Goal: Task Accomplishment & Management: Manage account settings

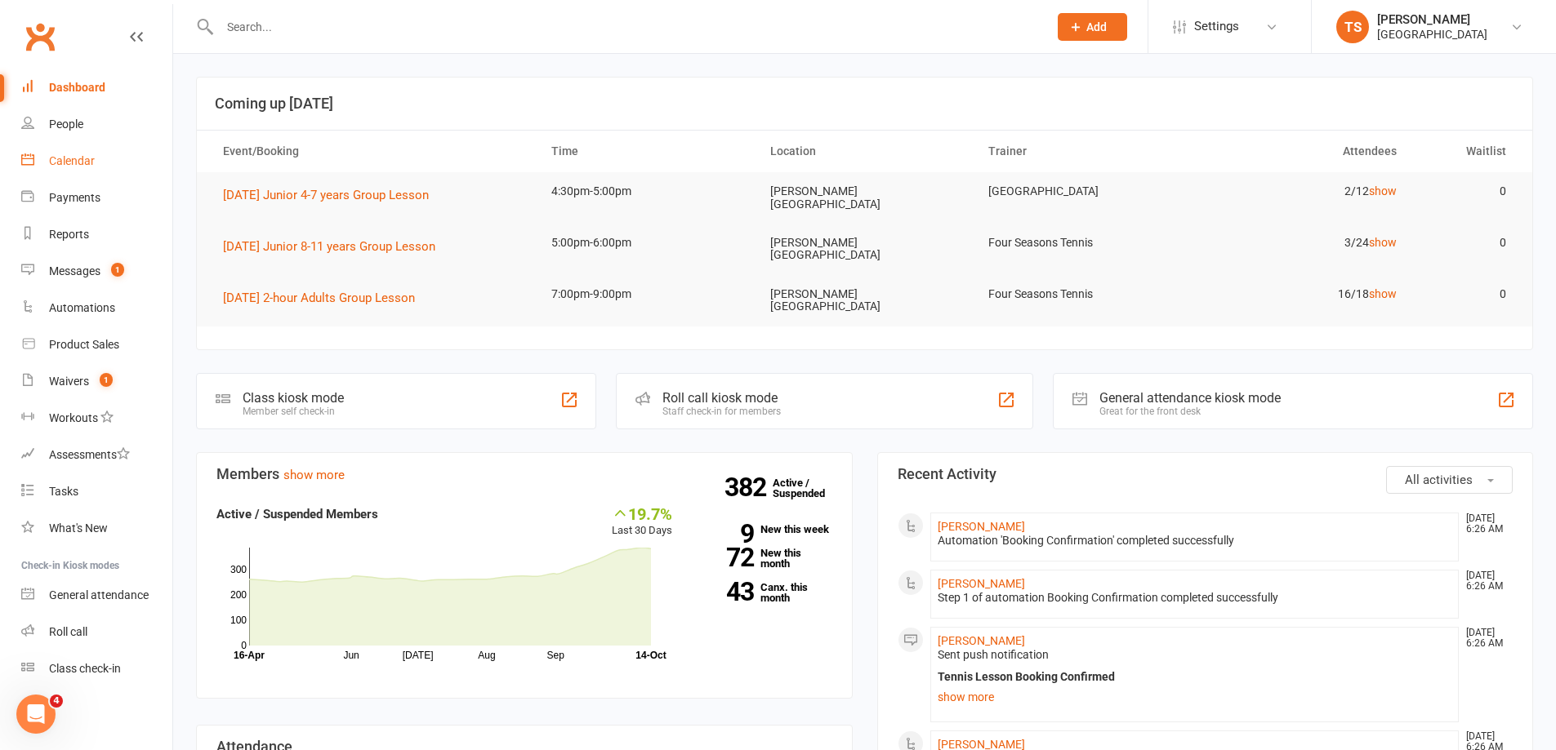
click at [80, 162] on div "Calendar" at bounding box center [72, 160] width 46 height 13
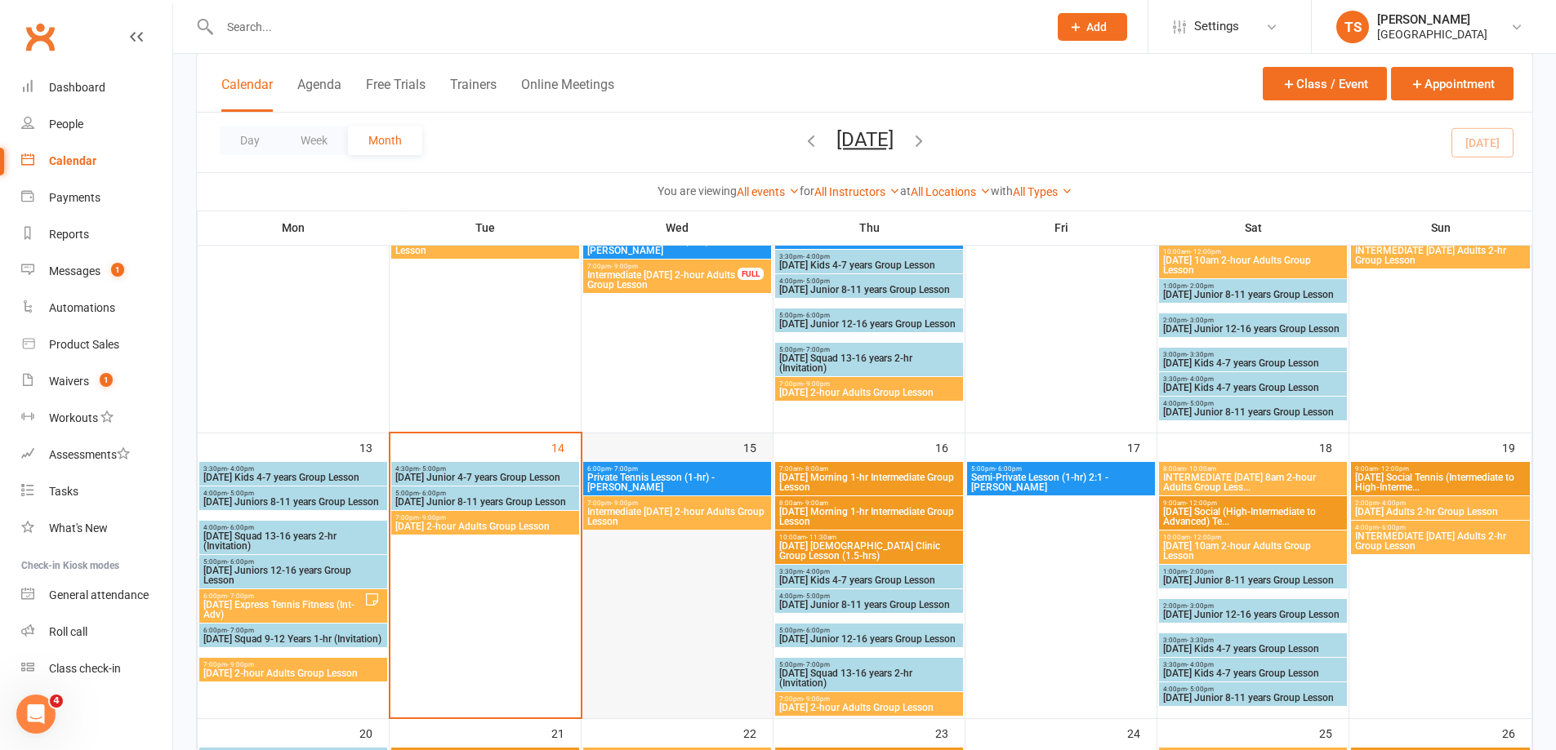
scroll to position [490, 0]
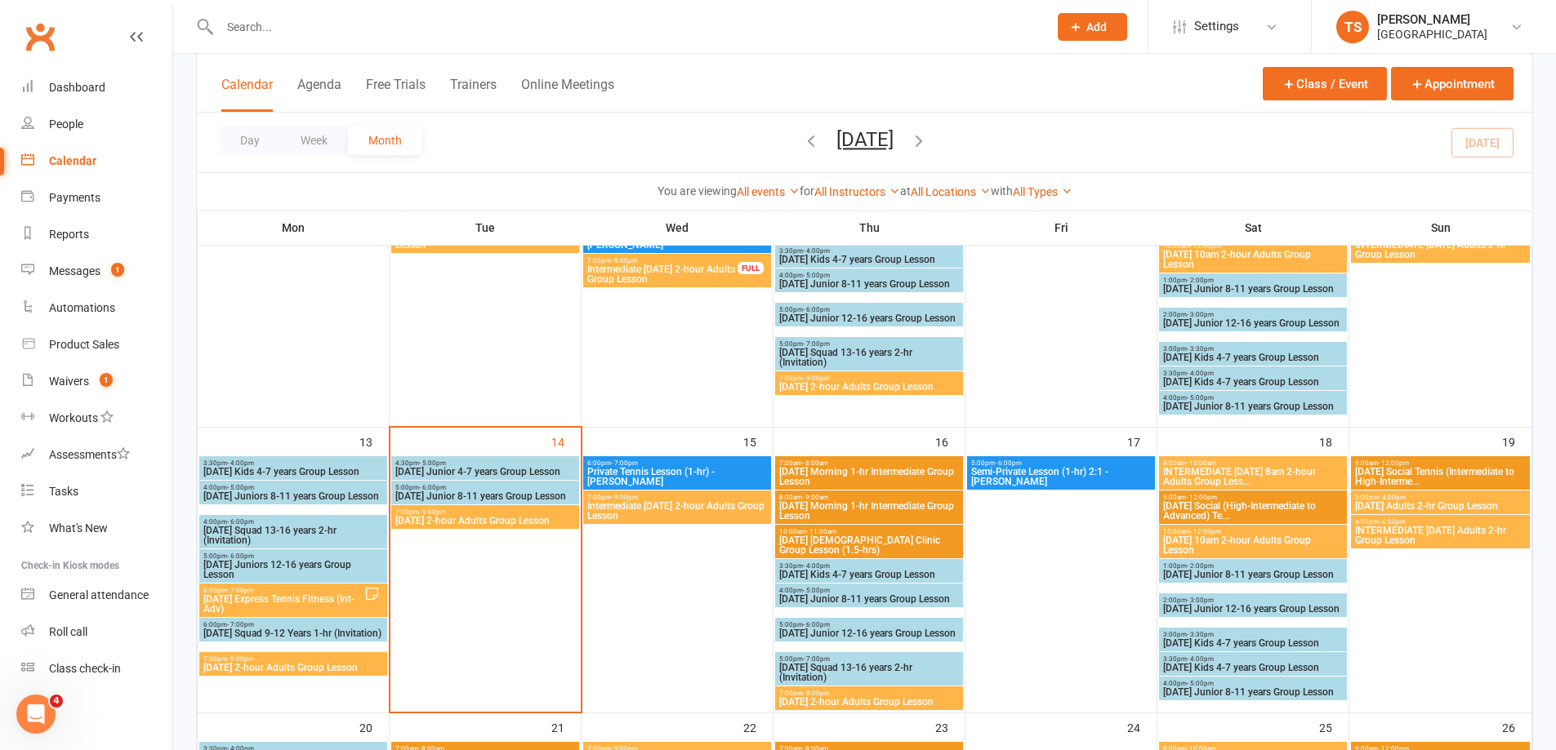
click at [266, 661] on span "7:00pm - 9:00pm" at bounding box center [293, 659] width 181 height 7
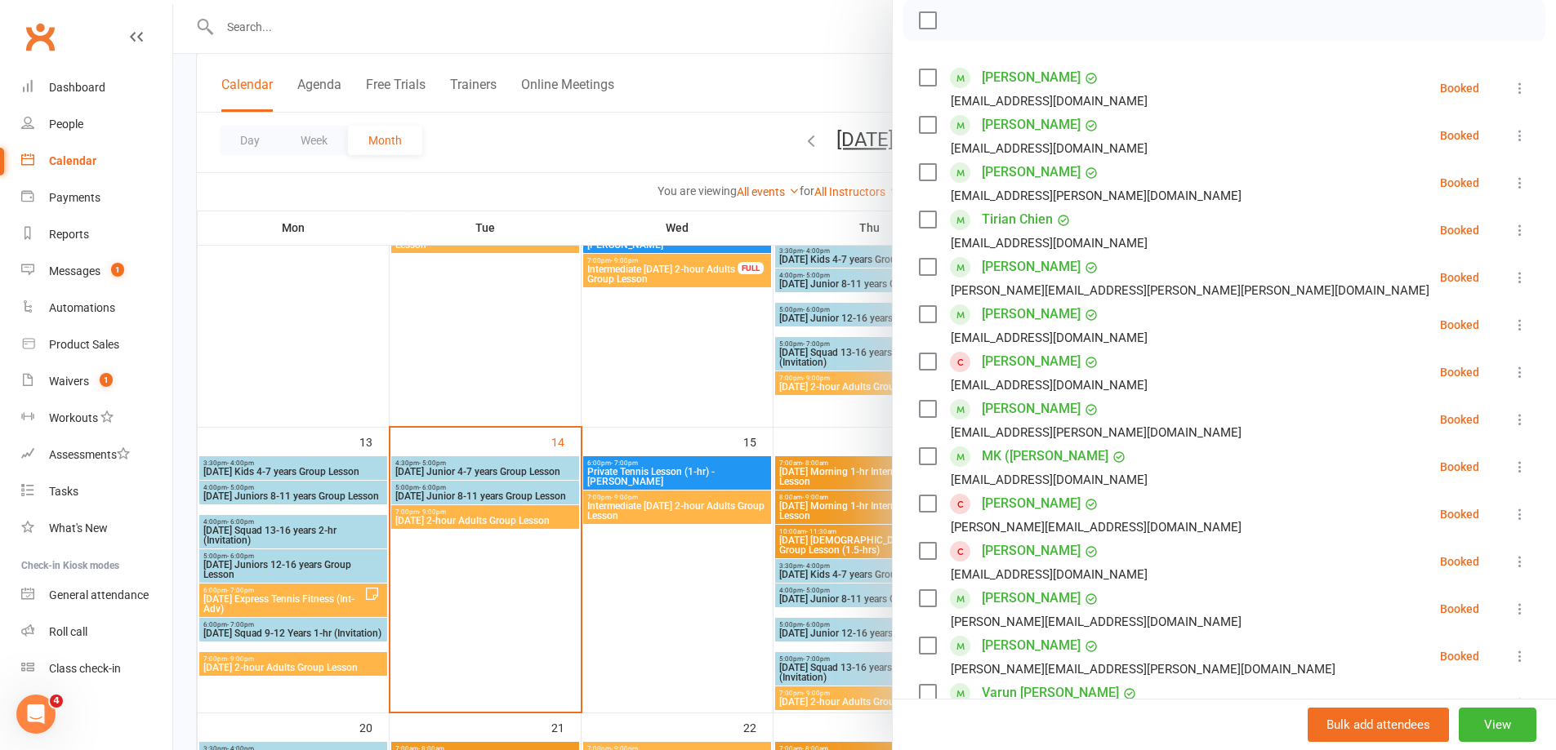
scroll to position [163, 0]
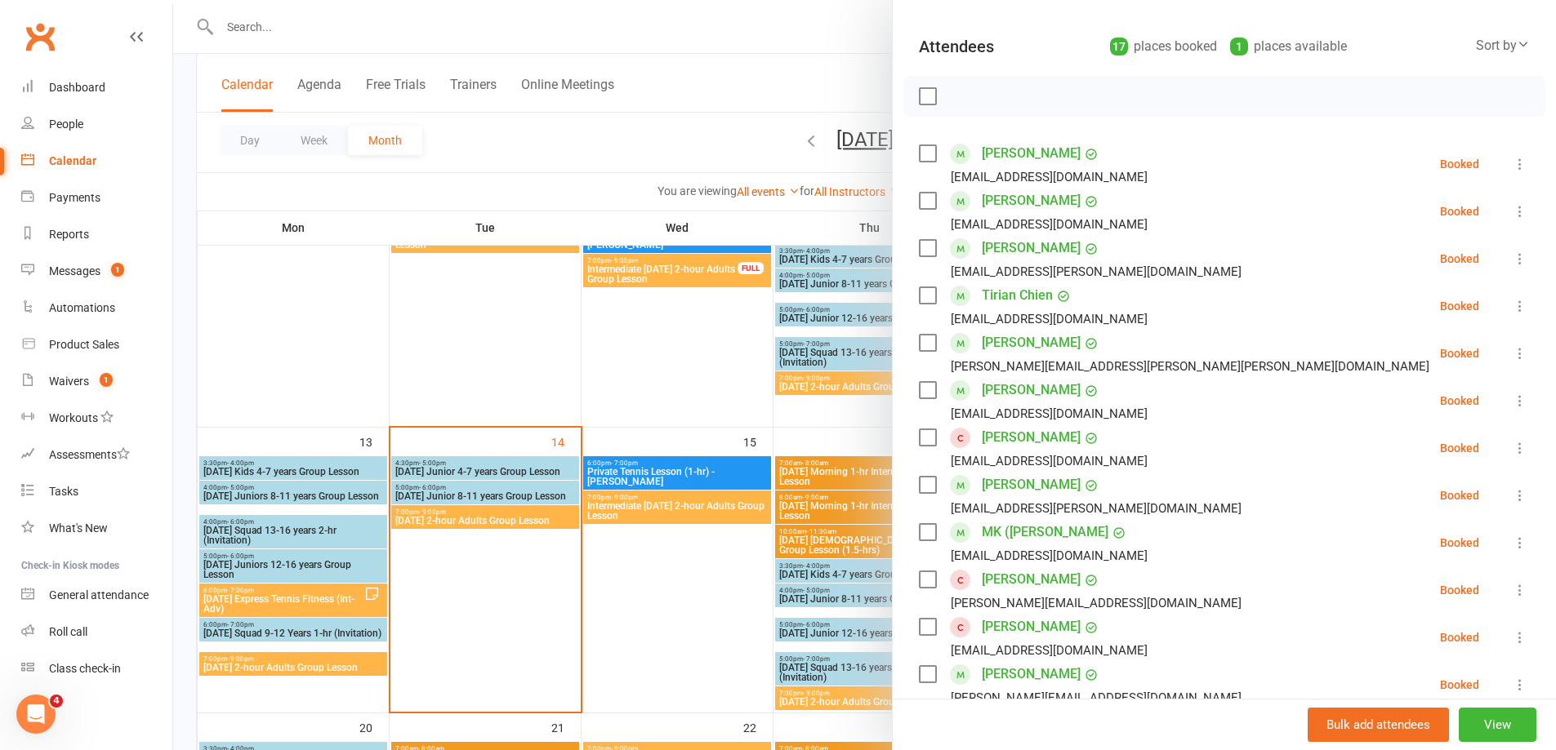
click at [677, 358] on div at bounding box center [864, 375] width 1382 height 750
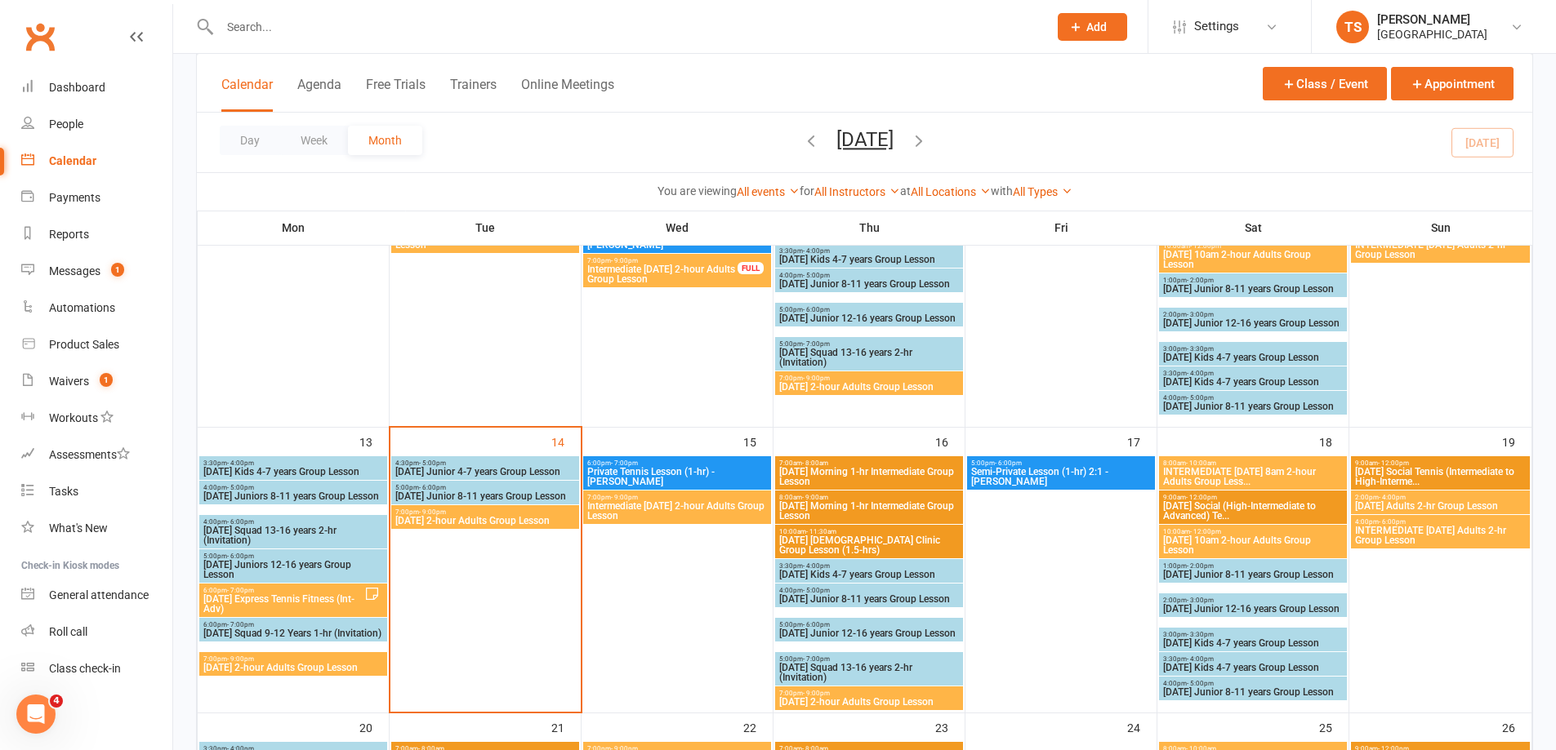
click at [1094, 28] on span "Add" at bounding box center [1096, 26] width 20 height 13
click at [1048, 73] on link "Prospect" at bounding box center [1074, 73] width 145 height 38
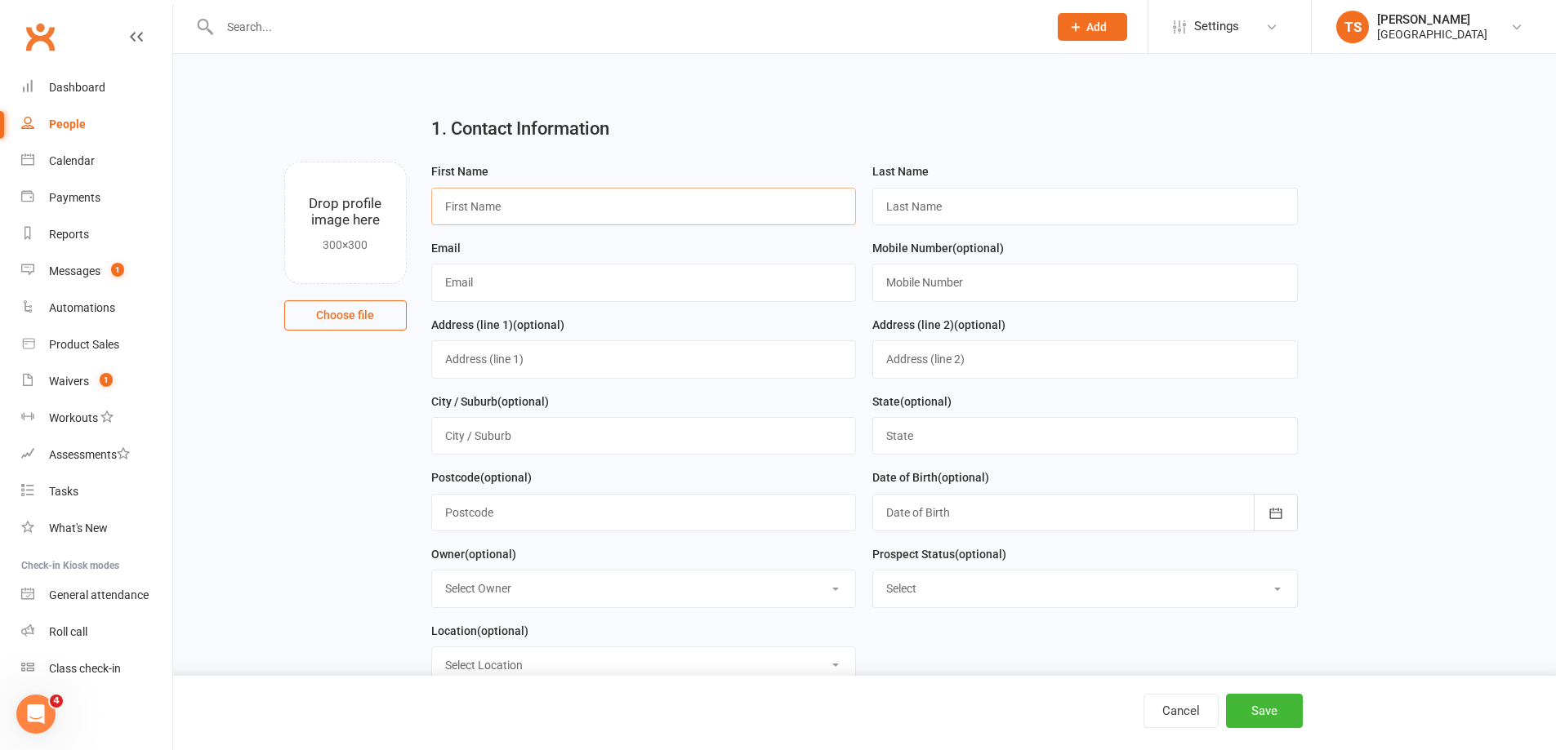
click at [457, 207] on input "text" at bounding box center [643, 207] width 425 height 38
paste input "[PERSON_NAME] [EMAIL_ADDRESS][DOMAIN_NAME] 0415854793"
drag, startPoint x: 716, startPoint y: 205, endPoint x: 653, endPoint y: 200, distance: 63.1
click at [653, 200] on input "[PERSON_NAME] [EMAIL_ADDRESS][DOMAIN_NAME] 0415854793" at bounding box center [643, 207] width 425 height 38
type input "[PERSON_NAME] [EMAIL_ADDRESS][DOMAIN_NAME]"
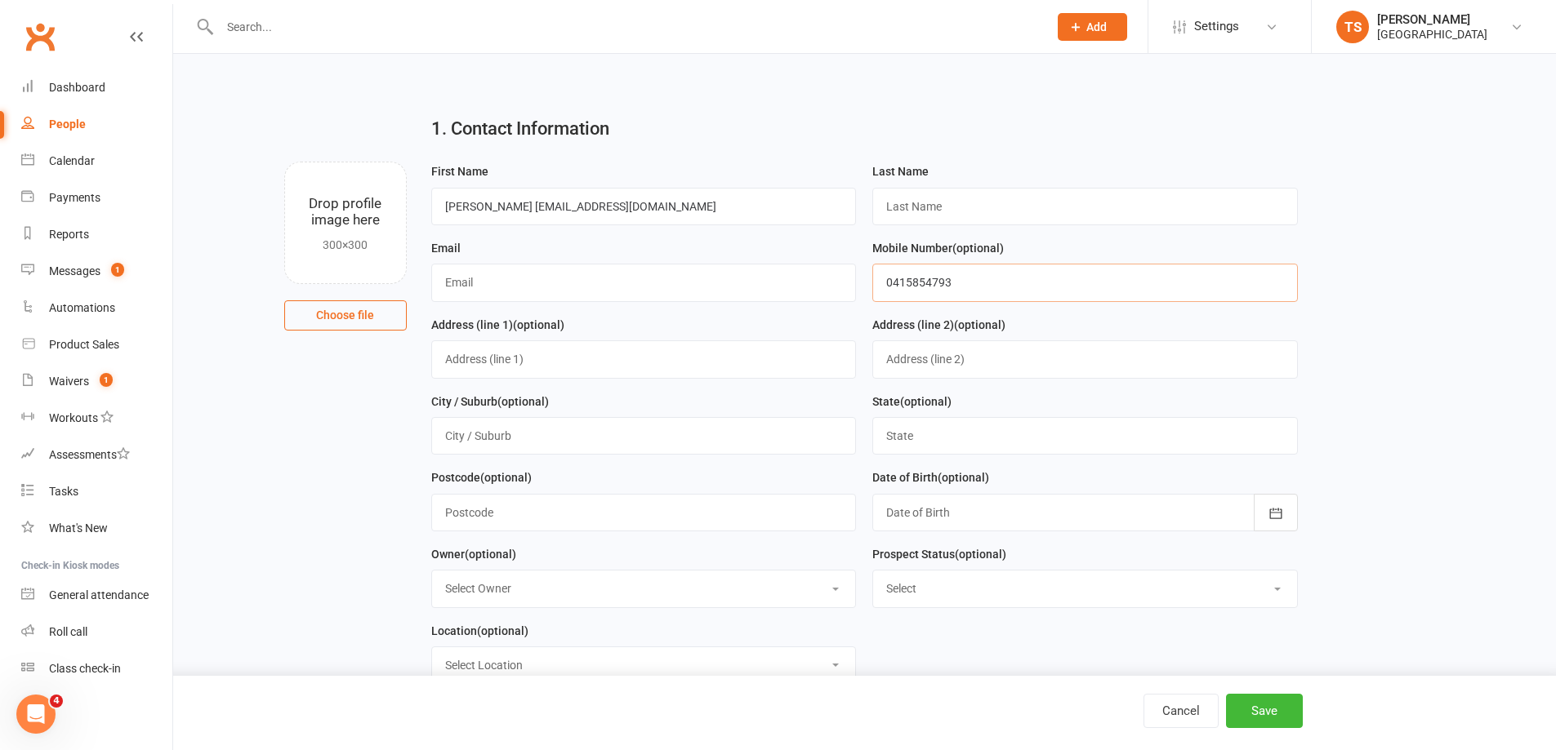
type input "0415854793"
drag, startPoint x: 654, startPoint y: 211, endPoint x: 532, endPoint y: 204, distance: 121.9
click at [532, 204] on input "[PERSON_NAME] [EMAIL_ADDRESS][DOMAIN_NAME]" at bounding box center [643, 207] width 425 height 38
type input "[PERSON_NAME]"
type input "[EMAIL_ADDRESS][DOMAIN_NAME]"
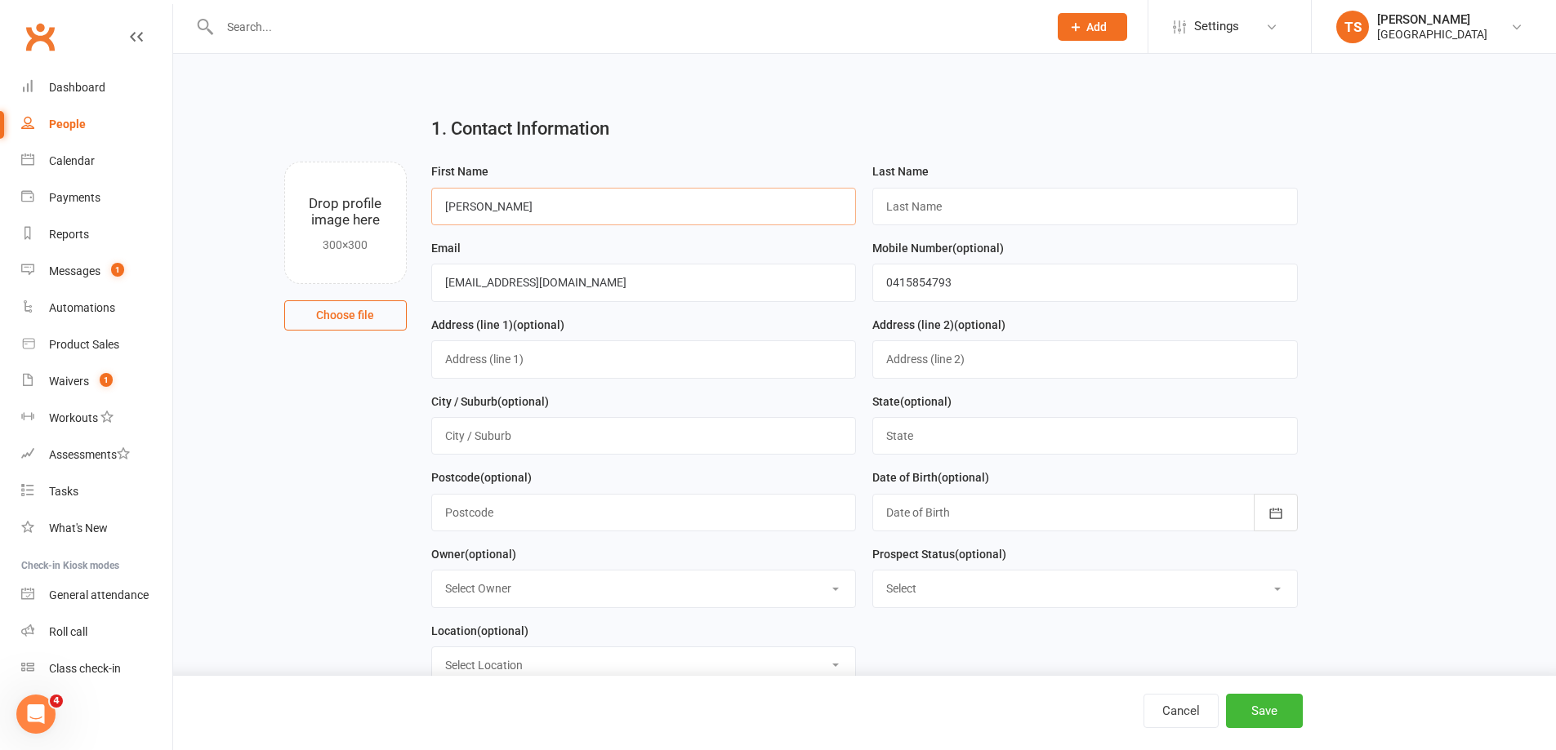
drag, startPoint x: 525, startPoint y: 207, endPoint x: 488, endPoint y: 215, distance: 37.6
click at [487, 208] on input "[PERSON_NAME]" at bounding box center [643, 207] width 425 height 38
type input "[PERSON_NAME]"
click at [453, 359] on input "text" at bounding box center [643, 360] width 425 height 38
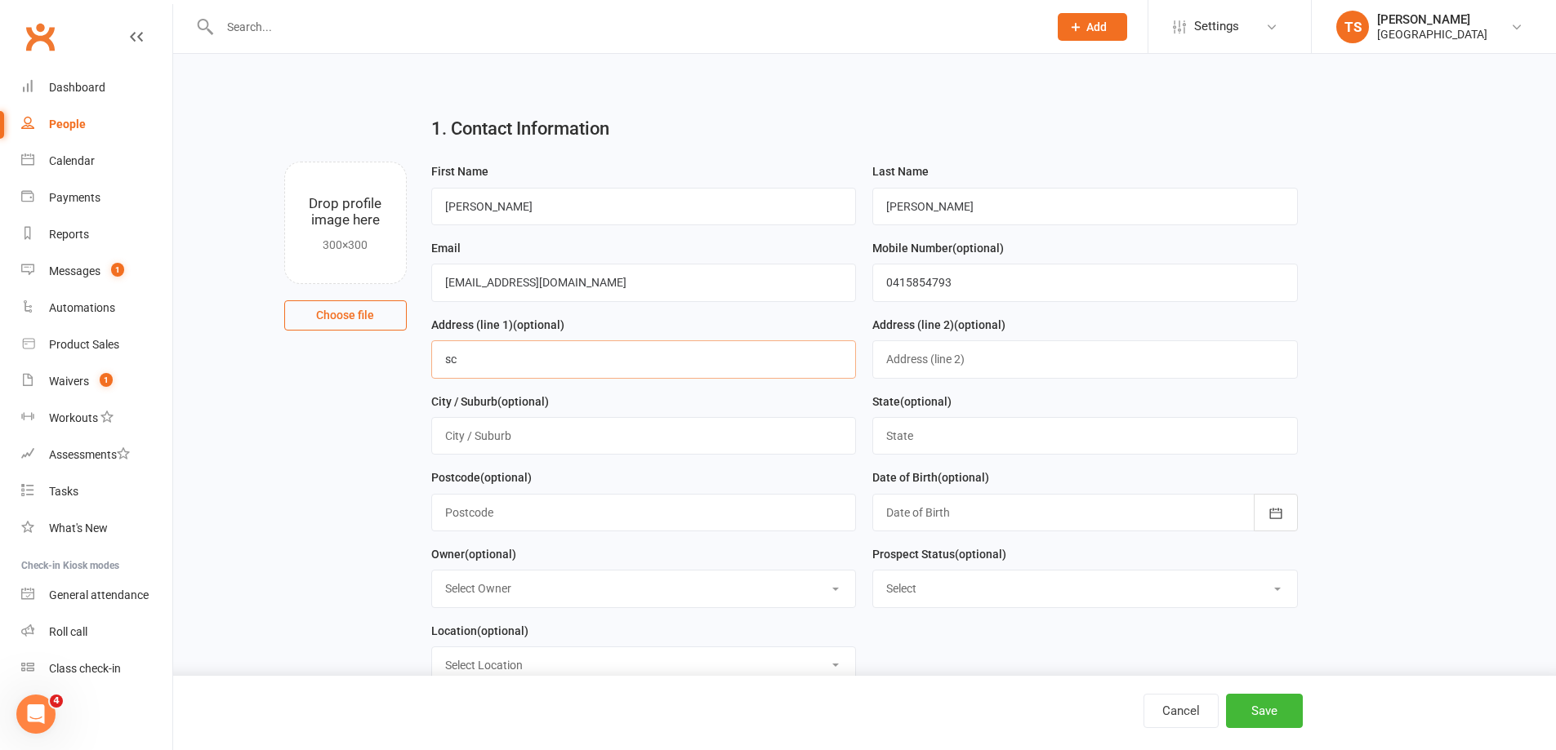
type input "s"
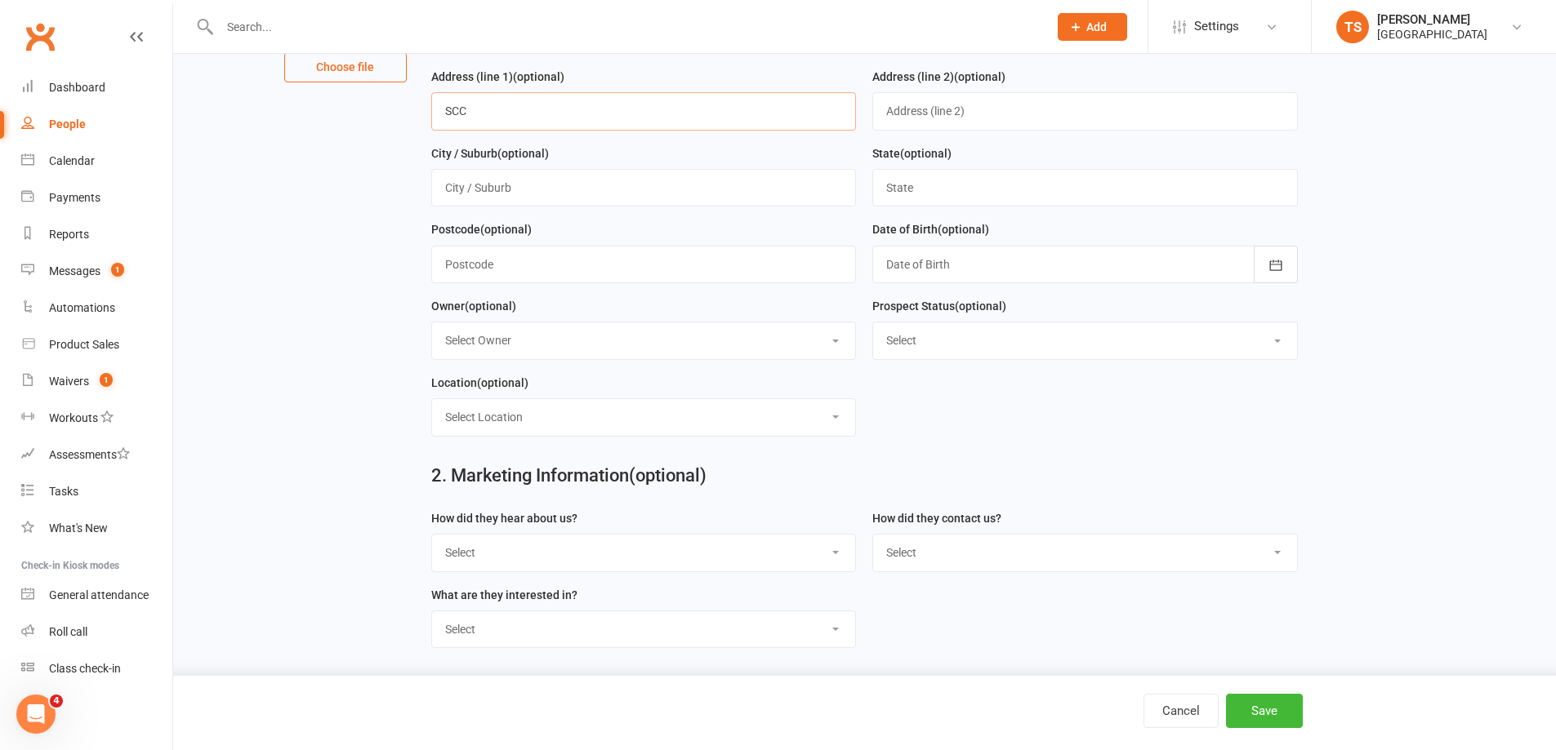
scroll to position [257, 0]
type input "SCC"
click at [1280, 715] on button "Save" at bounding box center [1264, 711] width 77 height 34
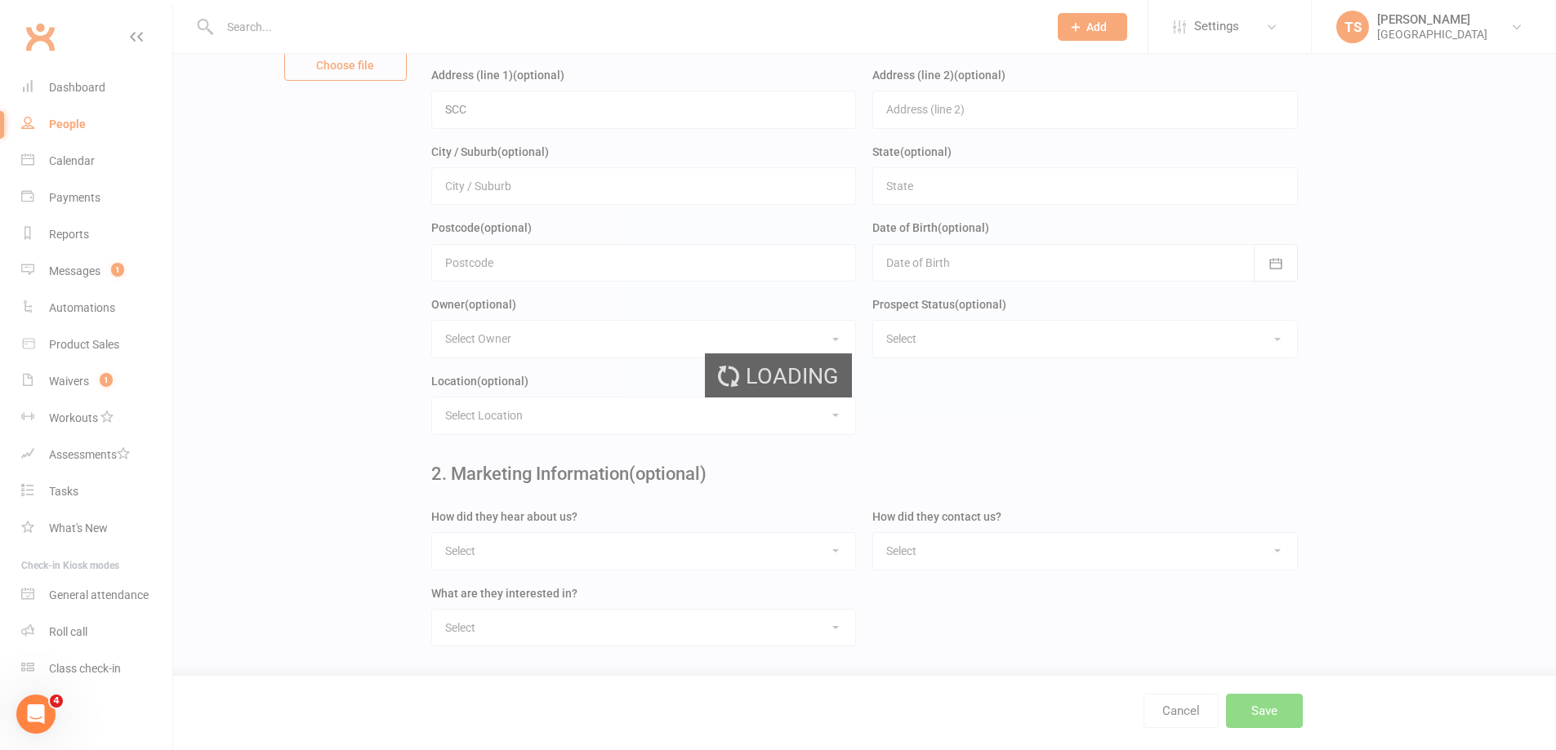
scroll to position [0, 0]
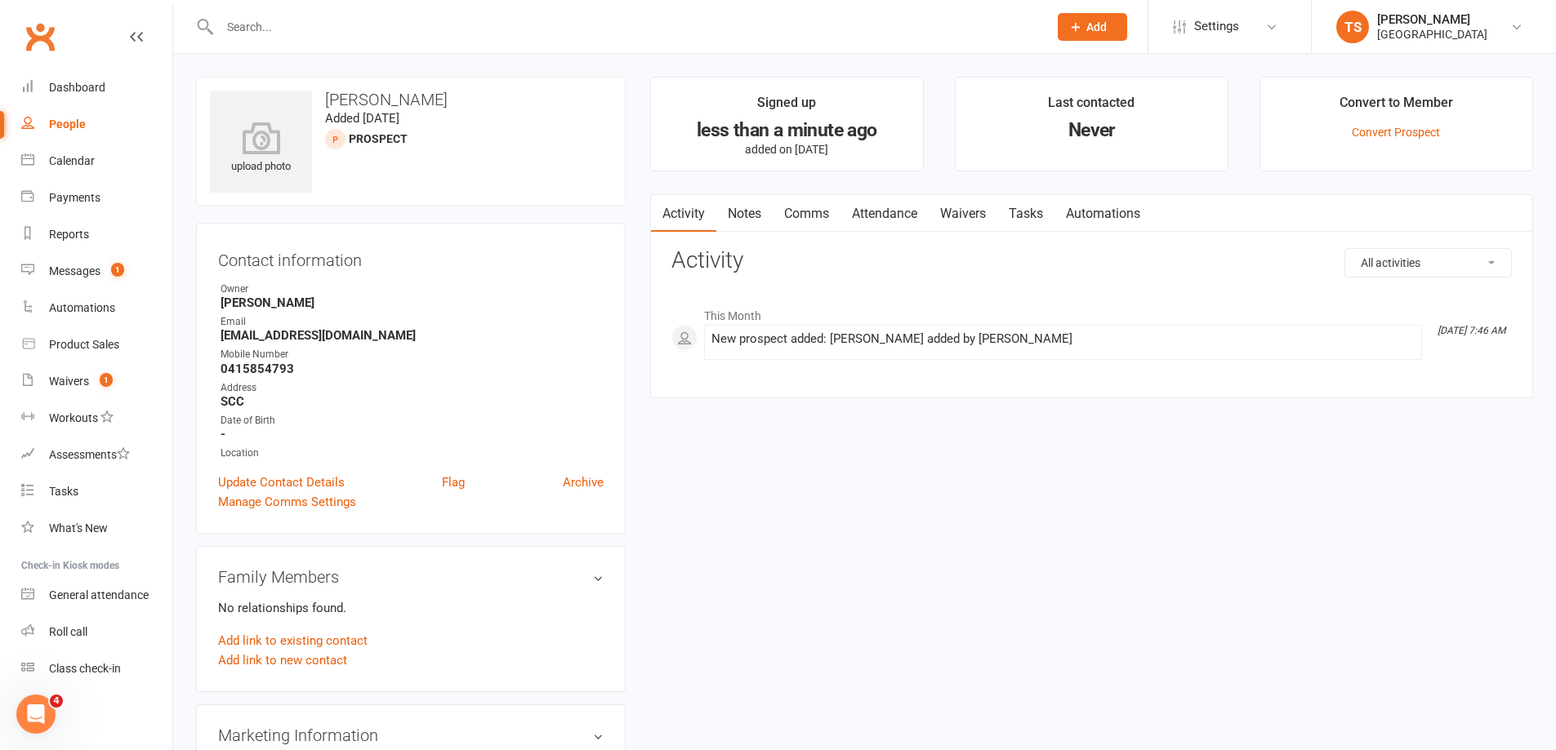
drag, startPoint x: 1071, startPoint y: 19, endPoint x: 1080, endPoint y: 21, distance: 10.1
click at [1071, 18] on button "Add" at bounding box center [1091, 27] width 69 height 28
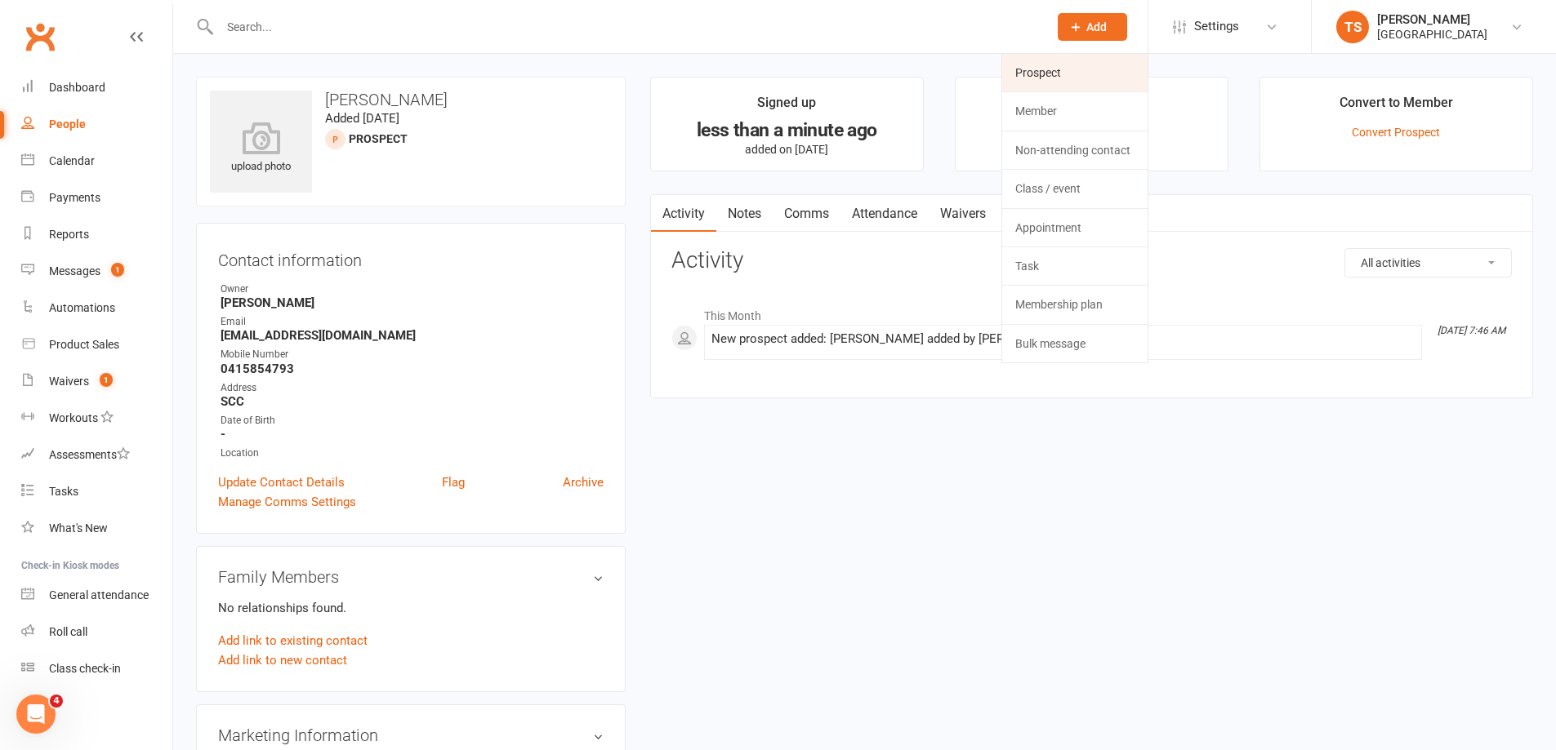
click at [1047, 71] on link "Prospect" at bounding box center [1074, 73] width 145 height 38
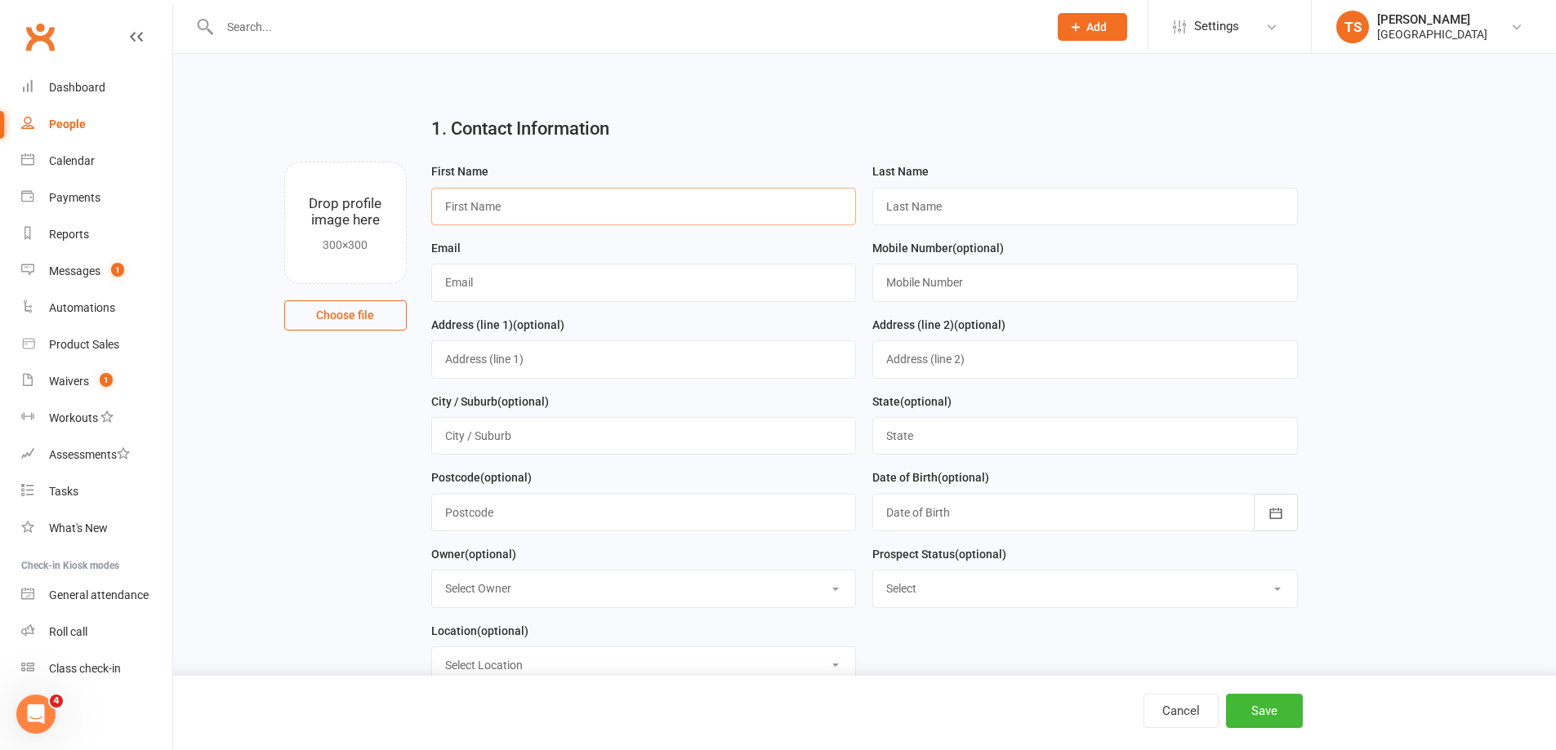
click at [461, 207] on input "text" at bounding box center [643, 207] width 425 height 38
paste input "[PERSON_NAME] [EMAIL_ADDRESS][DOMAIN_NAME] 0402601598"
drag, startPoint x: 703, startPoint y: 206, endPoint x: 635, endPoint y: 205, distance: 67.8
click at [635, 205] on input "[PERSON_NAME] [EMAIL_ADDRESS][DOMAIN_NAME] 0402601598" at bounding box center [643, 207] width 425 height 38
type input "[PERSON_NAME] [EMAIL_ADDRESS][DOMAIN_NAME]"
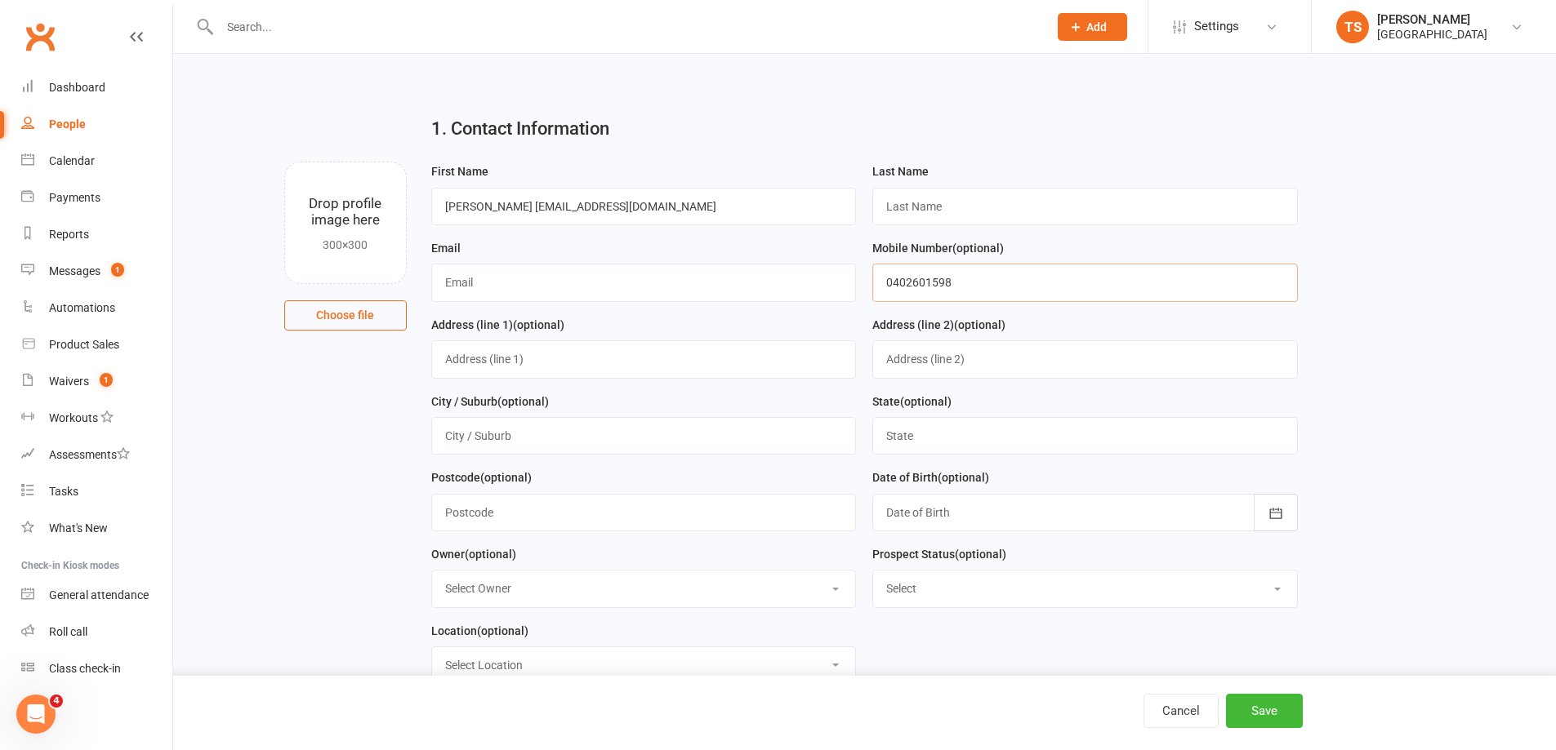
type input "0402601598"
drag, startPoint x: 634, startPoint y: 205, endPoint x: 530, endPoint y: 207, distance: 104.5
click at [530, 207] on input "[PERSON_NAME] [EMAIL_ADDRESS][DOMAIN_NAME]" at bounding box center [643, 207] width 425 height 38
type input "[PERSON_NAME]"
type input "[EMAIL_ADDRESS][DOMAIN_NAME]"
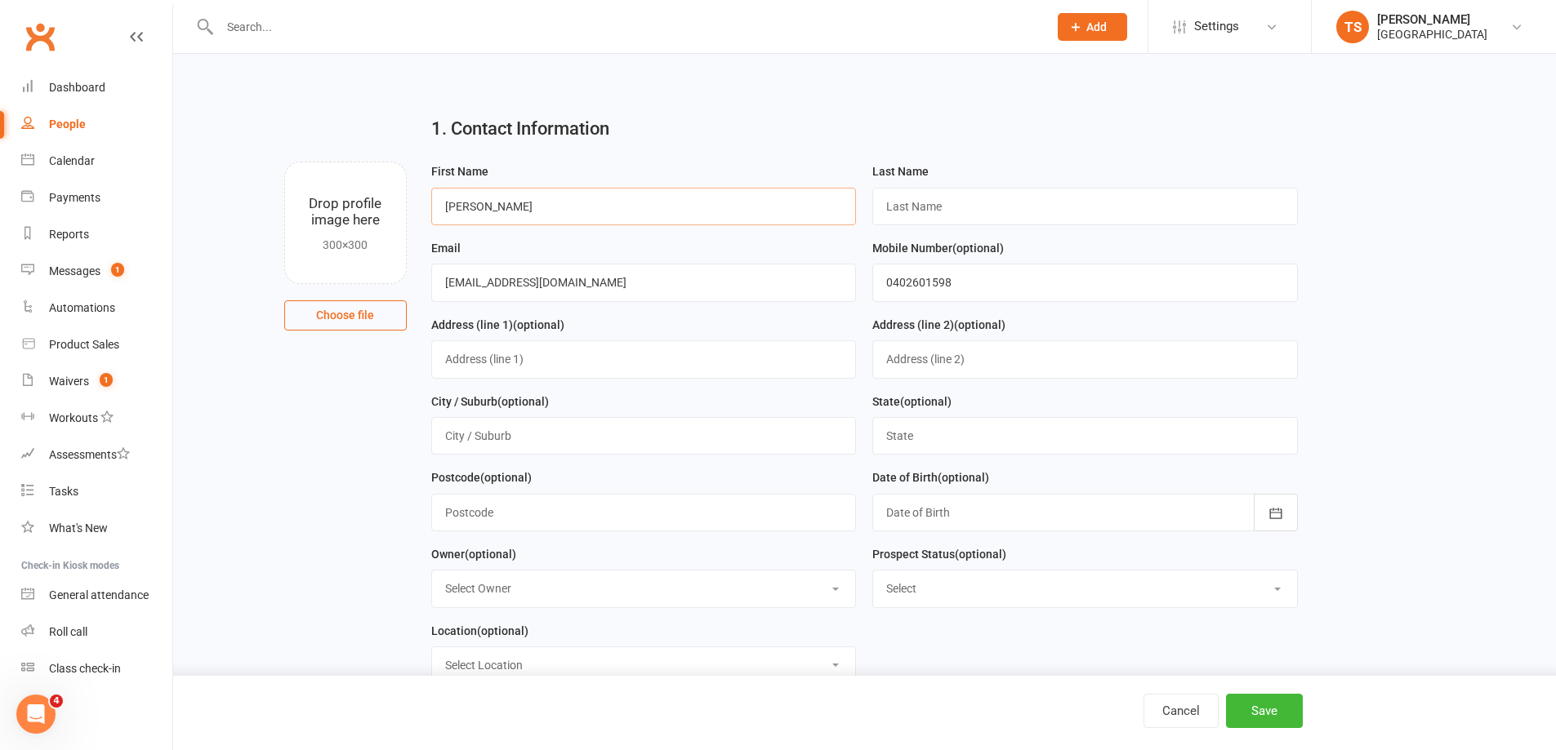
drag, startPoint x: 529, startPoint y: 203, endPoint x: 495, endPoint y: 203, distance: 34.3
click at [495, 203] on input "[PERSON_NAME]" at bounding box center [643, 207] width 425 height 38
type input "[PERSON_NAME]"
type input "Spiteri"
click at [452, 363] on input "text" at bounding box center [643, 360] width 425 height 38
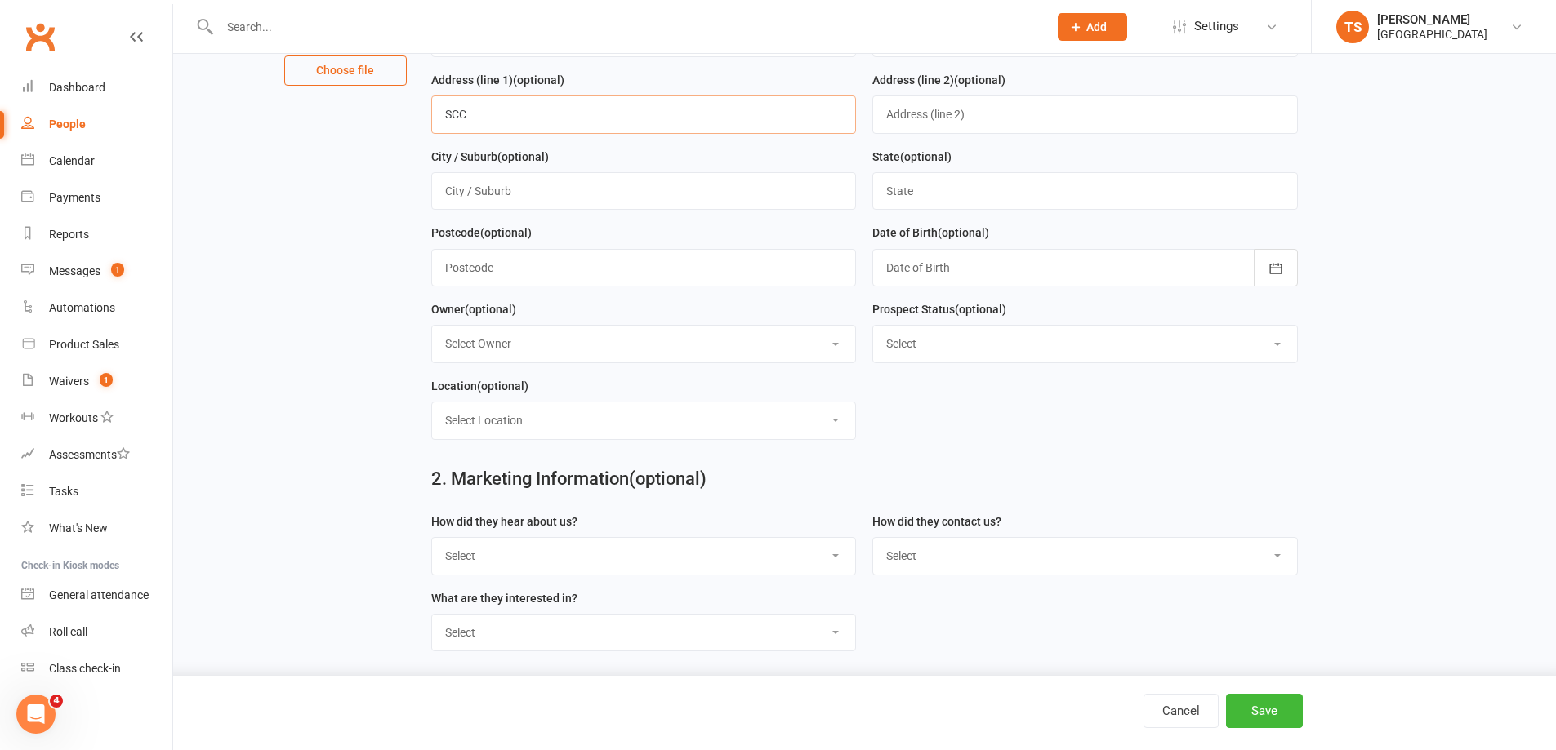
scroll to position [163, 0]
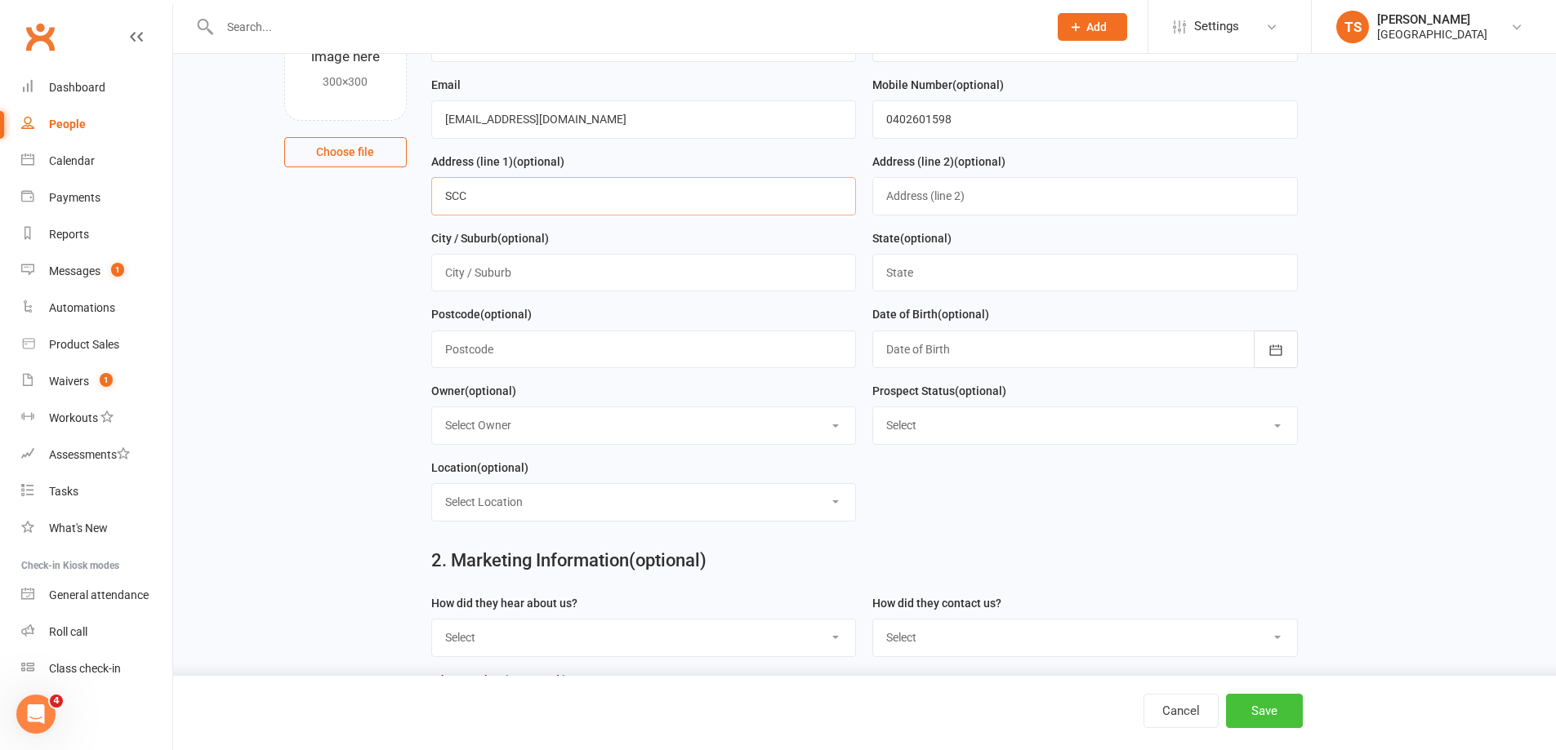
type input "SCC"
click at [1275, 715] on button "Save" at bounding box center [1264, 711] width 77 height 34
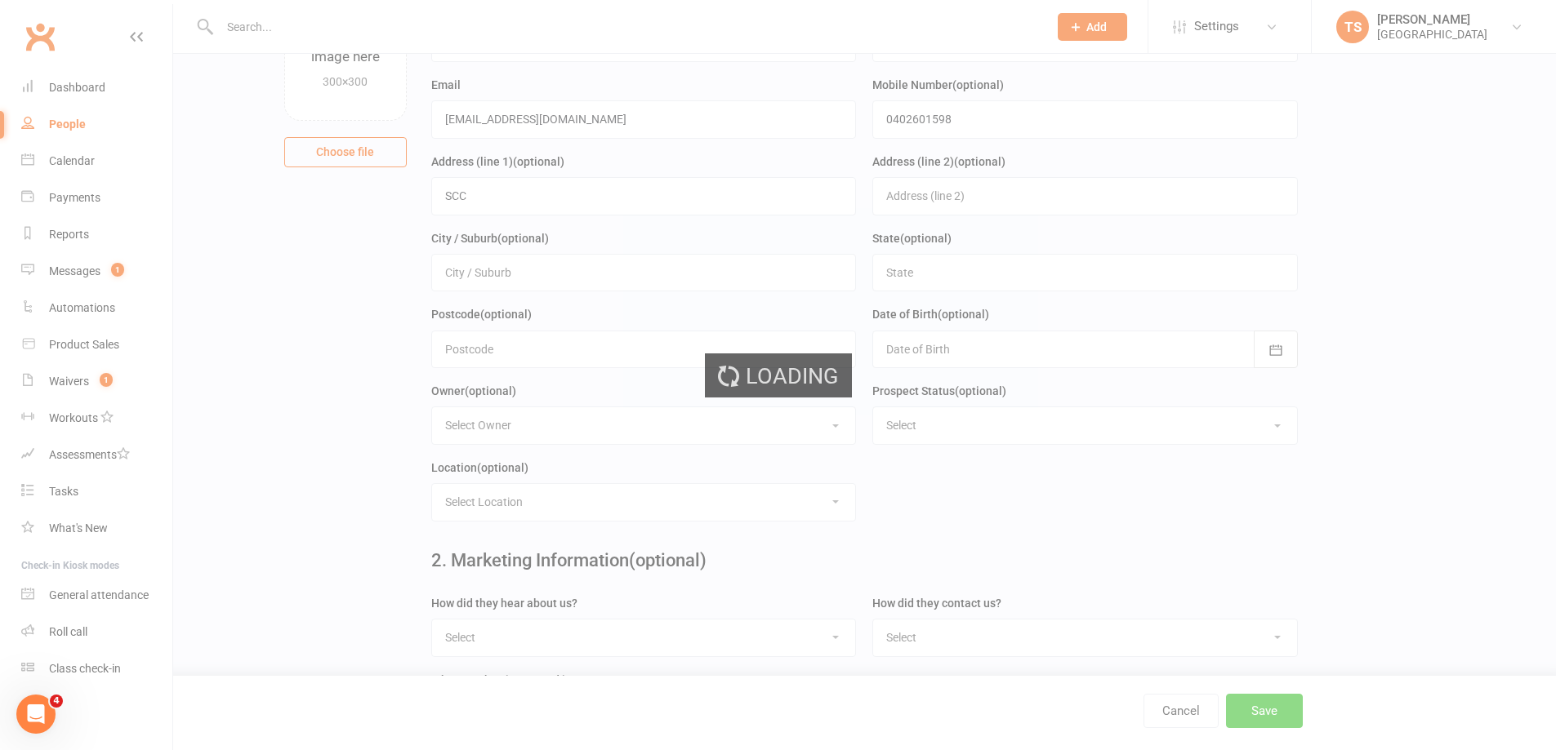
scroll to position [0, 0]
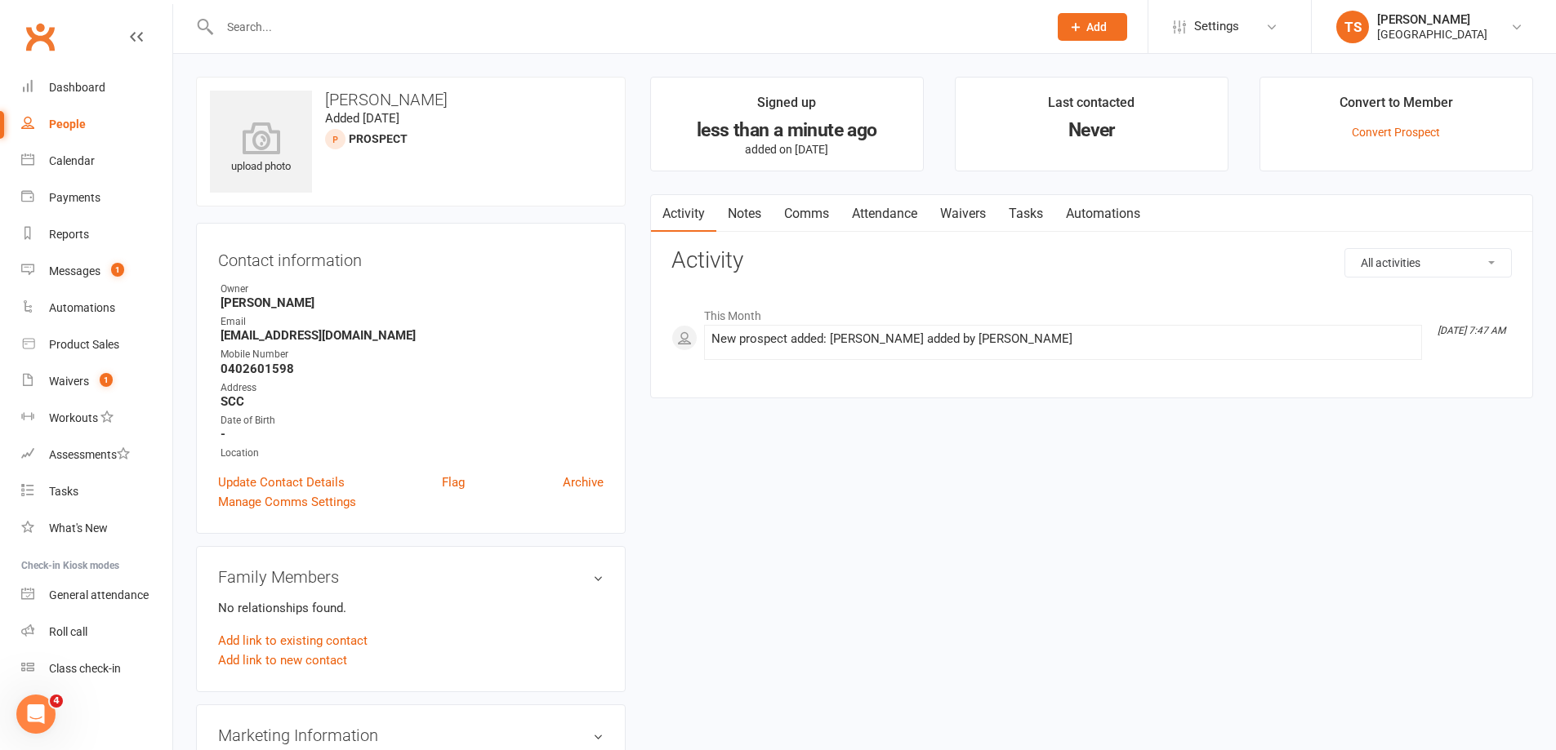
click at [1086, 21] on span "Add" at bounding box center [1096, 26] width 20 height 13
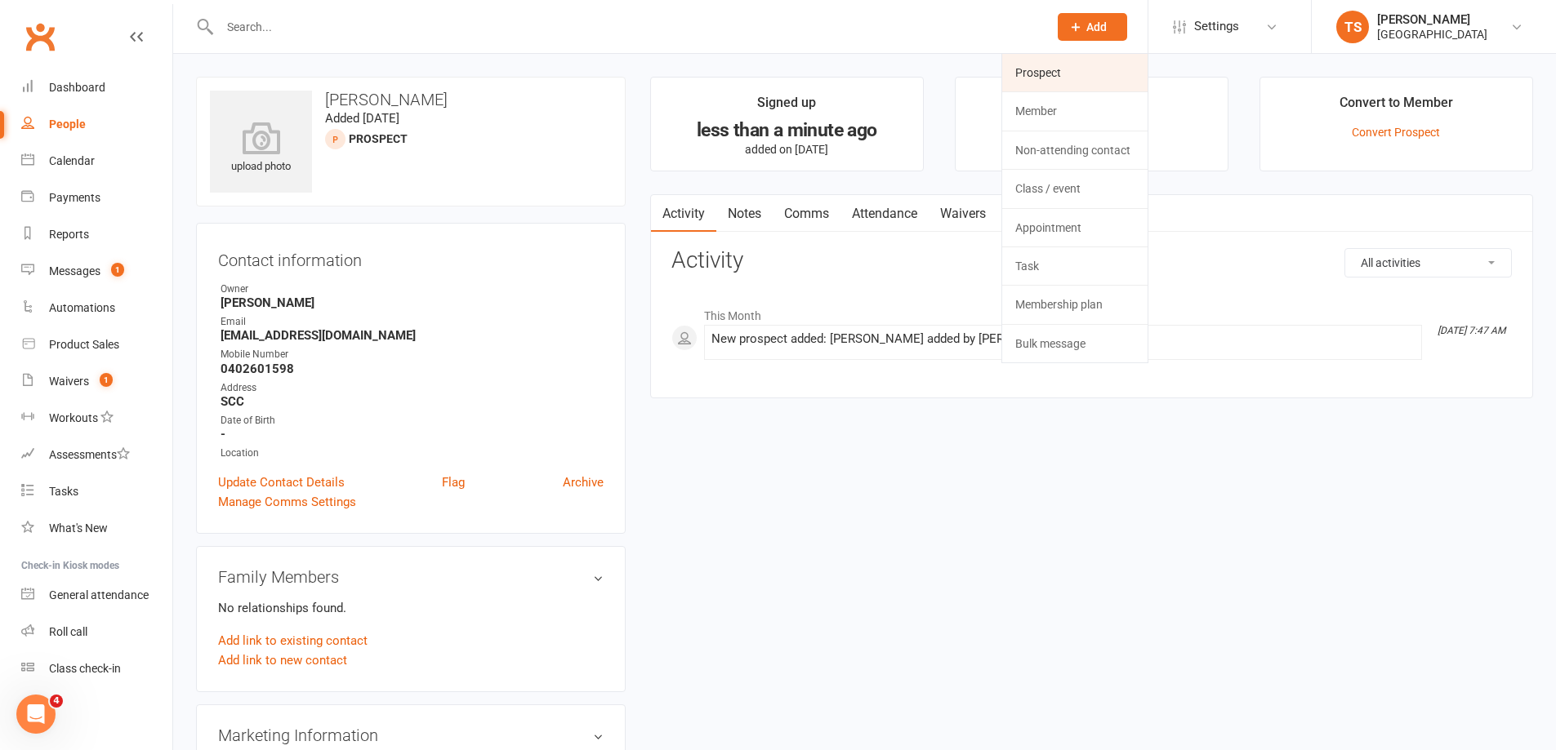
click at [1035, 73] on link "Prospect" at bounding box center [1074, 73] width 145 height 38
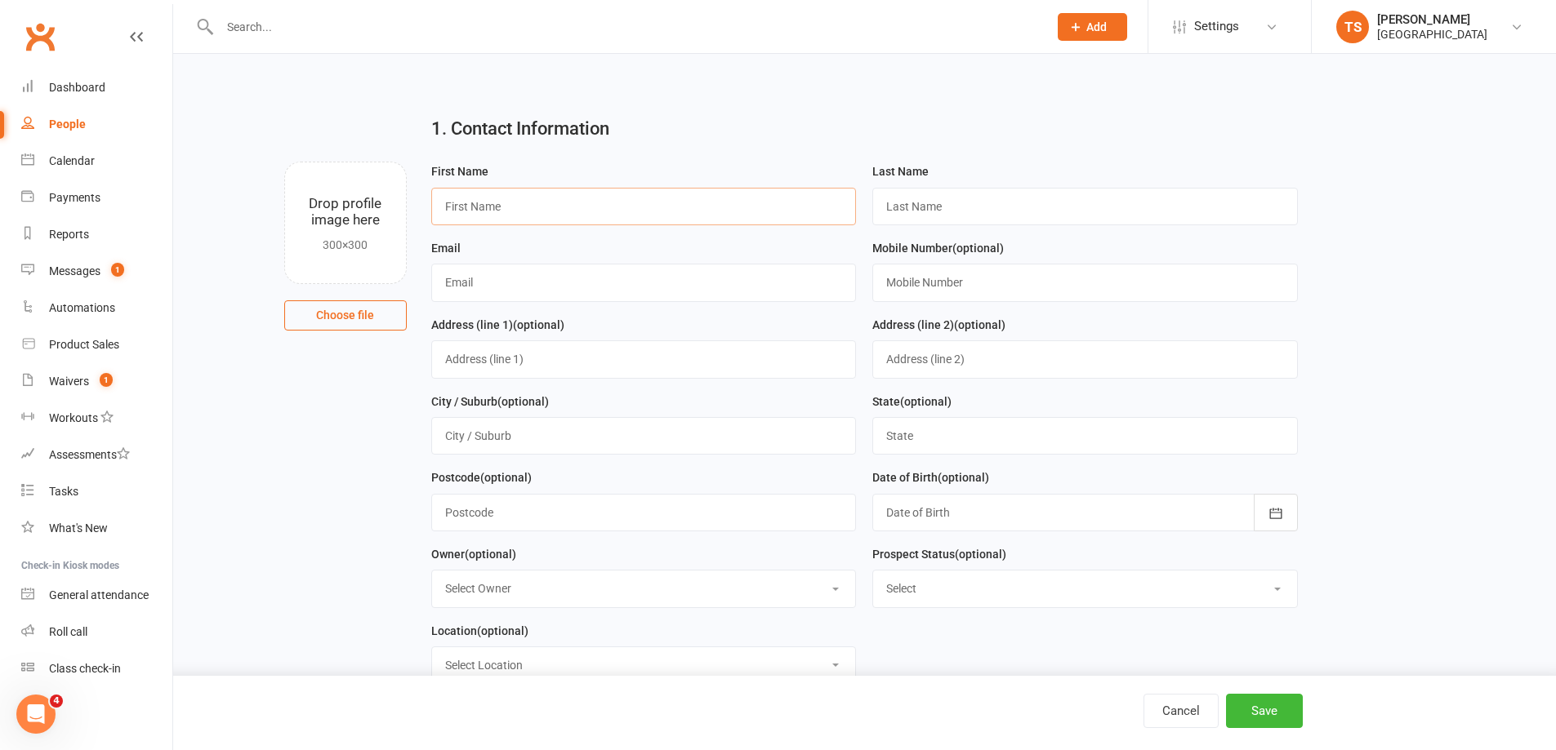
click at [455, 203] on input "text" at bounding box center [643, 207] width 425 height 38
paste input "[PERSON_NAME] [EMAIL_ADDRESS][DOMAIN_NAME] 0402601598"
drag, startPoint x: 699, startPoint y: 207, endPoint x: 635, endPoint y: 202, distance: 63.9
click at [635, 202] on input "[PERSON_NAME] [EMAIL_ADDRESS][DOMAIN_NAME] 0402601598" at bounding box center [643, 207] width 425 height 38
type input "[PERSON_NAME] [EMAIL_ADDRESS][DOMAIN_NAME]"
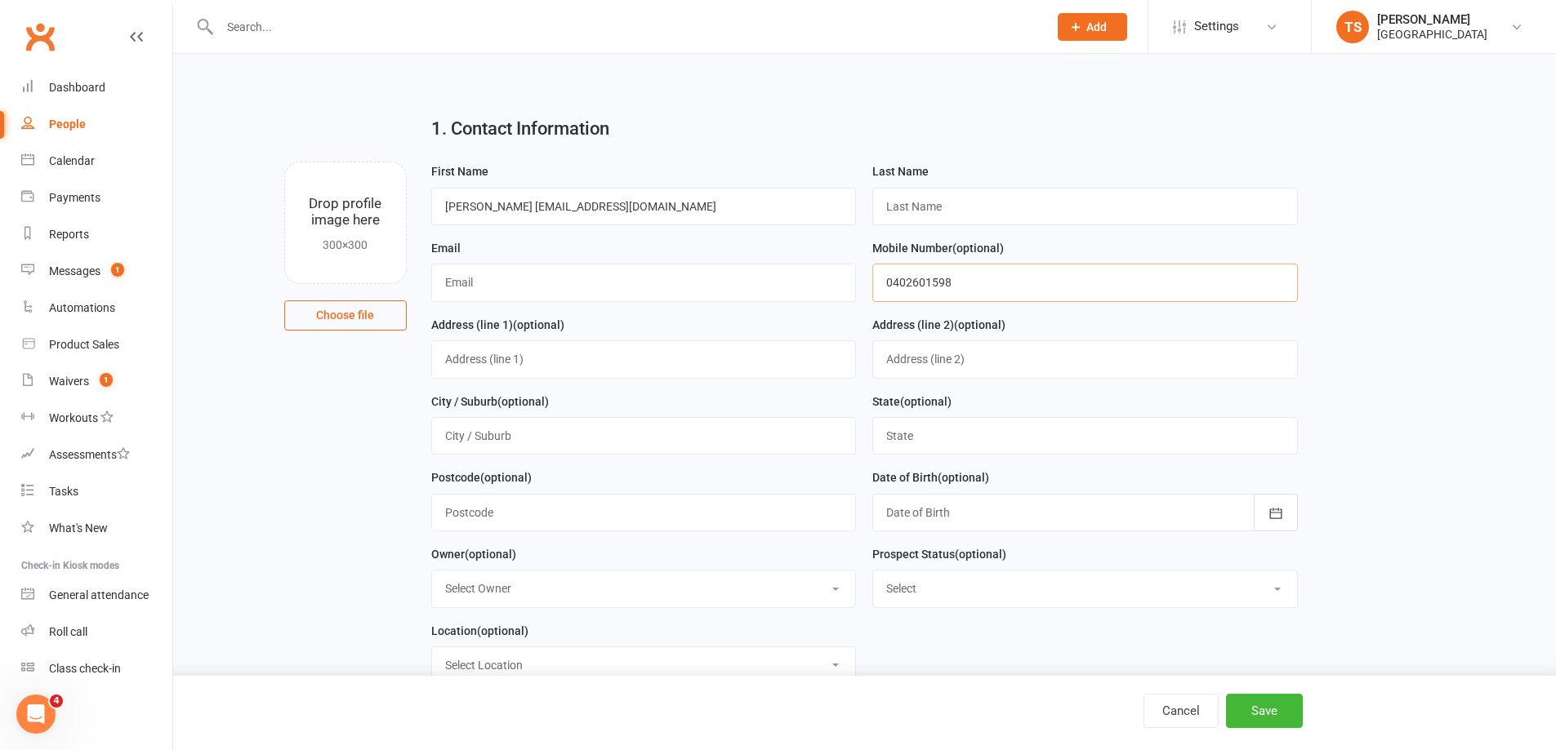
type input "0402601598"
drag, startPoint x: 634, startPoint y: 206, endPoint x: 530, endPoint y: 197, distance: 104.1
click at [530, 197] on input "[PERSON_NAME] [EMAIL_ADDRESS][DOMAIN_NAME]" at bounding box center [643, 207] width 425 height 38
click at [675, 204] on input "[PERSON_NAME] [EMAIL_ADDRESS][DOMAIN_NAME]" at bounding box center [643, 207] width 425 height 38
drag, startPoint x: 1179, startPoint y: 712, endPoint x: 1166, endPoint y: 679, distance: 35.2
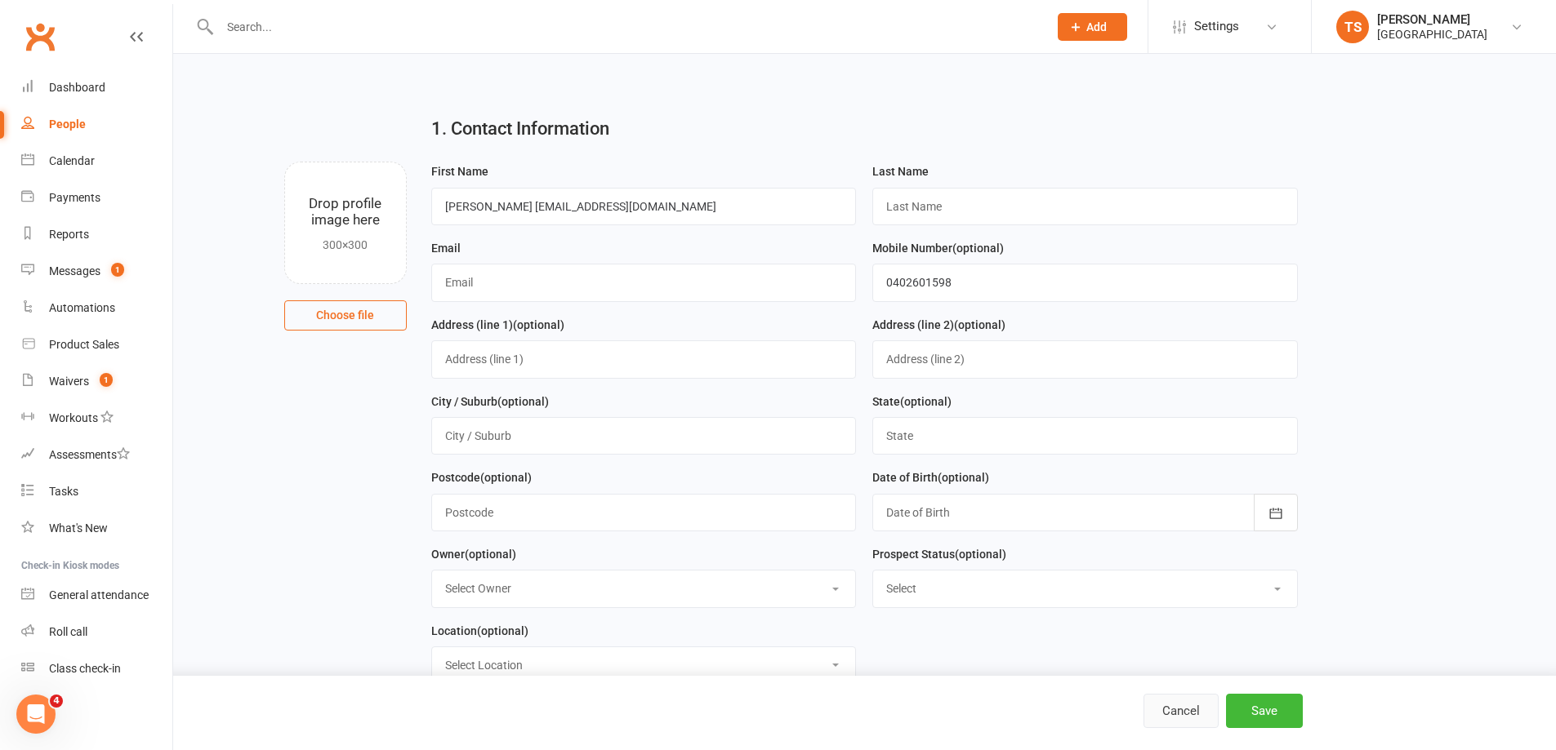
click at [1177, 710] on button "Cancel" at bounding box center [1180, 711] width 75 height 34
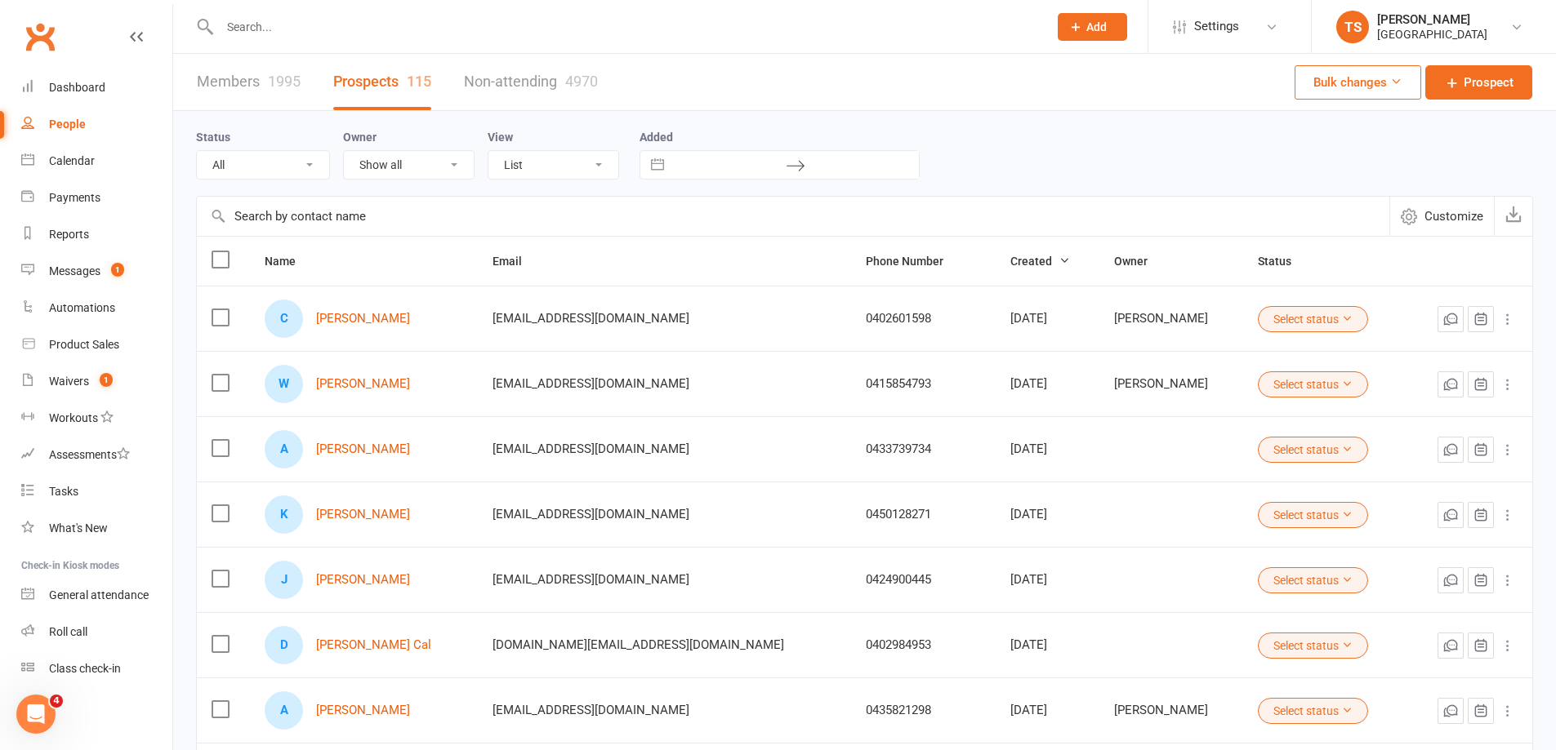
click at [1086, 24] on span "Add" at bounding box center [1096, 26] width 20 height 13
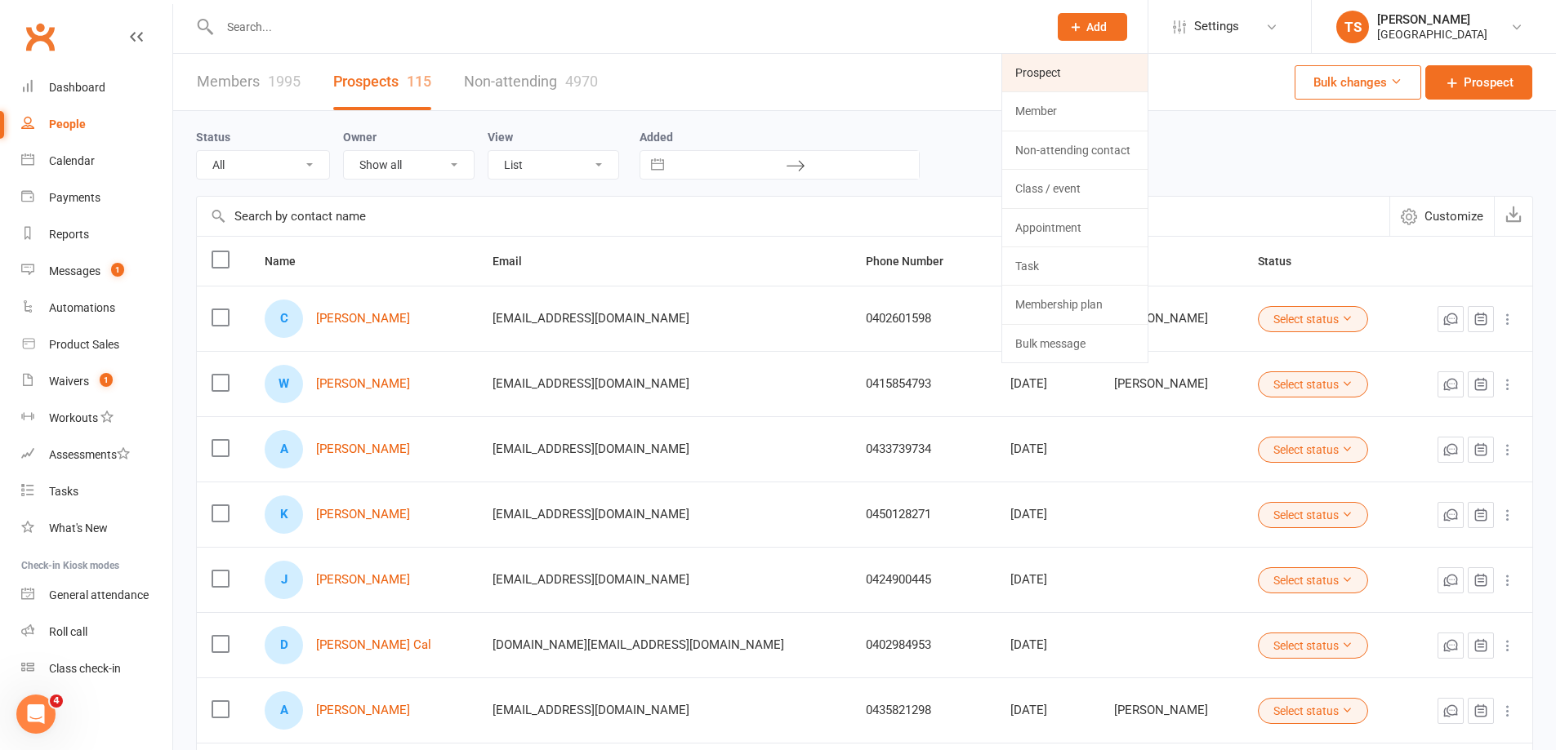
click at [1045, 73] on link "Prospect" at bounding box center [1074, 73] width 145 height 38
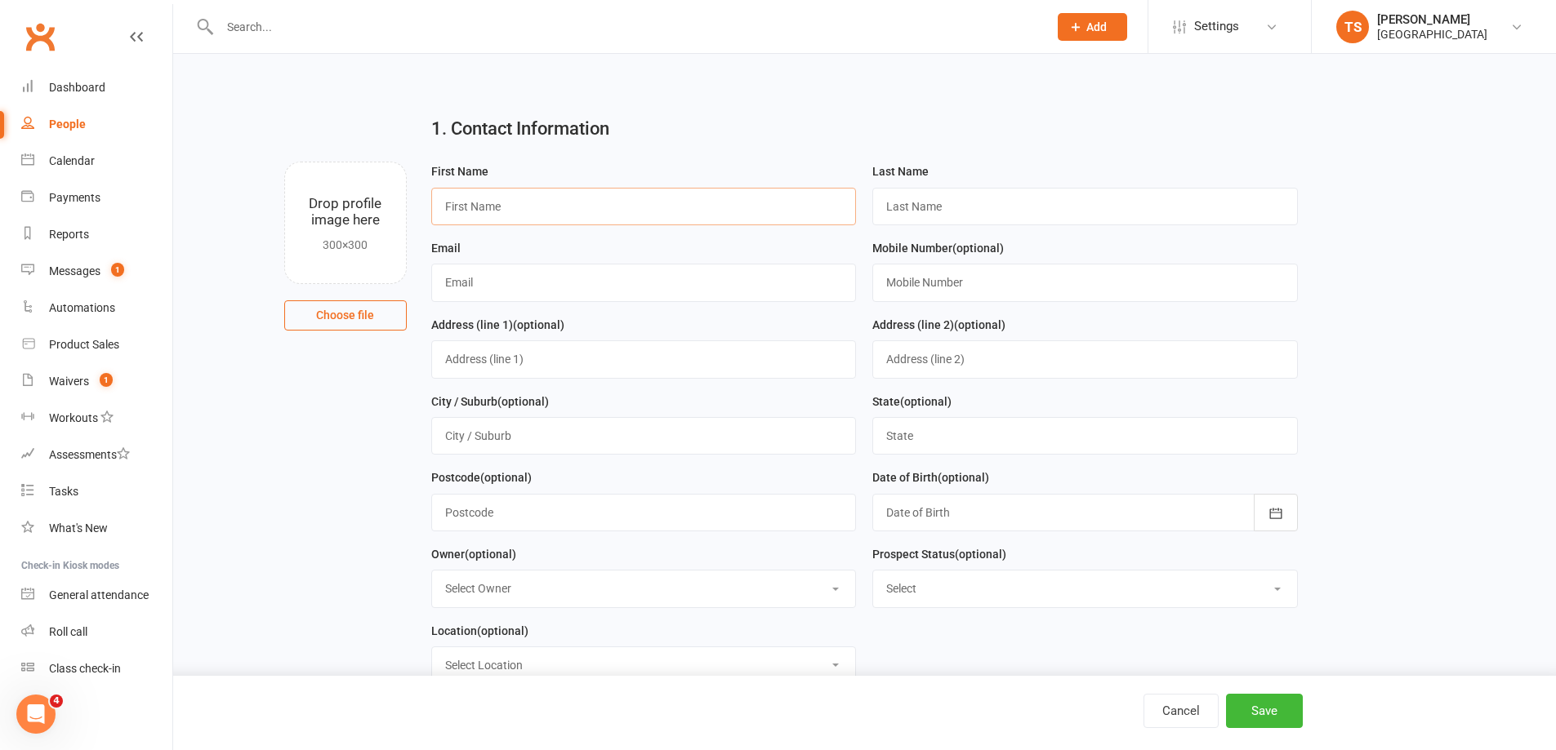
click at [439, 207] on input "text" at bounding box center [643, 207] width 425 height 38
paste input "[PERSON_NAME] [EMAIL_ADDRESS][DOMAIN_NAME] 0412911411"
drag, startPoint x: 718, startPoint y: 207, endPoint x: 649, endPoint y: 207, distance: 68.6
click at [649, 207] on input "[PERSON_NAME] [EMAIL_ADDRESS][DOMAIN_NAME] 0412911411" at bounding box center [643, 207] width 425 height 38
type input "[PERSON_NAME] [EMAIL_ADDRESS][DOMAIN_NAME]"
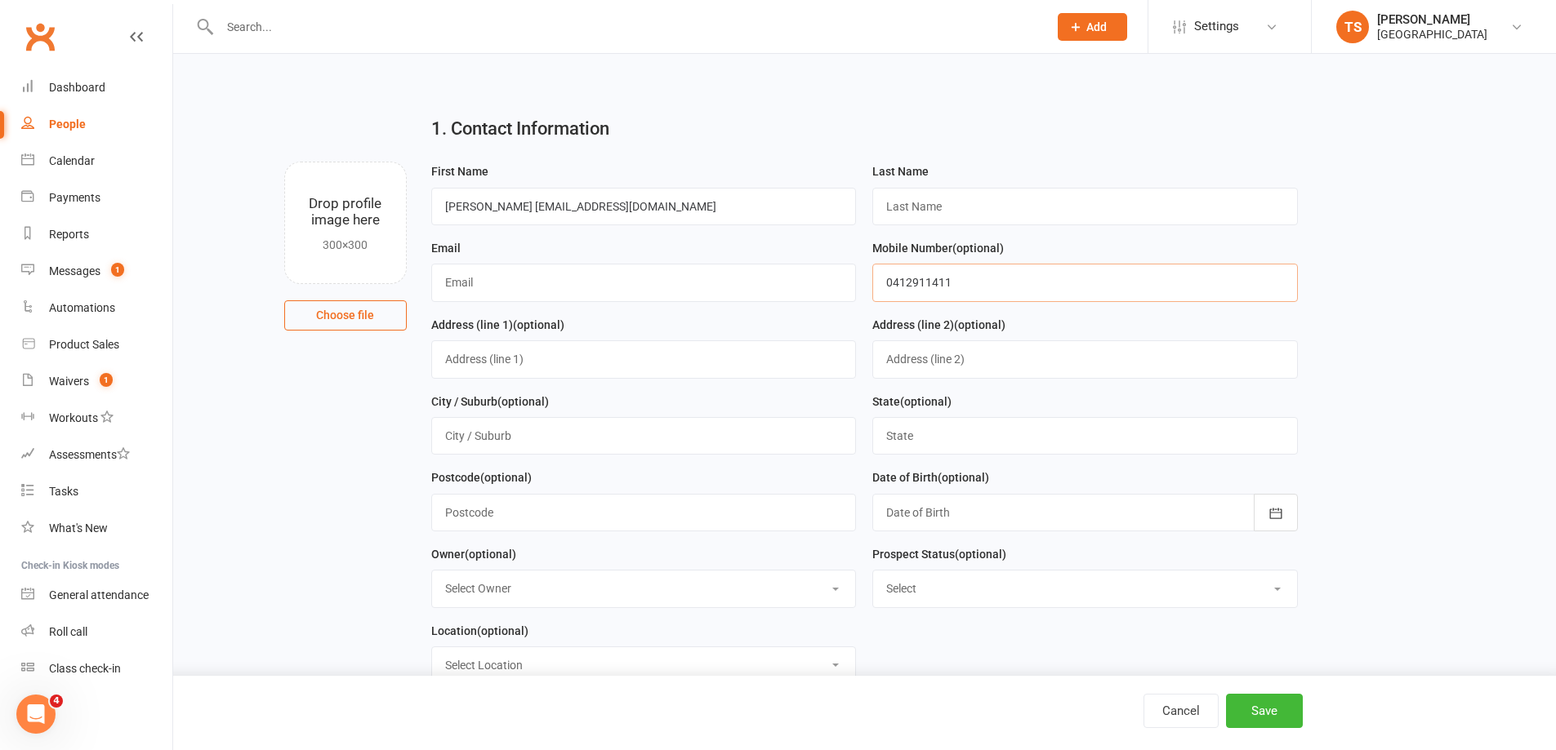
type input "0412911411"
drag, startPoint x: 642, startPoint y: 209, endPoint x: 510, endPoint y: 214, distance: 132.4
click at [510, 214] on input "[PERSON_NAME] [EMAIL_ADDRESS][DOMAIN_NAME]" at bounding box center [643, 207] width 425 height 38
type input "[PERSON_NAME]"
type input "[EMAIL_ADDRESS][DOMAIN_NAME]"
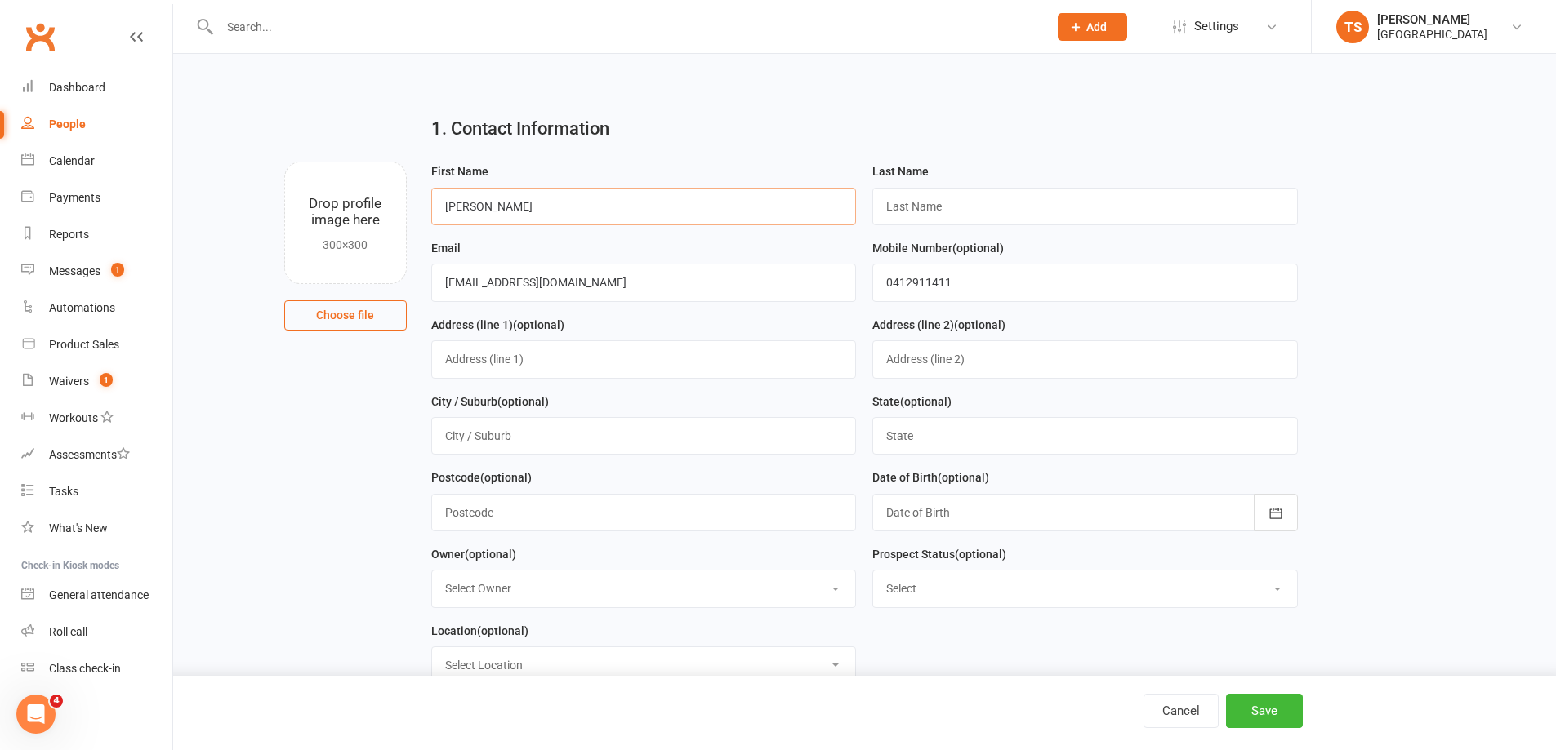
drag, startPoint x: 513, startPoint y: 202, endPoint x: 481, endPoint y: 202, distance: 31.8
click at [481, 202] on input "[PERSON_NAME]" at bounding box center [643, 207] width 425 height 38
type input "[PERSON_NAME]"
click at [445, 359] on input "text" at bounding box center [643, 360] width 425 height 38
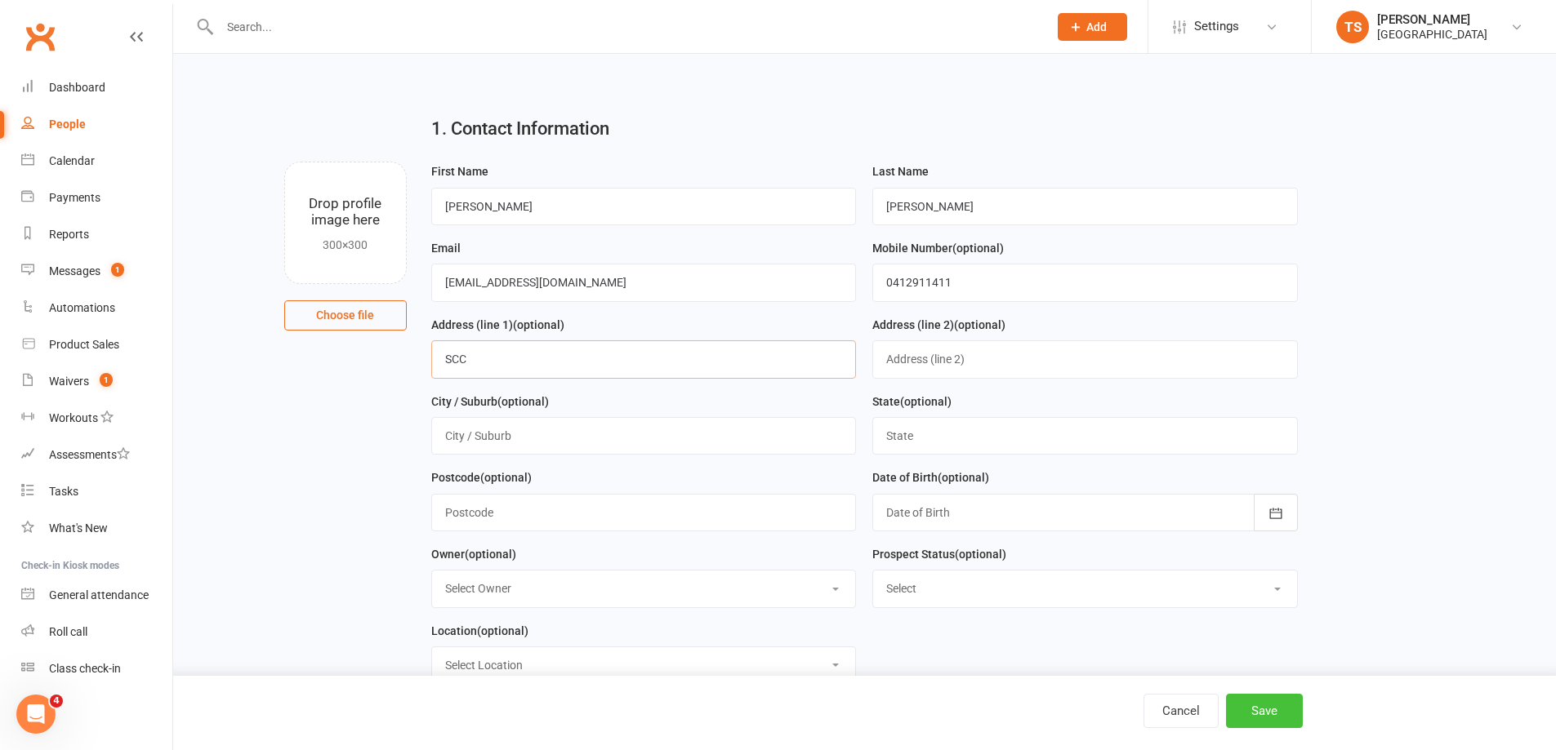
type input "SCC"
click at [1265, 712] on button "Save" at bounding box center [1264, 711] width 77 height 34
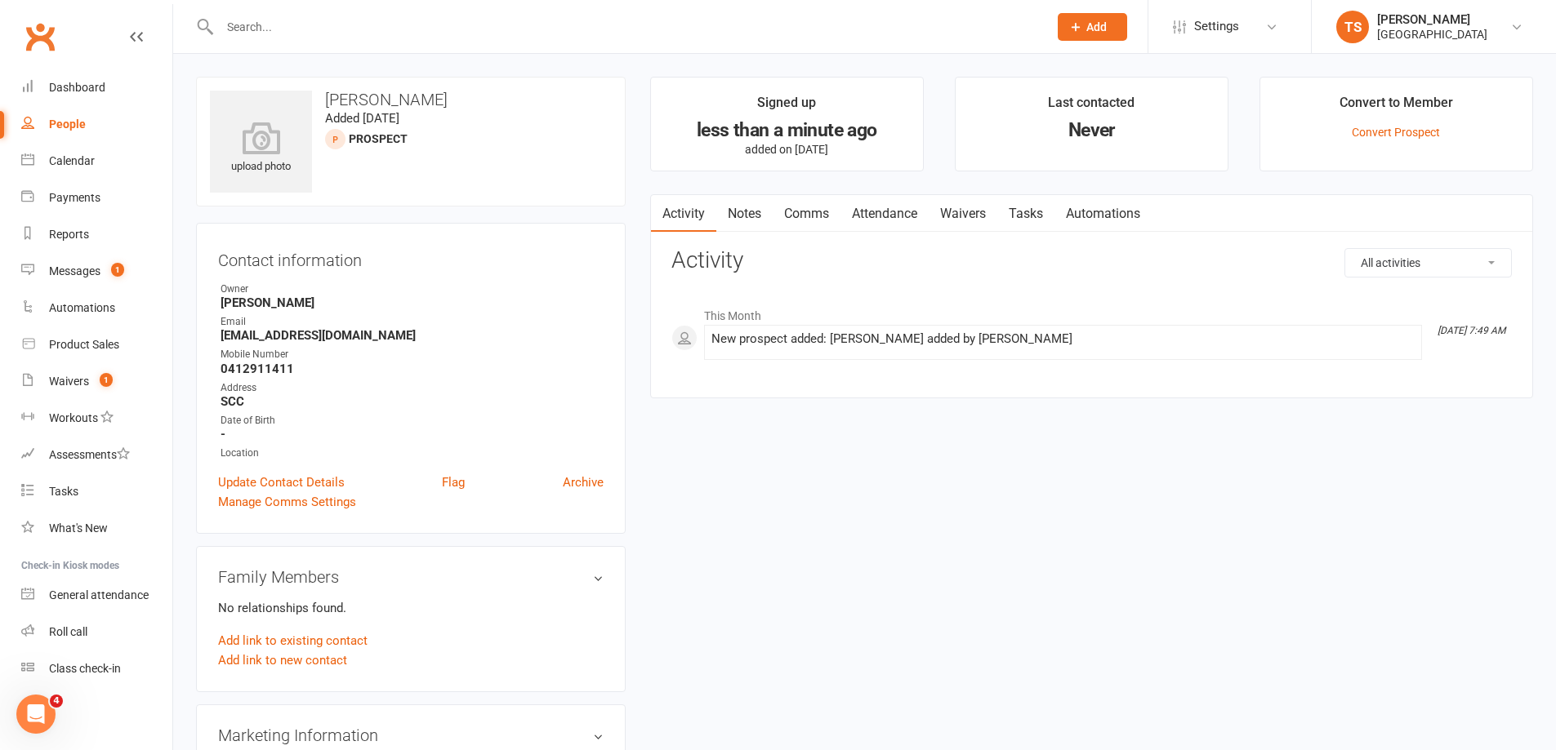
click at [1106, 33] on button "Add" at bounding box center [1091, 27] width 69 height 28
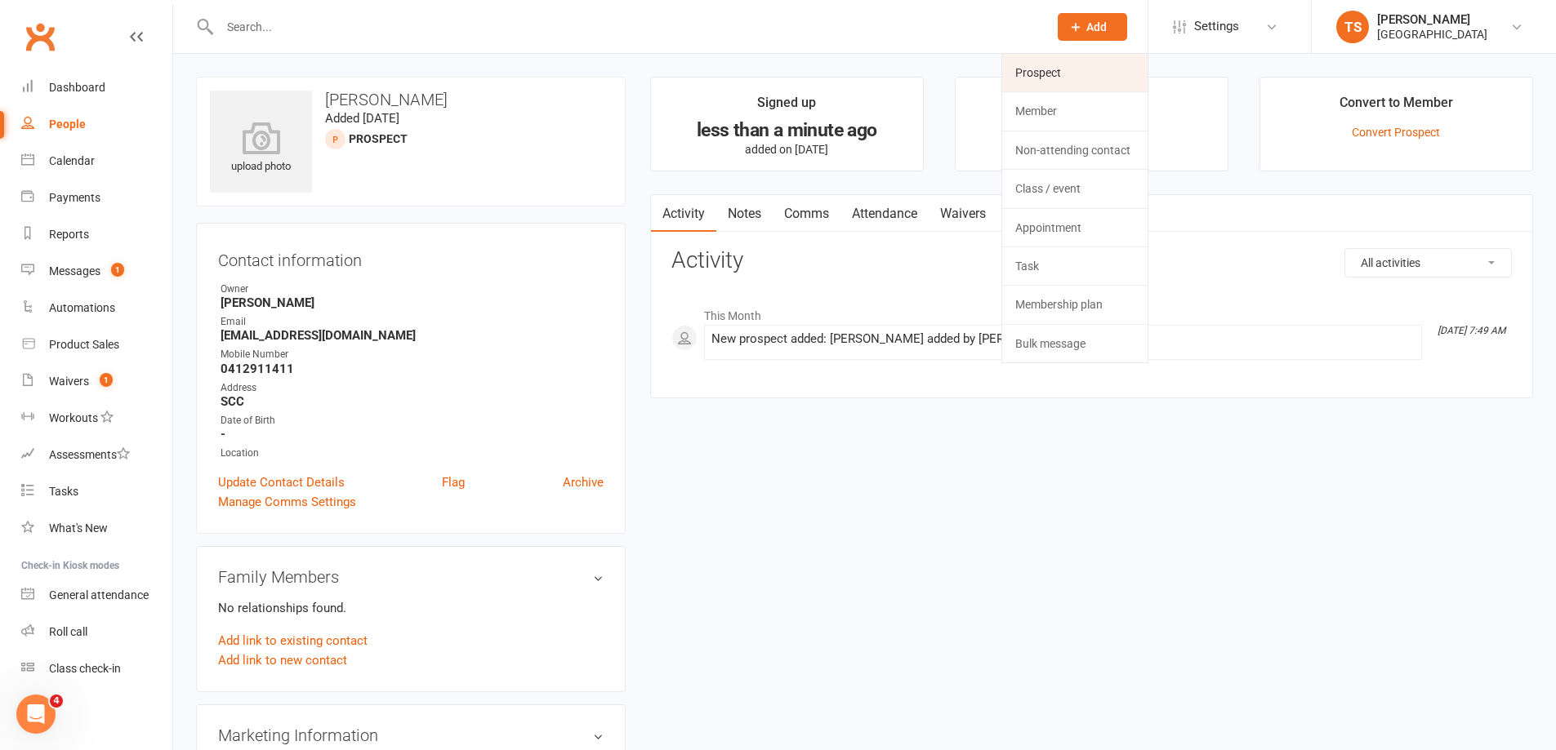
click at [1039, 77] on link "Prospect" at bounding box center [1074, 73] width 145 height 38
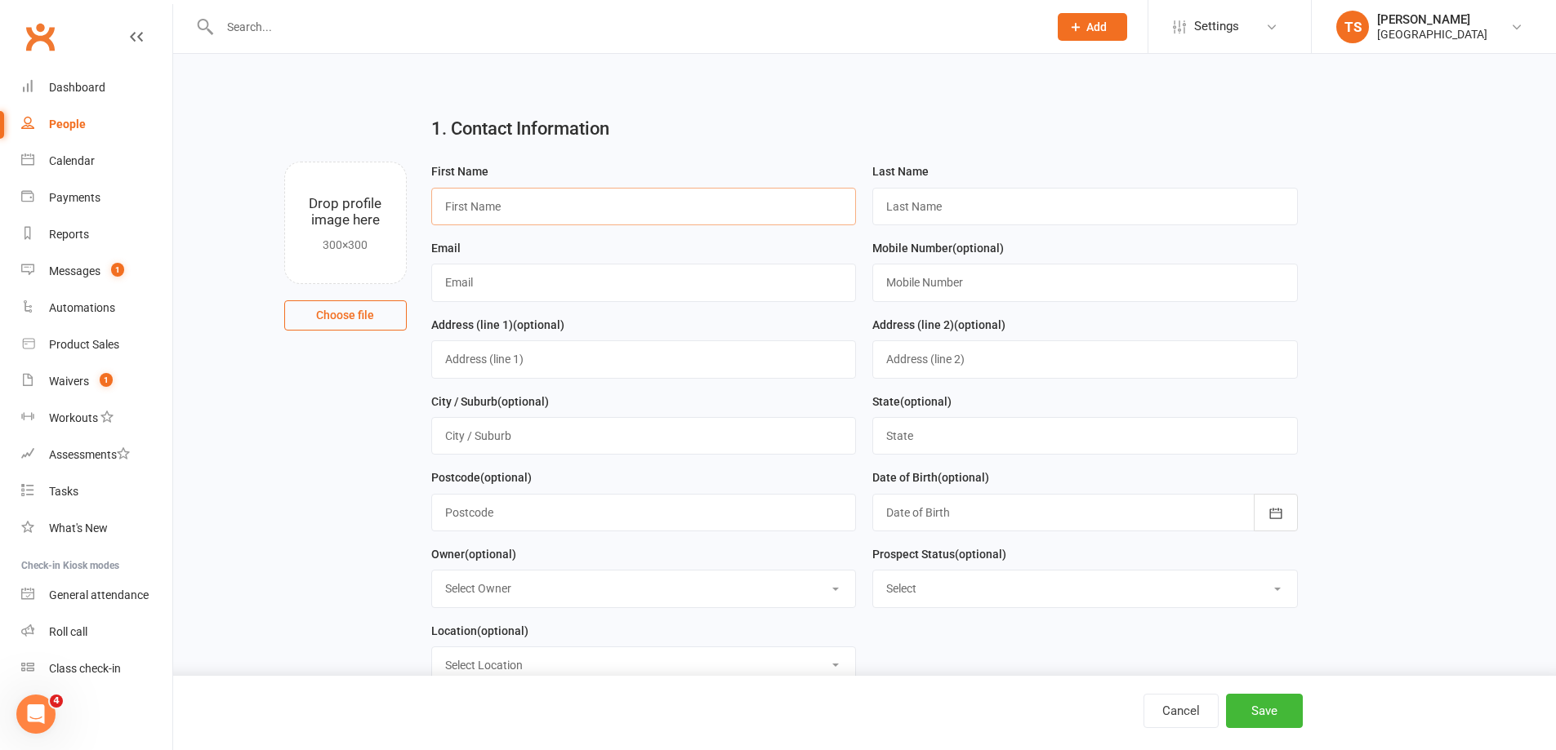
click at [456, 208] on input "text" at bounding box center [643, 207] width 425 height 38
paste input "[PERSON_NAME] [EMAIL_ADDRESS][DOMAIN_NAME] 0466666847"
drag, startPoint x: 706, startPoint y: 206, endPoint x: 642, endPoint y: 198, distance: 65.0
click at [642, 198] on input "[PERSON_NAME] [EMAIL_ADDRESS][DOMAIN_NAME] 0466666847" at bounding box center [643, 207] width 425 height 38
type input "[PERSON_NAME] [EMAIL_ADDRESS][DOMAIN_NAME]"
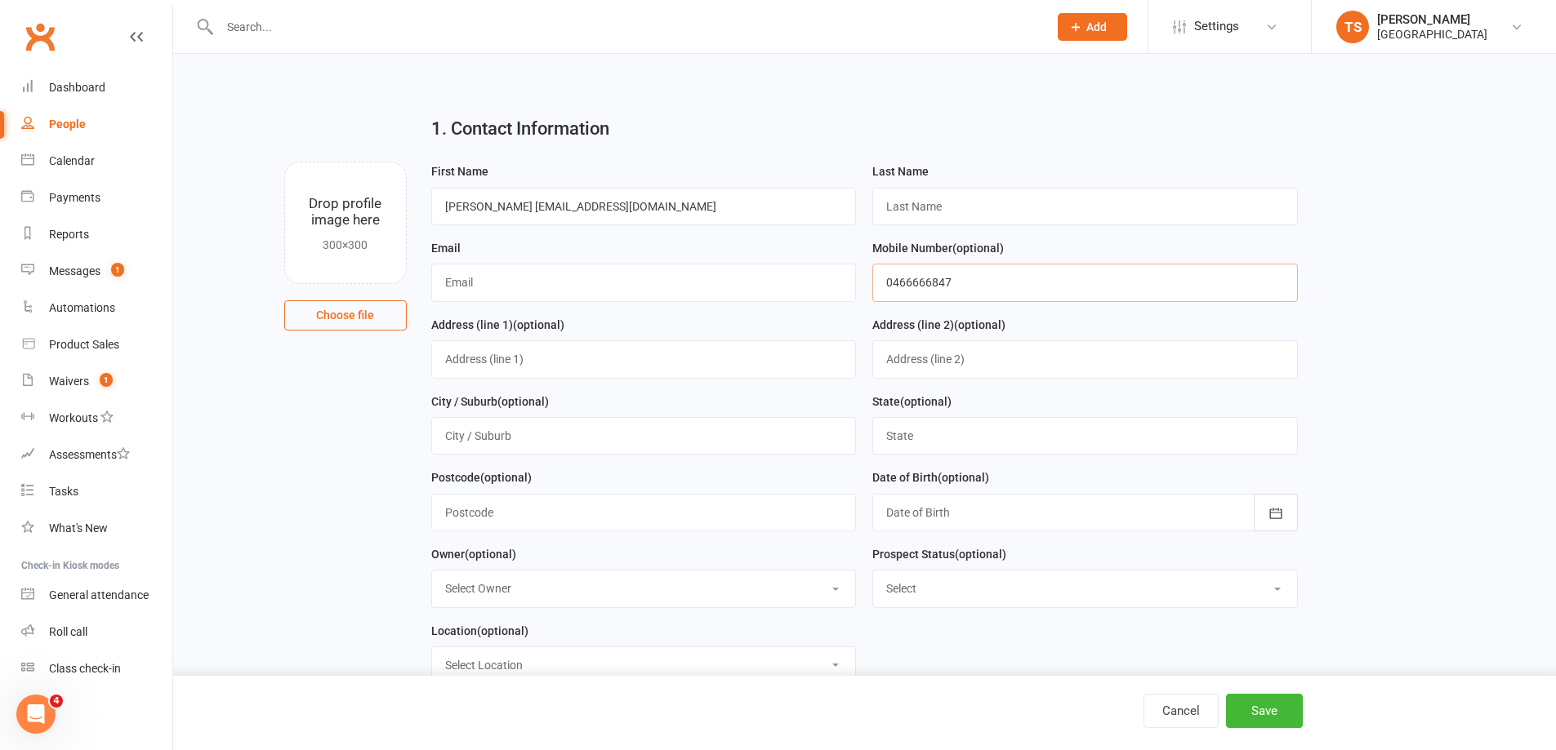
type input "0466666847"
drag, startPoint x: 637, startPoint y: 209, endPoint x: 501, endPoint y: 198, distance: 136.0
click at [501, 198] on input "[PERSON_NAME] [EMAIL_ADDRESS][DOMAIN_NAME]" at bounding box center [643, 207] width 425 height 38
type input "[PERSON_NAME]"
type input "[EMAIL_ADDRESS][DOMAIN_NAME]"
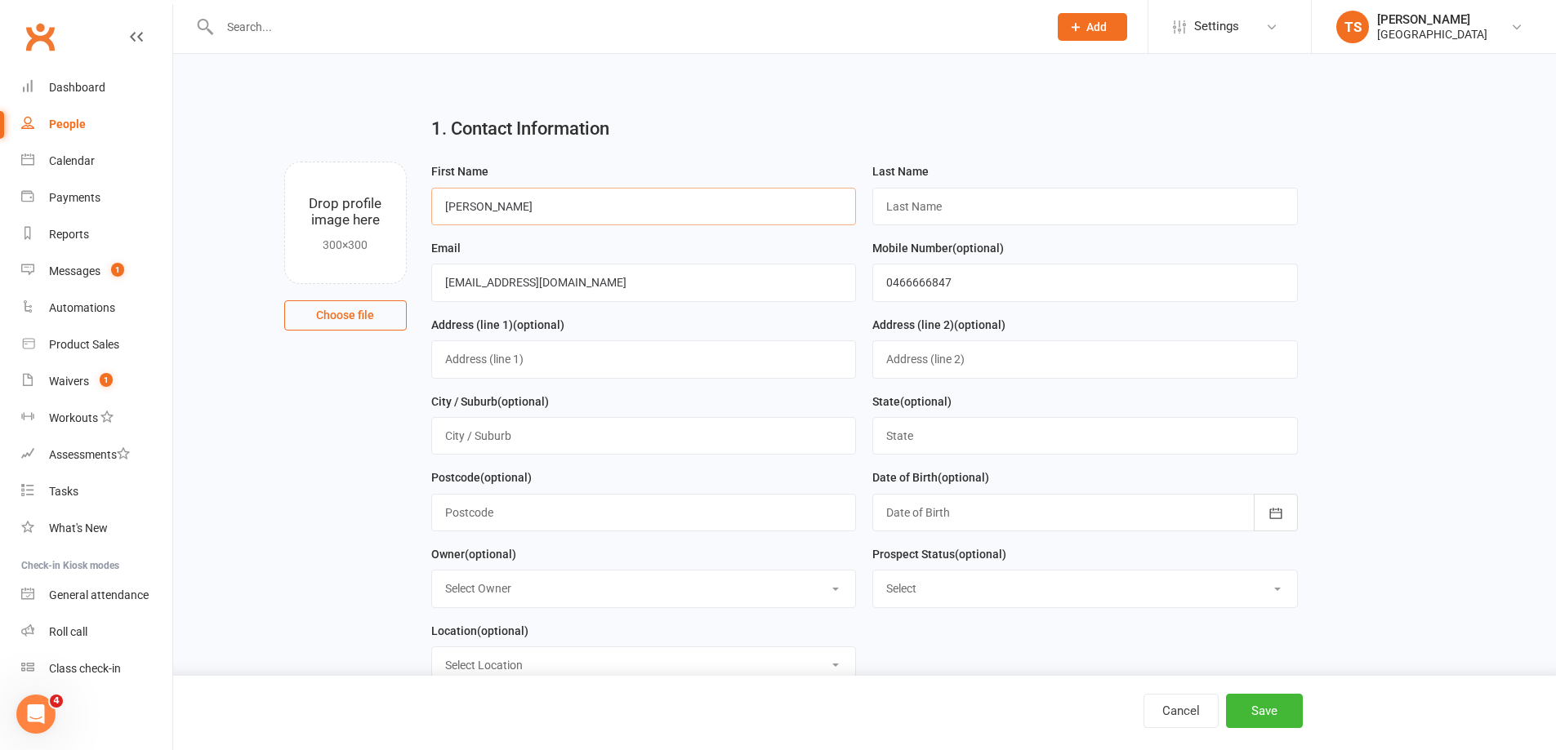
drag, startPoint x: 506, startPoint y: 209, endPoint x: 475, endPoint y: 203, distance: 31.6
click at [475, 203] on input "[PERSON_NAME]" at bounding box center [643, 207] width 425 height 38
type input "[PERSON_NAME]"
click at [451, 355] on input "text" at bounding box center [643, 360] width 425 height 38
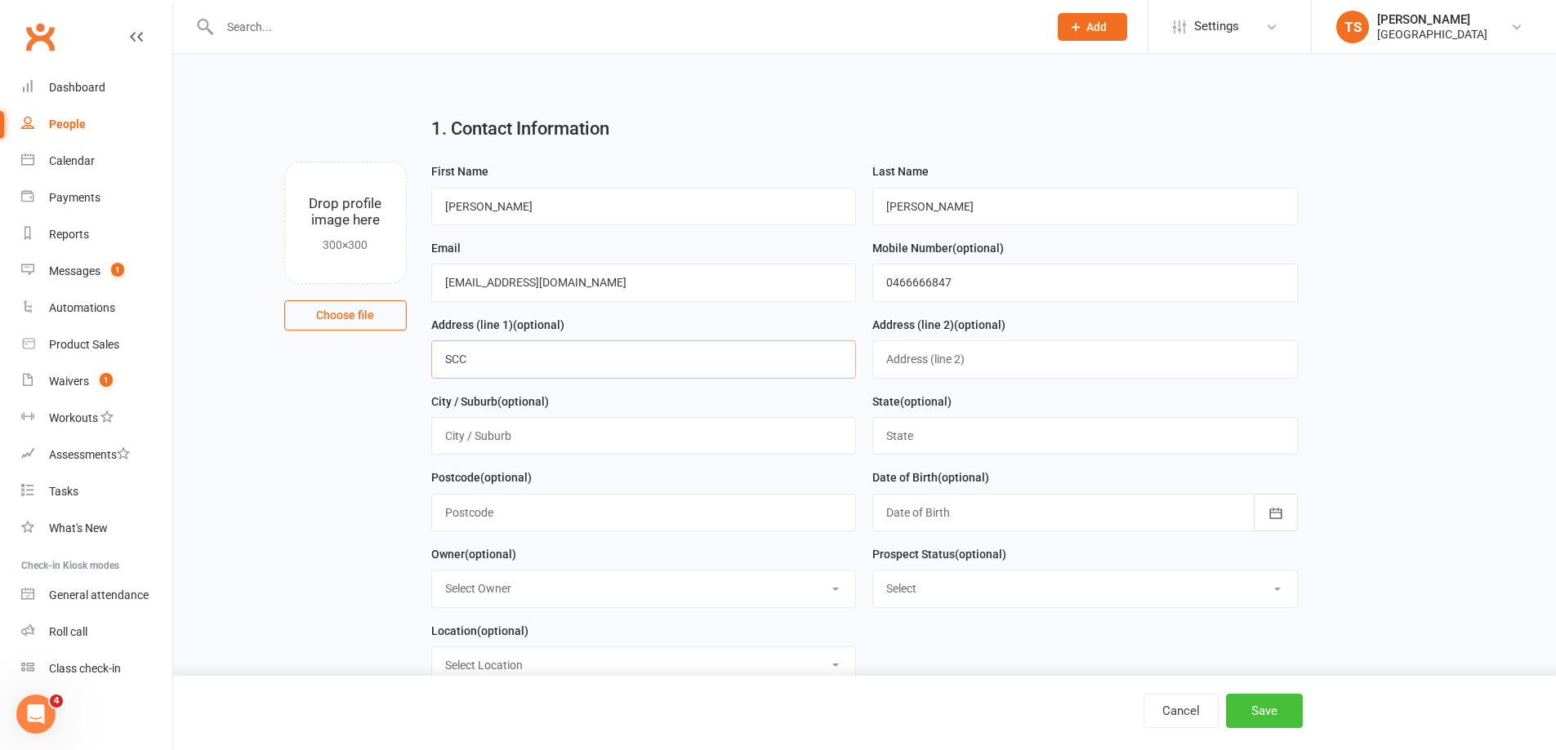
type input "SCC"
click at [1273, 706] on button "Save" at bounding box center [1264, 711] width 77 height 34
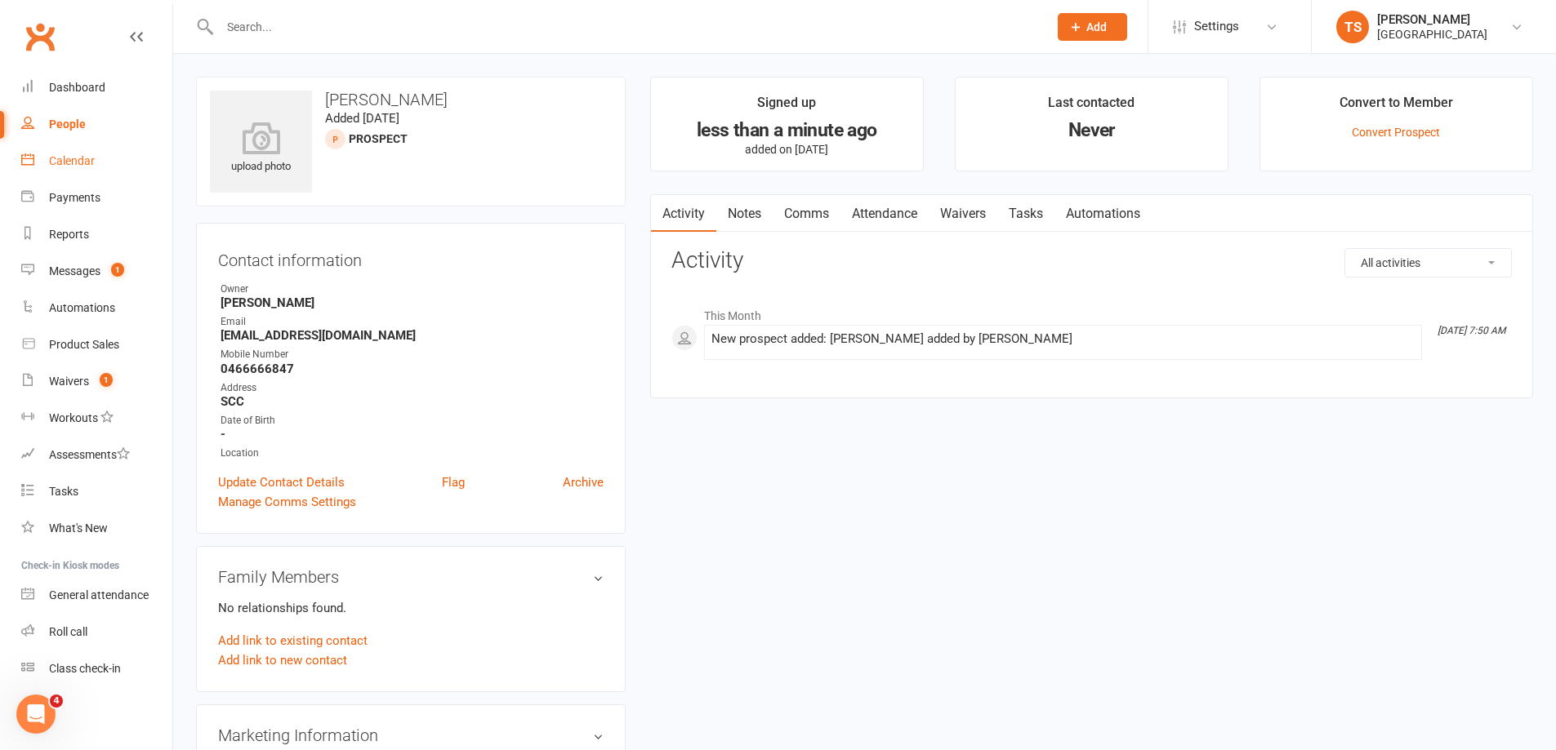
click at [64, 159] on div "Calendar" at bounding box center [72, 160] width 46 height 13
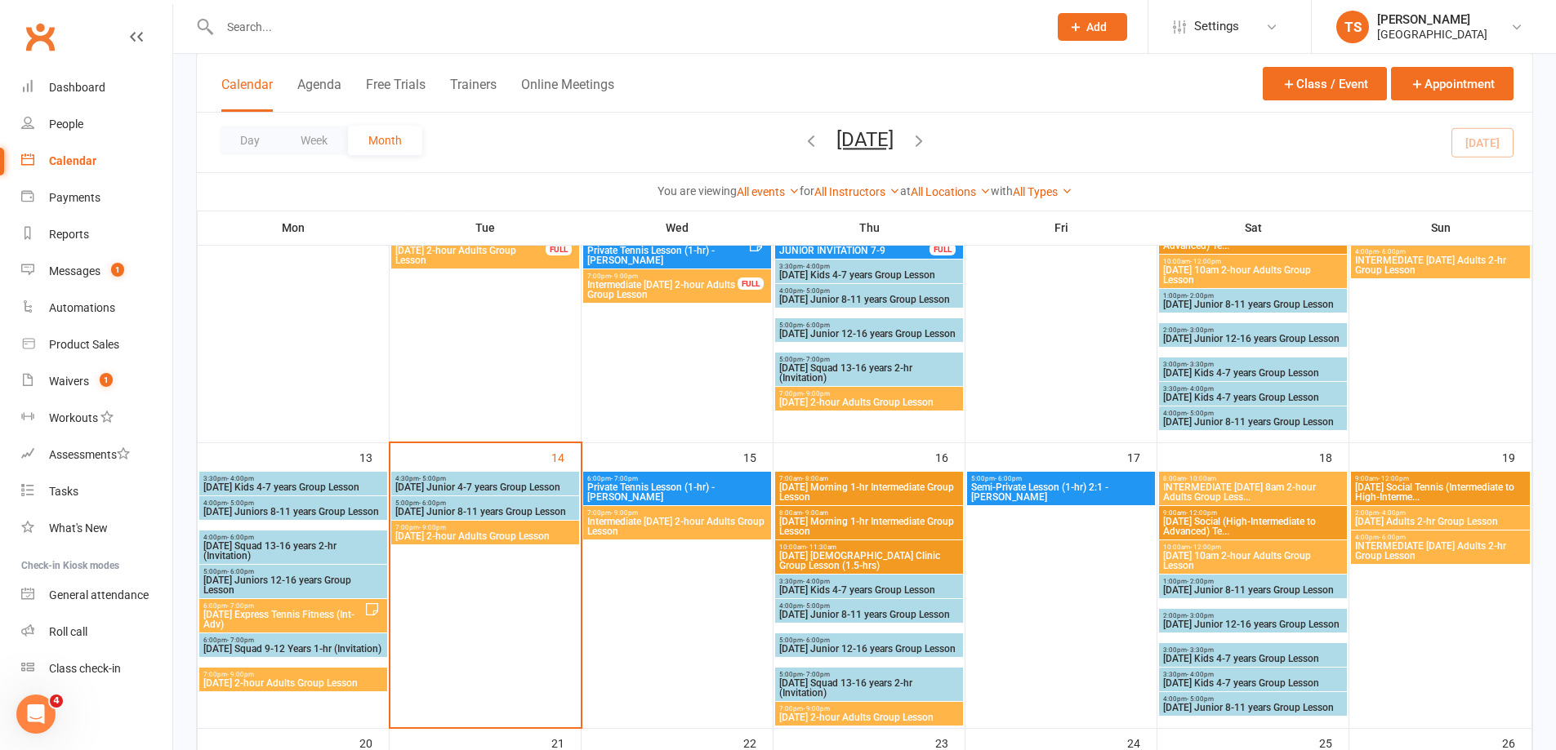
scroll to position [490, 0]
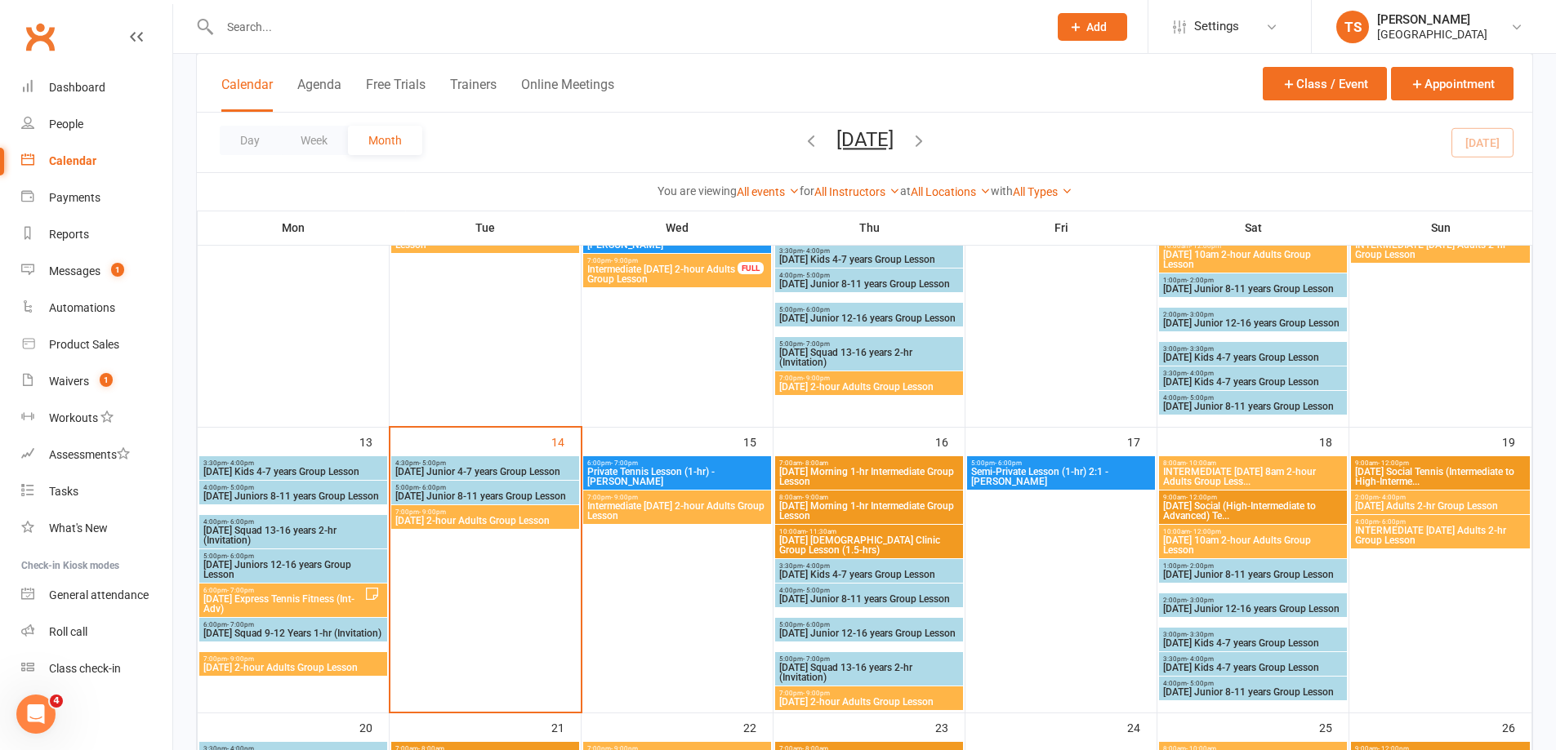
click at [233, 661] on span "- 9:00pm" at bounding box center [240, 659] width 27 height 7
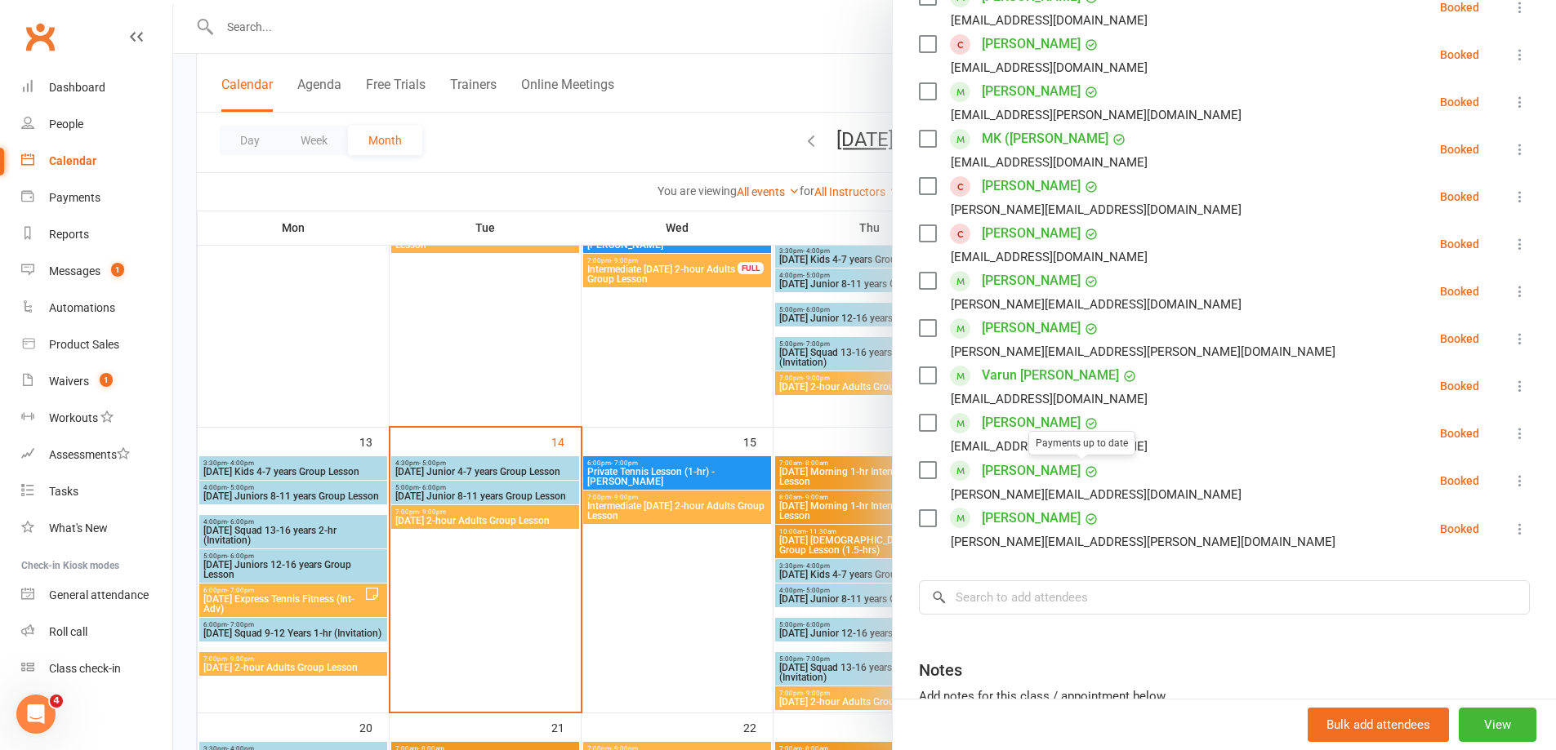
scroll to position [572, 0]
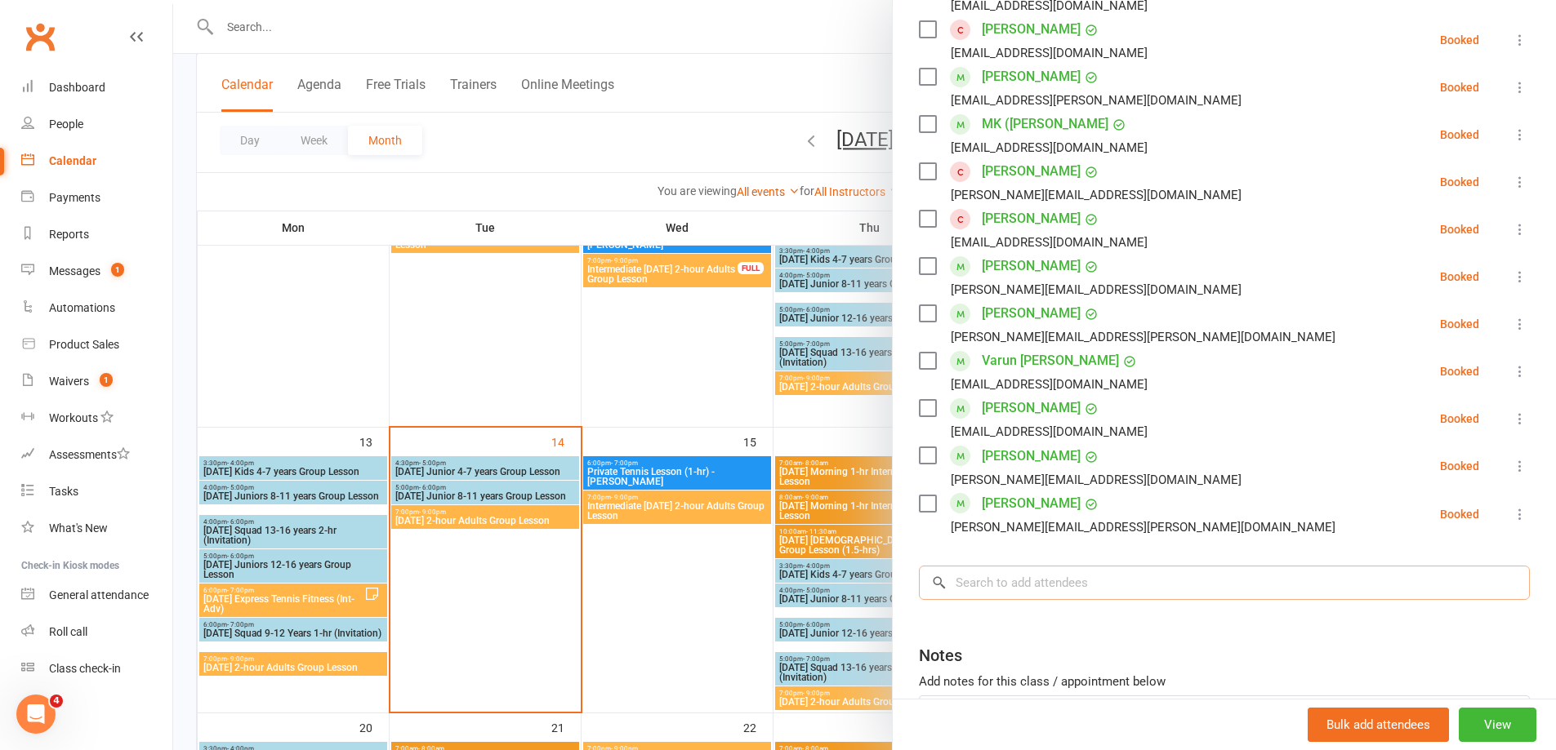
click at [967, 584] on input "search" at bounding box center [1224, 583] width 611 height 34
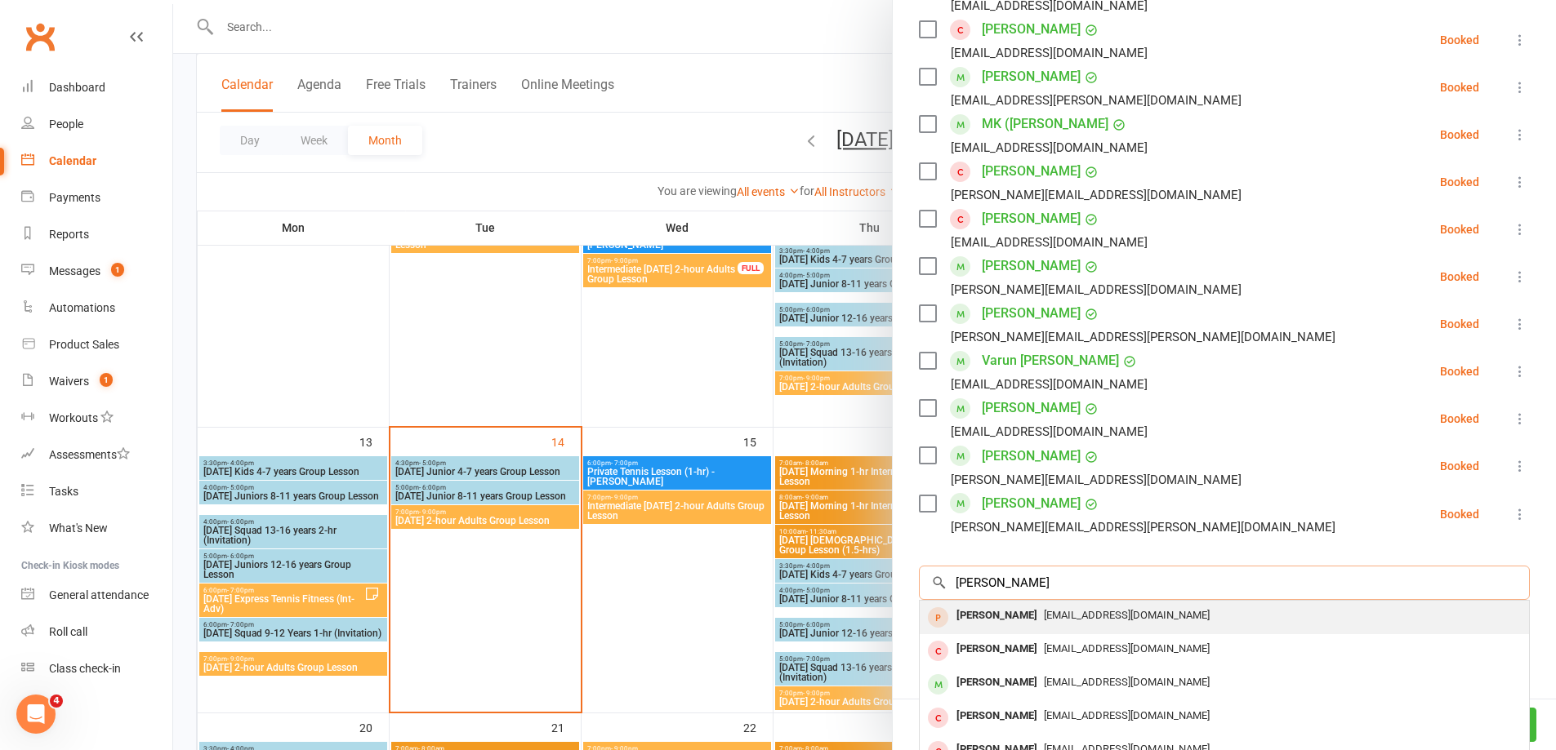
type input "[PERSON_NAME]"
click at [1008, 619] on div "[PERSON_NAME]" at bounding box center [997, 616] width 94 height 24
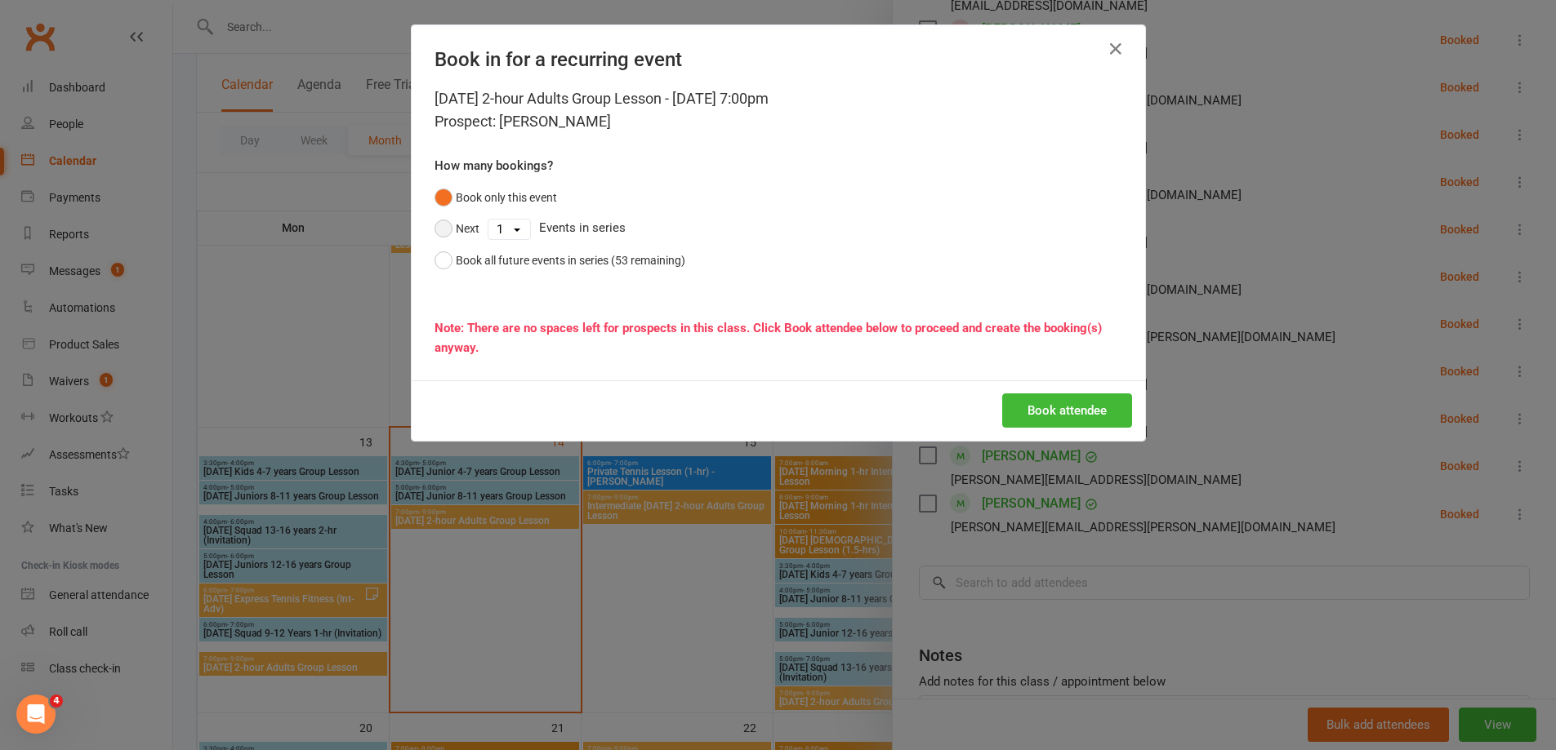
click at [441, 228] on button "Next" at bounding box center [456, 228] width 45 height 31
click at [510, 226] on select "1 2 3 4 5 6 7 8 9 10 11 12 13 14 15 16 17 18 19 20 21 22 23 24 25 26 27 28 29 3…" at bounding box center [509, 230] width 42 height 20
select select "3"
click at [488, 220] on select "1 2 3 4 5 6 7 8 9 10 11 12 13 14 15 16 17 18 19 20 21 22 23 24 25 26 27 28 29 3…" at bounding box center [509, 230] width 42 height 20
click at [1080, 412] on button "Book attendee" at bounding box center [1067, 411] width 130 height 34
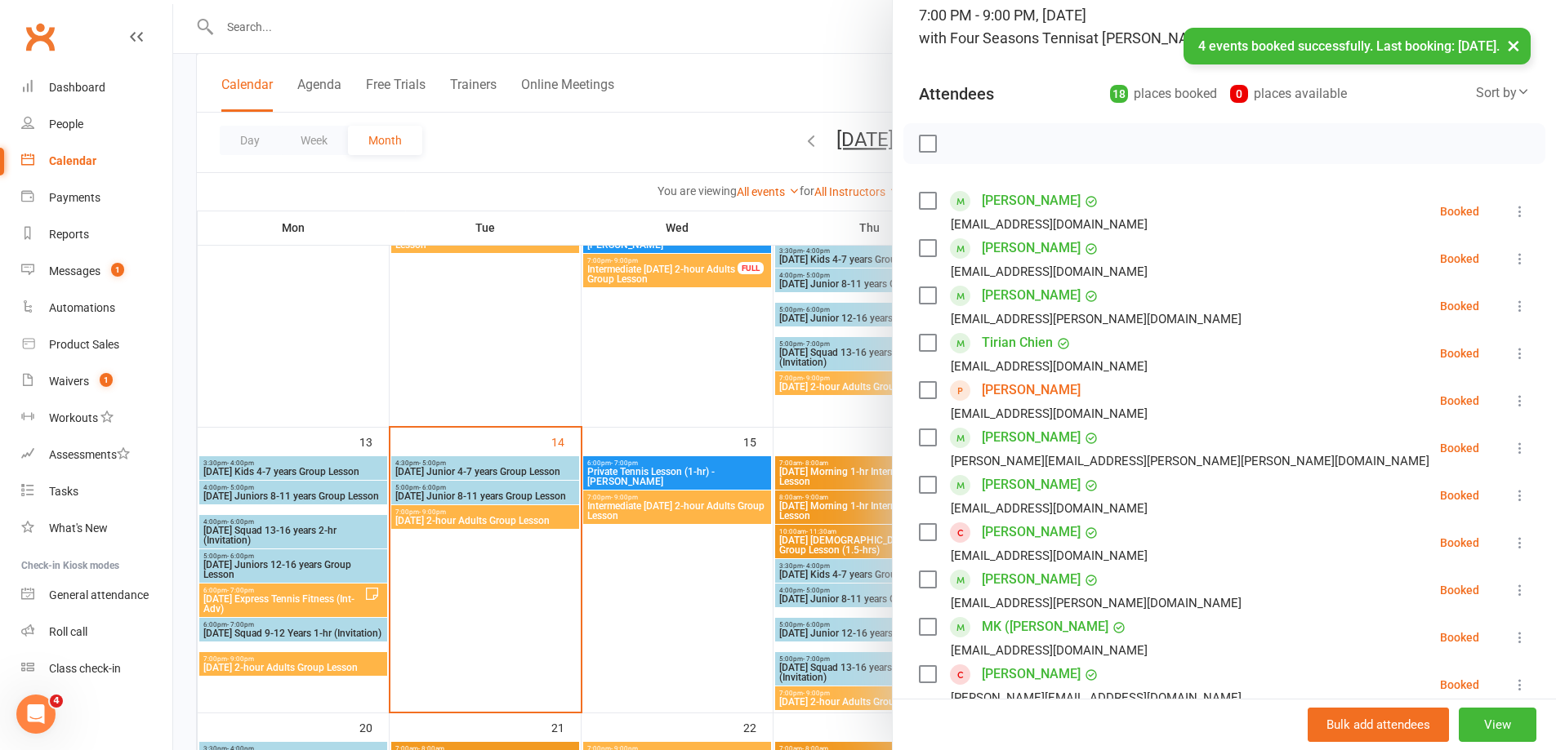
scroll to position [0, 0]
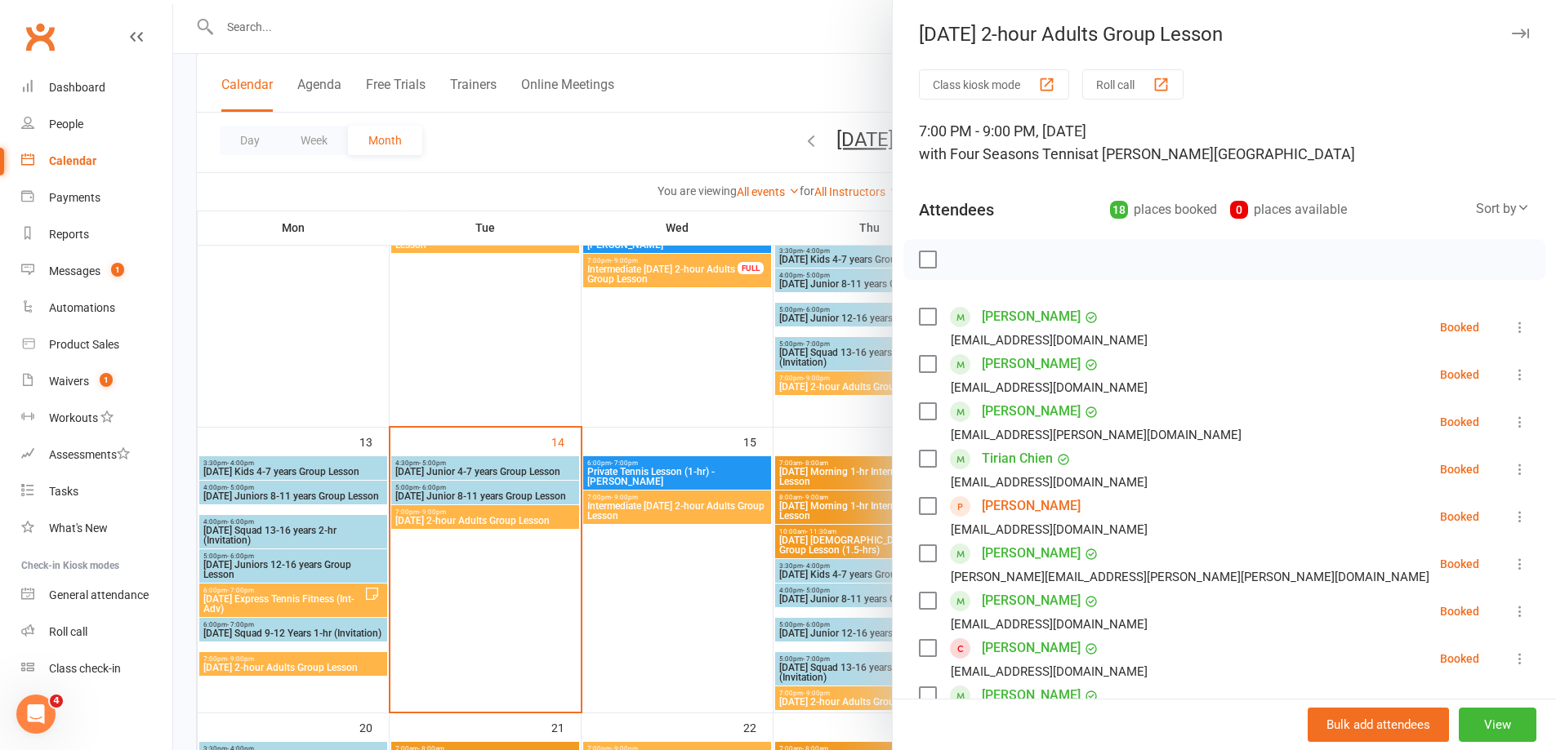
click at [921, 260] on label at bounding box center [927, 260] width 16 height 16
click at [959, 261] on icon "button" at bounding box center [964, 260] width 18 height 18
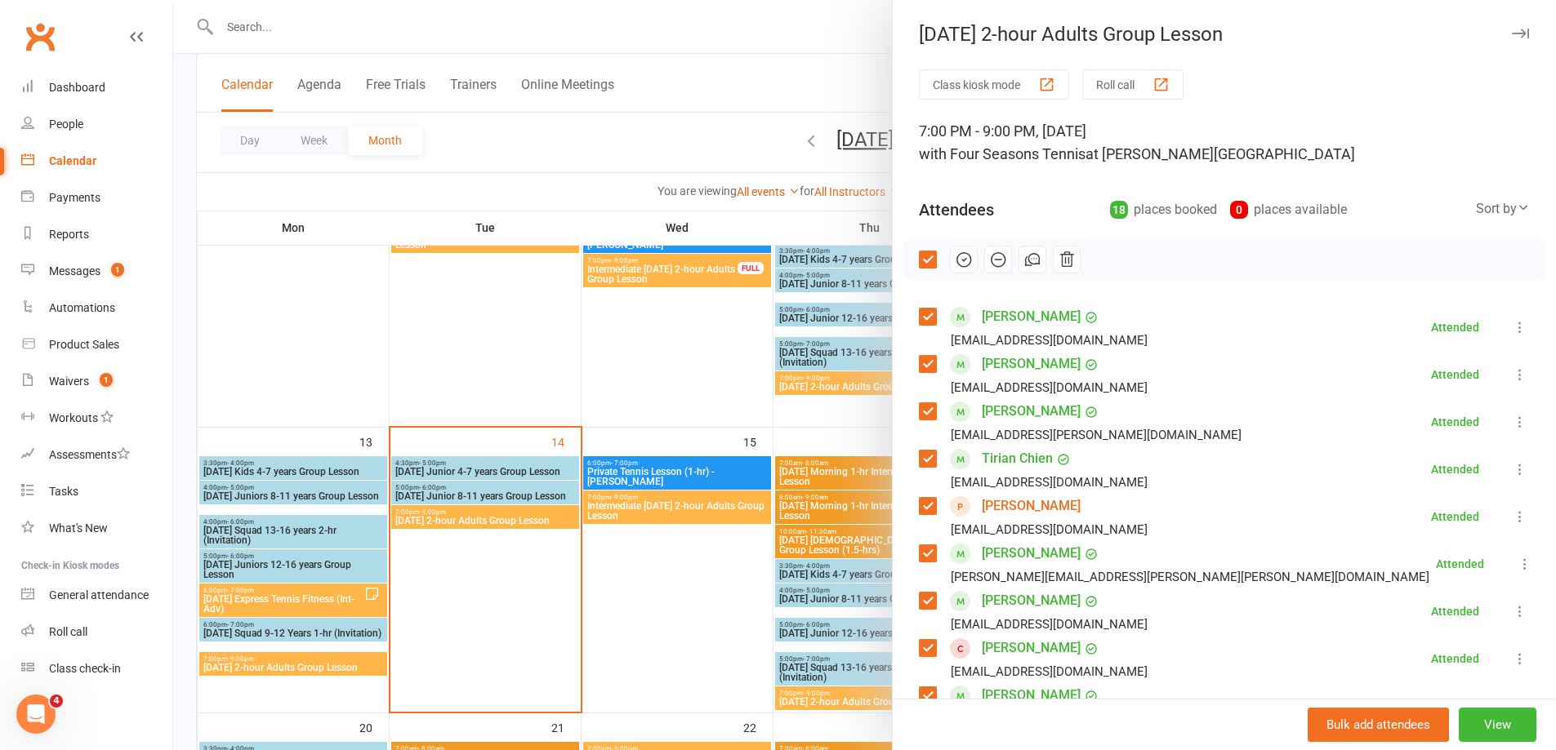
click at [81, 160] on div "Calendar" at bounding box center [72, 160] width 47 height 13
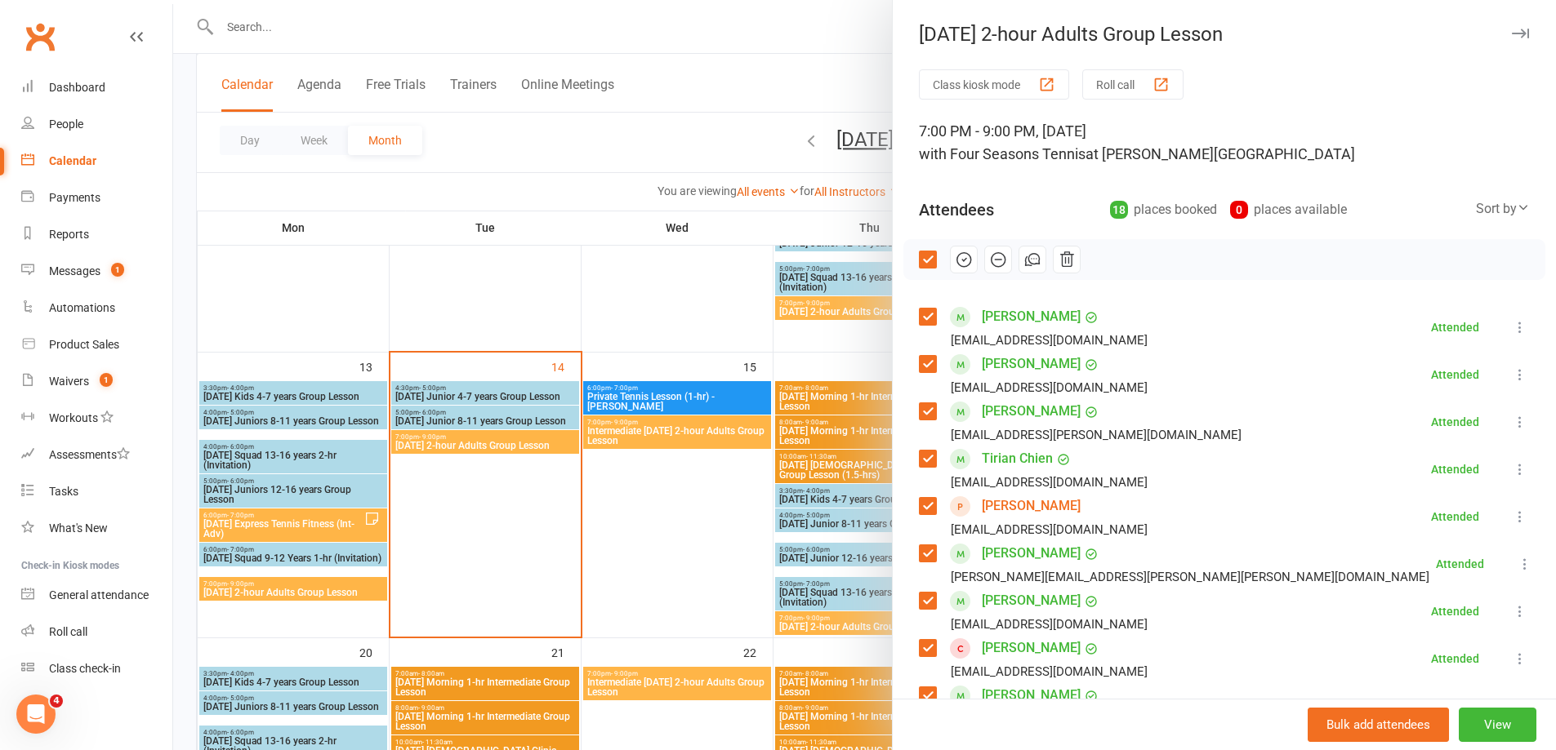
scroll to position [653, 0]
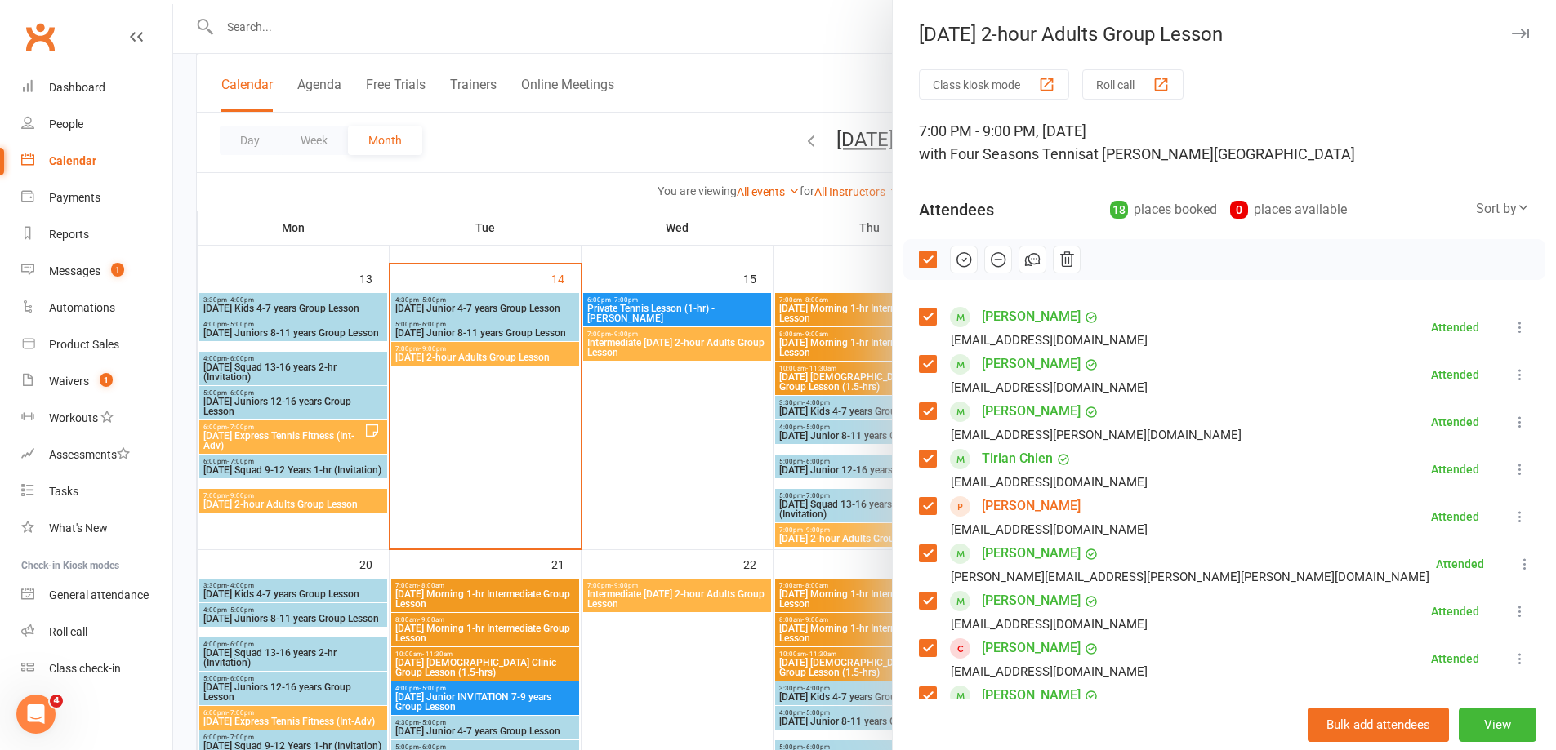
click at [711, 430] on div at bounding box center [864, 375] width 1382 height 750
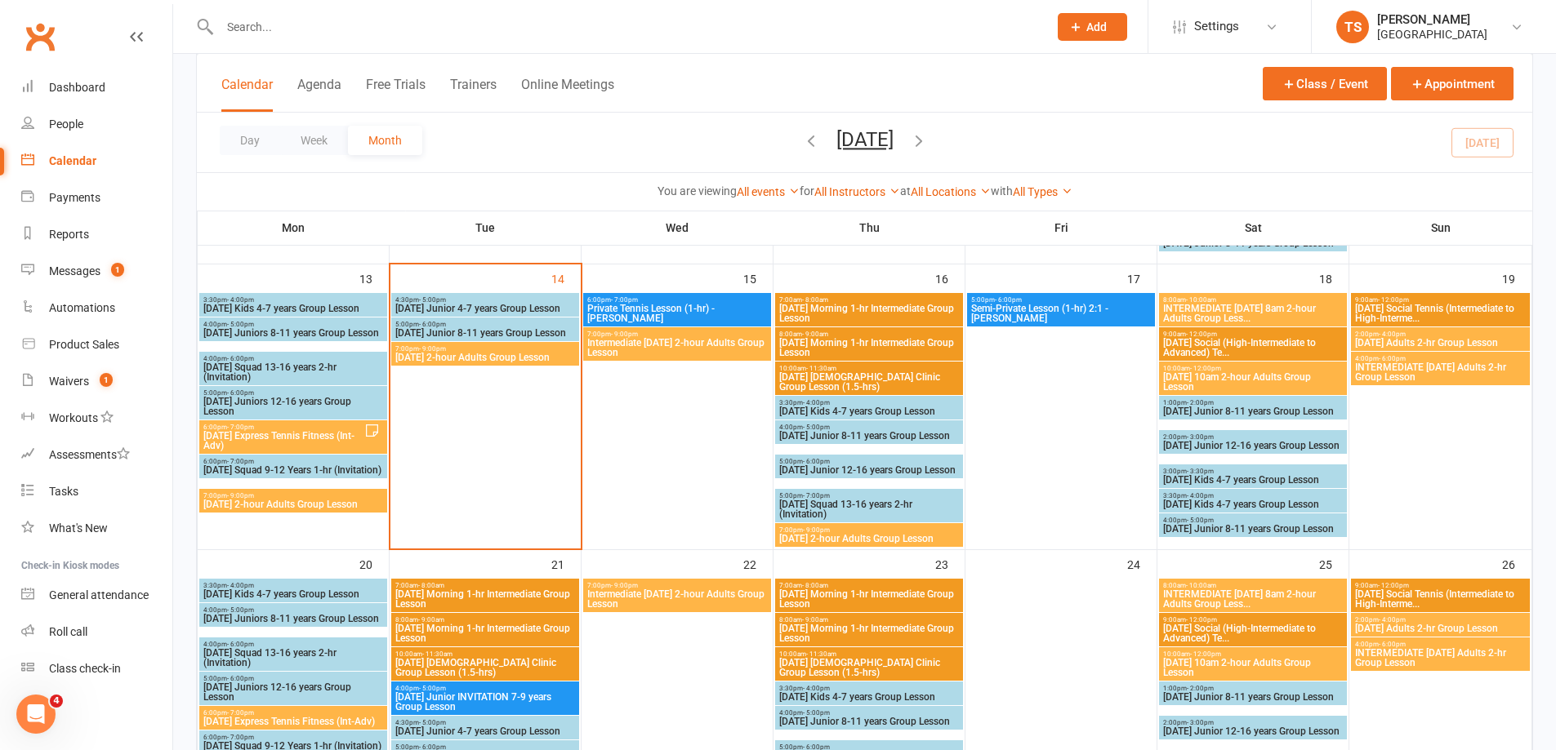
click at [1218, 372] on span "[DATE] 10am 2-hour Adults Group Lesson" at bounding box center [1252, 382] width 181 height 20
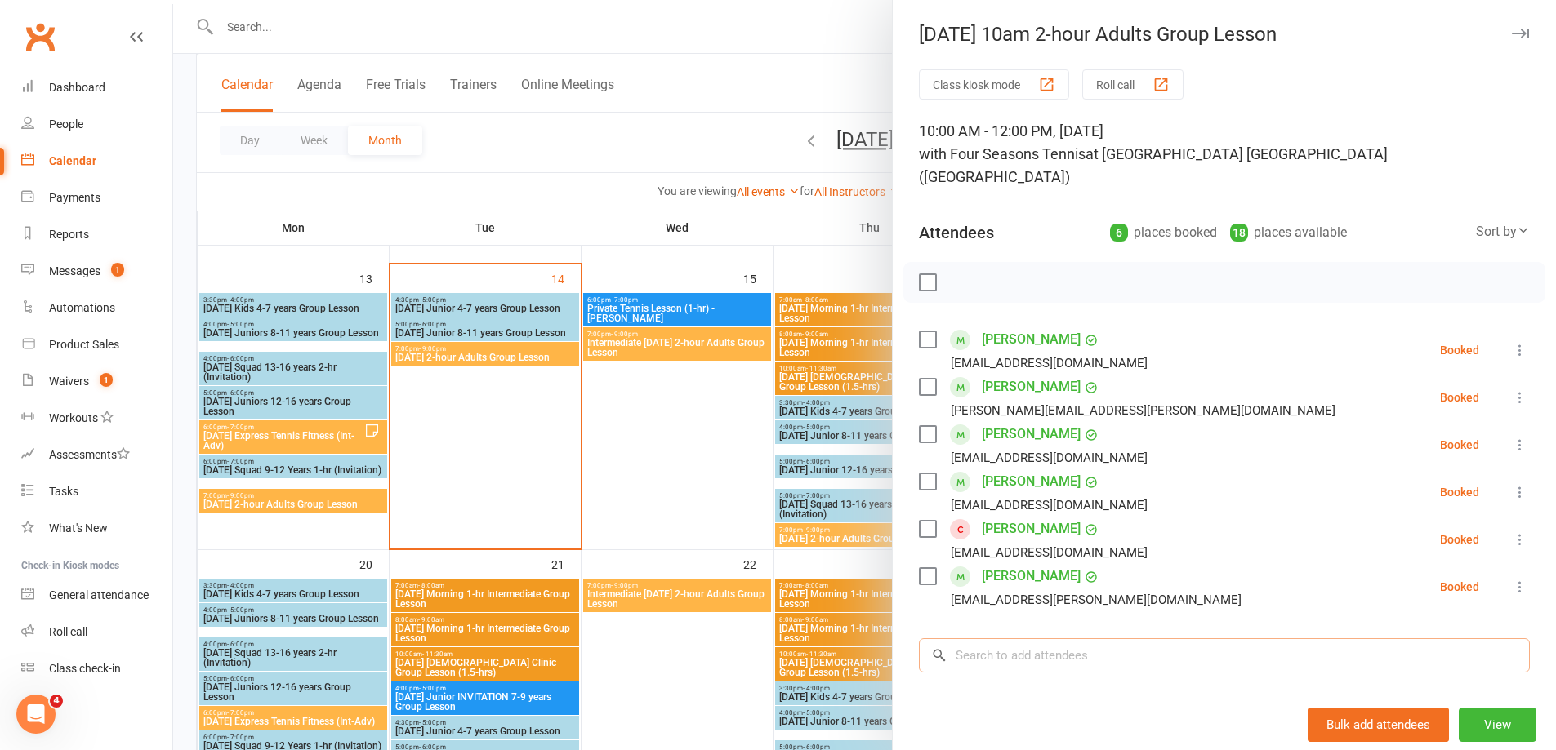
click at [977, 639] on input "search" at bounding box center [1224, 656] width 611 height 34
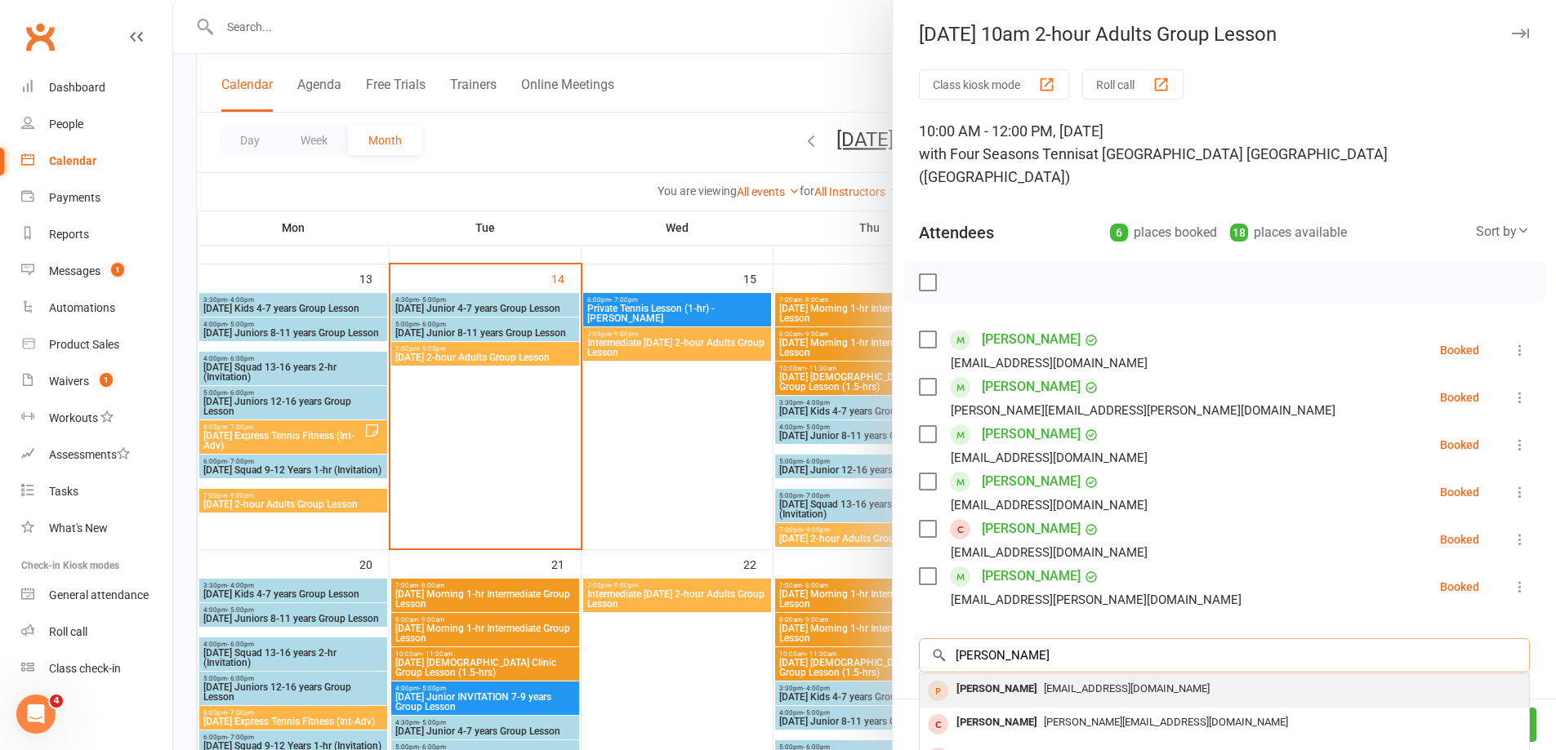
type input "[PERSON_NAME]"
click at [975, 678] on div "[PERSON_NAME]" at bounding box center [997, 690] width 94 height 24
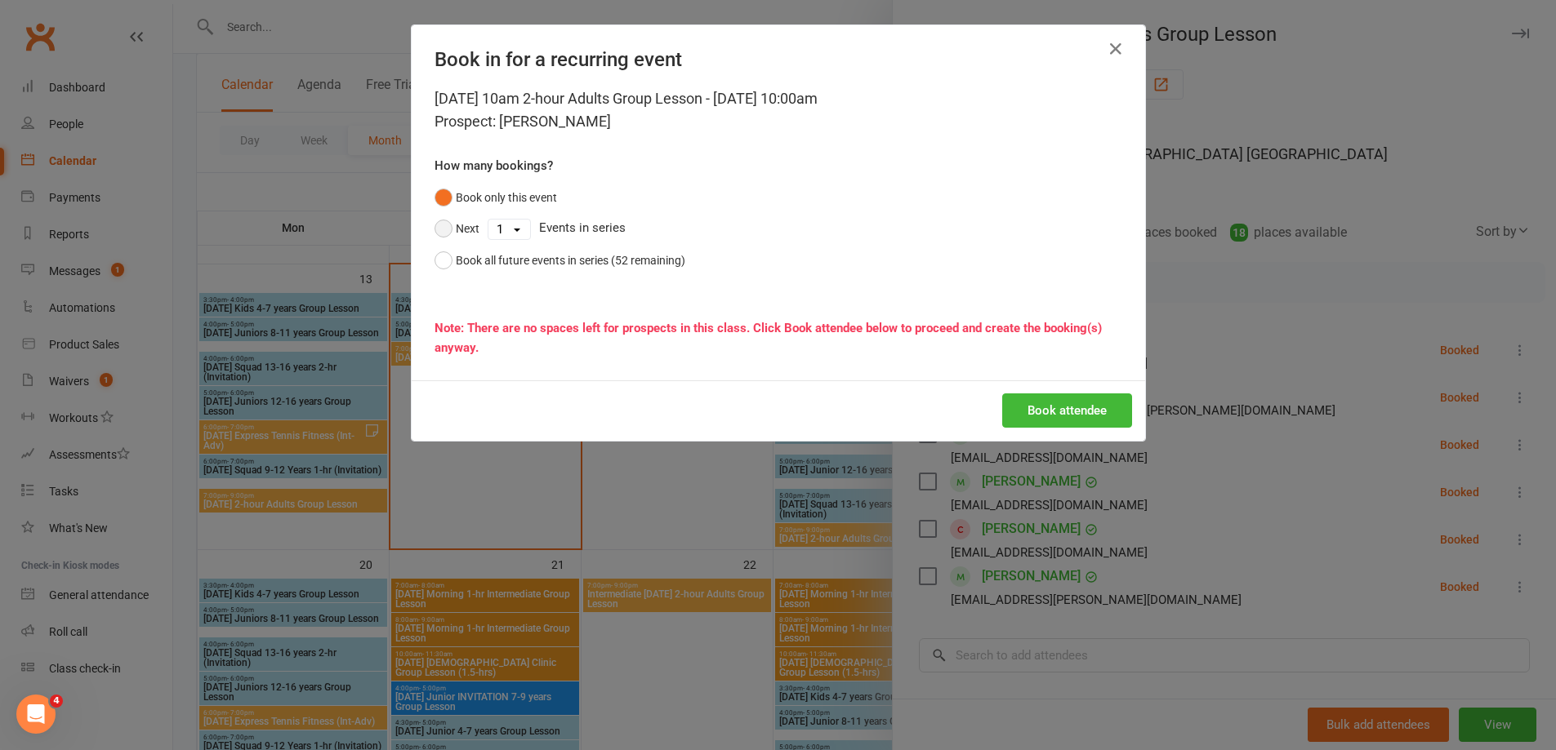
click at [443, 225] on button "Next" at bounding box center [456, 228] width 45 height 31
click at [514, 231] on select "1 2 3 4 5 6 7 8 9 10 11 12 13 14 15 16 17 18 19 20 21 22 23 24 25 26 27 28 29 3…" at bounding box center [509, 230] width 42 height 20
select select "3"
click at [488, 220] on select "1 2 3 4 5 6 7 8 9 10 11 12 13 14 15 16 17 18 19 20 21 22 23 24 25 26 27 28 29 3…" at bounding box center [509, 230] width 42 height 20
click at [1040, 407] on button "Book attendee" at bounding box center [1067, 411] width 130 height 34
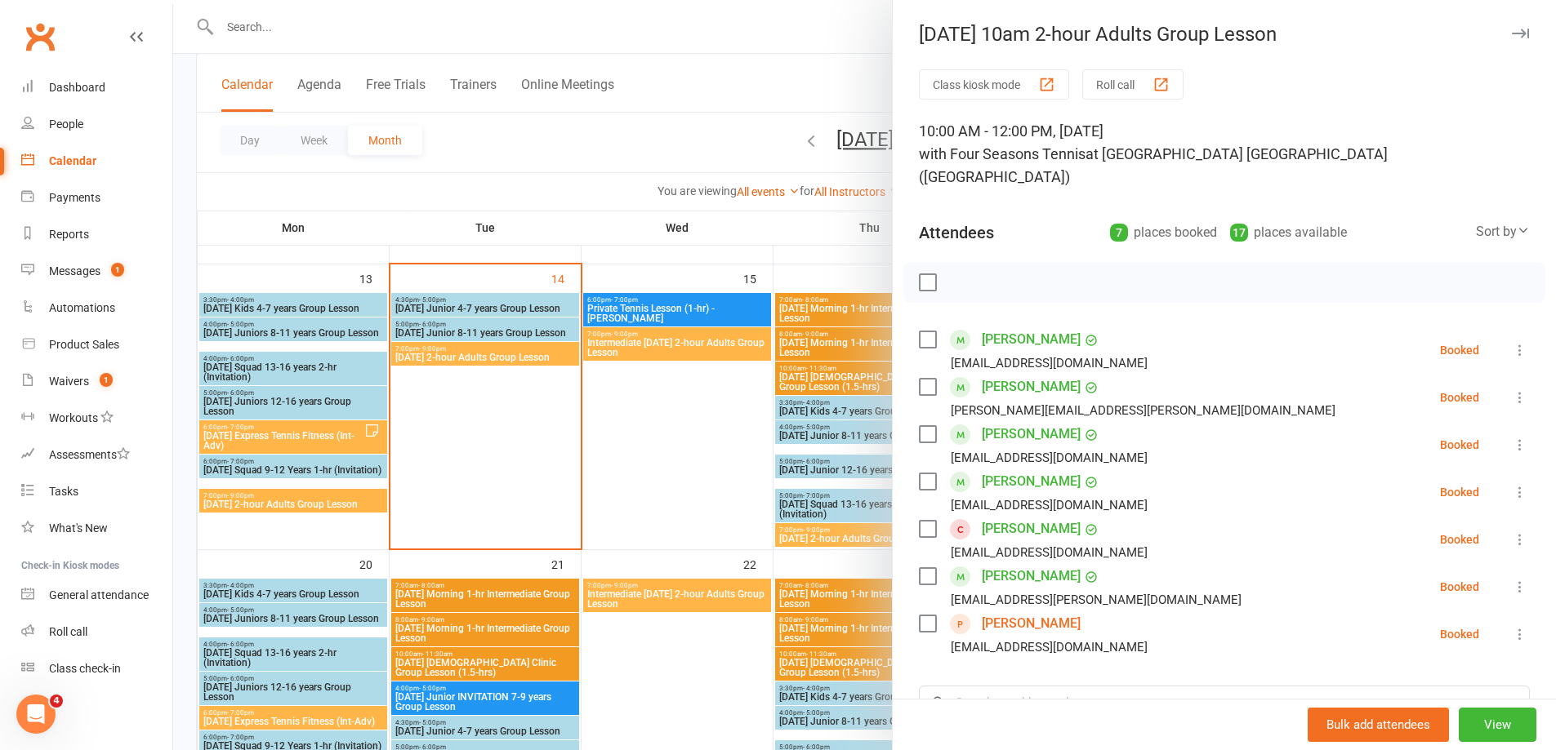
click at [676, 689] on div at bounding box center [864, 375] width 1382 height 750
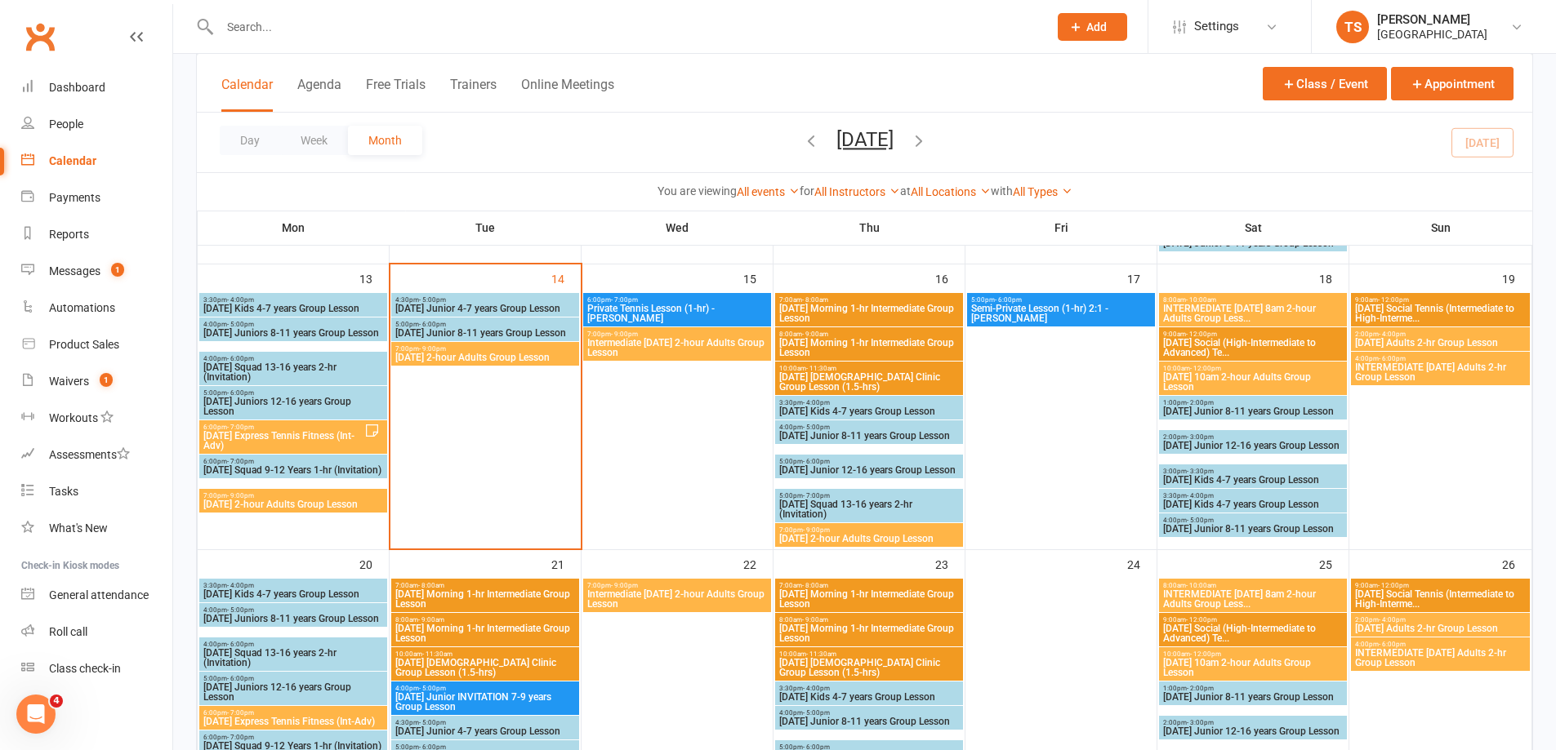
click at [1447, 340] on span "[DATE] Adults 2-hr Group Lesson" at bounding box center [1440, 343] width 172 height 10
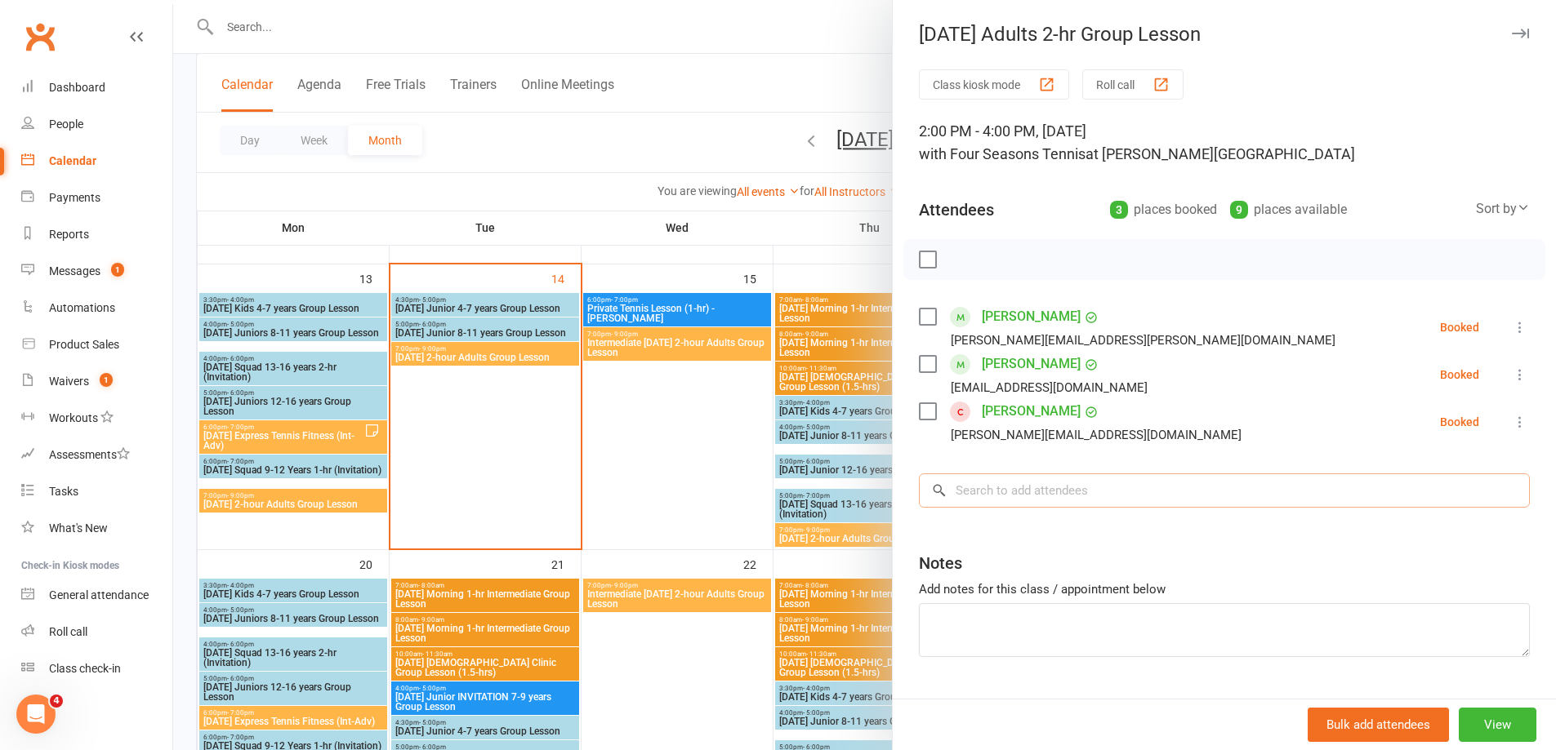
drag, startPoint x: 943, startPoint y: 492, endPoint x: 943, endPoint y: 481, distance: 10.6
click at [943, 488] on input "search" at bounding box center [1224, 491] width 611 height 34
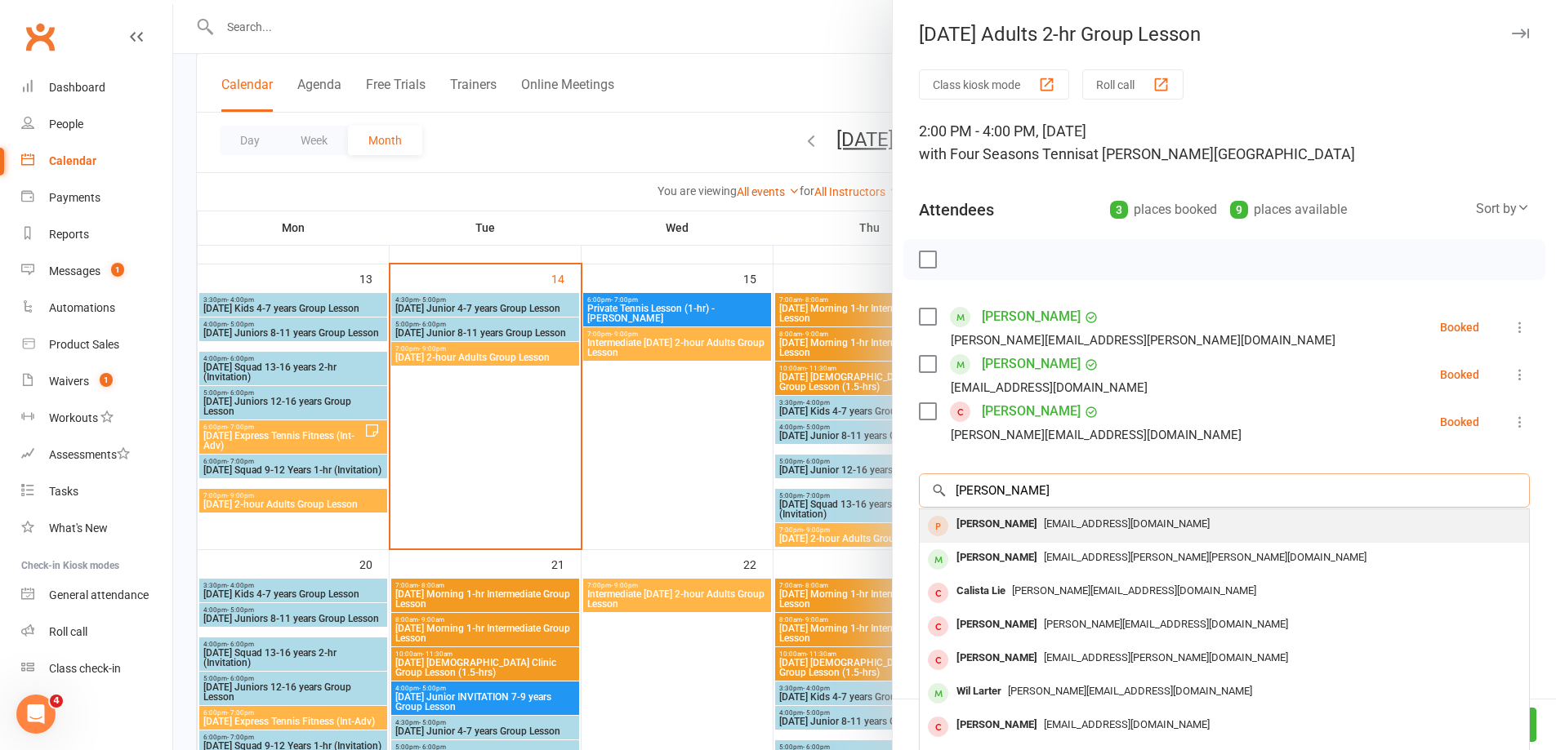
type input "[PERSON_NAME]"
click at [1004, 526] on div "[PERSON_NAME]" at bounding box center [997, 525] width 94 height 24
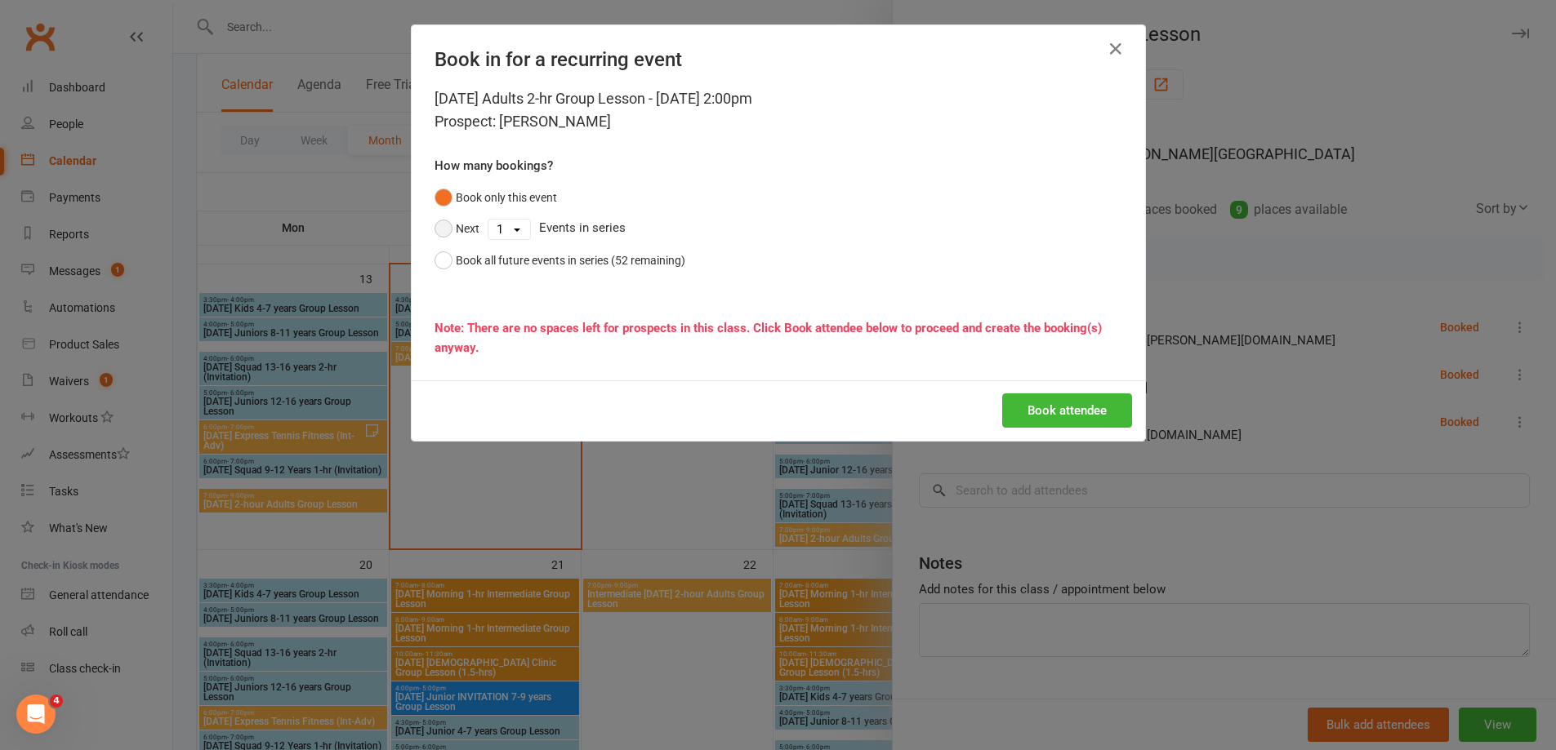
click at [443, 225] on button "Next" at bounding box center [456, 228] width 45 height 31
click at [510, 229] on select "1 2 3 4 5 6 7 8 9 10 11 12 13 14 15 16 17 18 19 20 21 22 23 24 25 26 27 28 29 3…" at bounding box center [509, 230] width 42 height 20
select select "3"
click at [488, 220] on select "1 2 3 4 5 6 7 8 9 10 11 12 13 14 15 16 17 18 19 20 21 22 23 24 25 26 27 28 29 3…" at bounding box center [509, 230] width 42 height 20
click at [1096, 414] on button "Book attendee" at bounding box center [1067, 411] width 130 height 34
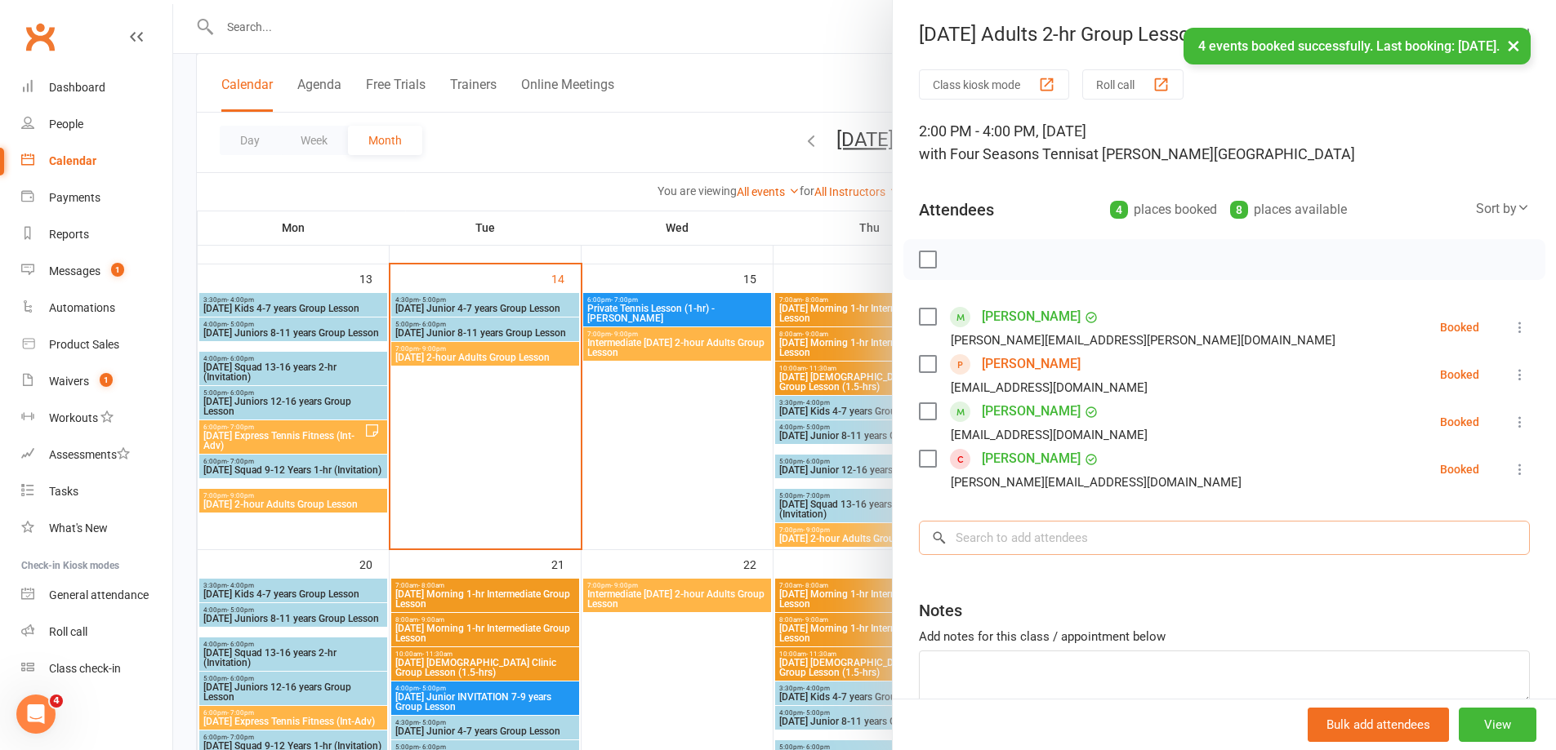
click at [952, 537] on input "search" at bounding box center [1224, 538] width 611 height 34
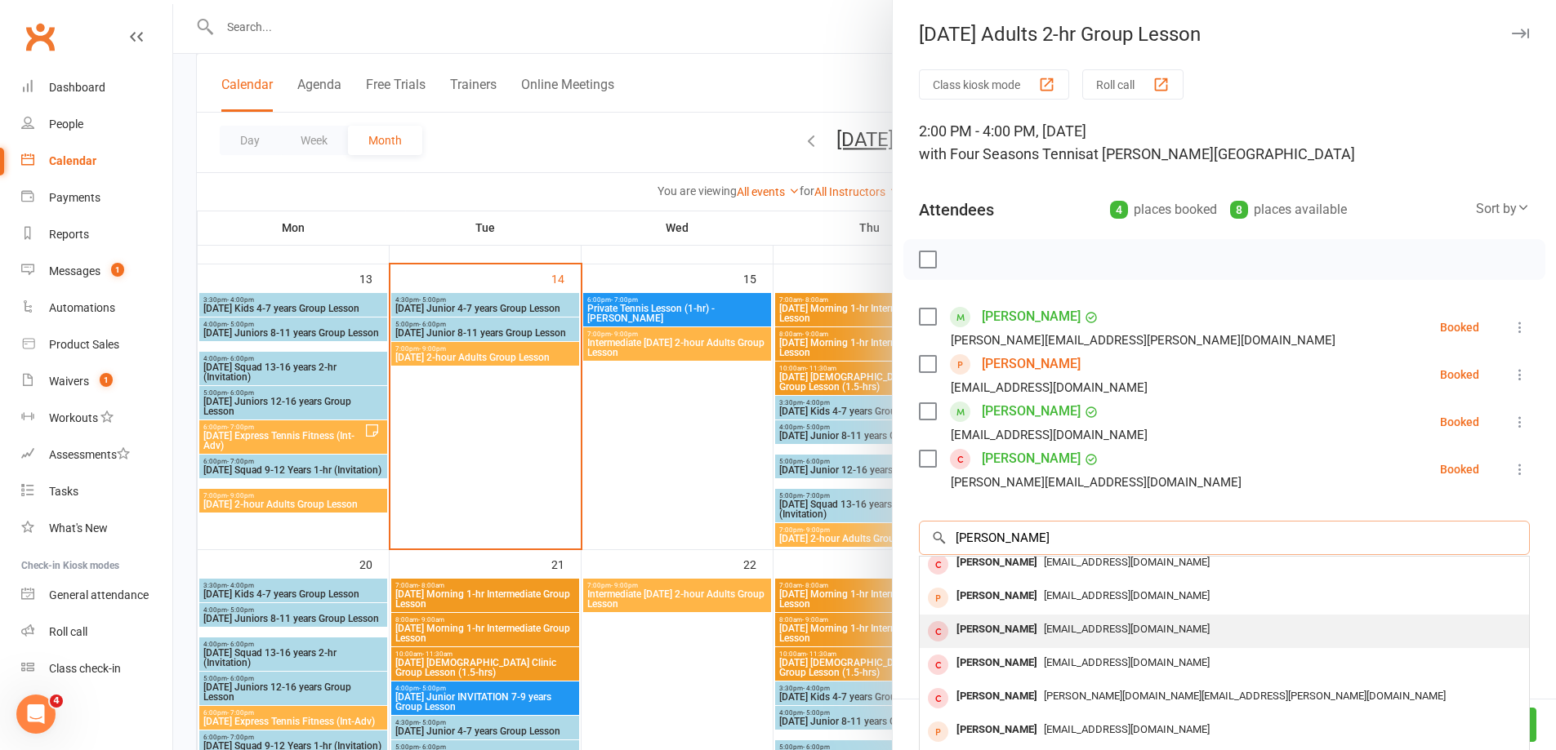
scroll to position [82, 0]
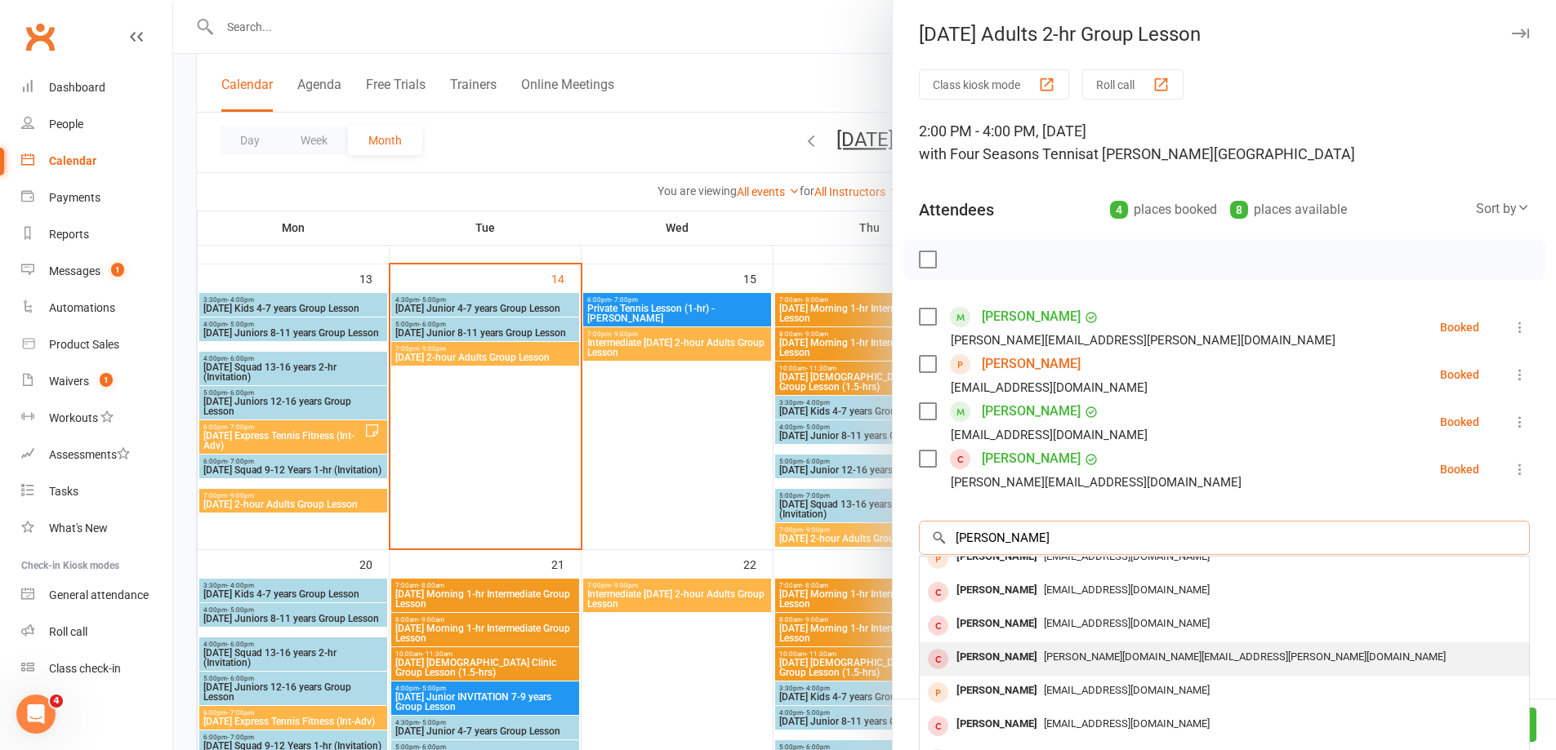
type input "[PERSON_NAME]"
click at [1004, 659] on div "[PERSON_NAME]" at bounding box center [997, 658] width 94 height 24
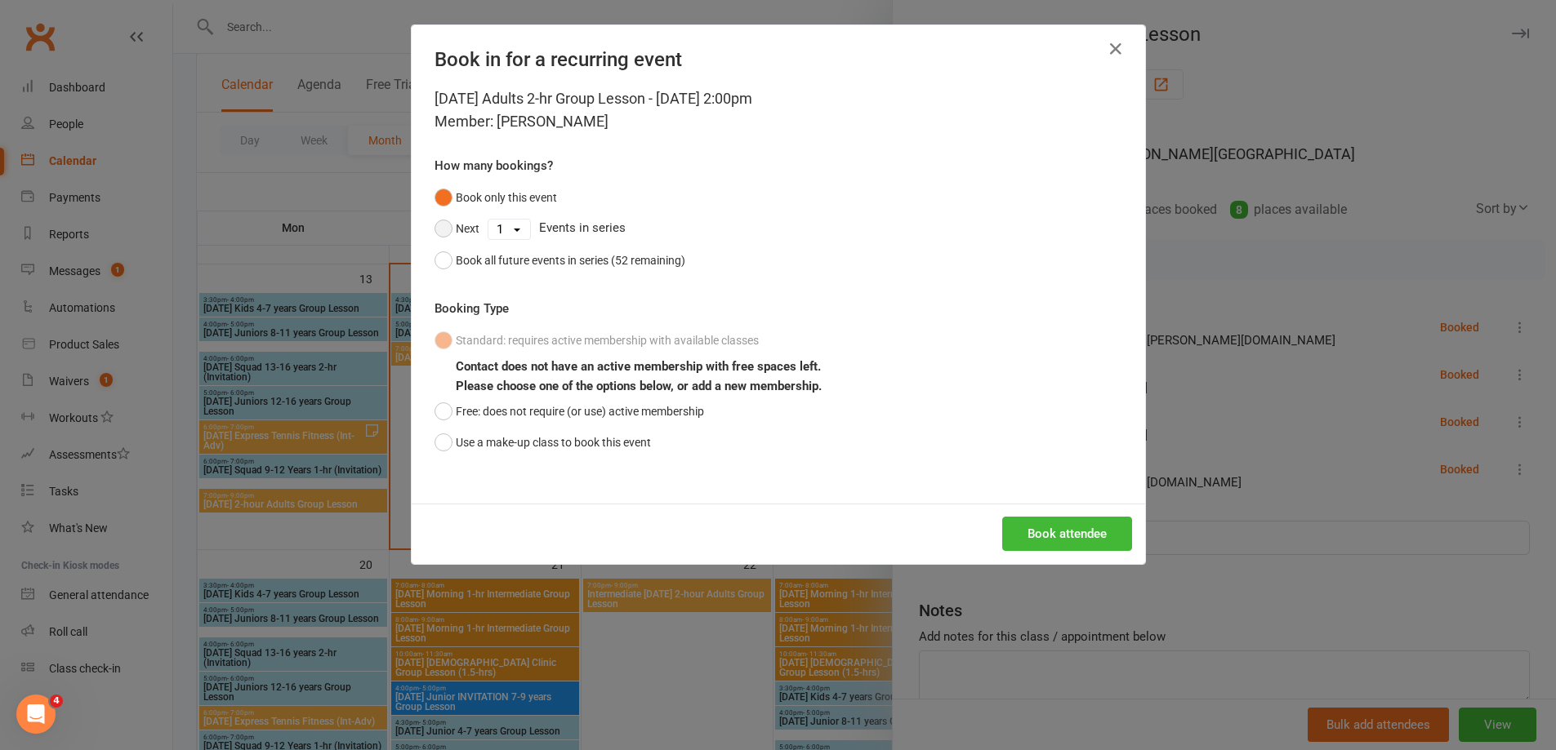
click at [439, 228] on button "Next" at bounding box center [456, 228] width 45 height 31
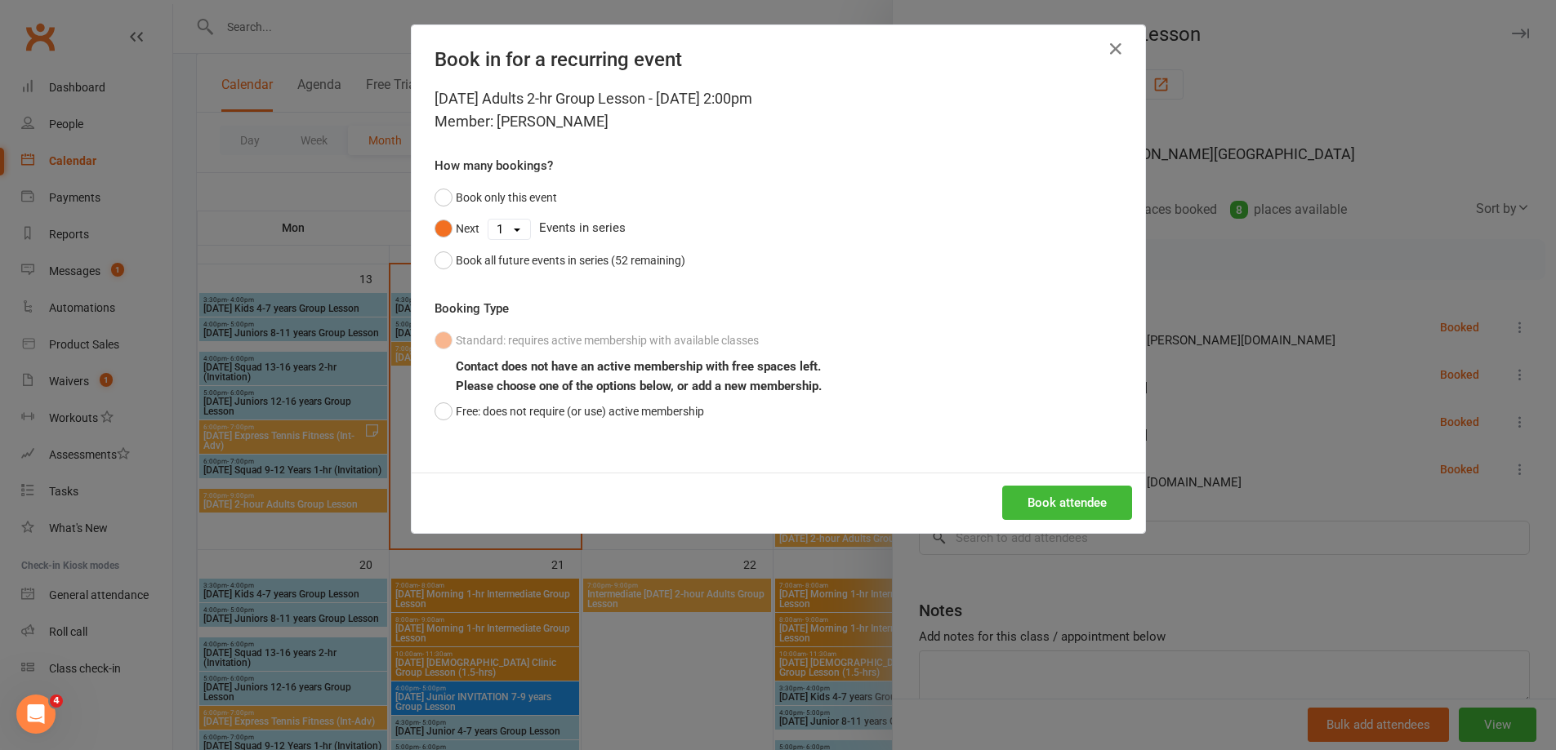
click at [514, 231] on select "1 2 3 4 5 6 7 8 9 10 11 12 13 14 15 16 17 18 19 20 21 22 23 24 25 26 27 28 29 3…" at bounding box center [509, 230] width 42 height 20
select select "3"
click at [488, 220] on select "1 2 3 4 5 6 7 8 9 10 11 12 13 14 15 16 17 18 19 20 21 22 23 24 25 26 27 28 29 3…" at bounding box center [509, 230] width 42 height 20
click at [1027, 503] on button "Book attendee" at bounding box center [1067, 503] width 130 height 34
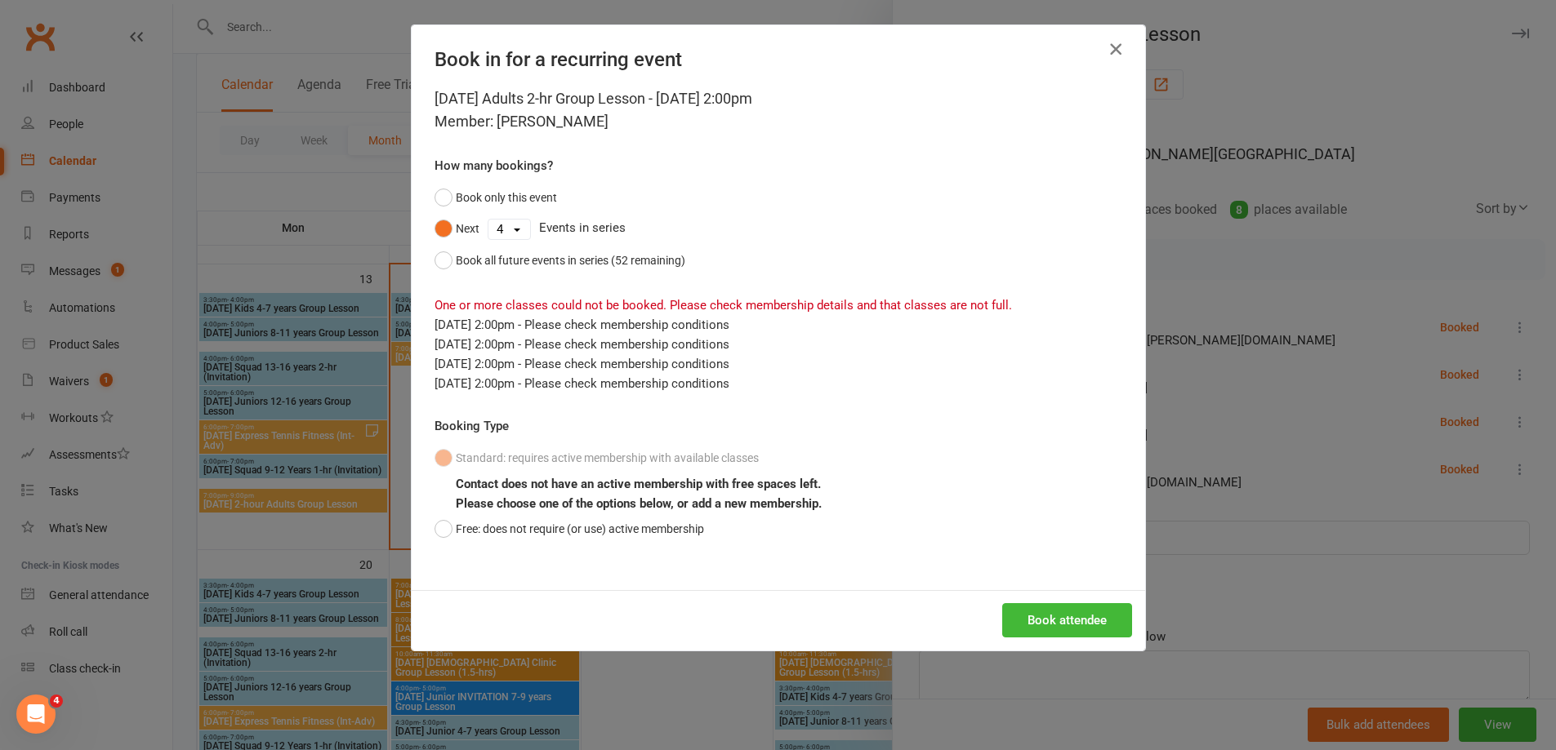
click at [1113, 44] on icon "button" at bounding box center [1116, 49] width 20 height 20
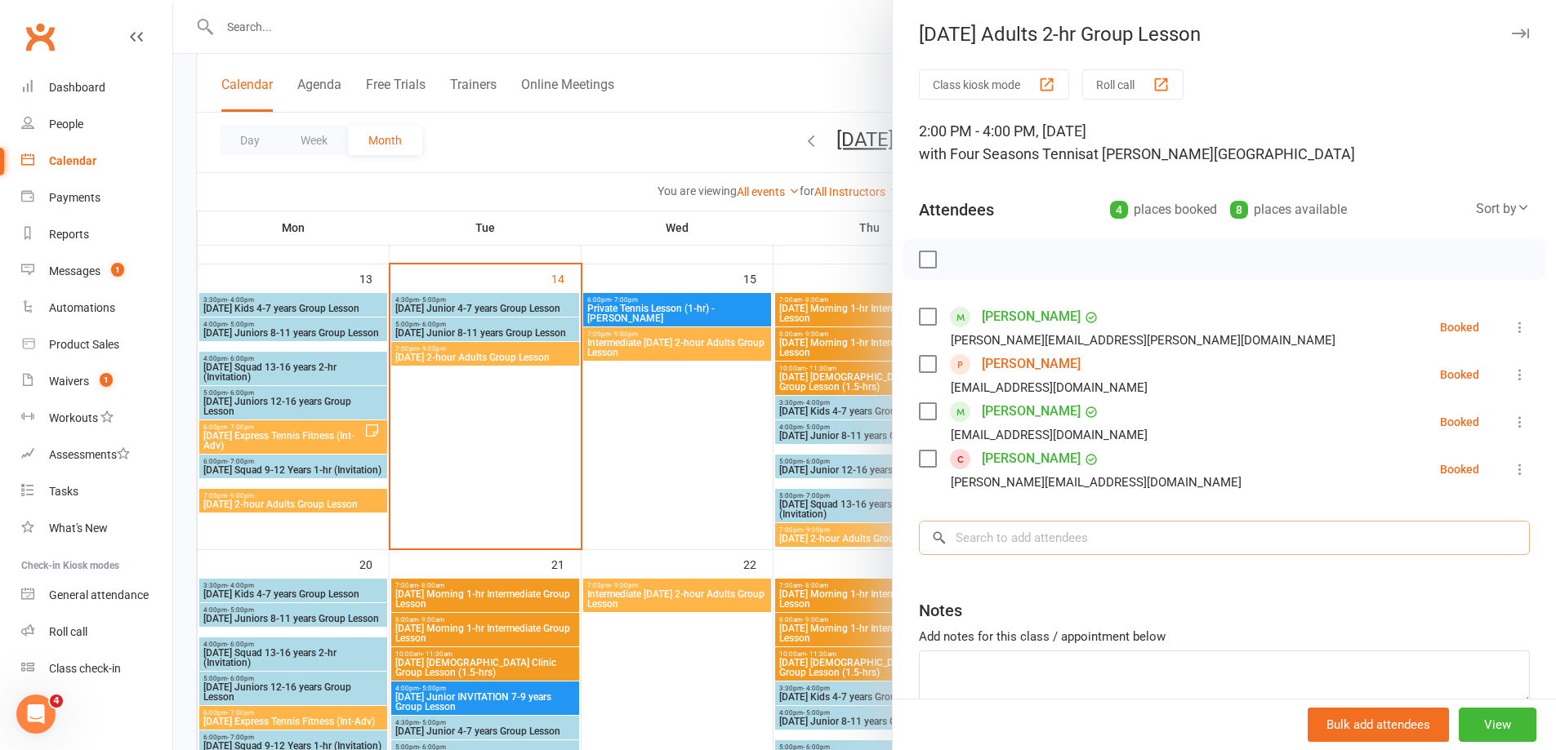
click at [971, 538] on input "search" at bounding box center [1224, 538] width 611 height 34
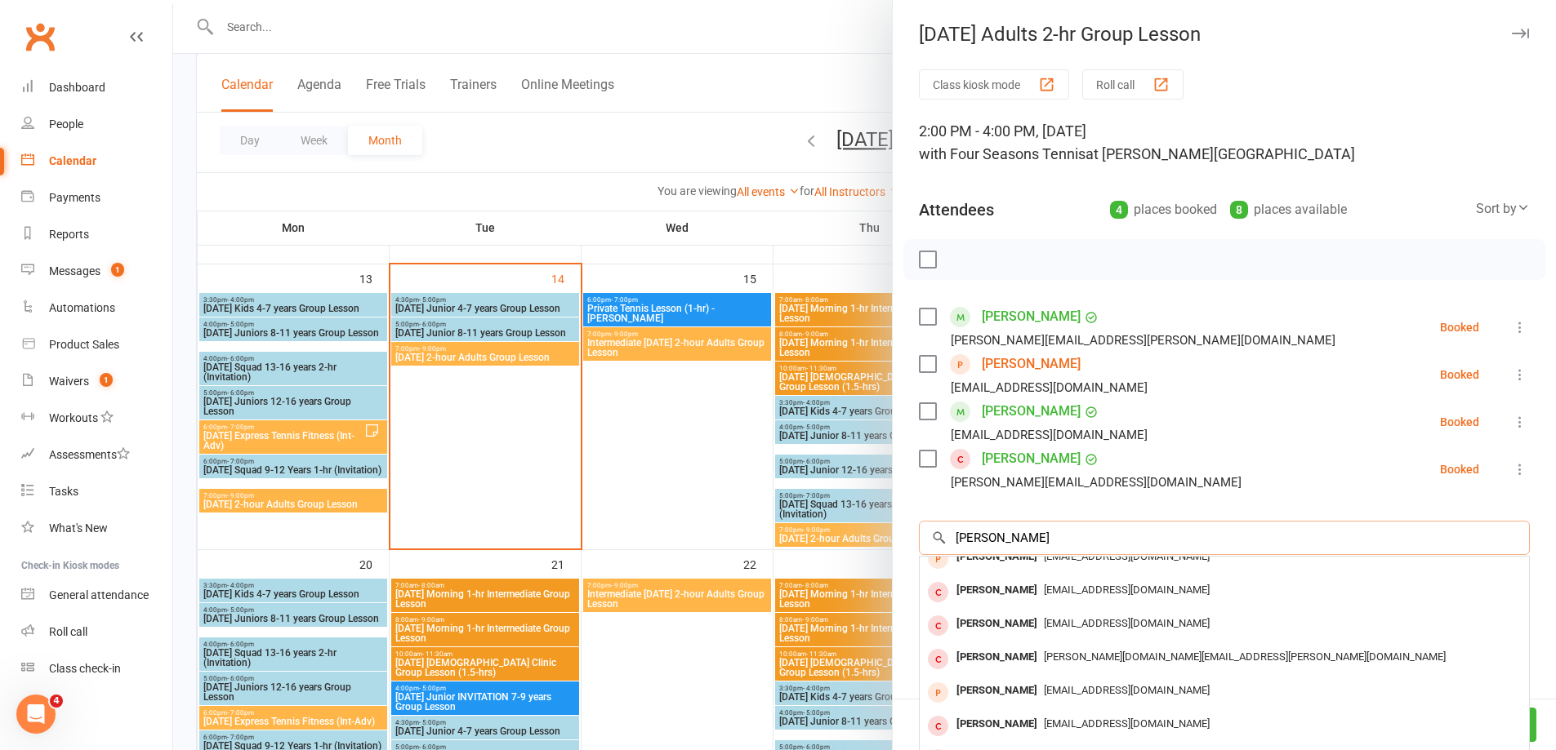
scroll to position [0, 0]
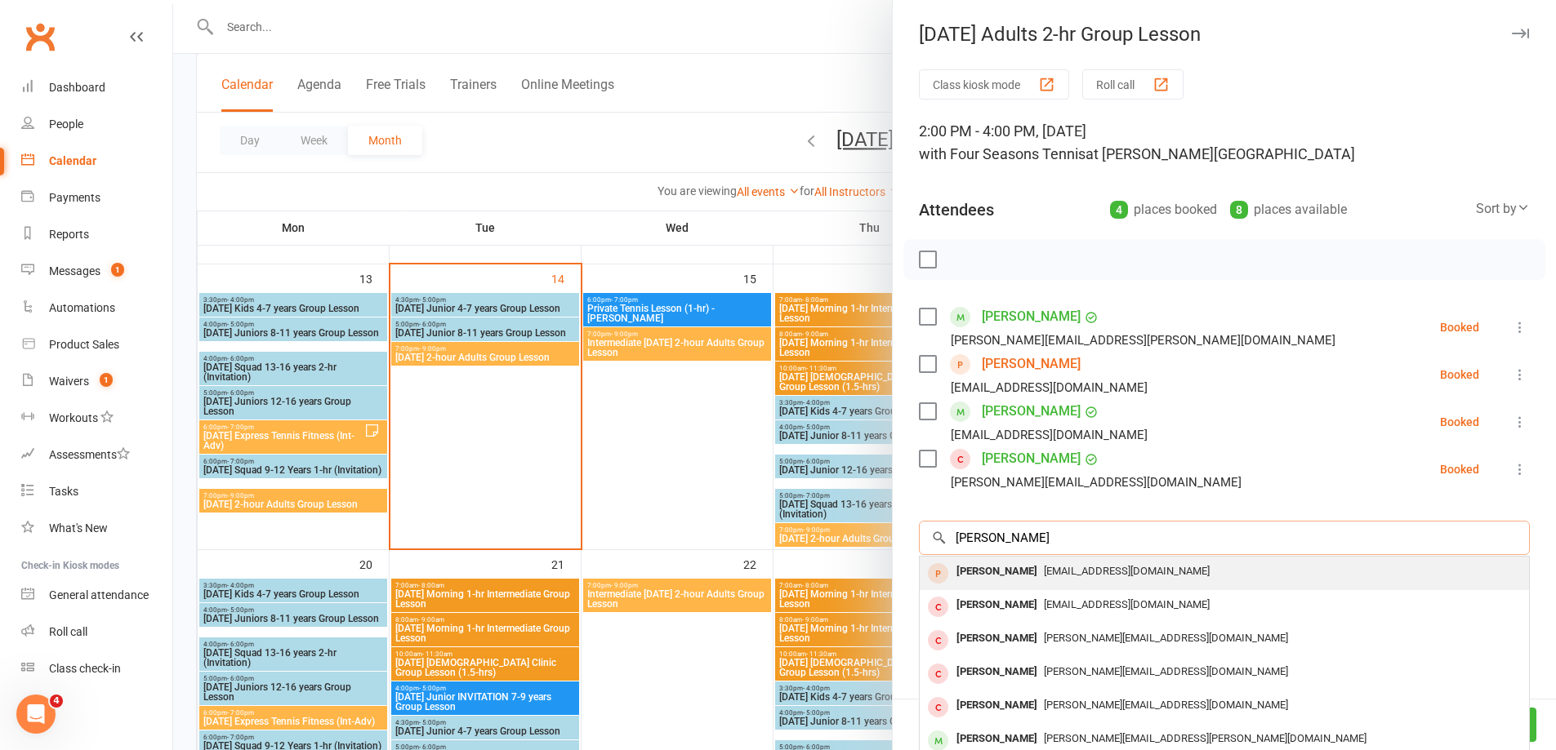
type input "[PERSON_NAME]"
click at [960, 566] on div "[PERSON_NAME]" at bounding box center [997, 572] width 94 height 24
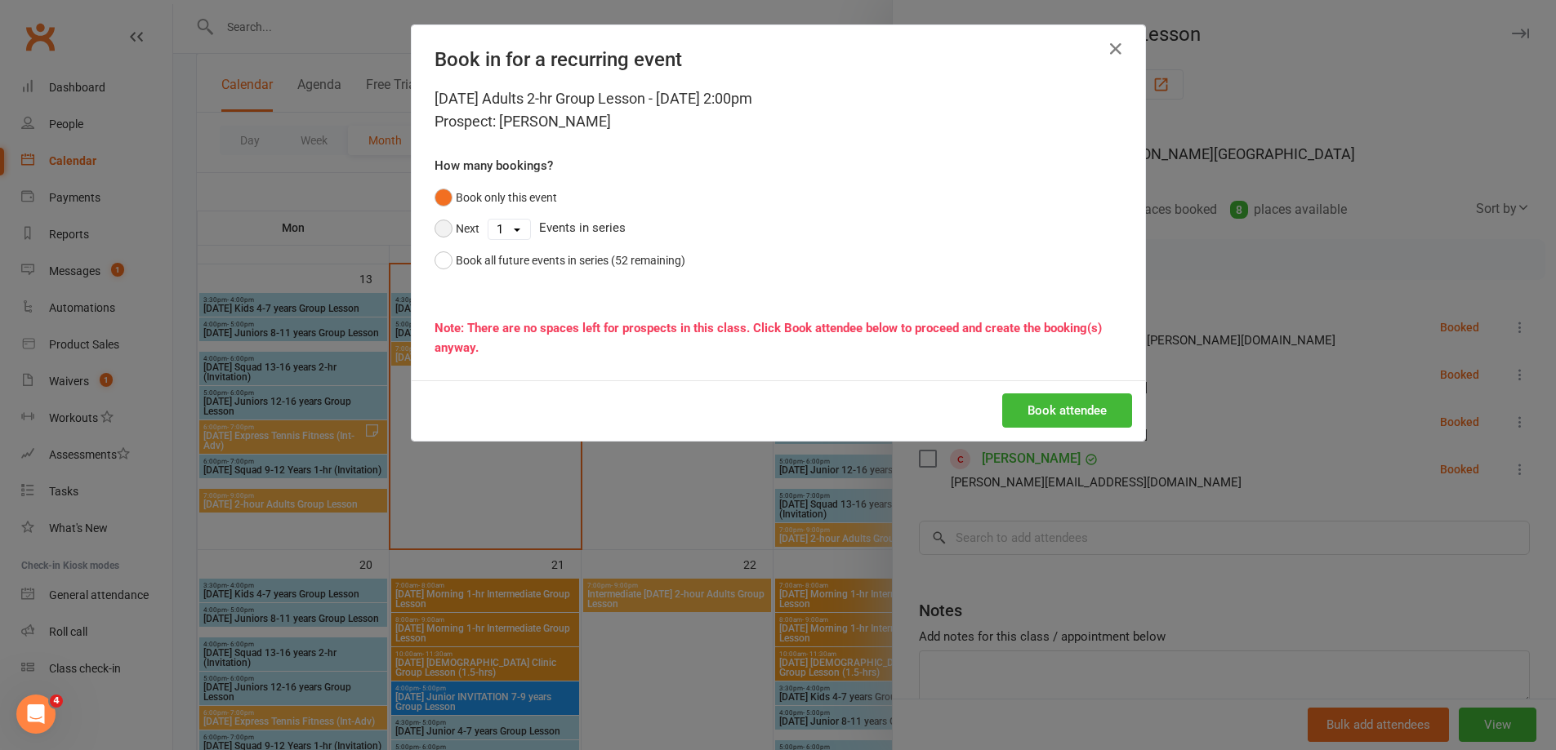
click at [439, 229] on button "Next" at bounding box center [456, 228] width 45 height 31
click at [512, 231] on select "1 2 3 4 5 6 7 8 9 10 11 12 13 14 15 16 17 18 19 20 21 22 23 24 25 26 27 28 29 3…" at bounding box center [509, 230] width 42 height 20
select select "3"
click at [488, 220] on select "1 2 3 4 5 6 7 8 9 10 11 12 13 14 15 16 17 18 19 20 21 22 23 24 25 26 27 28 29 3…" at bounding box center [509, 230] width 42 height 20
click at [1075, 405] on button "Book attendee" at bounding box center [1067, 411] width 130 height 34
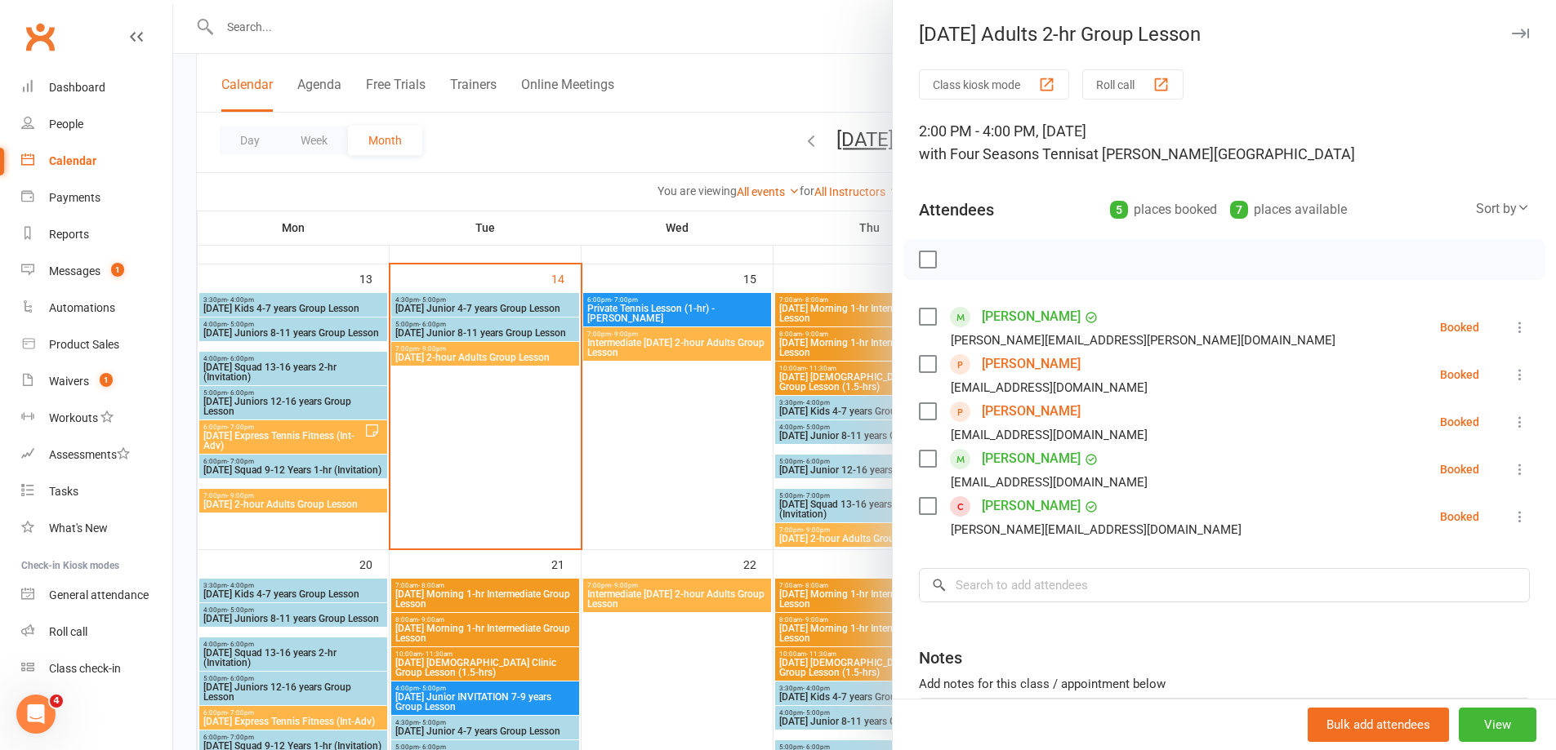
click at [693, 487] on div at bounding box center [864, 375] width 1382 height 750
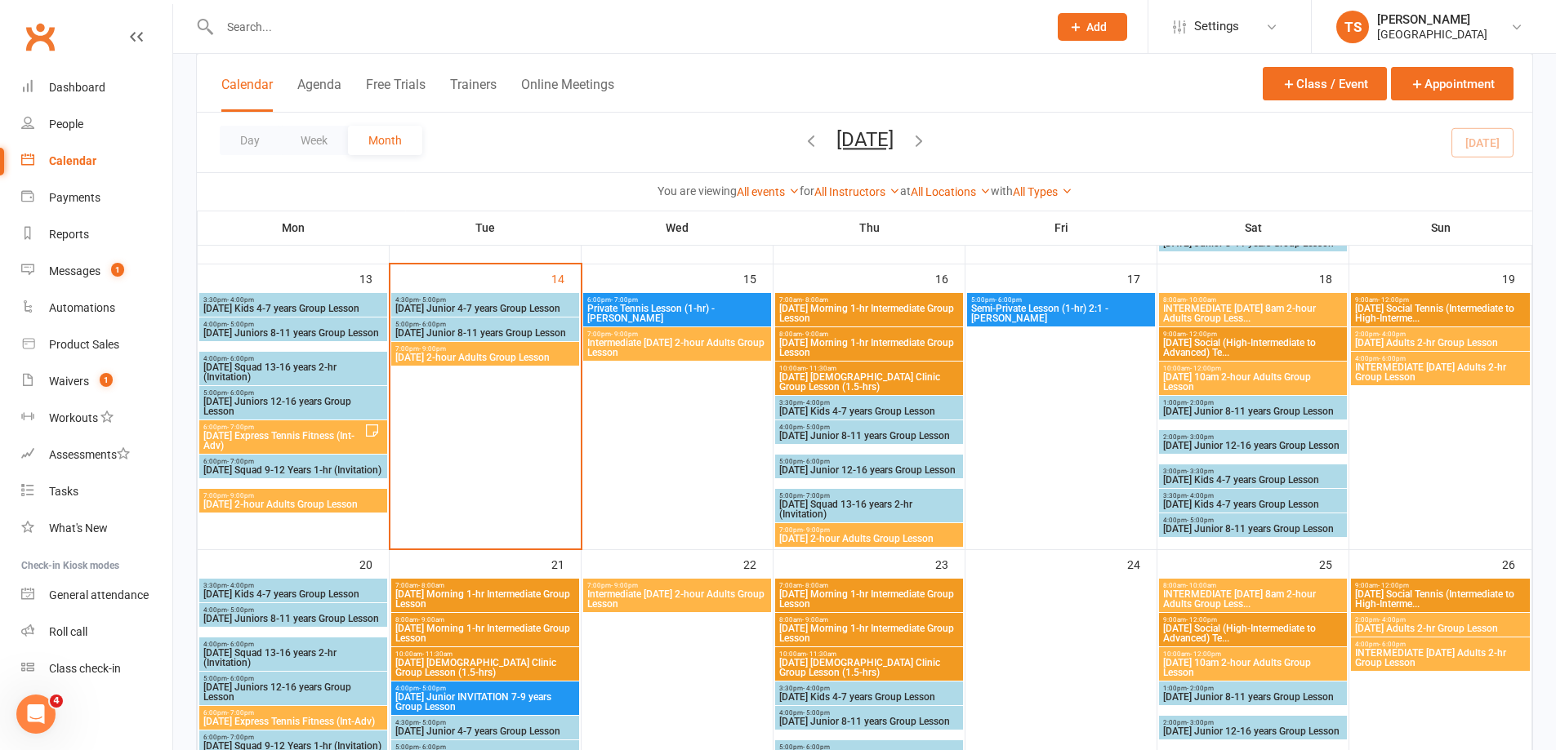
click at [229, 498] on span "- 9:00pm" at bounding box center [240, 495] width 27 height 7
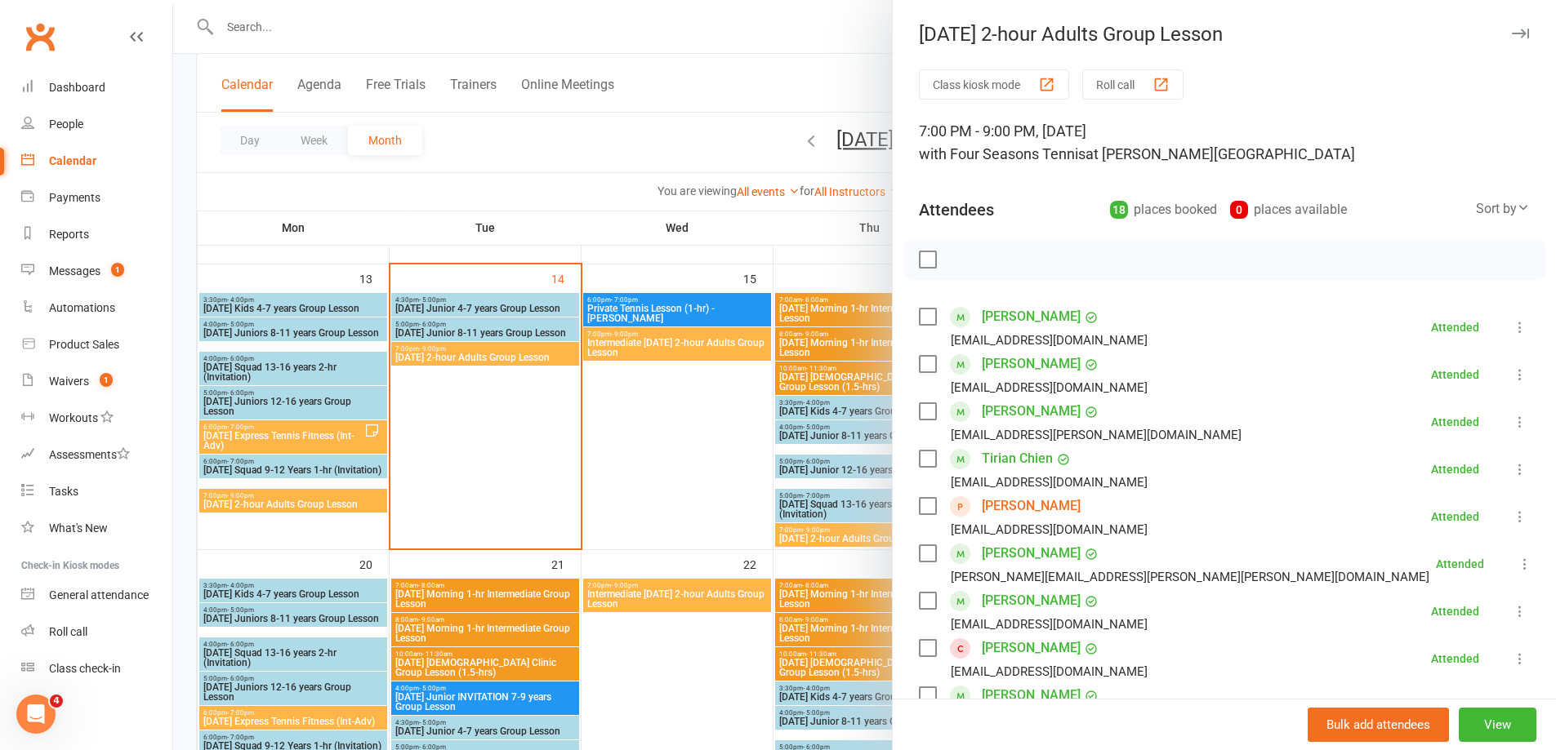
click at [1032, 505] on link "[PERSON_NAME]" at bounding box center [1031, 506] width 99 height 26
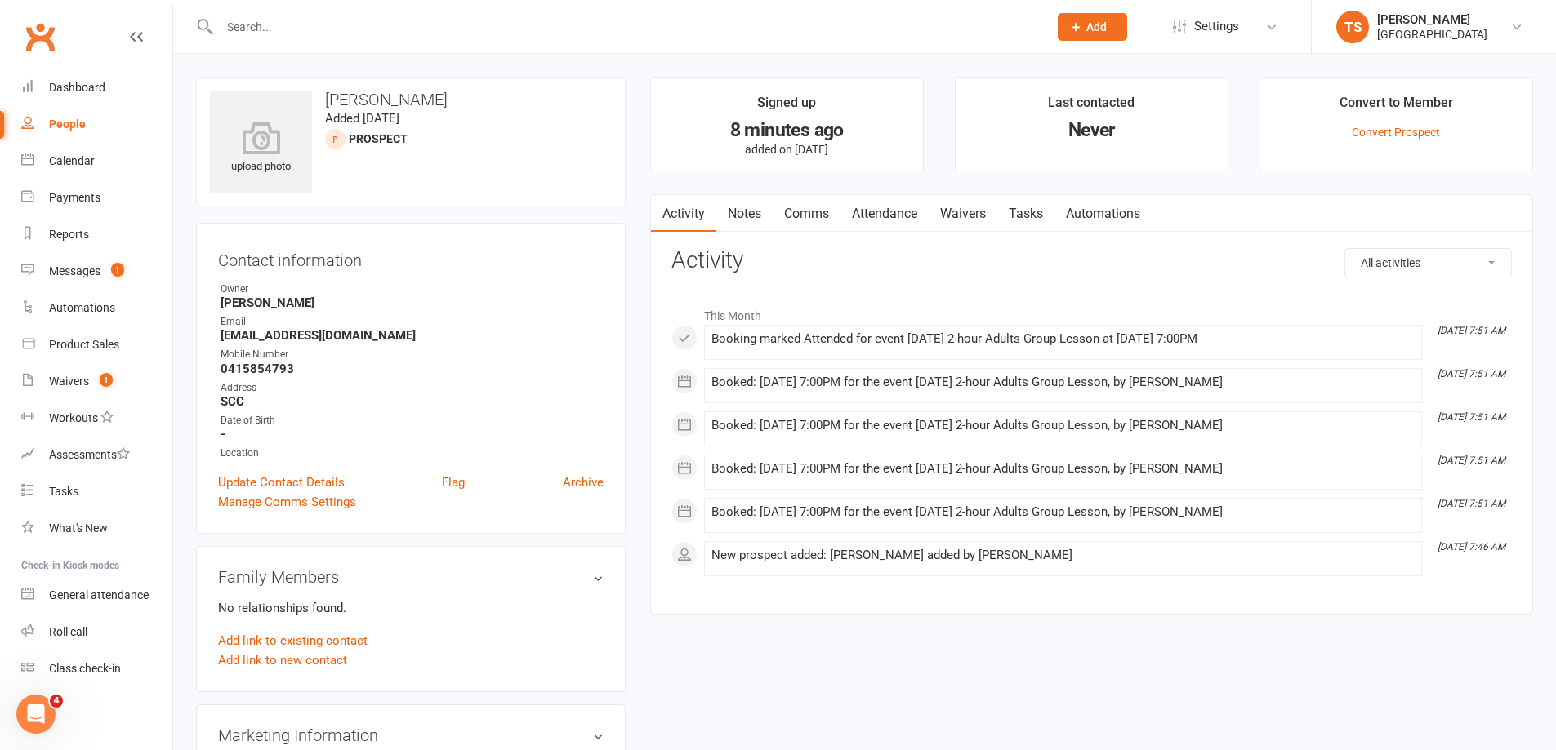
click at [812, 213] on link "Comms" at bounding box center [806, 214] width 68 height 38
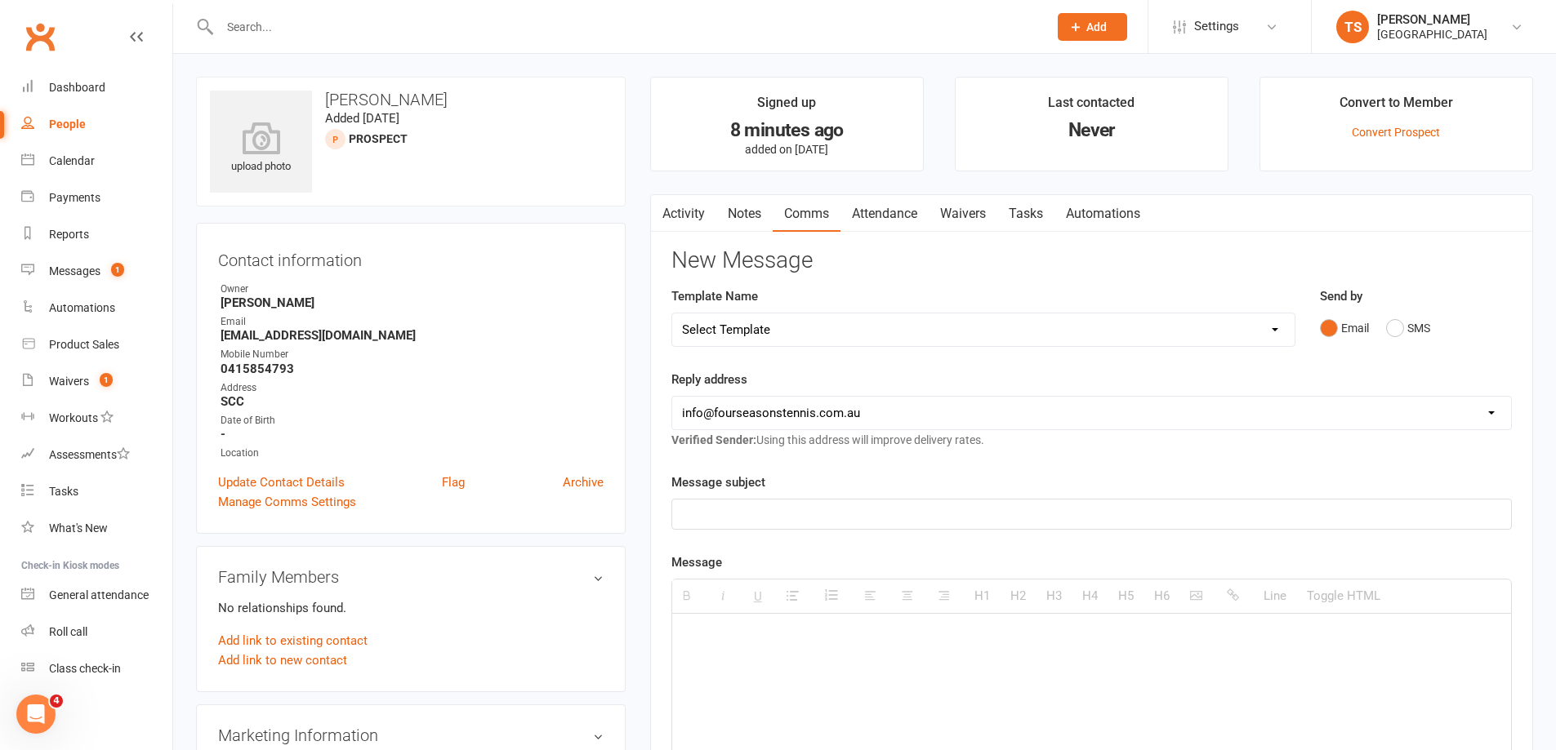
click at [697, 512] on p at bounding box center [1091, 515] width 819 height 20
click at [706, 650] on div at bounding box center [1091, 736] width 839 height 245
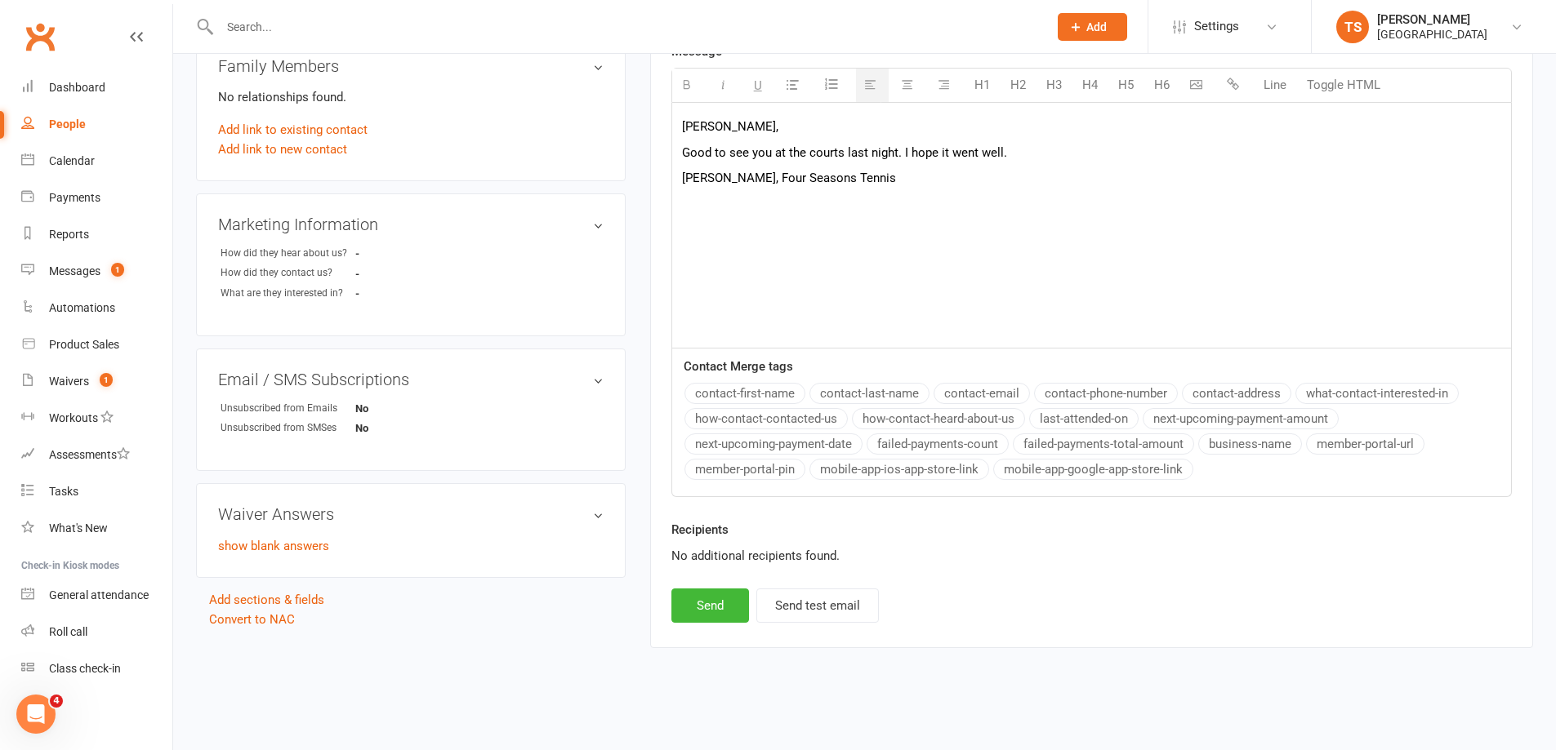
scroll to position [513, 0]
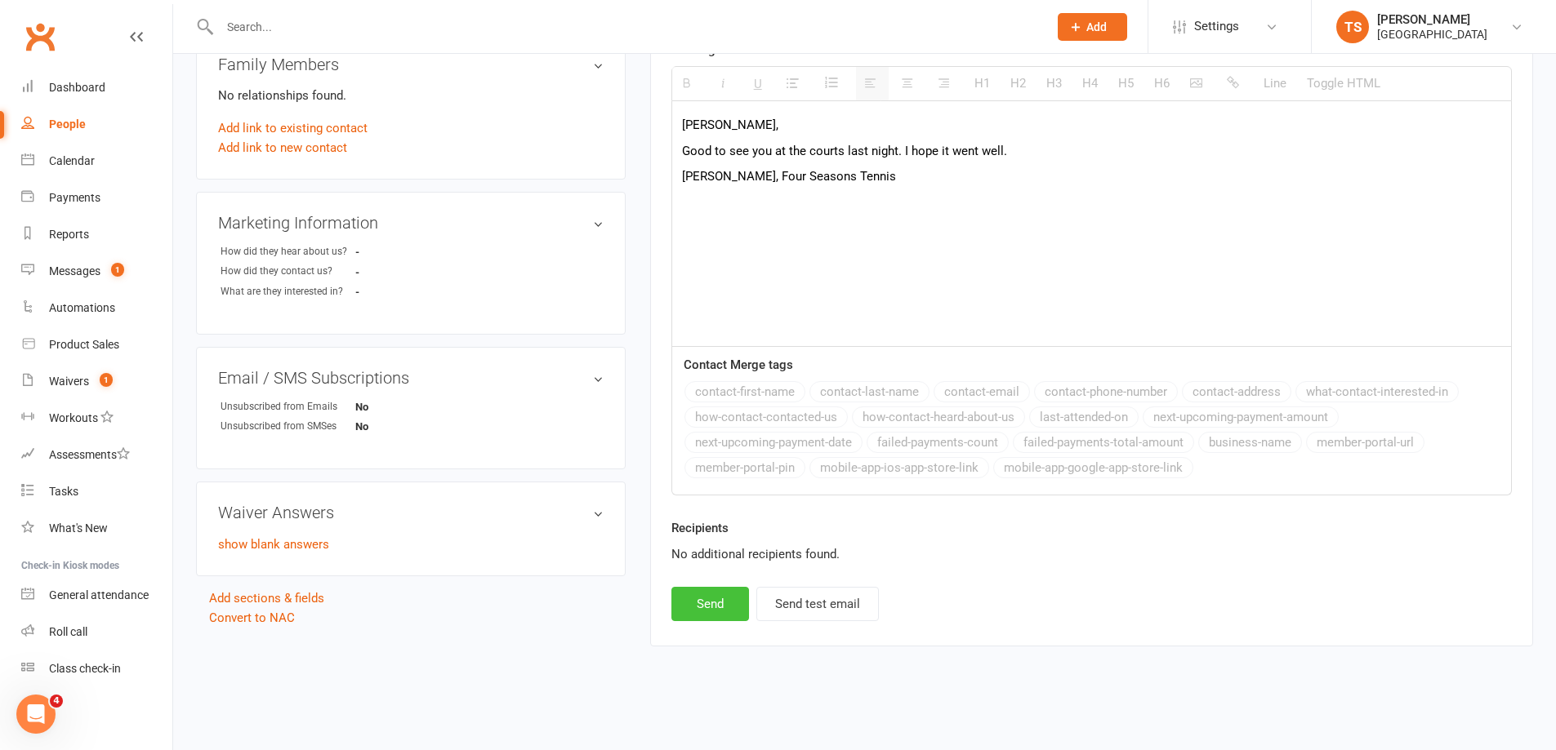
click at [729, 603] on button "Send" at bounding box center [710, 604] width 78 height 34
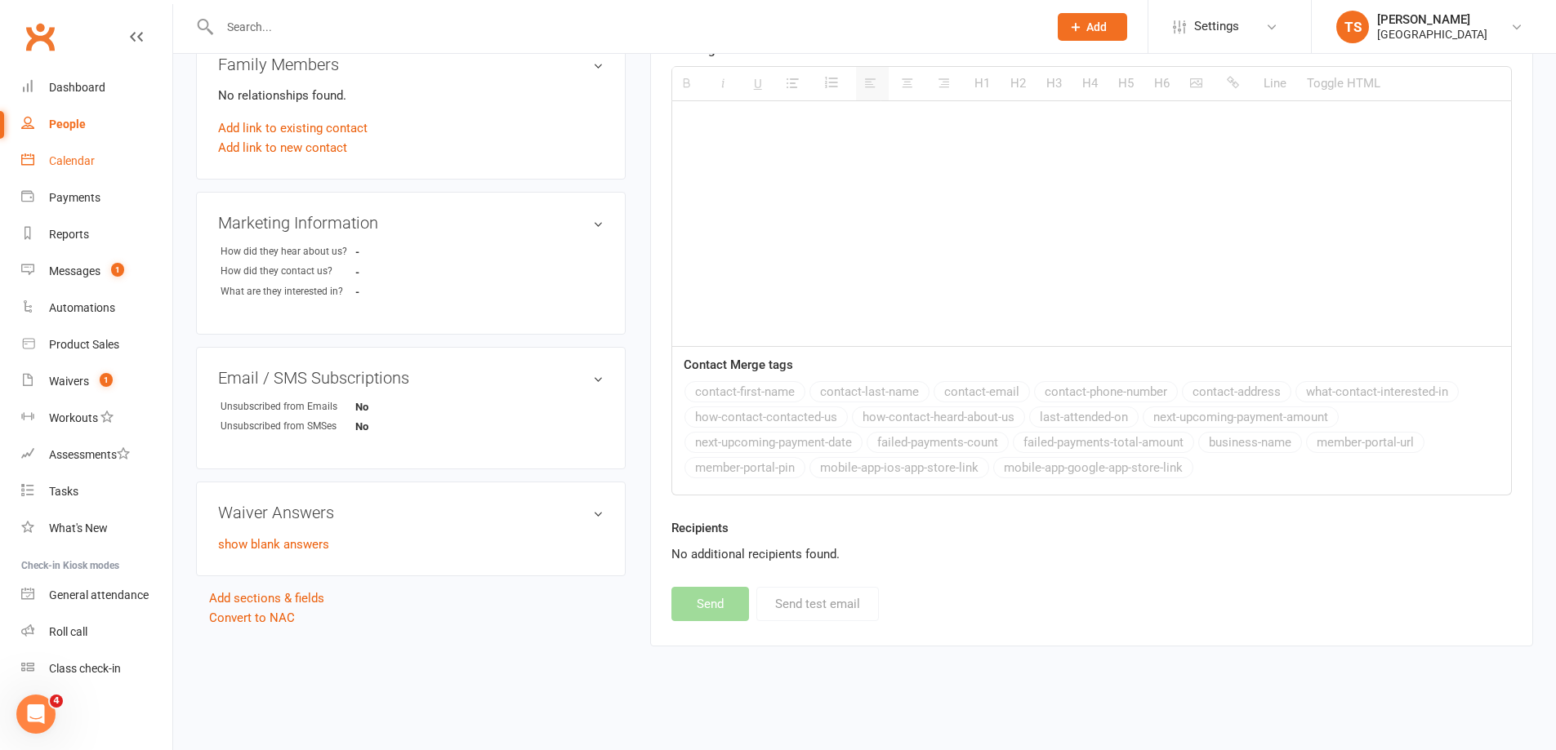
click at [63, 162] on div "Calendar" at bounding box center [72, 160] width 46 height 13
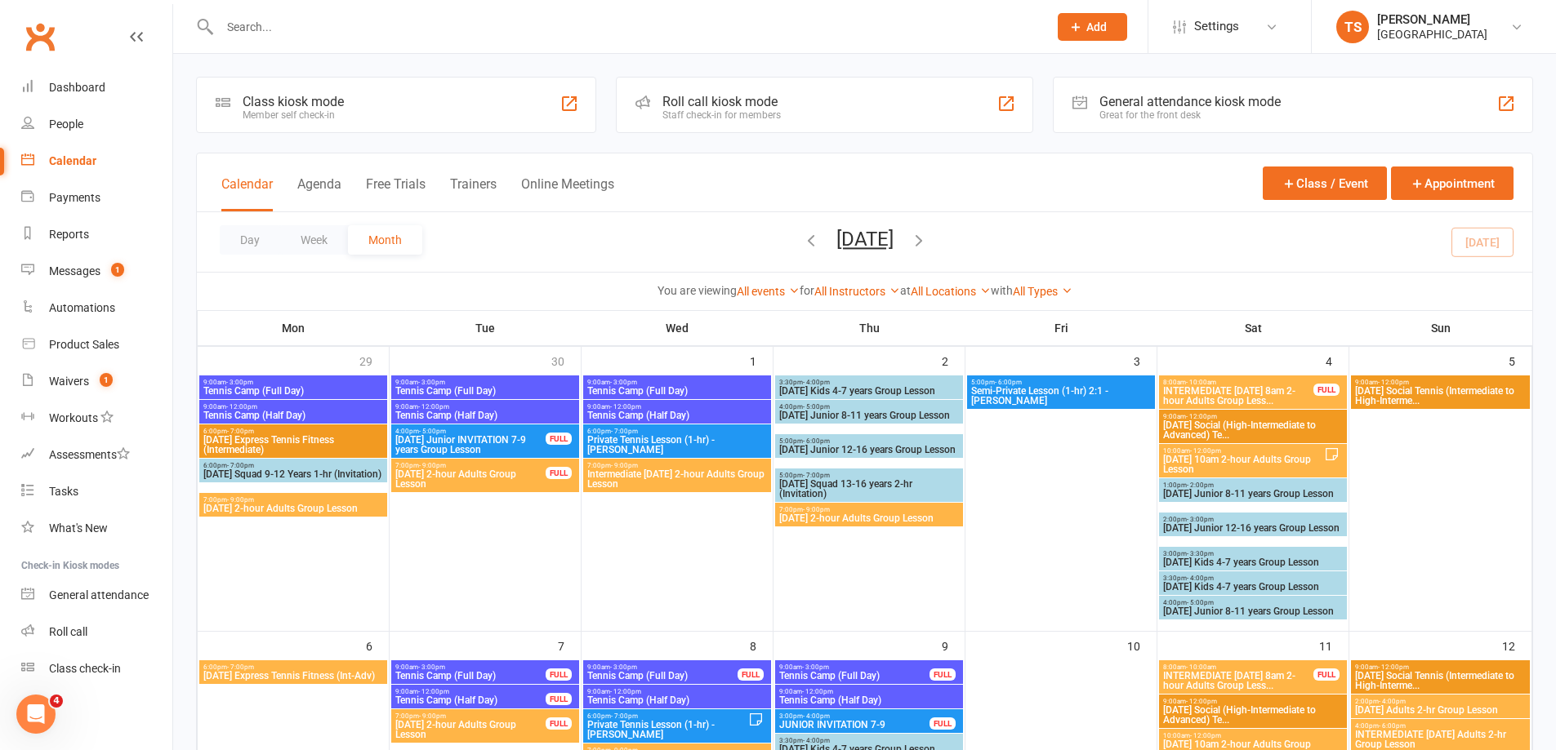
click at [262, 26] on input "text" at bounding box center [625, 27] width 821 height 23
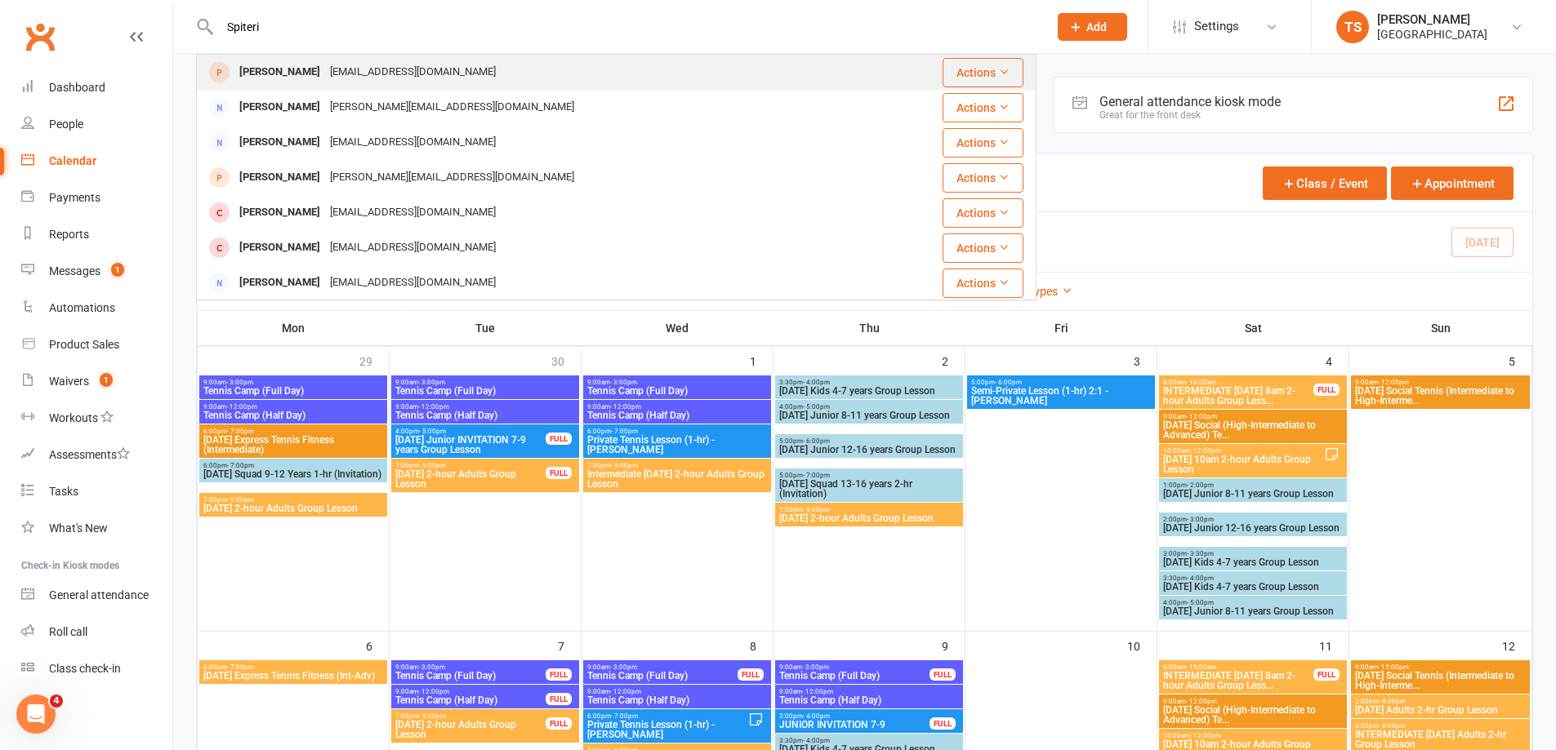
type input "Spiteri"
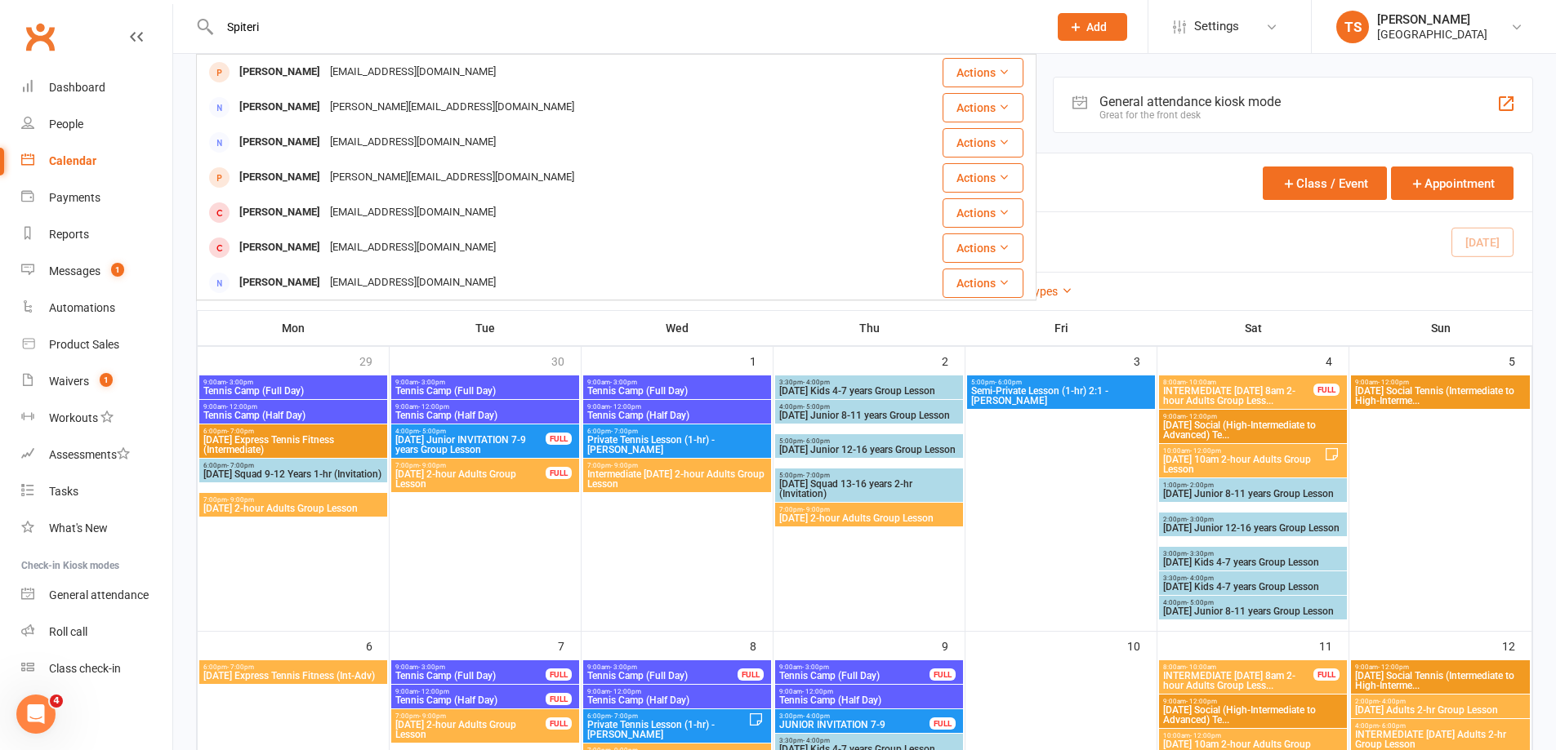
drag, startPoint x: 329, startPoint y: 76, endPoint x: 331, endPoint y: 67, distance: 9.1
click at [329, 71] on div "[EMAIL_ADDRESS][DOMAIN_NAME]" at bounding box center [413, 72] width 176 height 24
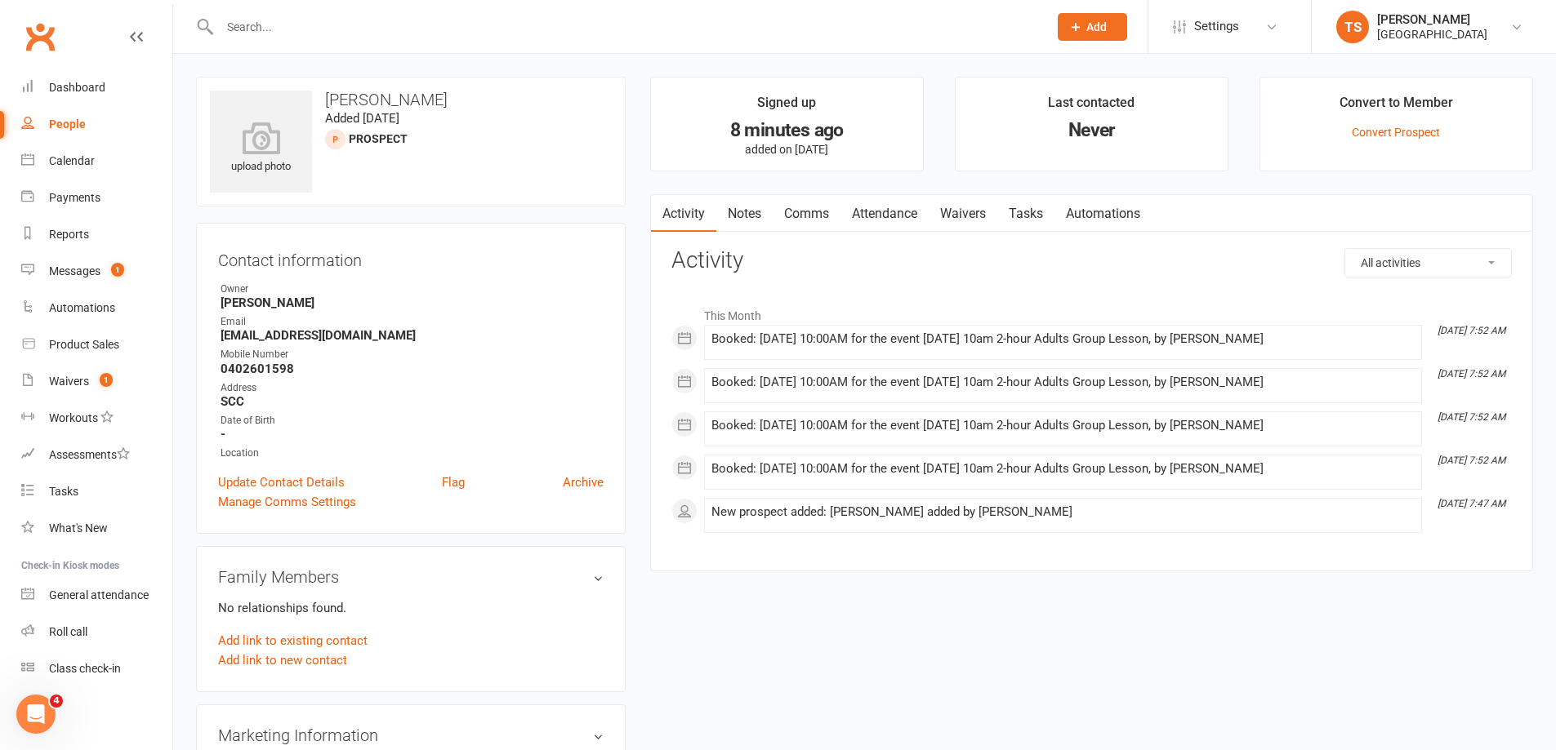
click at [798, 212] on link "Comms" at bounding box center [806, 214] width 68 height 38
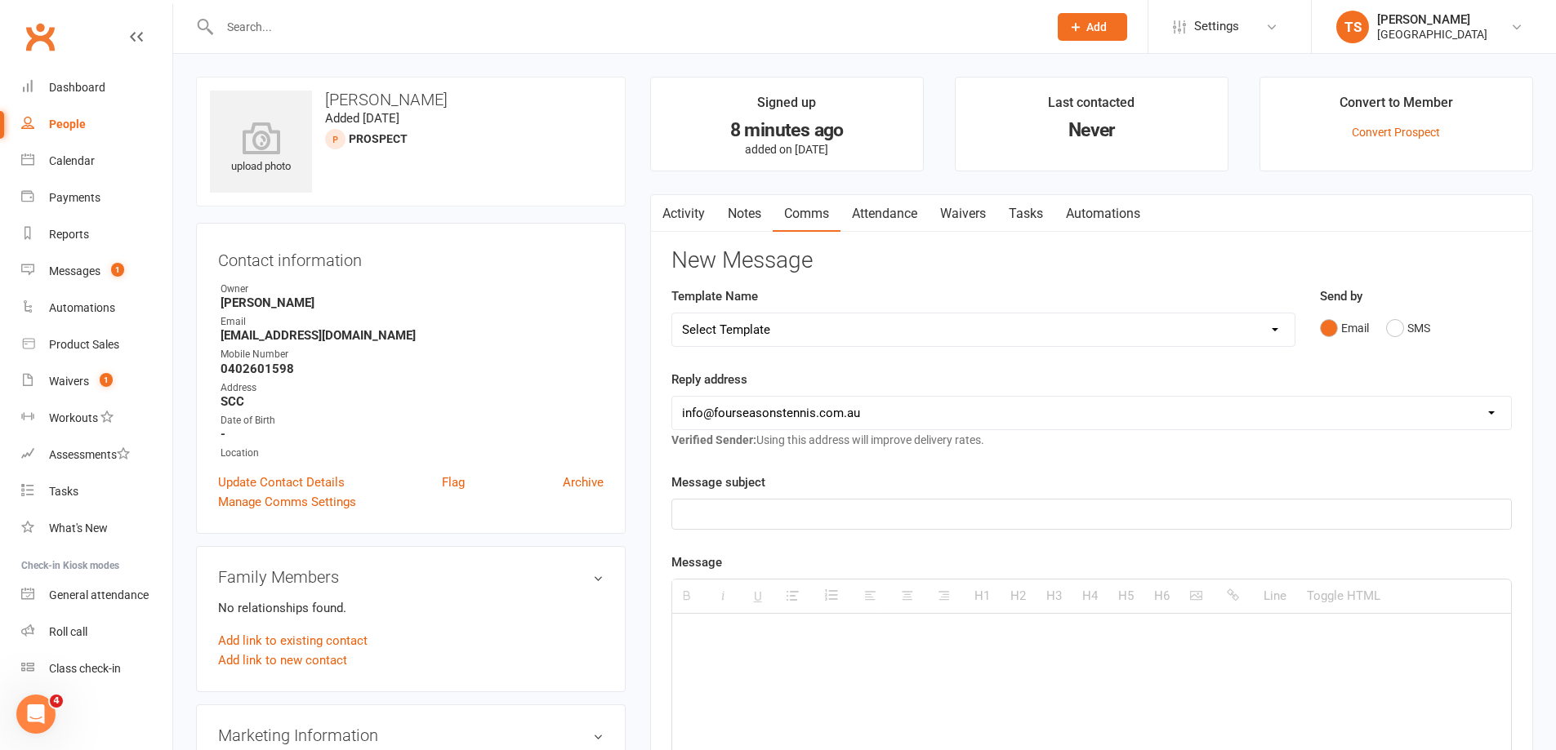
click at [691, 505] on p at bounding box center [1091, 515] width 819 height 20
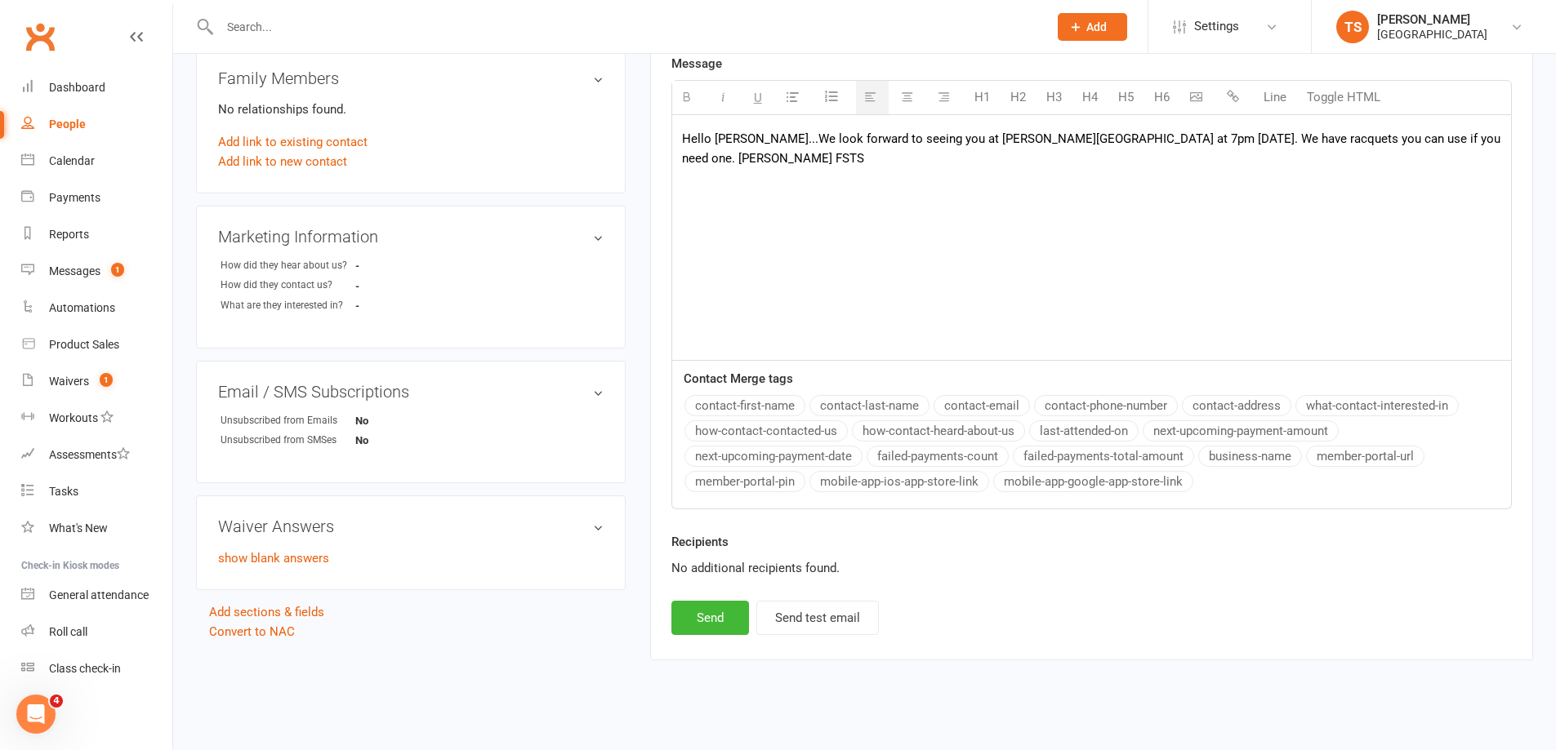
scroll to position [513, 0]
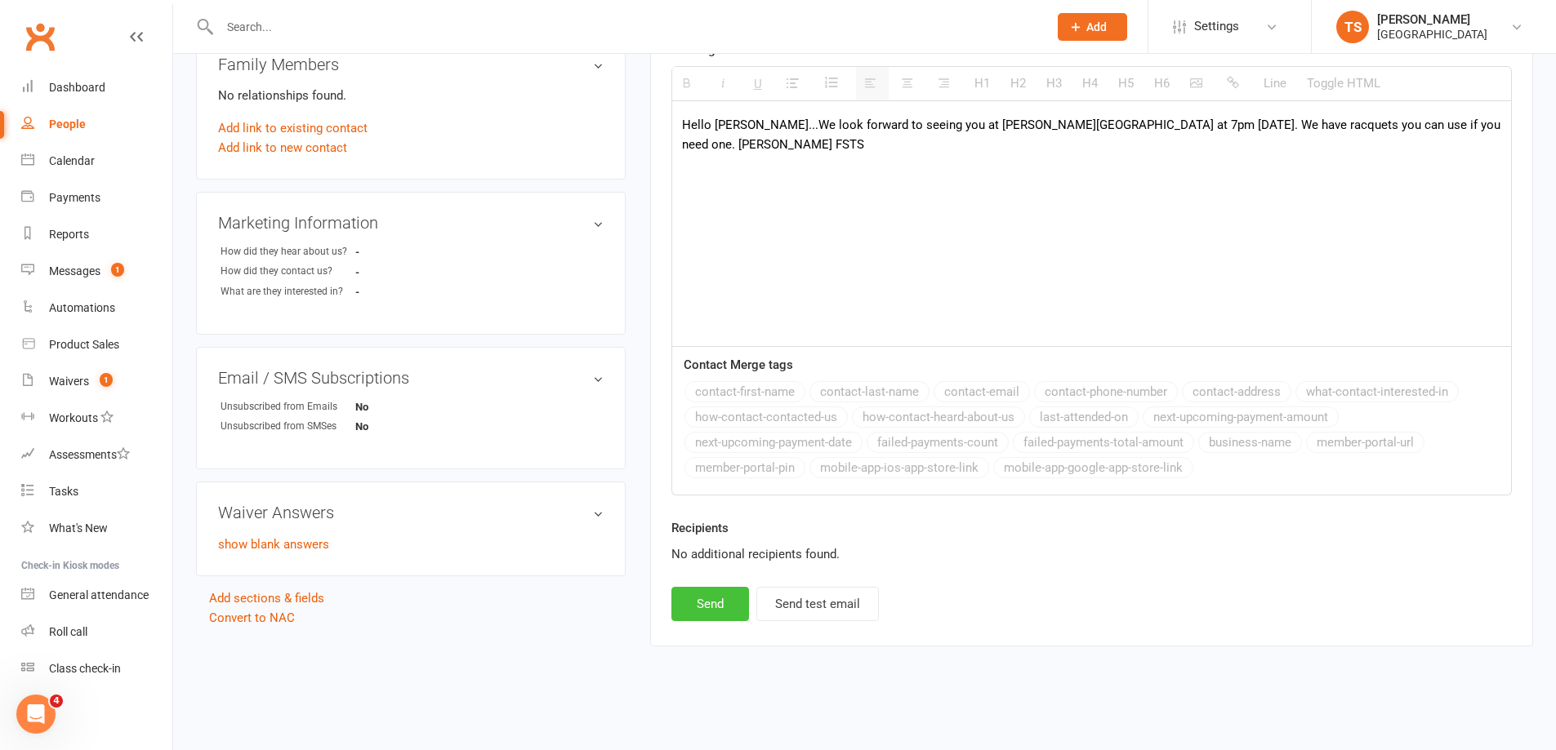
click at [728, 608] on button "Send" at bounding box center [710, 604] width 78 height 34
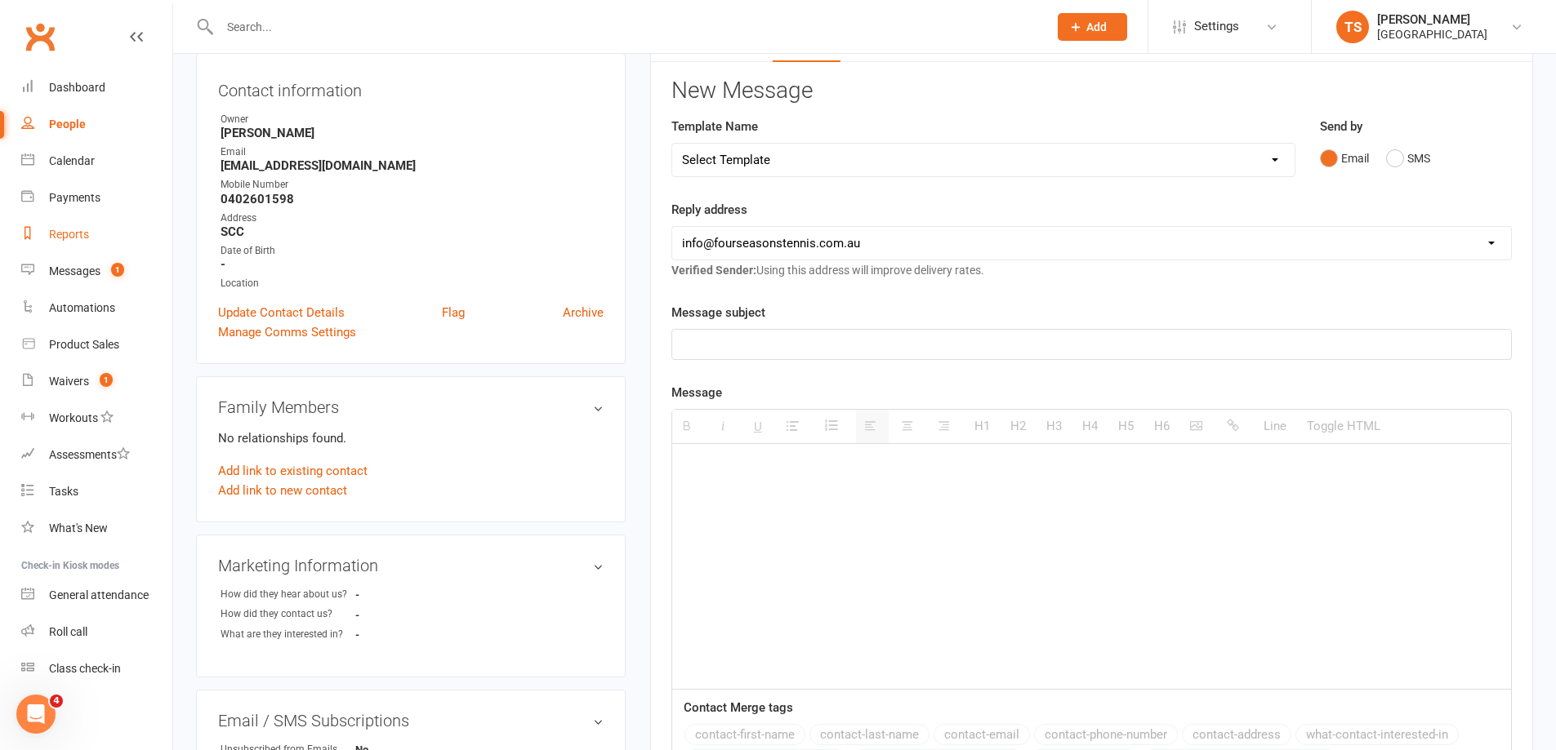
scroll to position [0, 0]
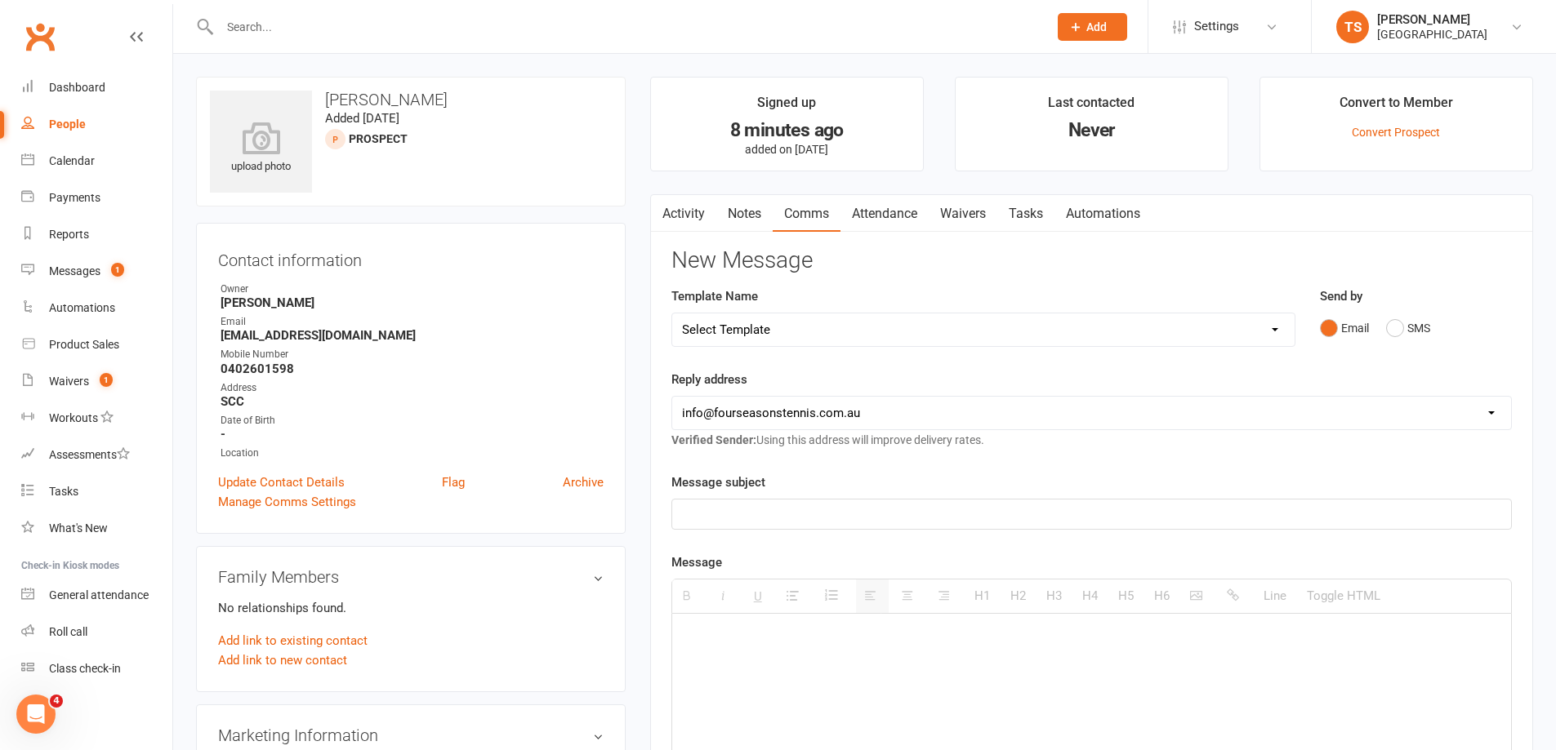
click at [816, 216] on link "Comms" at bounding box center [806, 214] width 68 height 38
click at [705, 510] on p at bounding box center [1091, 515] width 819 height 20
drag, startPoint x: 1027, startPoint y: 515, endPoint x: 734, endPoint y: 519, distance: 293.2
click at [734, 519] on p "My error! See you [DATE] at 10am at [STREET_ADDRESS][PERSON_NAME]" at bounding box center [1091, 515] width 819 height 20
click at [710, 628] on p at bounding box center [1091, 638] width 819 height 20
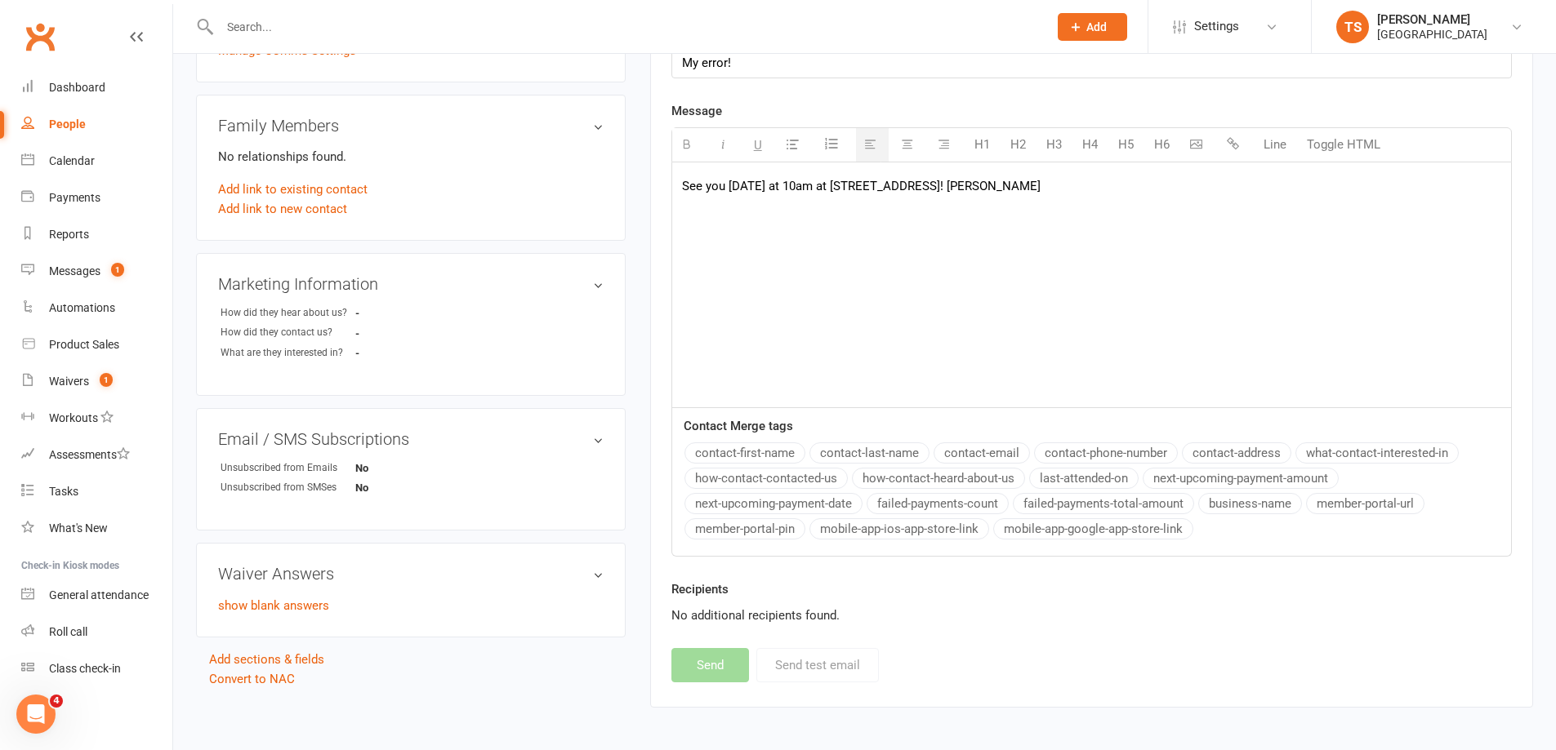
scroll to position [490, 0]
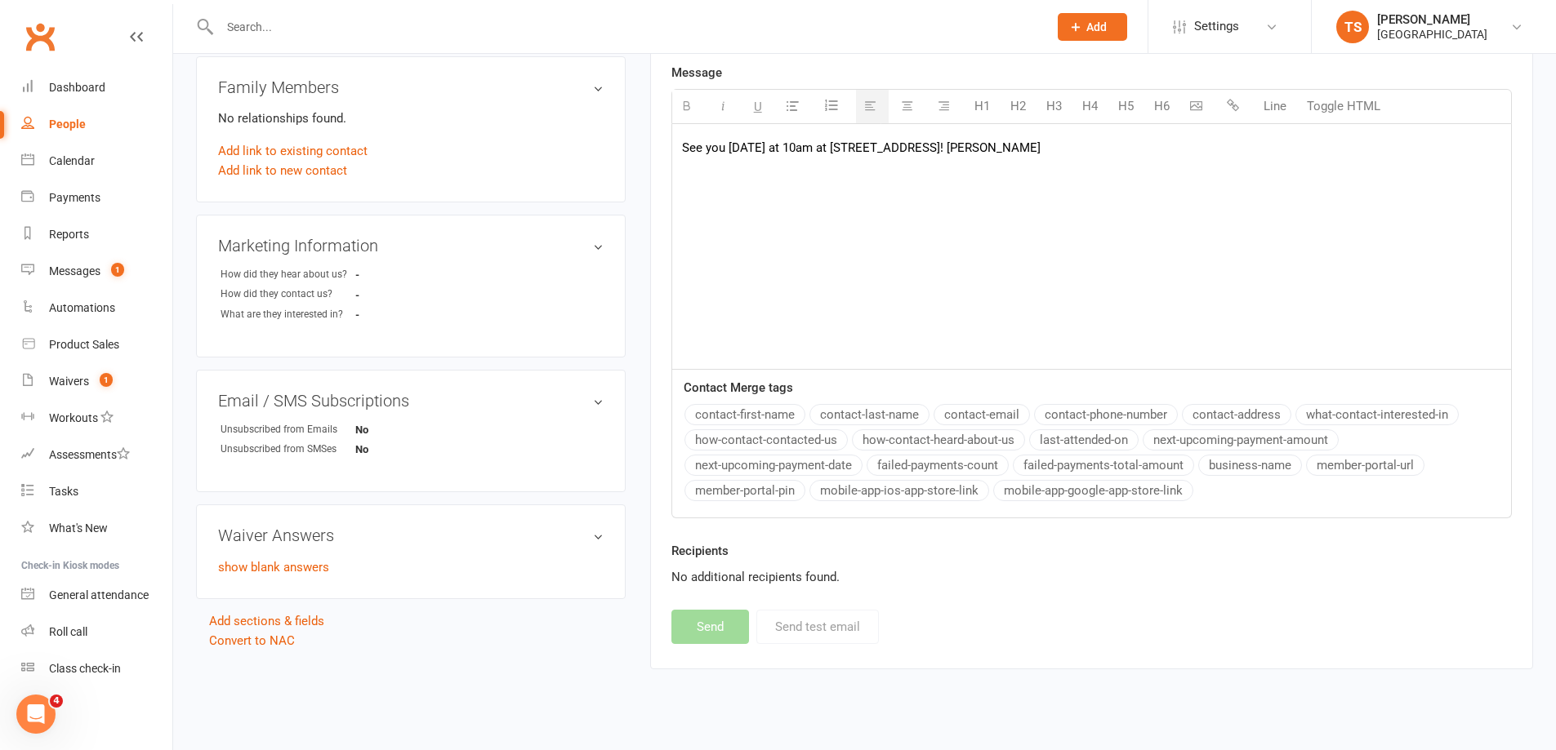
click at [891, 254] on div "See you [DATE] at 10am at [STREET_ADDRESS]! [PERSON_NAME]" at bounding box center [1091, 246] width 839 height 245
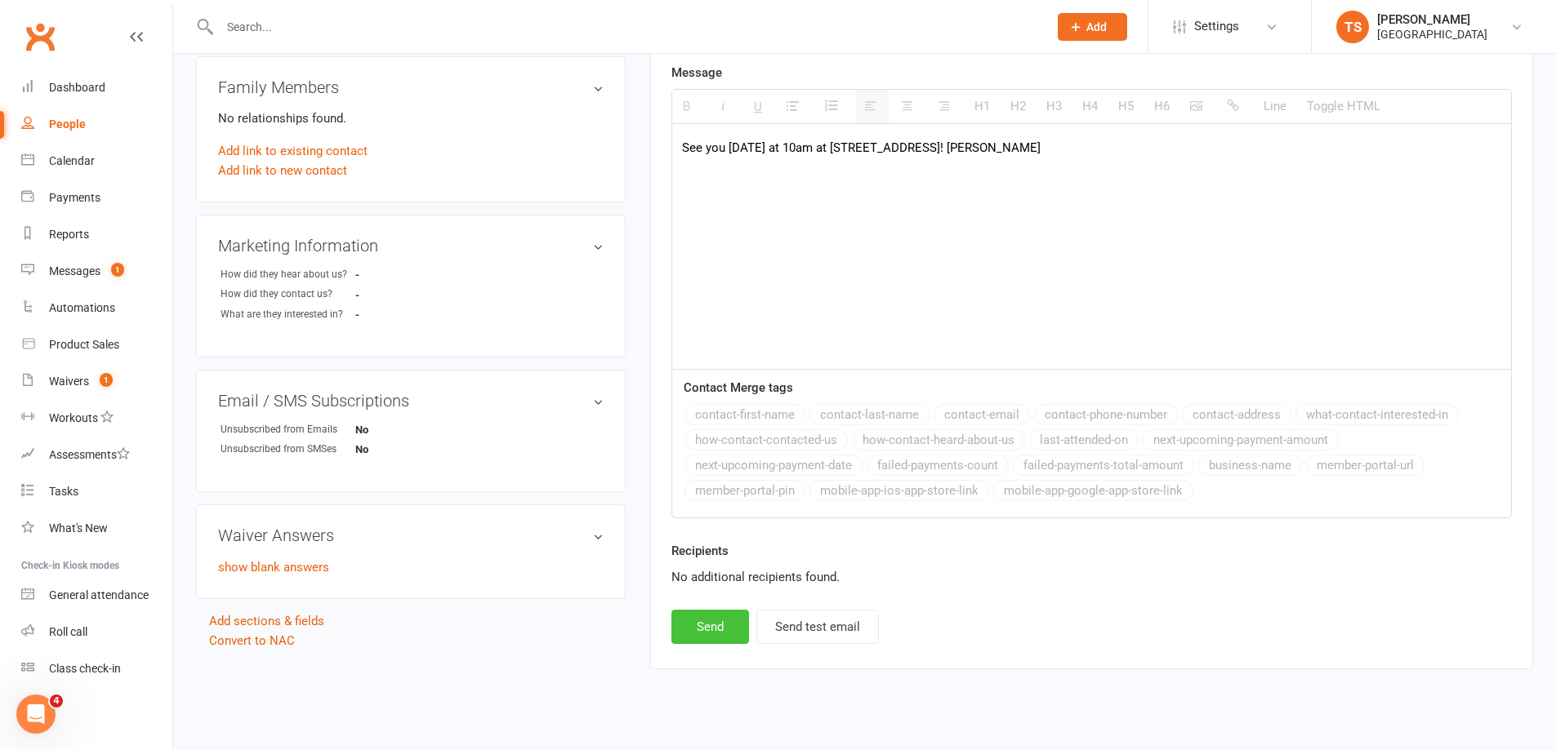
click at [721, 632] on button "Send" at bounding box center [710, 627] width 78 height 34
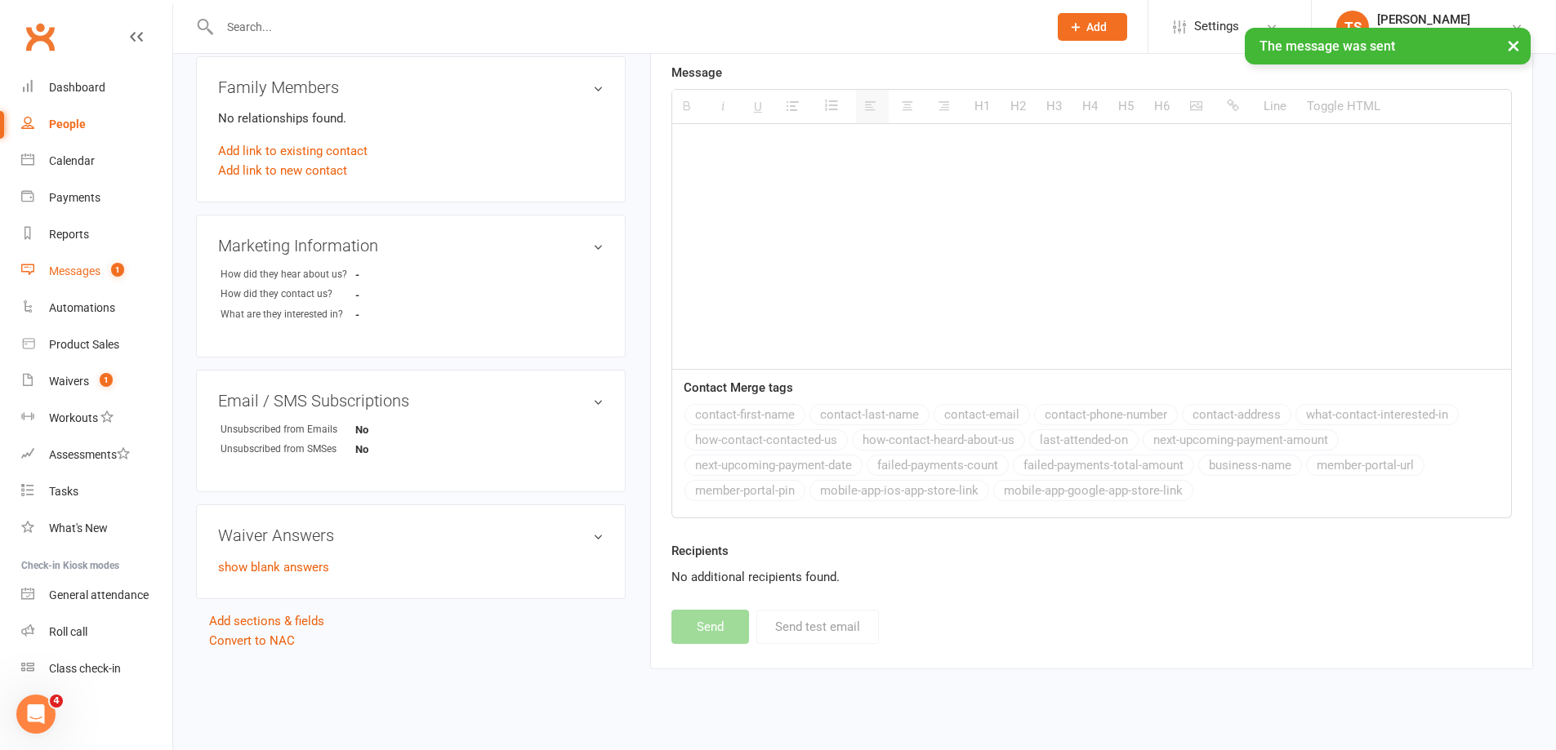
click at [63, 271] on div "Messages" at bounding box center [74, 271] width 51 height 13
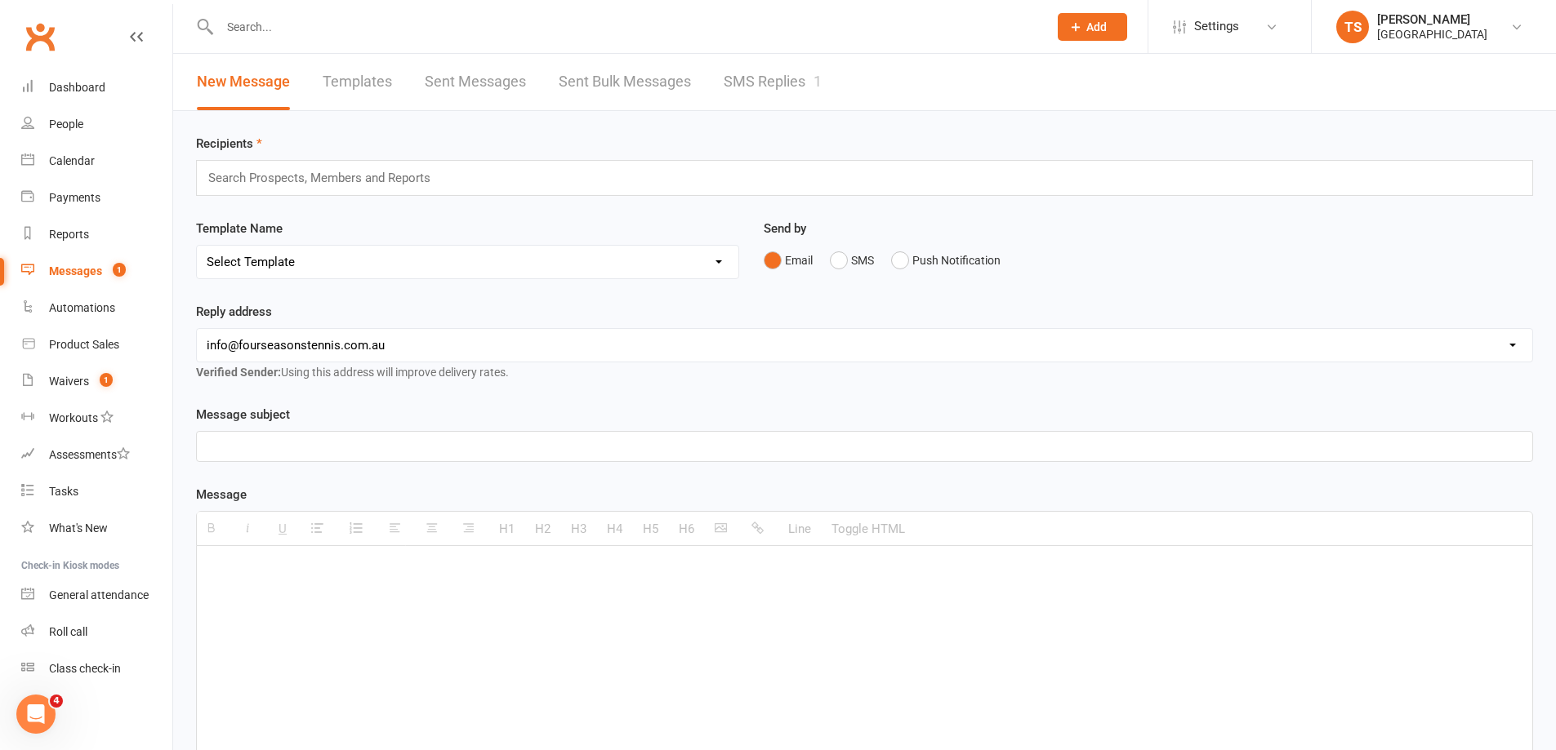
click at [741, 80] on link "SMS Replies 1" at bounding box center [772, 82] width 98 height 56
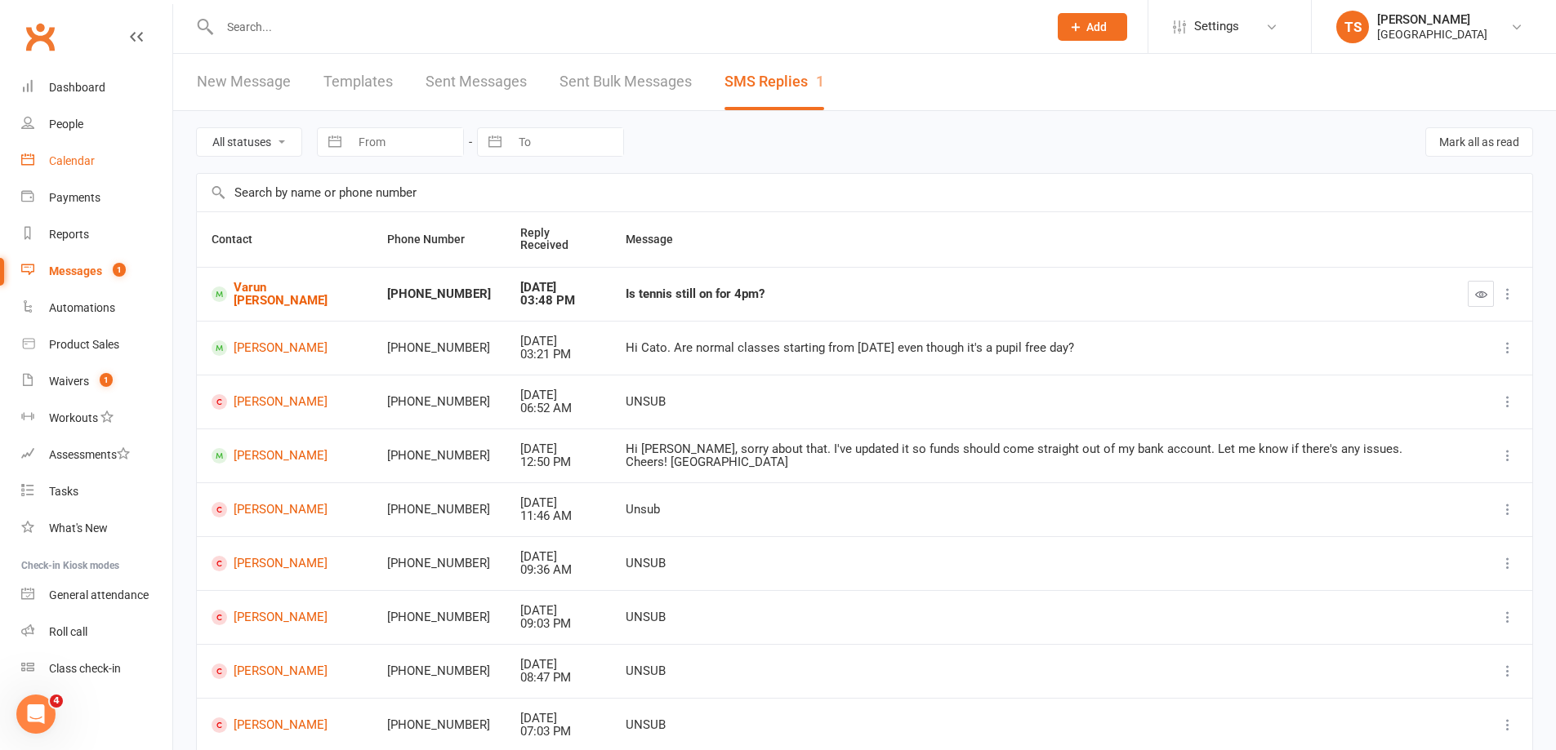
click at [78, 159] on div "Calendar" at bounding box center [72, 160] width 46 height 13
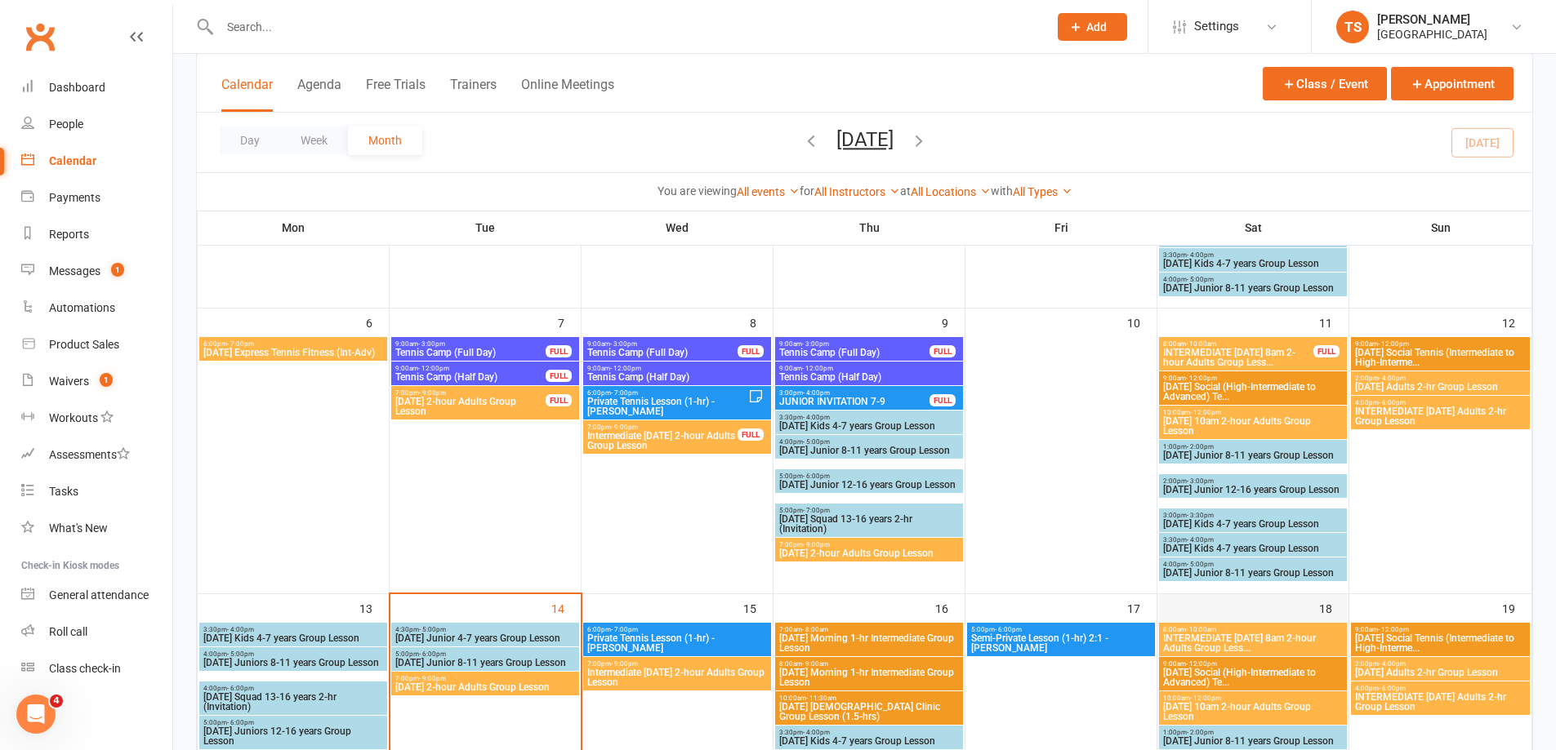
scroll to position [327, 0]
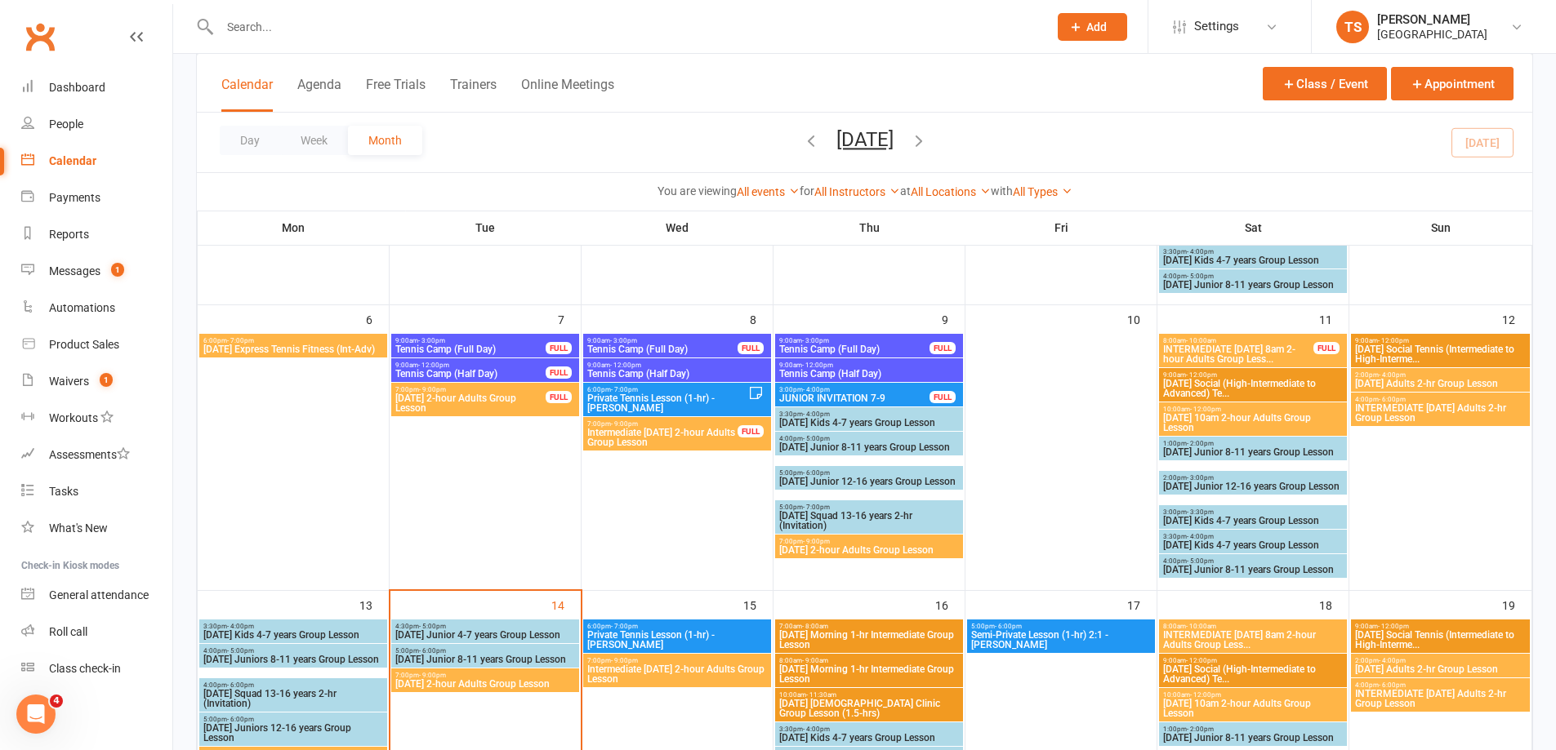
click at [1383, 670] on span "[DATE] Adults 2-hr Group Lesson" at bounding box center [1440, 670] width 172 height 10
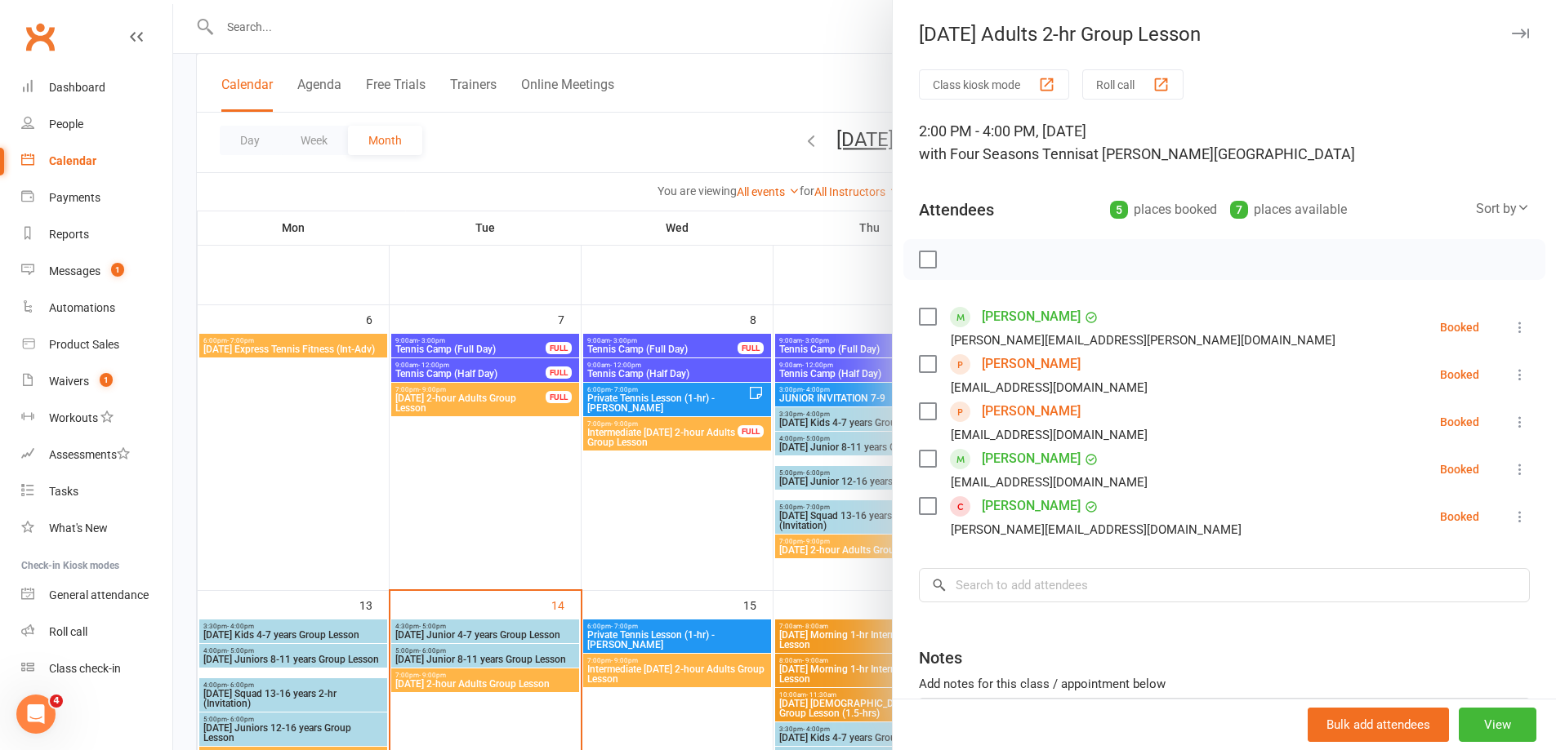
click at [1000, 363] on link "[PERSON_NAME]" at bounding box center [1031, 364] width 99 height 26
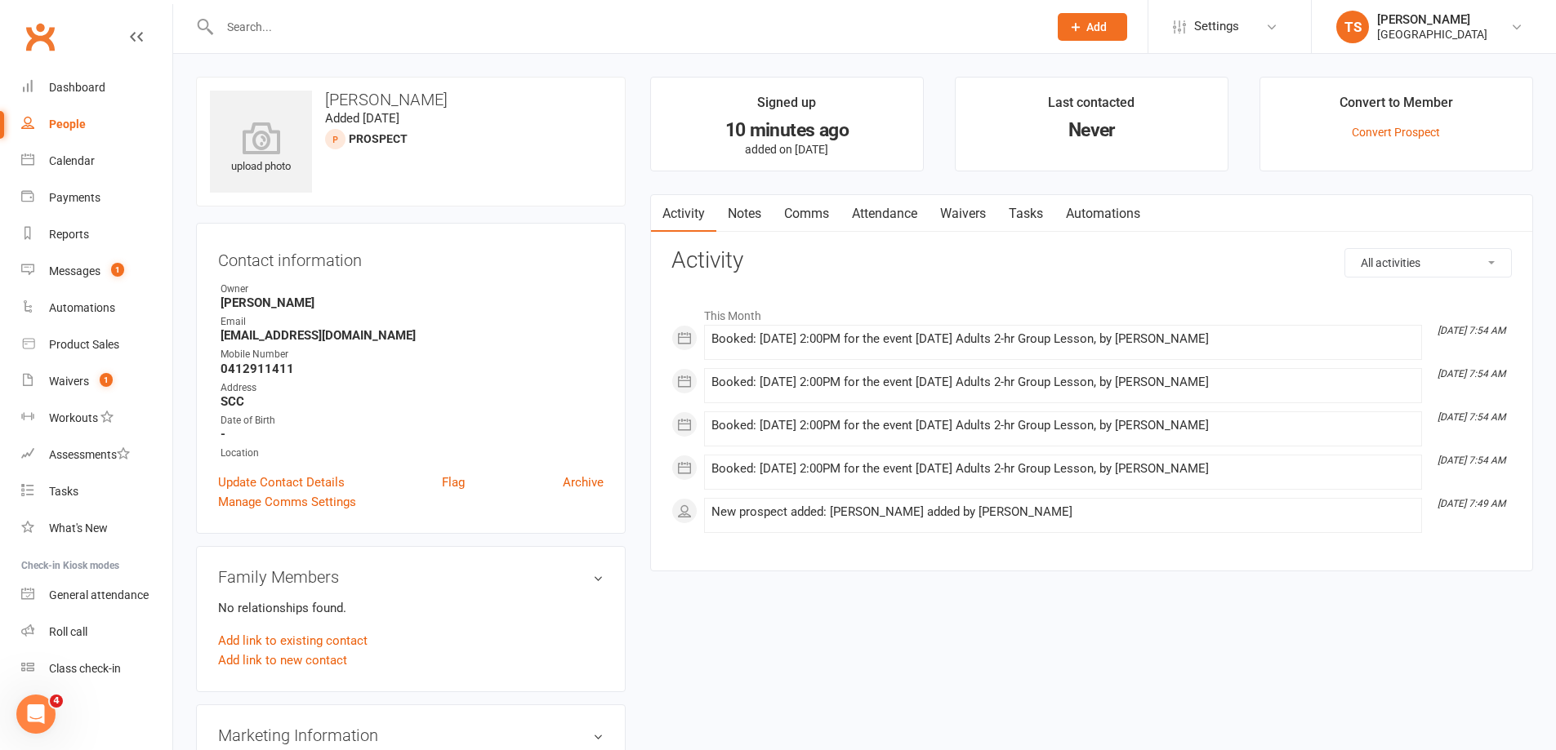
click at [826, 211] on link "Comms" at bounding box center [806, 214] width 68 height 38
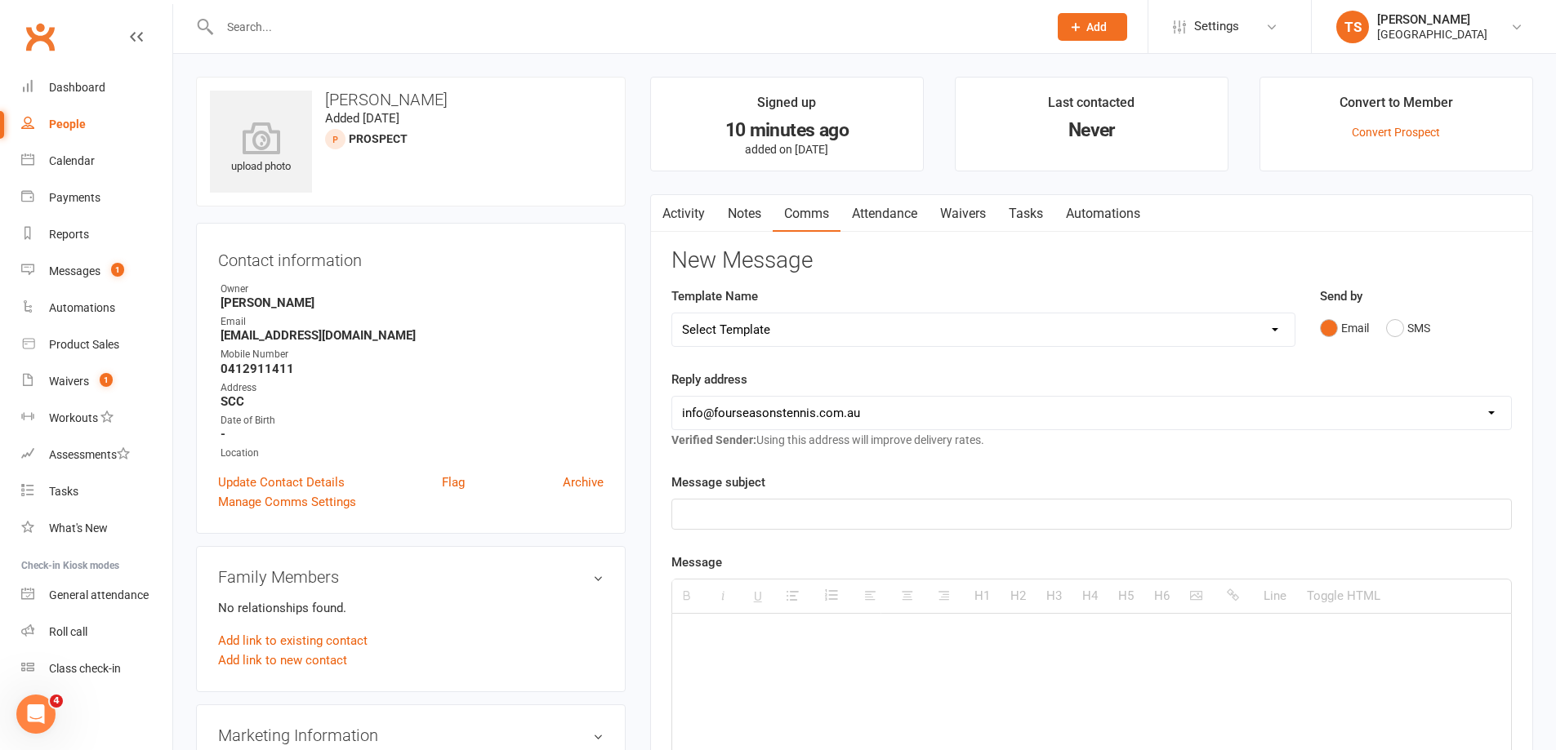
click at [695, 511] on p at bounding box center [1091, 515] width 819 height 20
click at [706, 634] on p at bounding box center [1091, 638] width 819 height 20
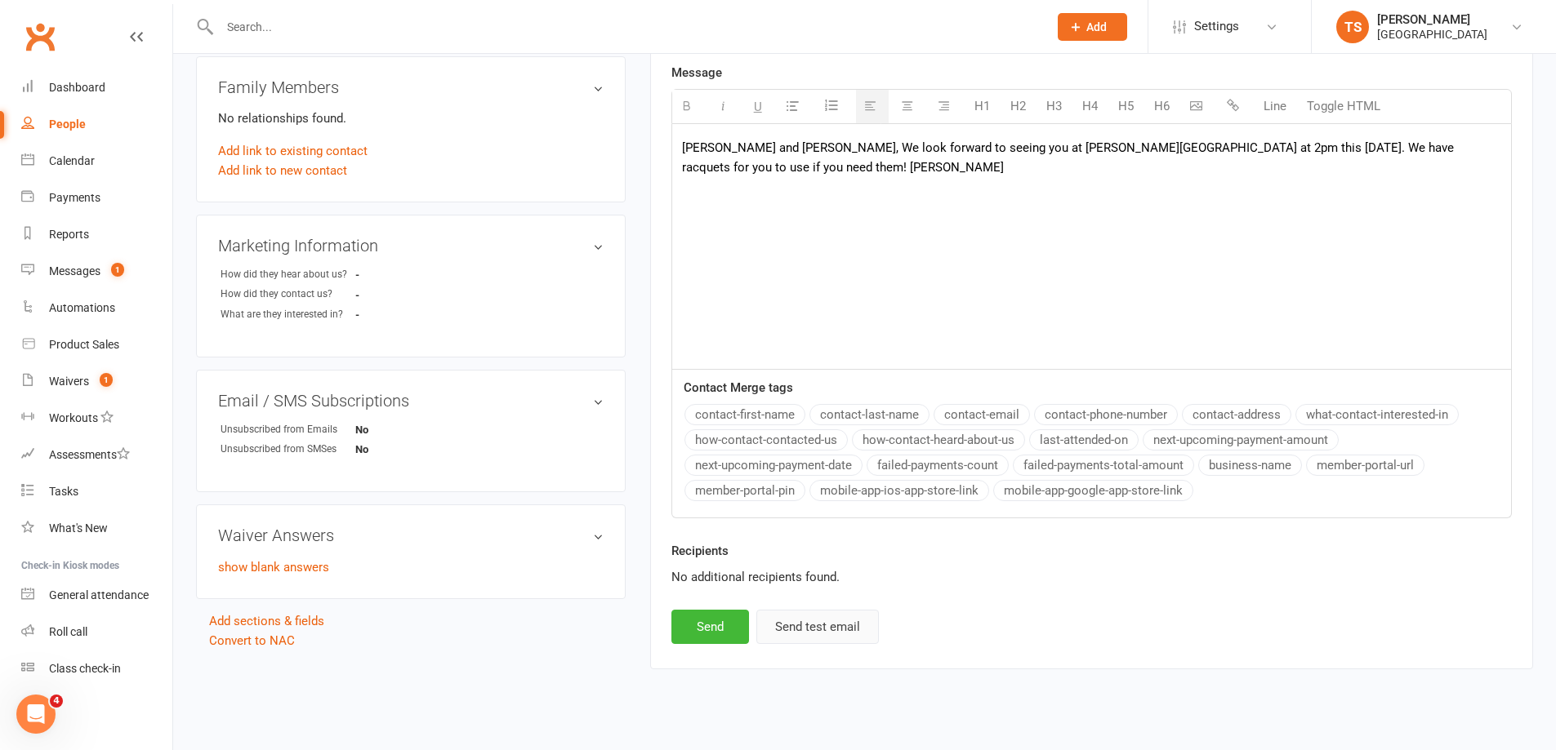
scroll to position [513, 0]
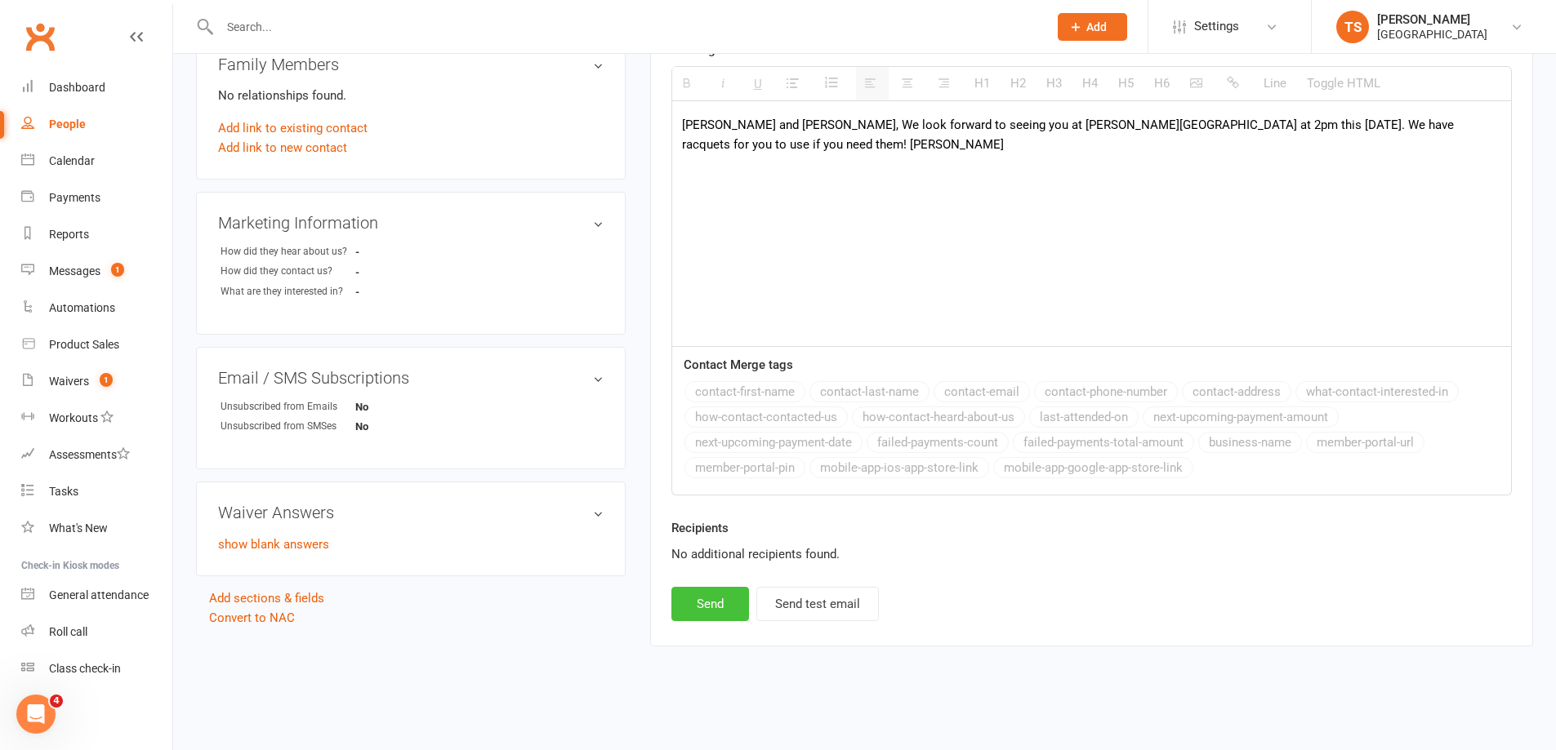
click at [719, 603] on button "Send" at bounding box center [710, 604] width 78 height 34
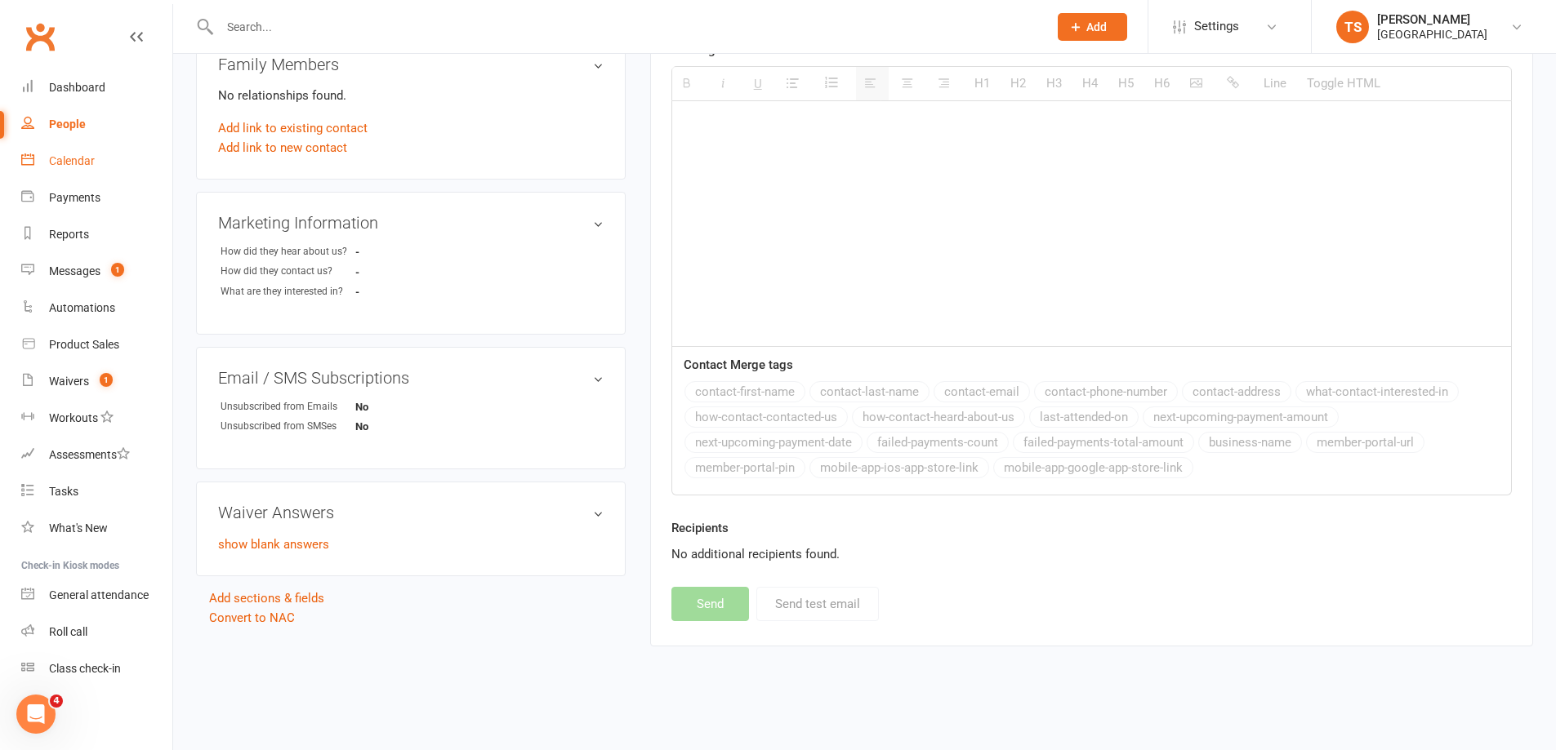
click at [78, 154] on div "Calendar" at bounding box center [72, 160] width 46 height 13
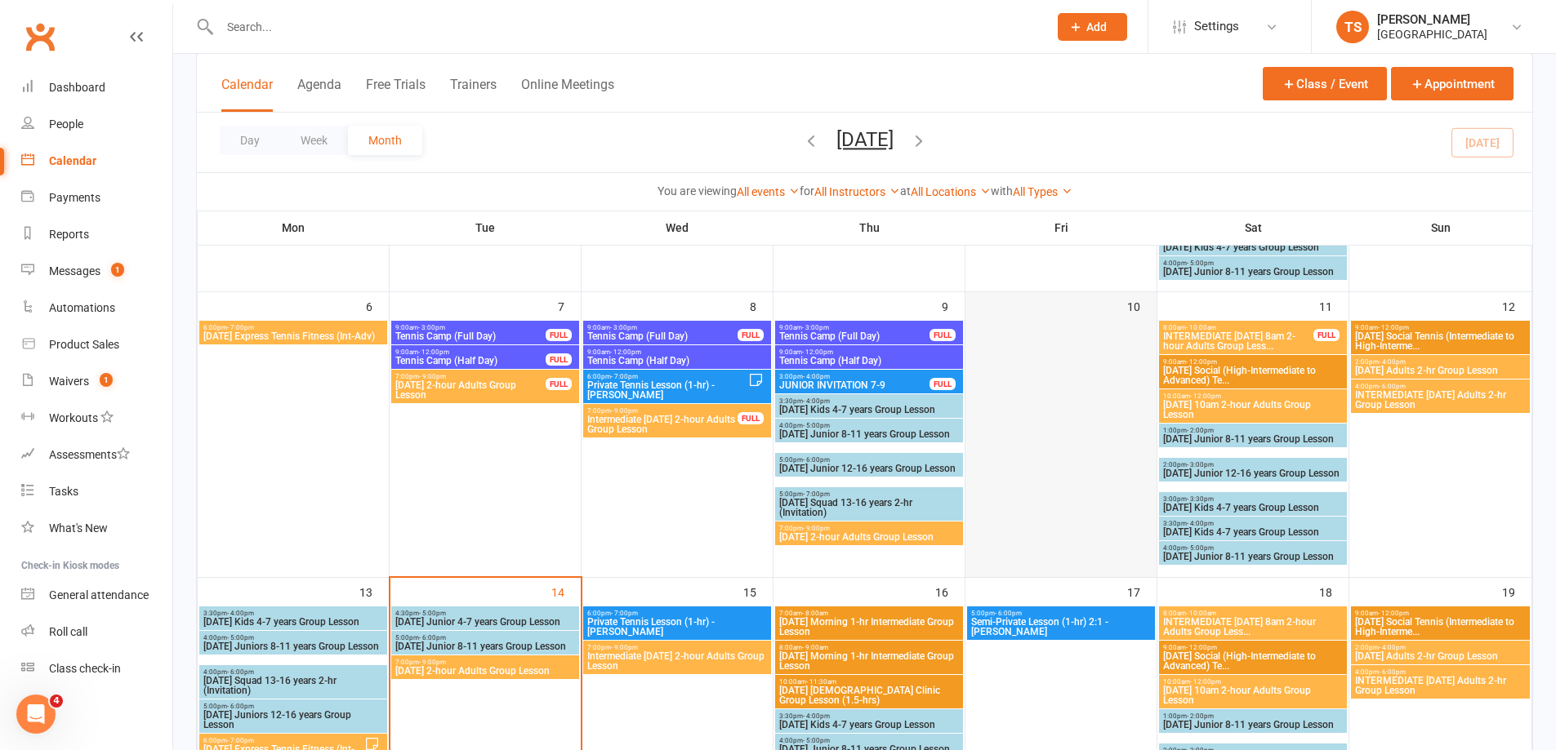
scroll to position [408, 0]
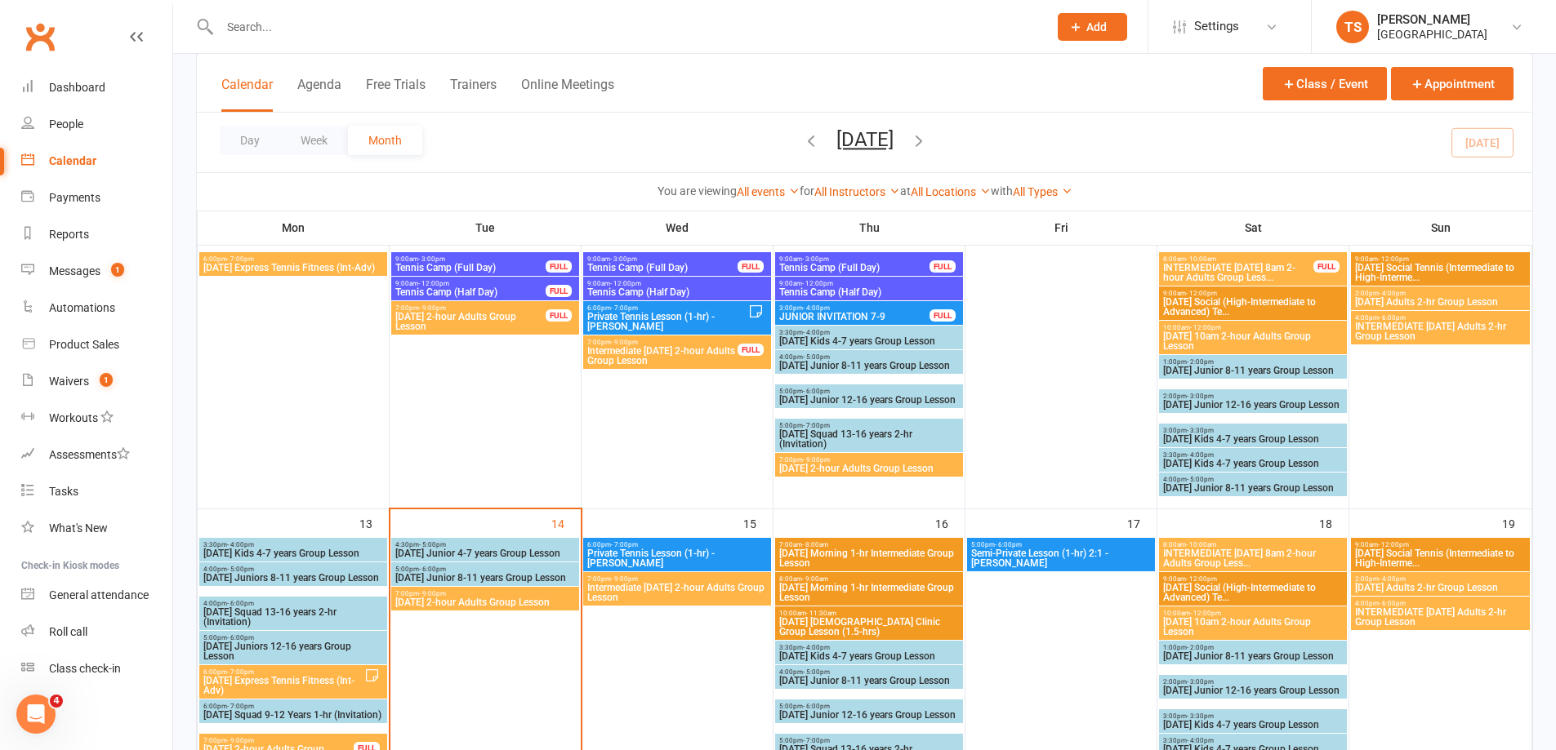
click at [437, 550] on span "[DATE] Junior 4-7 years Group Lesson" at bounding box center [484, 554] width 181 height 10
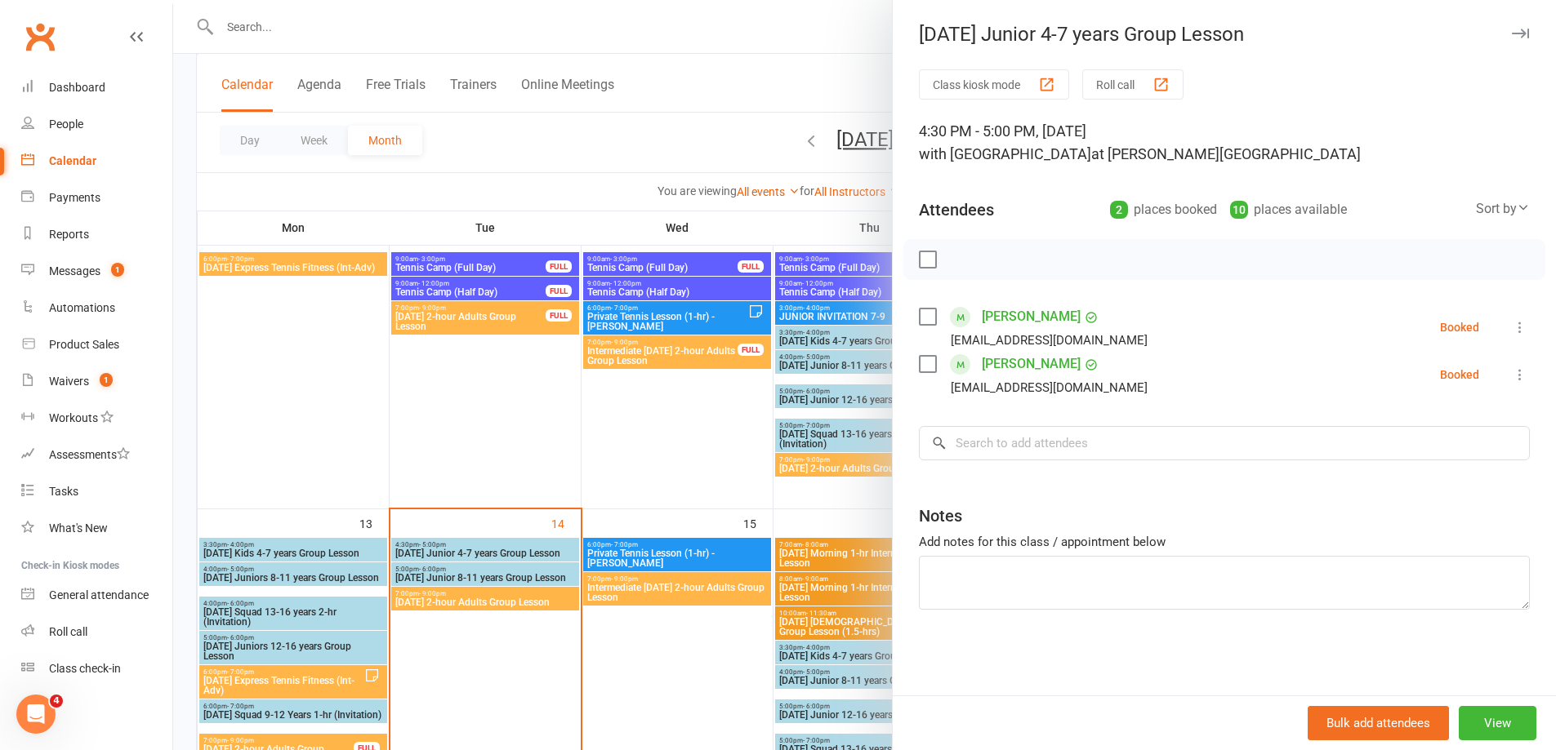
click at [475, 581] on div at bounding box center [864, 375] width 1382 height 750
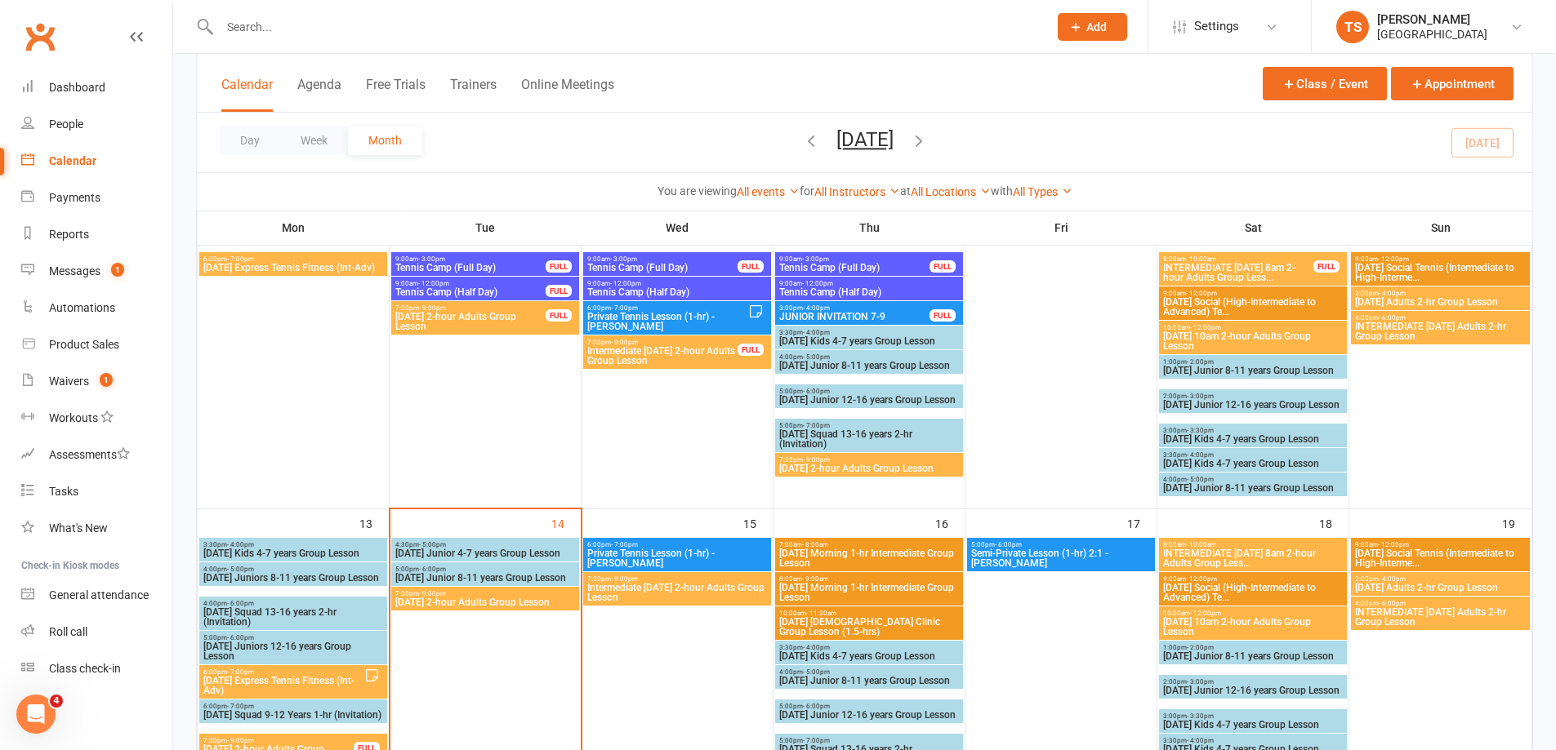
click at [475, 576] on span "[DATE] Junior 8-11 years Group Lesson" at bounding box center [484, 578] width 181 height 10
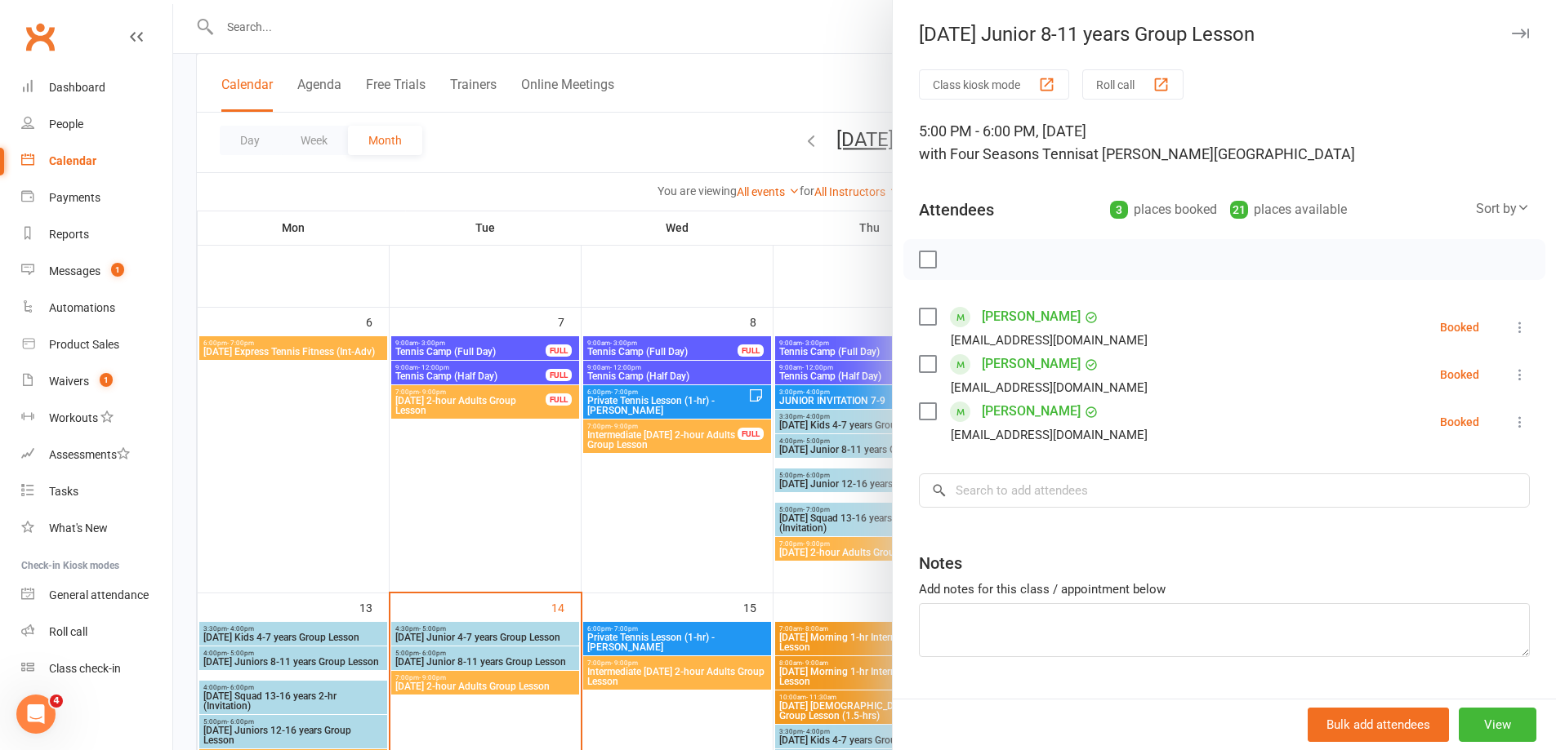
scroll to position [245, 0]
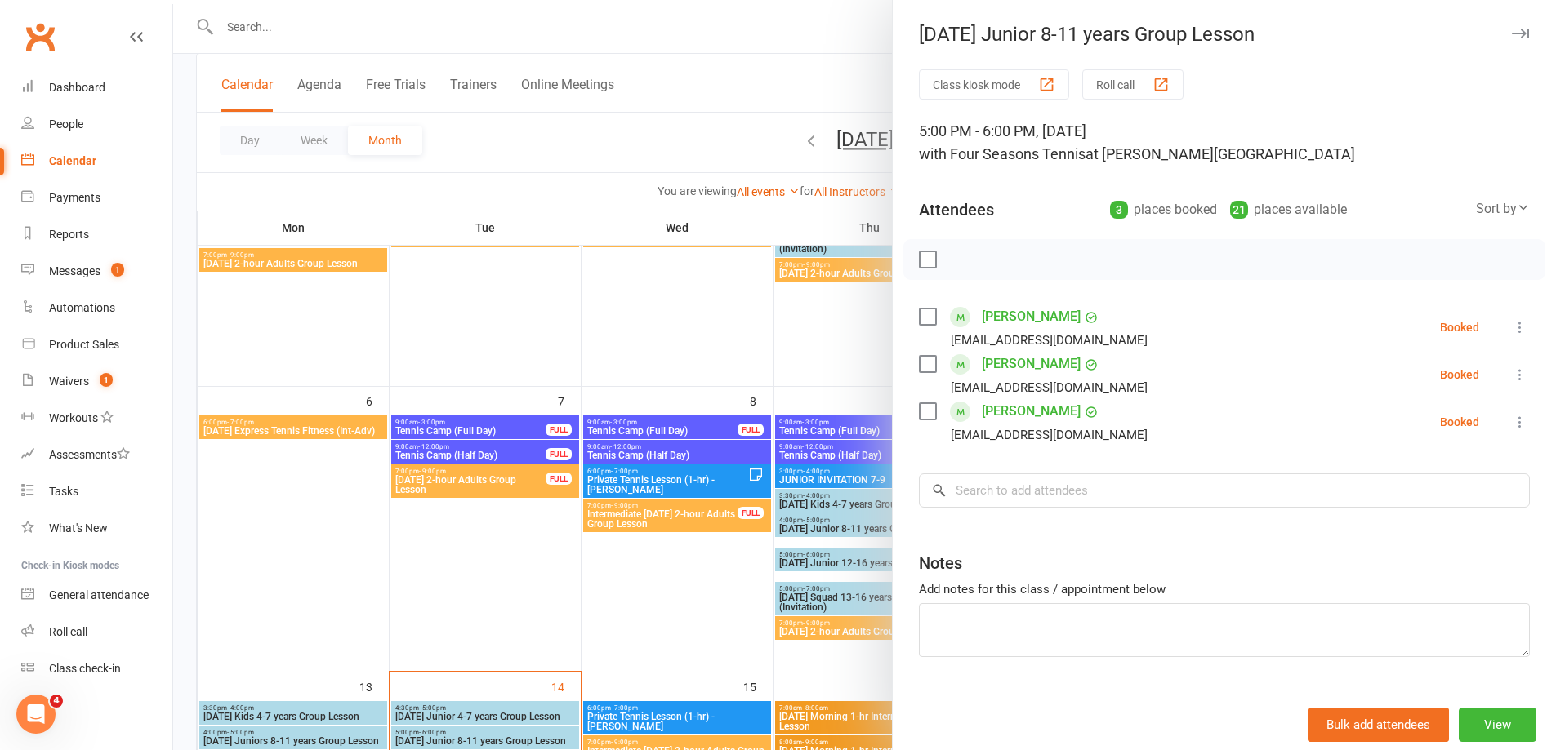
click at [672, 585] on div at bounding box center [864, 375] width 1382 height 750
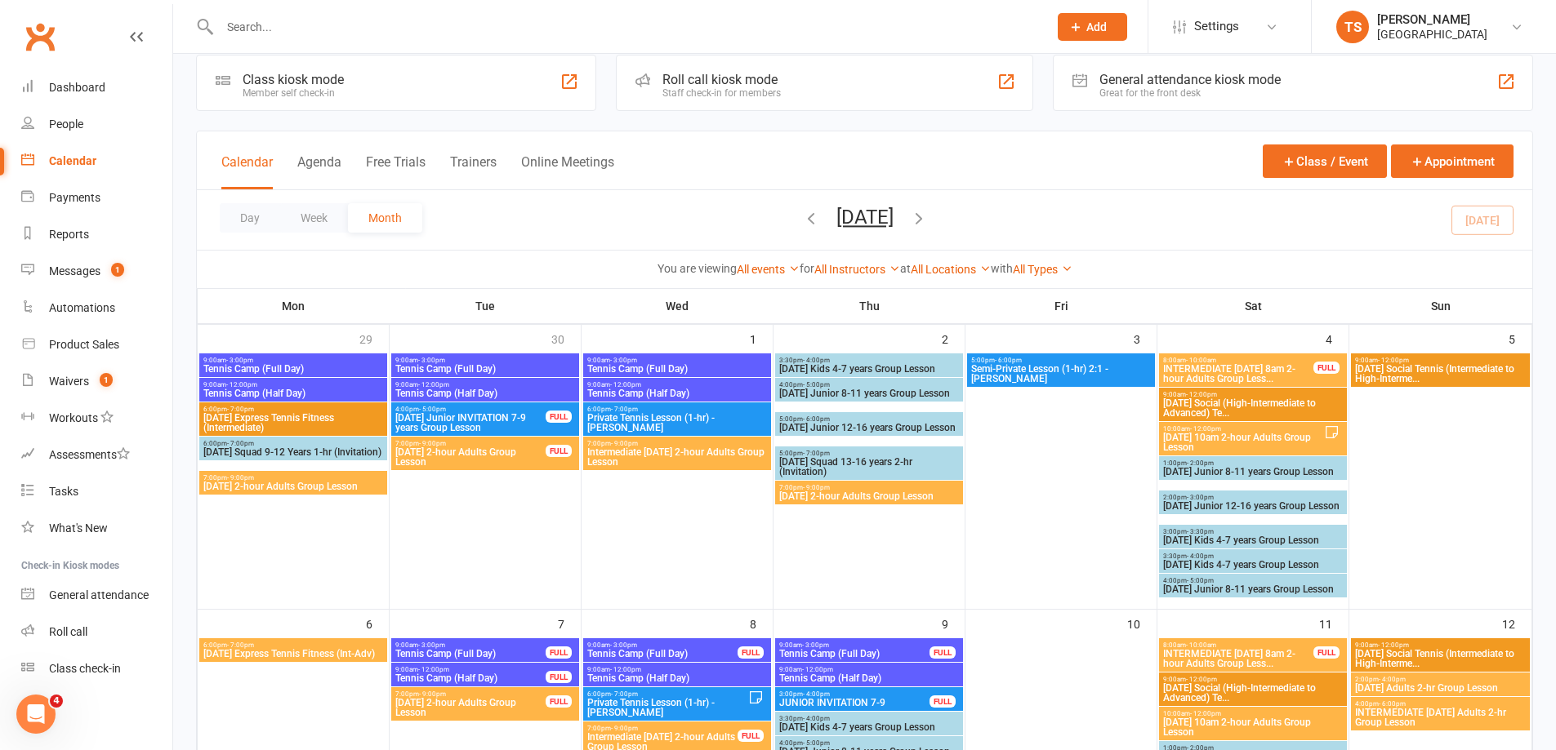
scroll to position [0, 0]
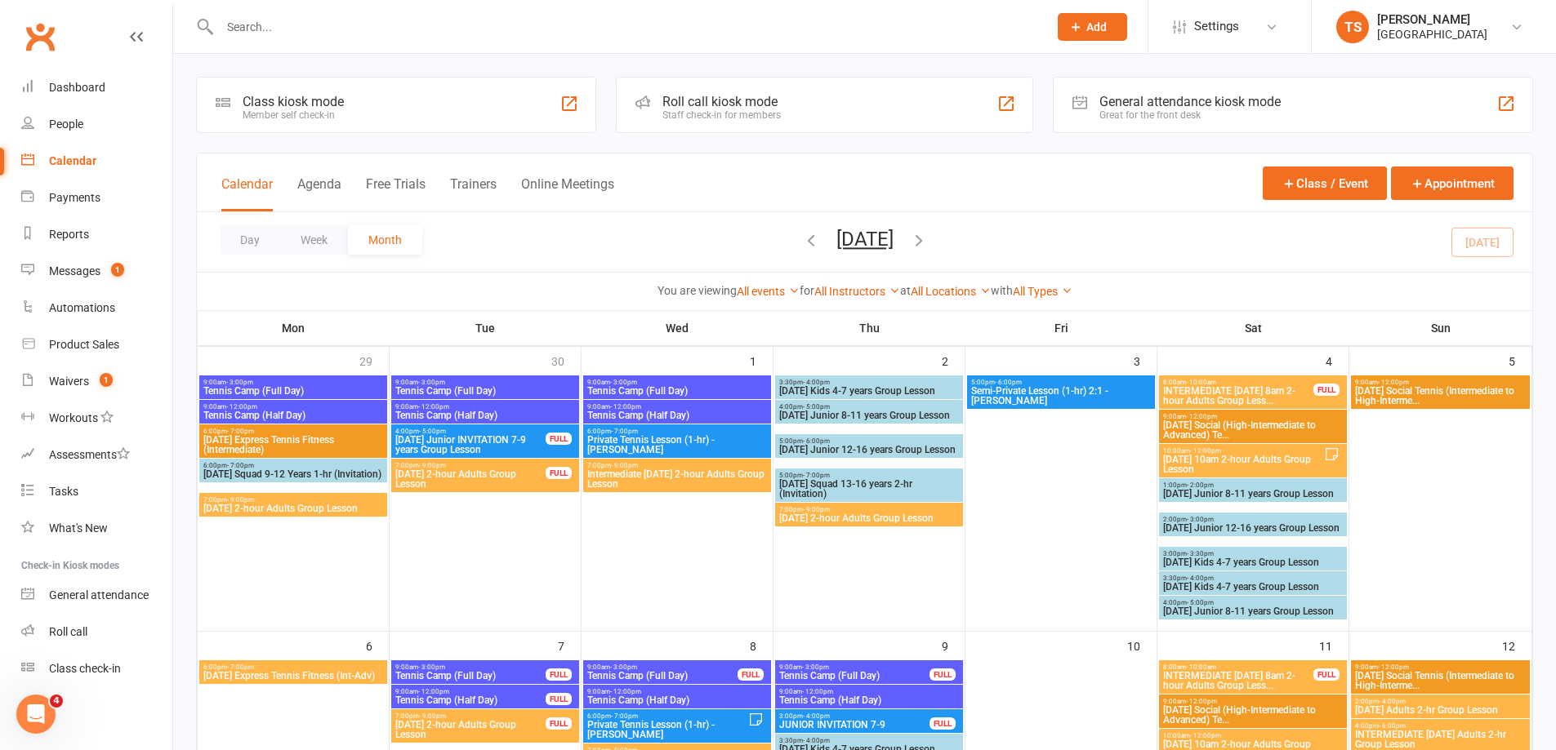
click at [802, 243] on icon "button" at bounding box center [811, 240] width 18 height 18
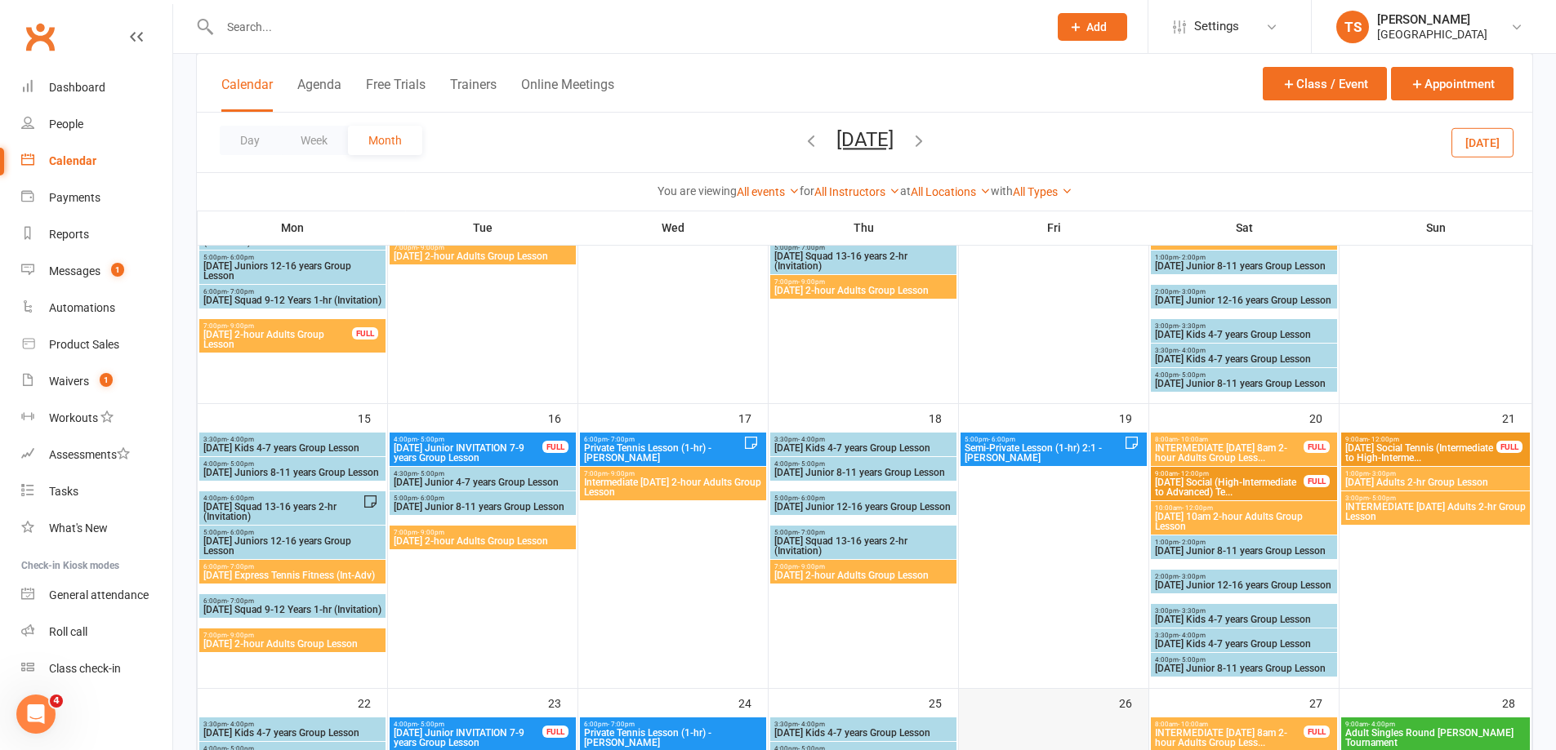
scroll to position [817, 0]
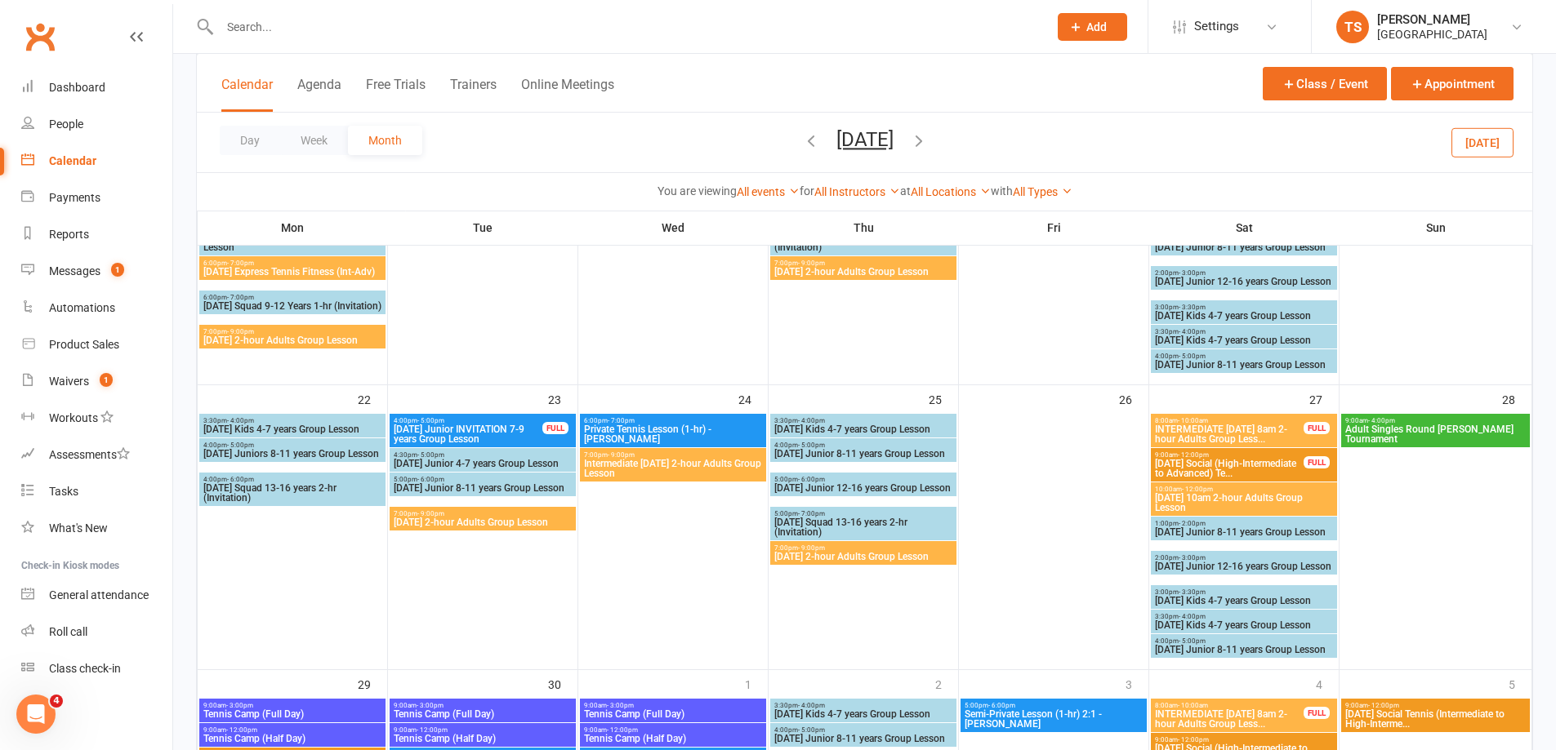
click at [443, 483] on span "[DATE] Junior 8-11 years Group Lesson" at bounding box center [483, 488] width 180 height 10
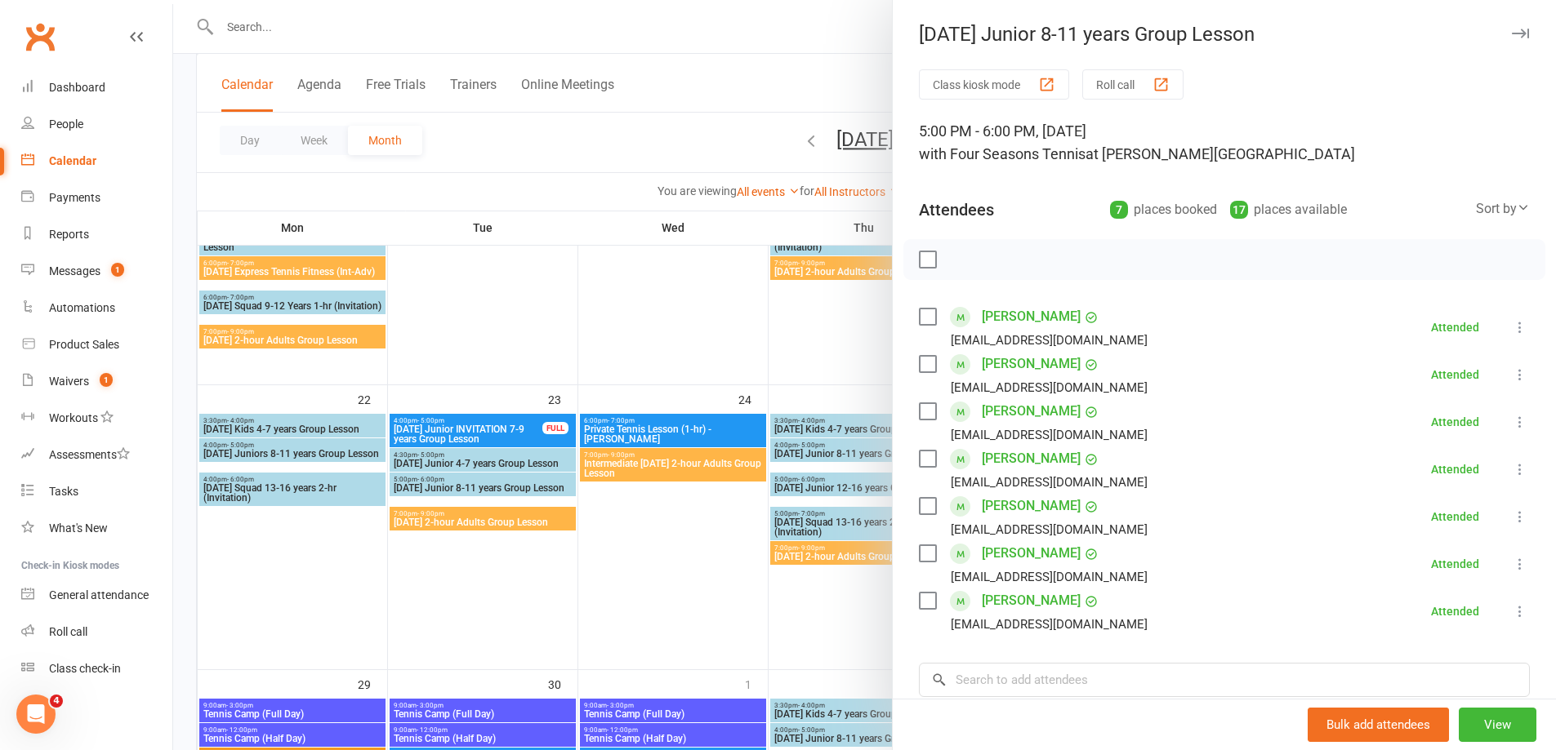
click at [258, 27] on div at bounding box center [864, 375] width 1382 height 750
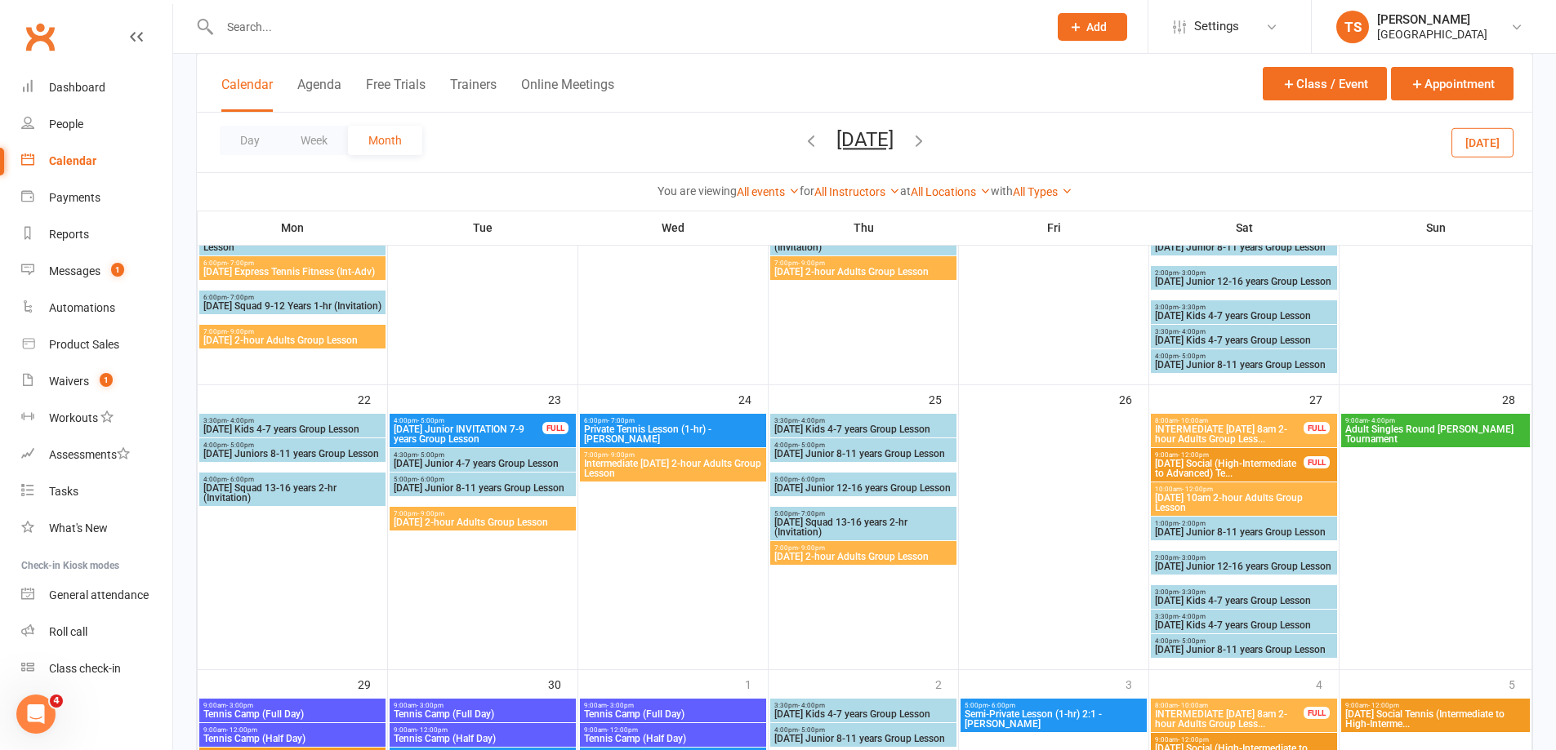
click at [234, 22] on input "text" at bounding box center [625, 27] width 821 height 23
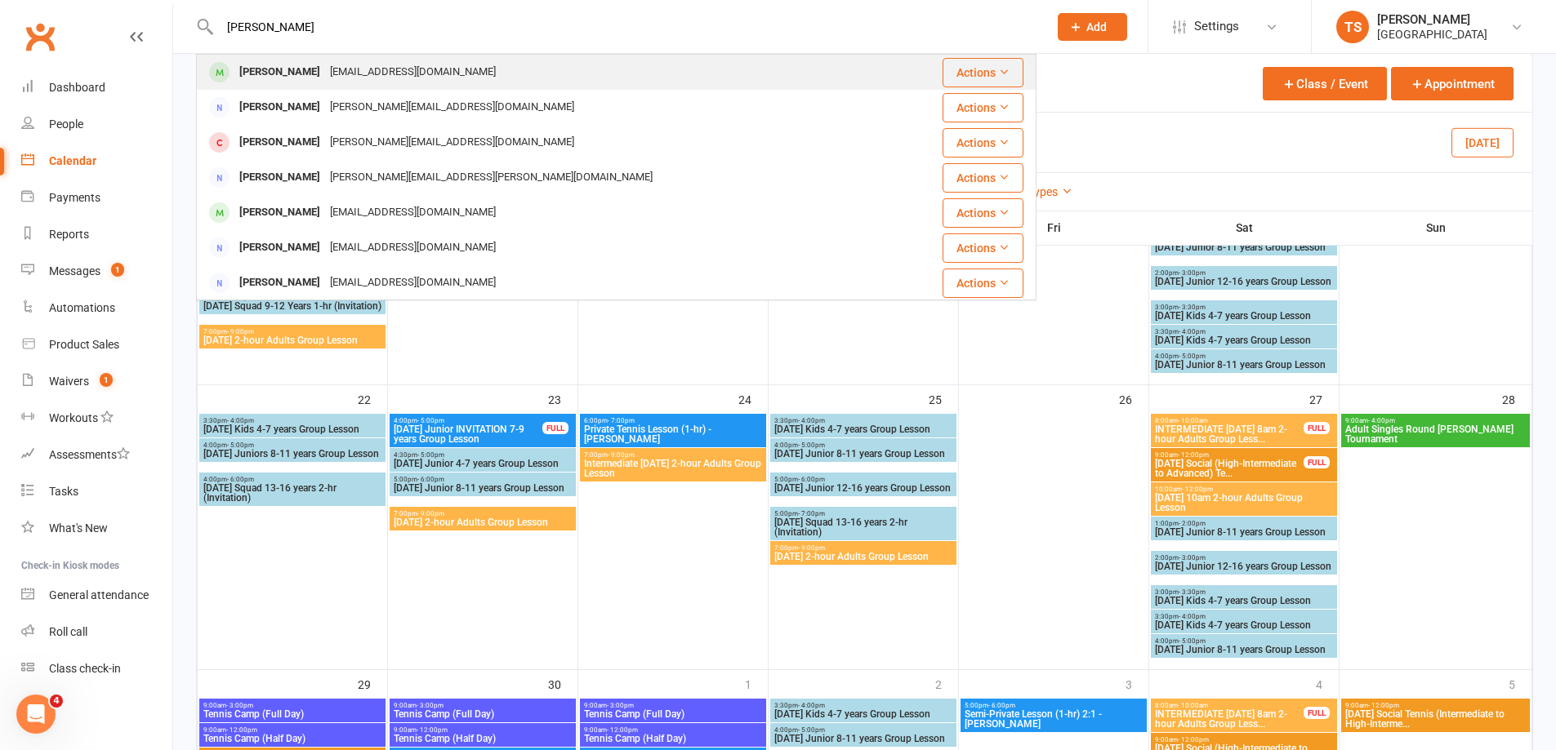
type input "[PERSON_NAME]"
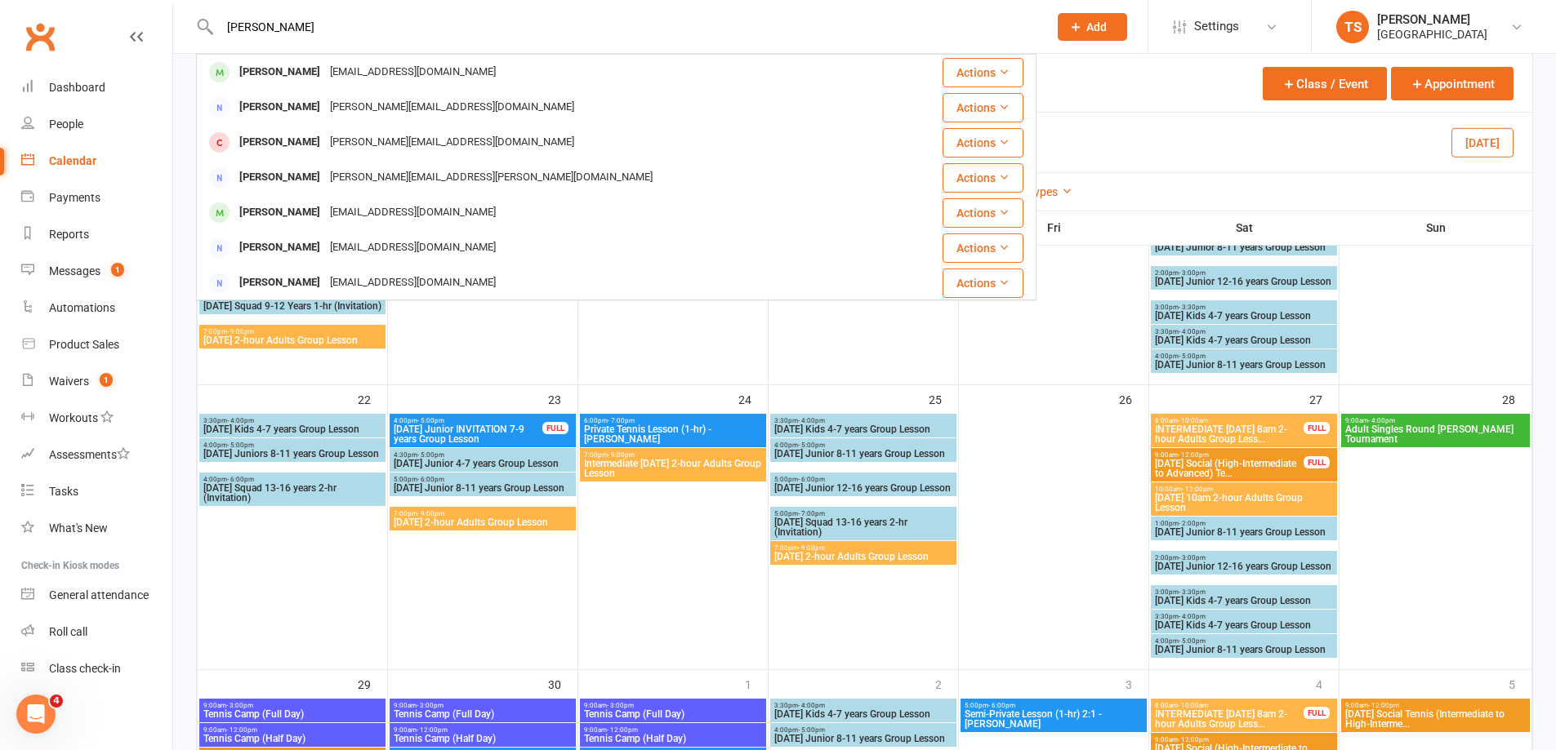
click at [296, 70] on div "[PERSON_NAME]" at bounding box center [279, 72] width 91 height 24
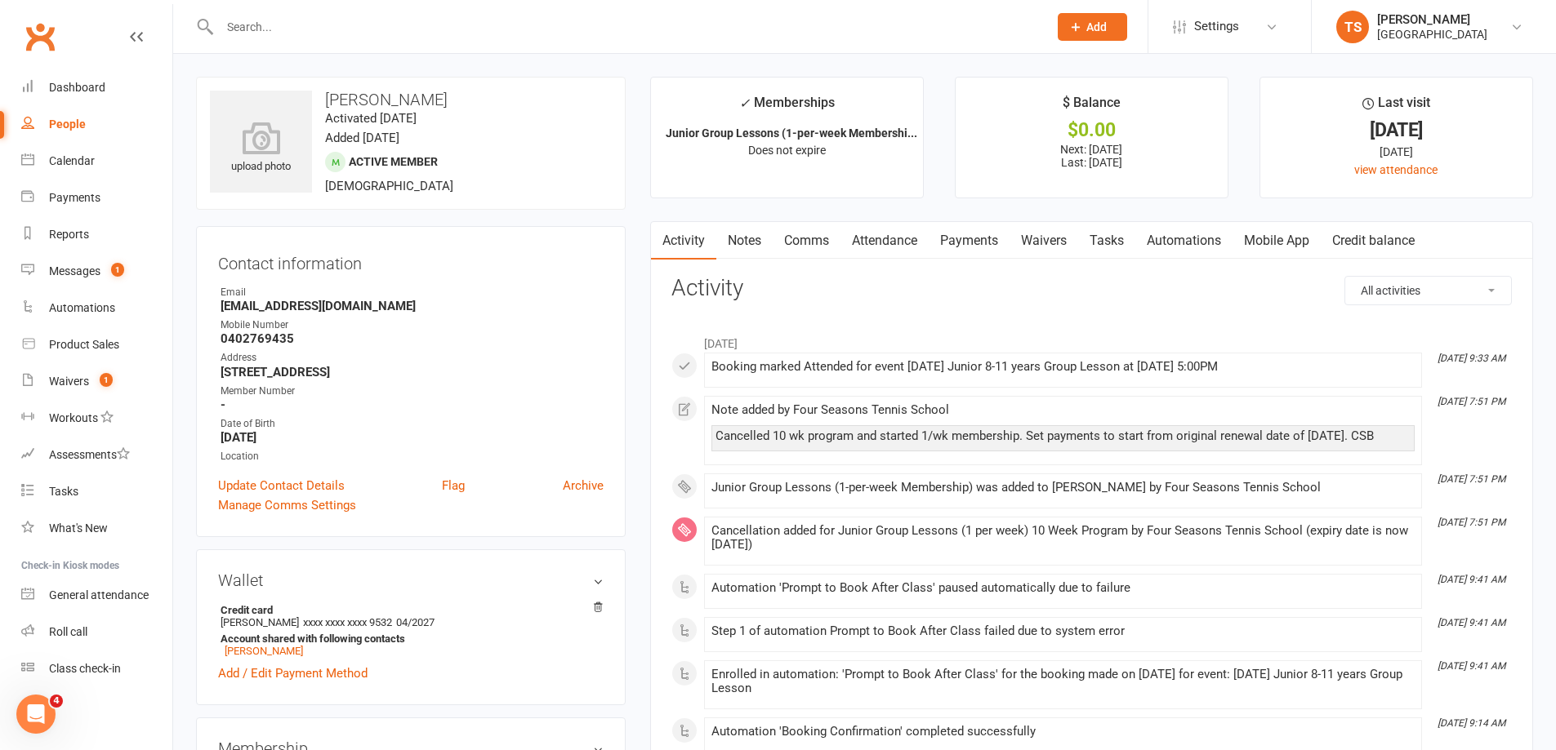
click at [961, 239] on link "Payments" at bounding box center [968, 241] width 81 height 38
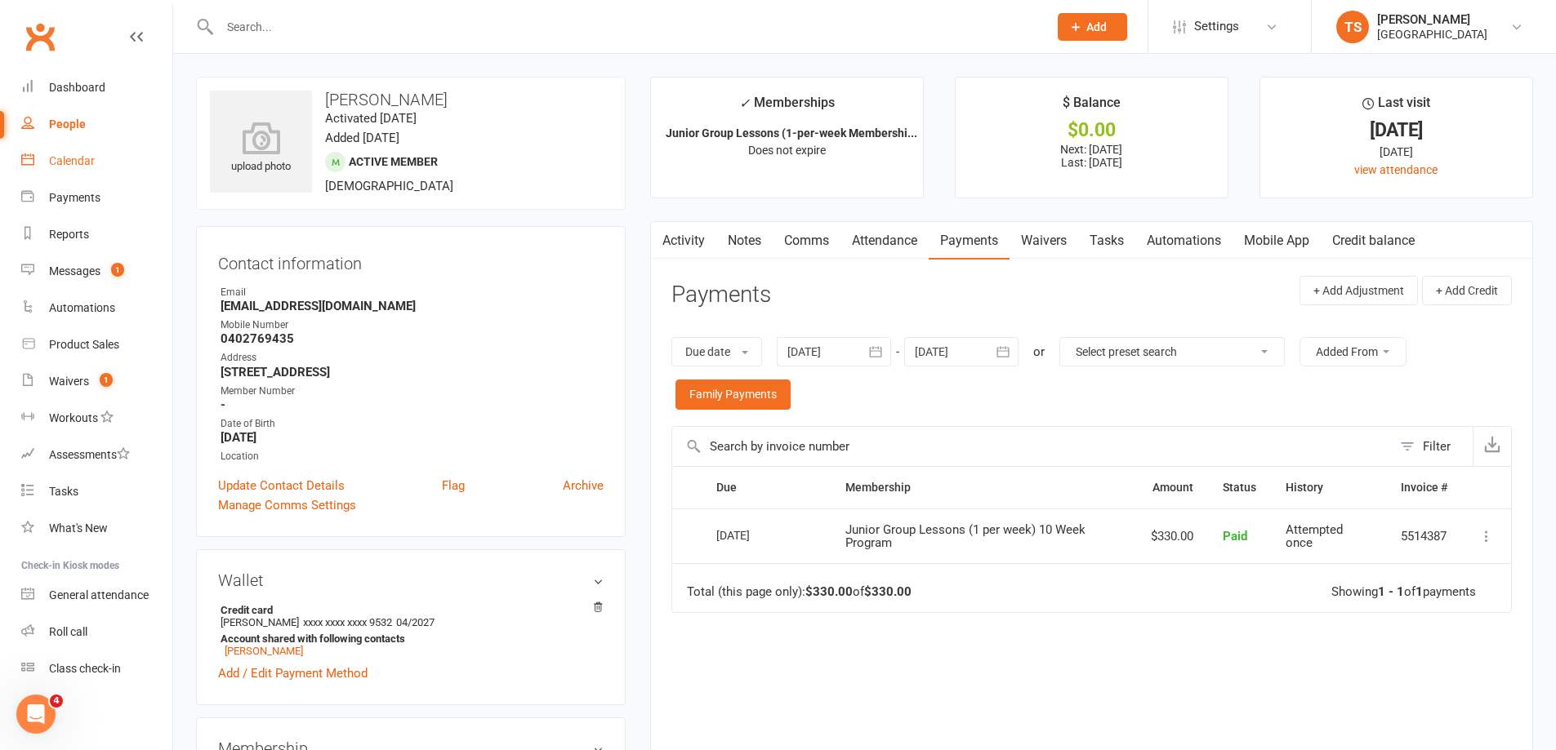
click at [67, 164] on div "Calendar" at bounding box center [72, 160] width 46 height 13
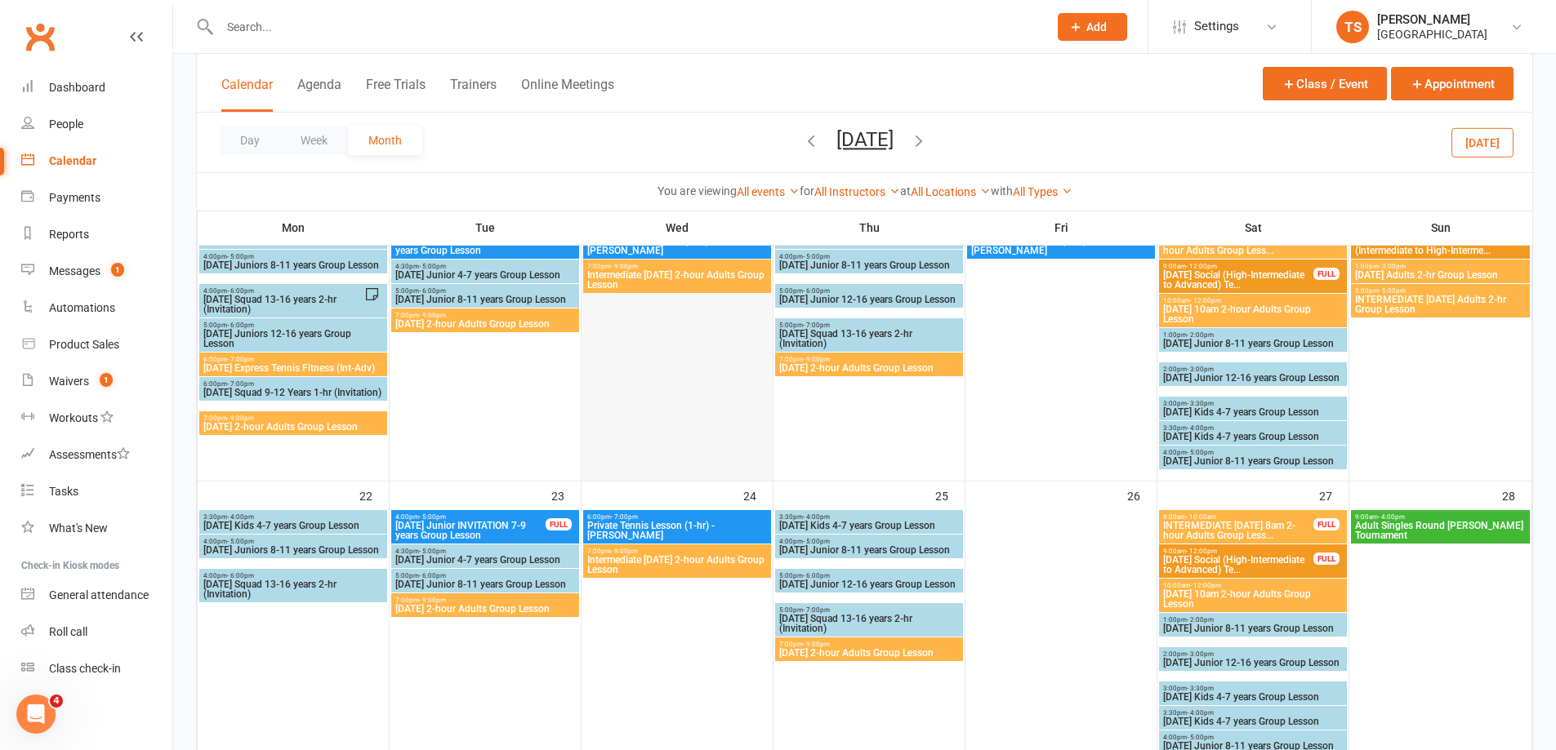
scroll to position [735, 0]
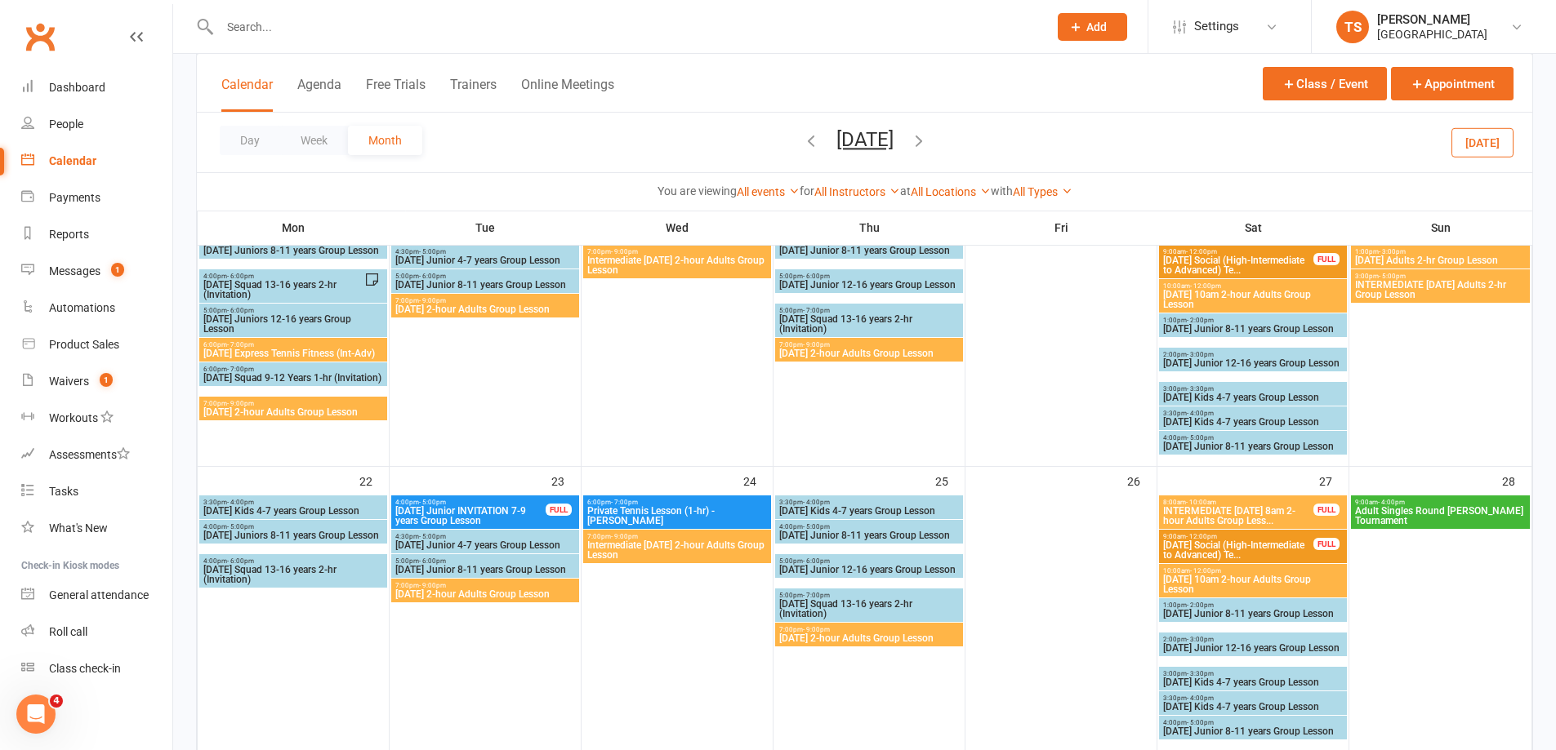
click at [504, 563] on span "5:00pm - 6:00pm" at bounding box center [484, 561] width 181 height 7
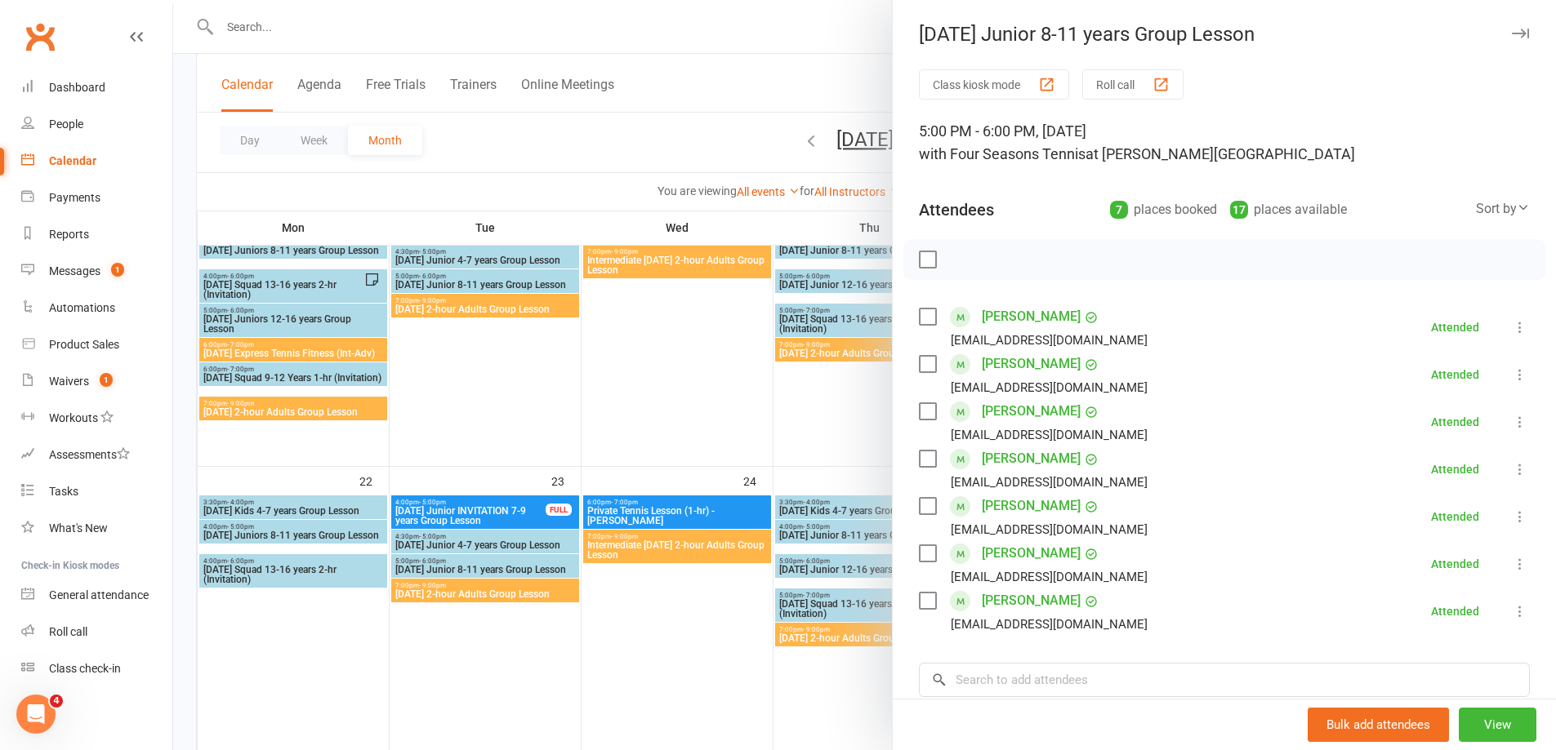
click at [1040, 551] on link "[PERSON_NAME]" at bounding box center [1031, 554] width 99 height 26
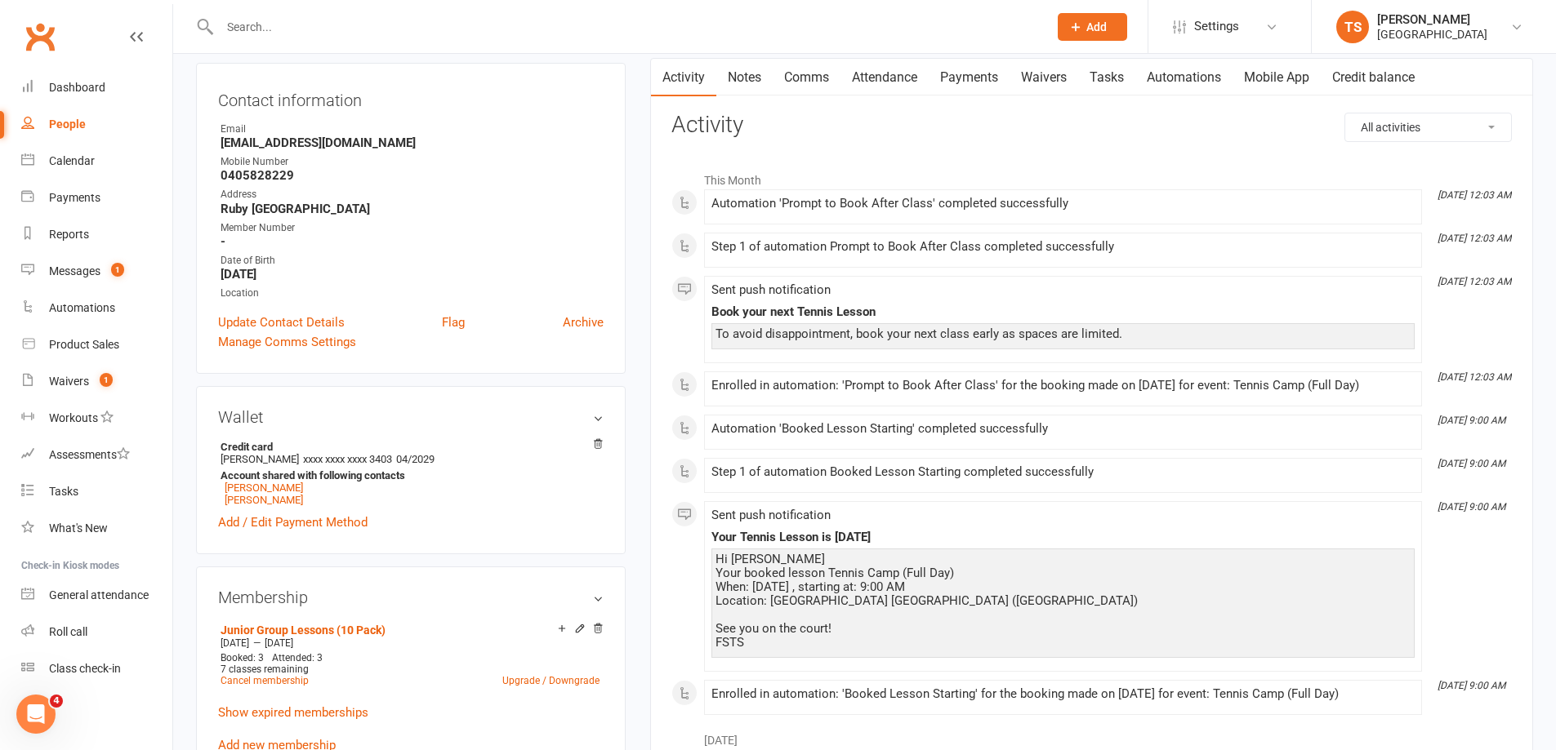
scroll to position [245, 0]
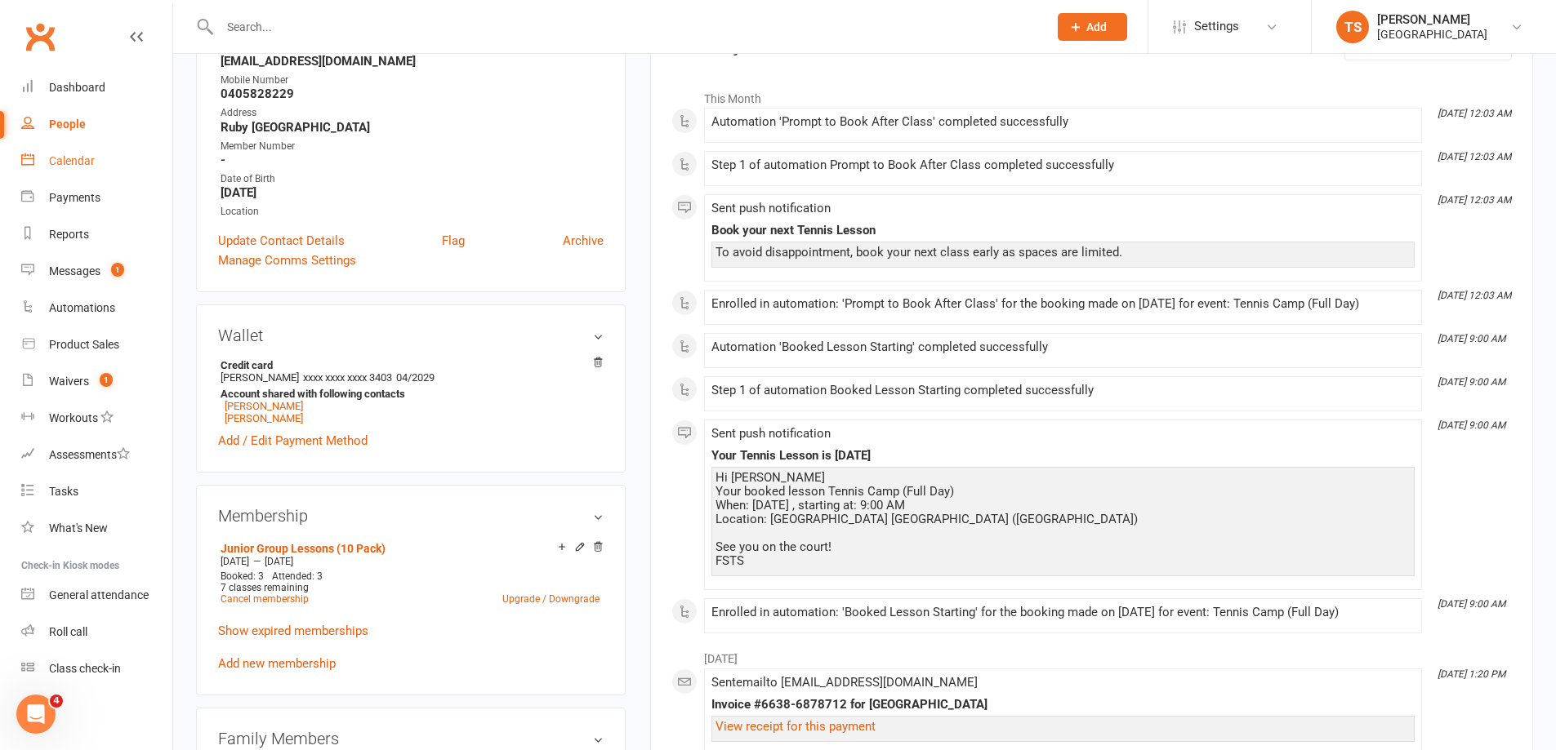
click at [70, 162] on div "Calendar" at bounding box center [72, 160] width 46 height 13
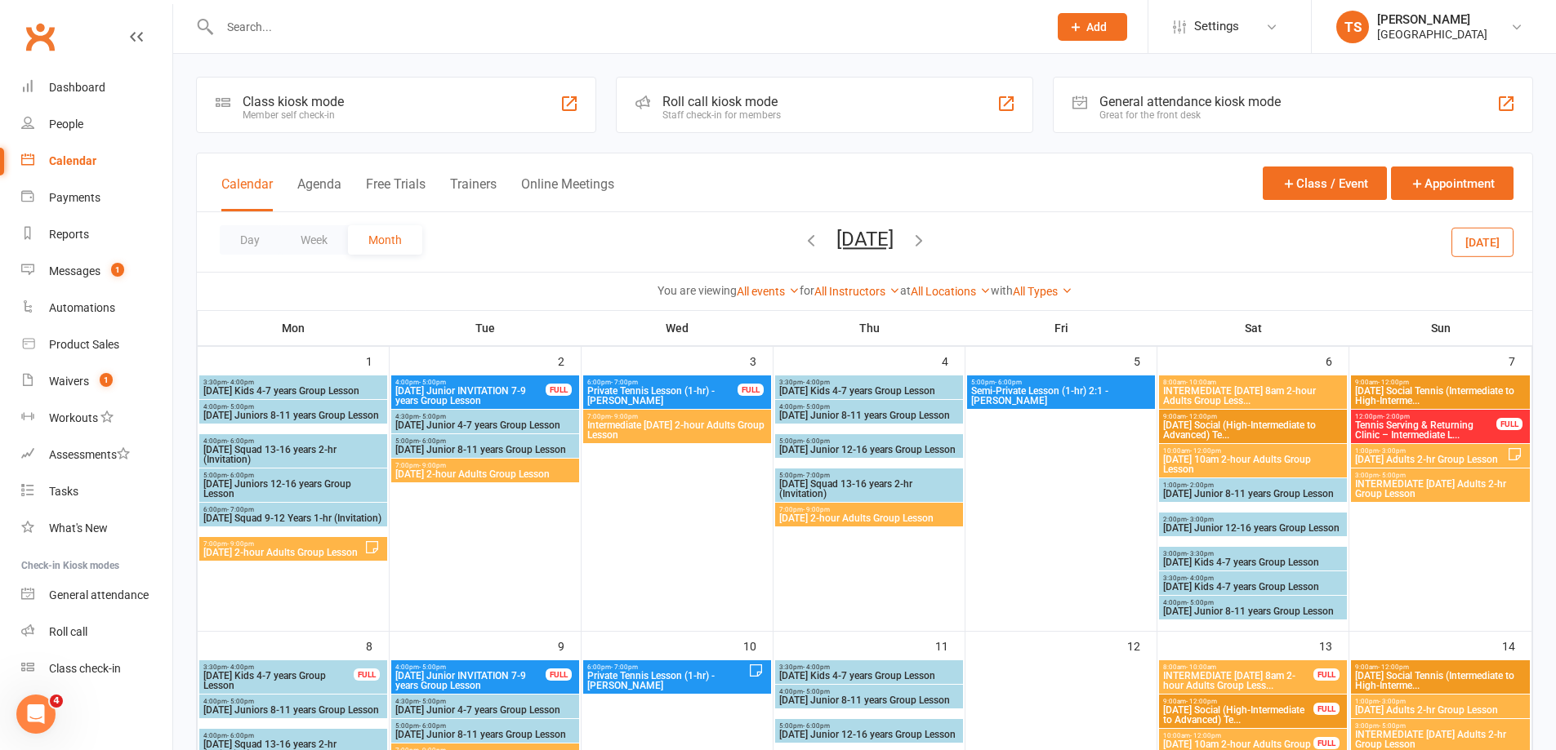
click at [928, 243] on icon "button" at bounding box center [919, 240] width 18 height 18
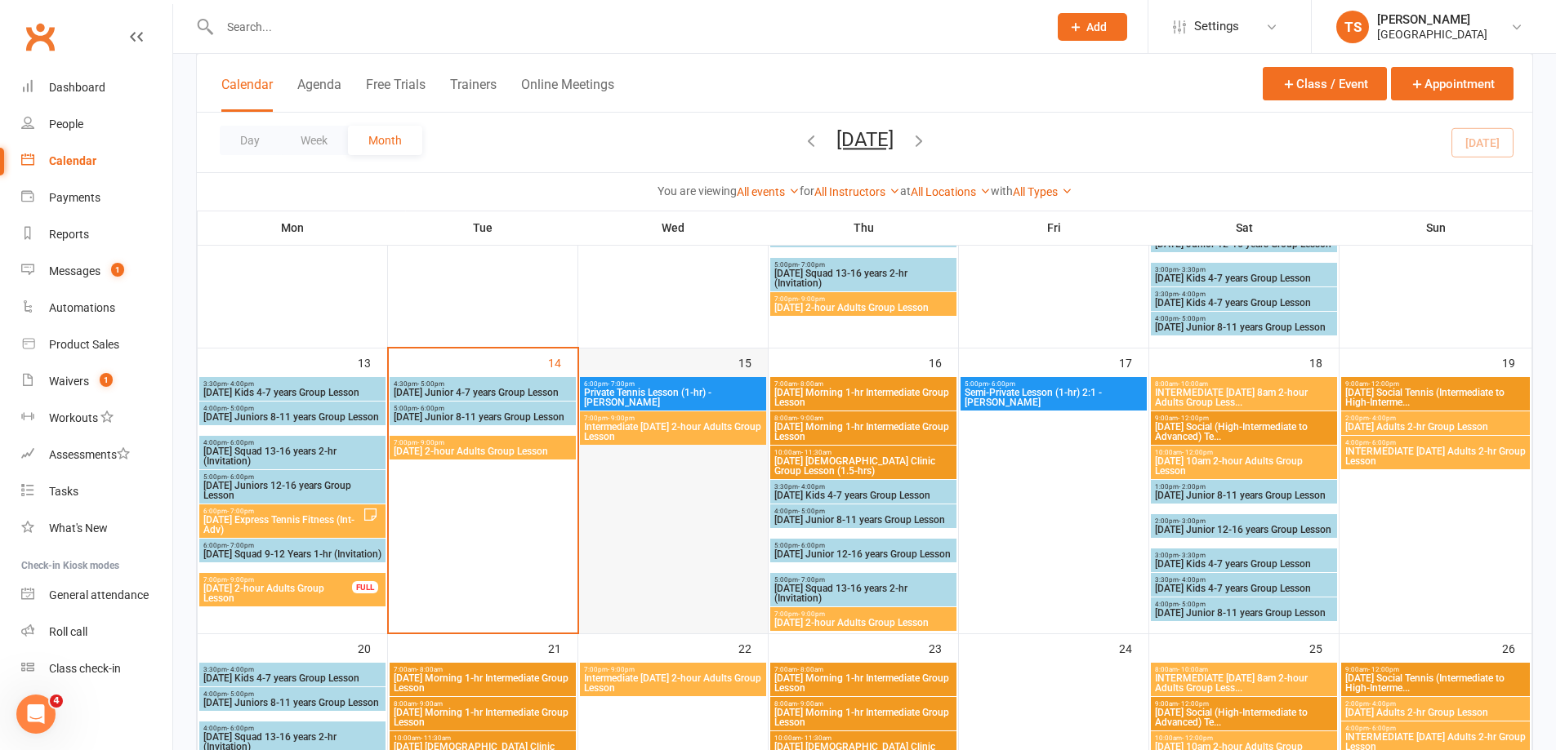
scroll to position [572, 0]
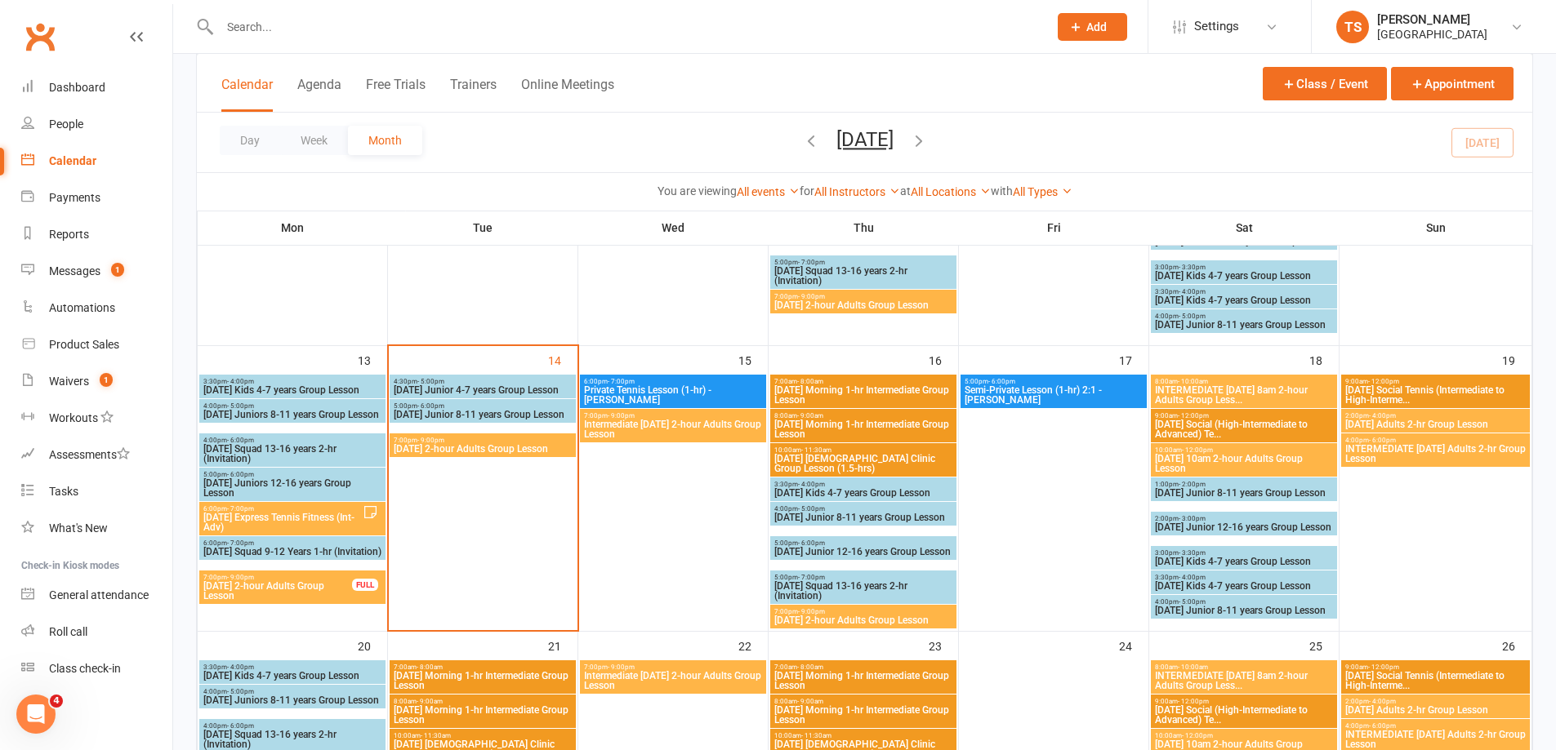
click at [501, 445] on span "[DATE] 2-hour Adults Group Lesson" at bounding box center [483, 449] width 180 height 10
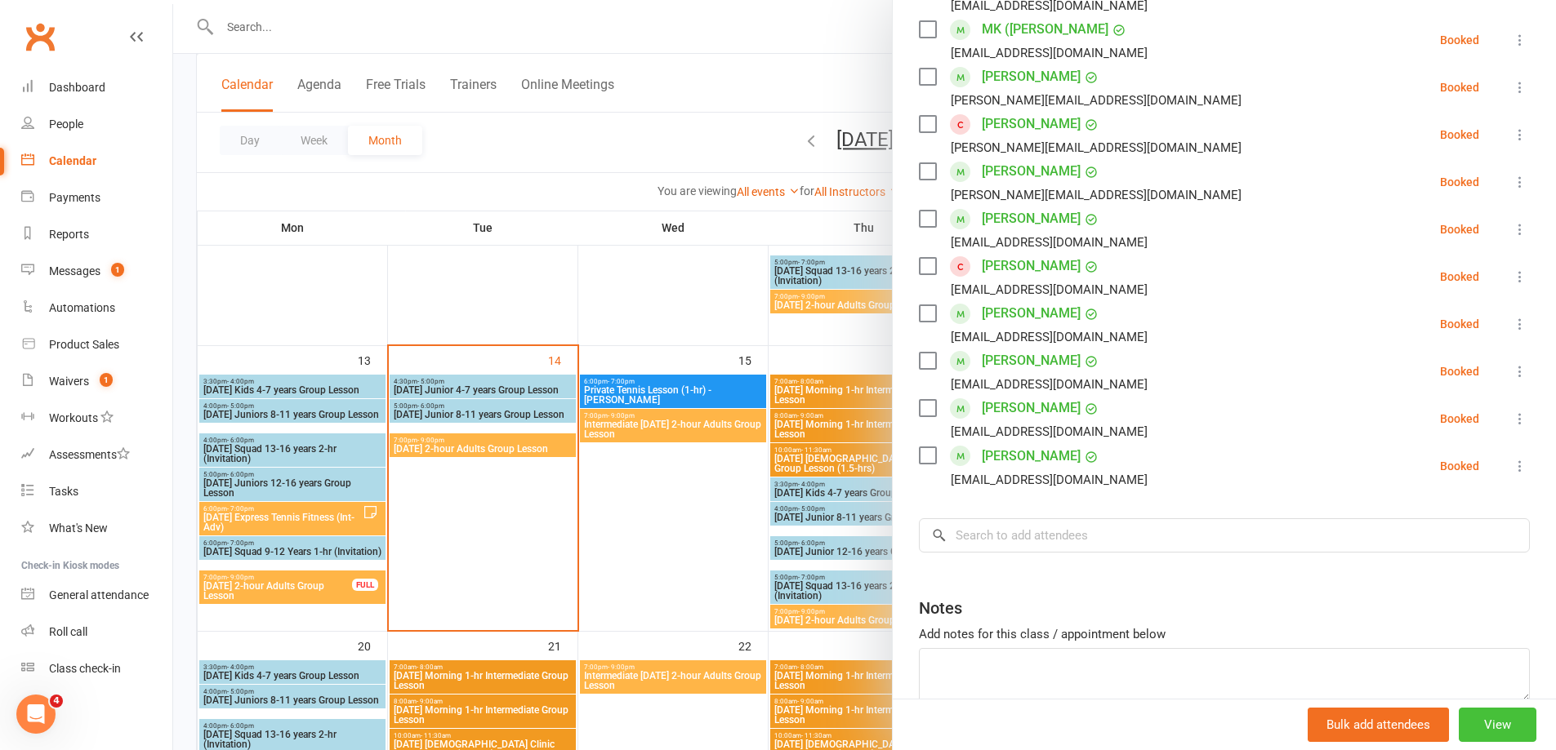
click at [1489, 728] on button "View" at bounding box center [1497, 725] width 78 height 34
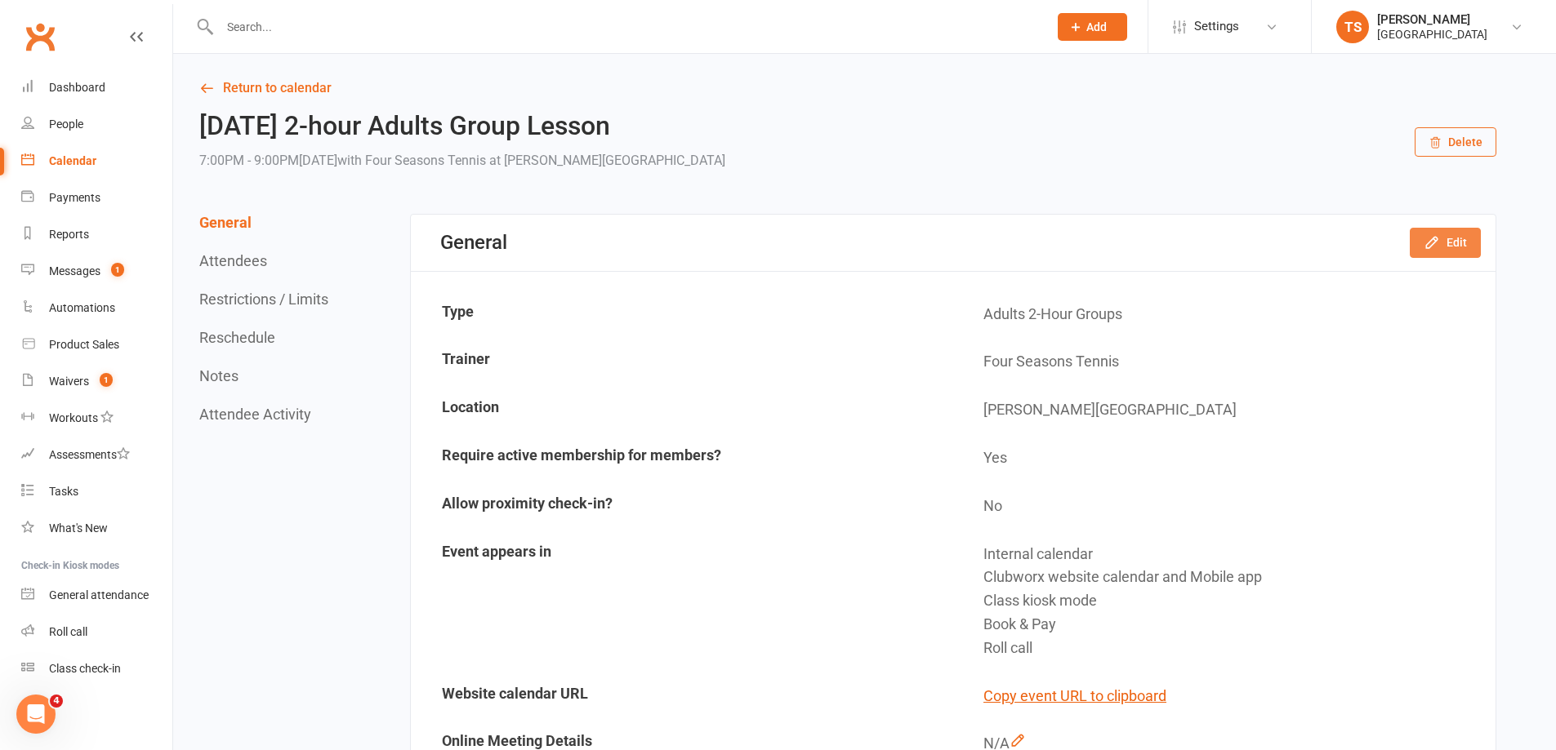
click at [1450, 242] on button "Edit" at bounding box center [1444, 242] width 71 height 29
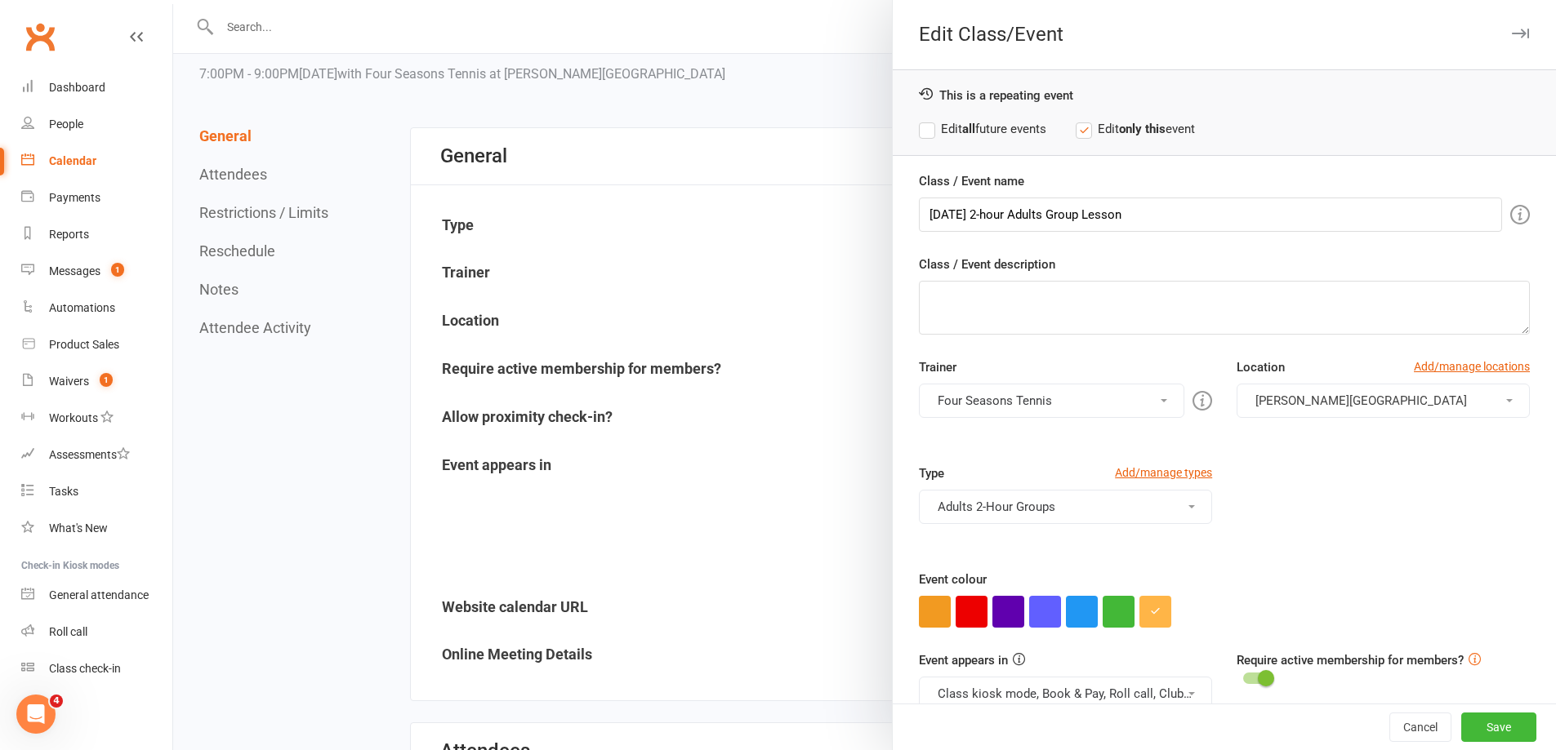
scroll to position [82, 0]
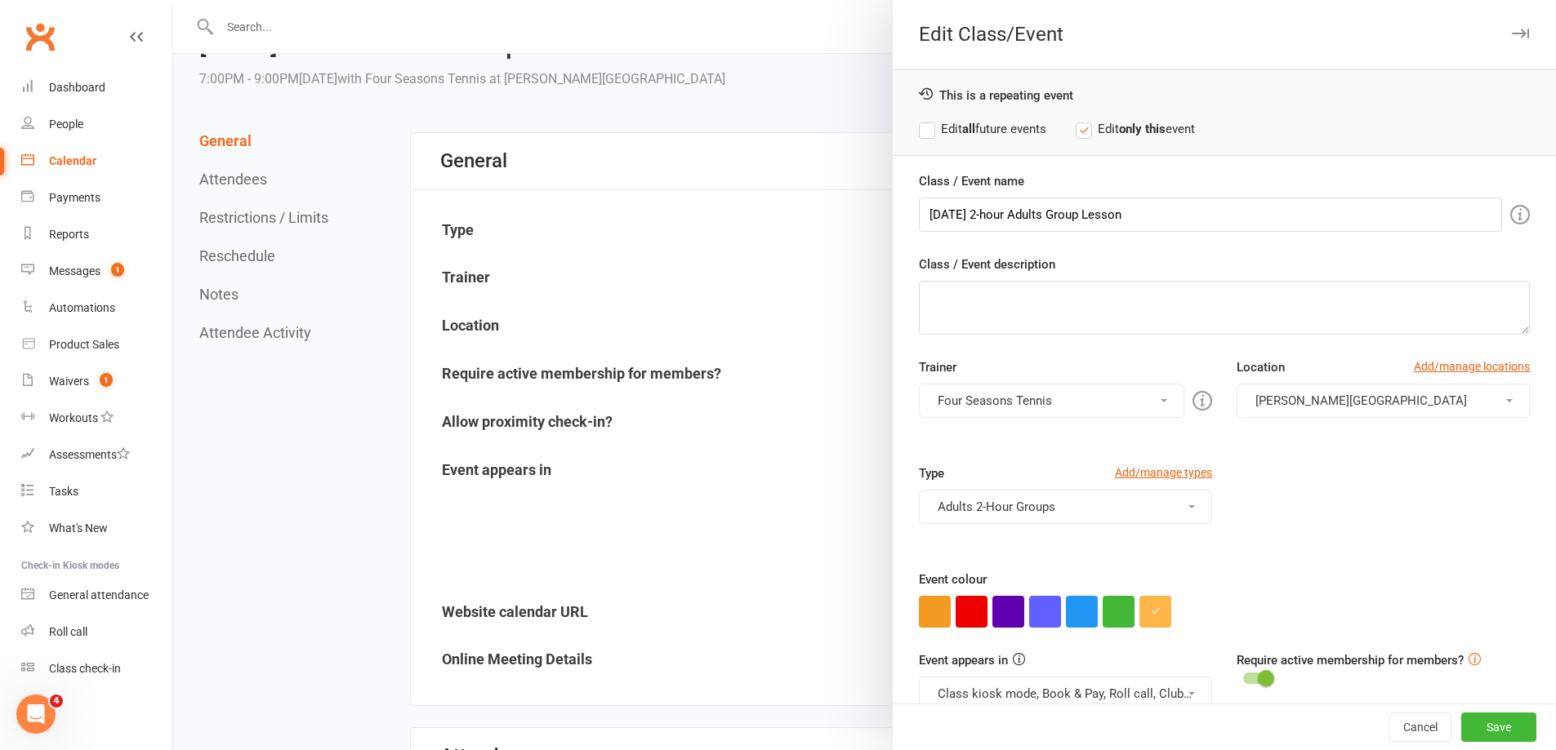
click at [763, 469] on div at bounding box center [864, 375] width 1382 height 750
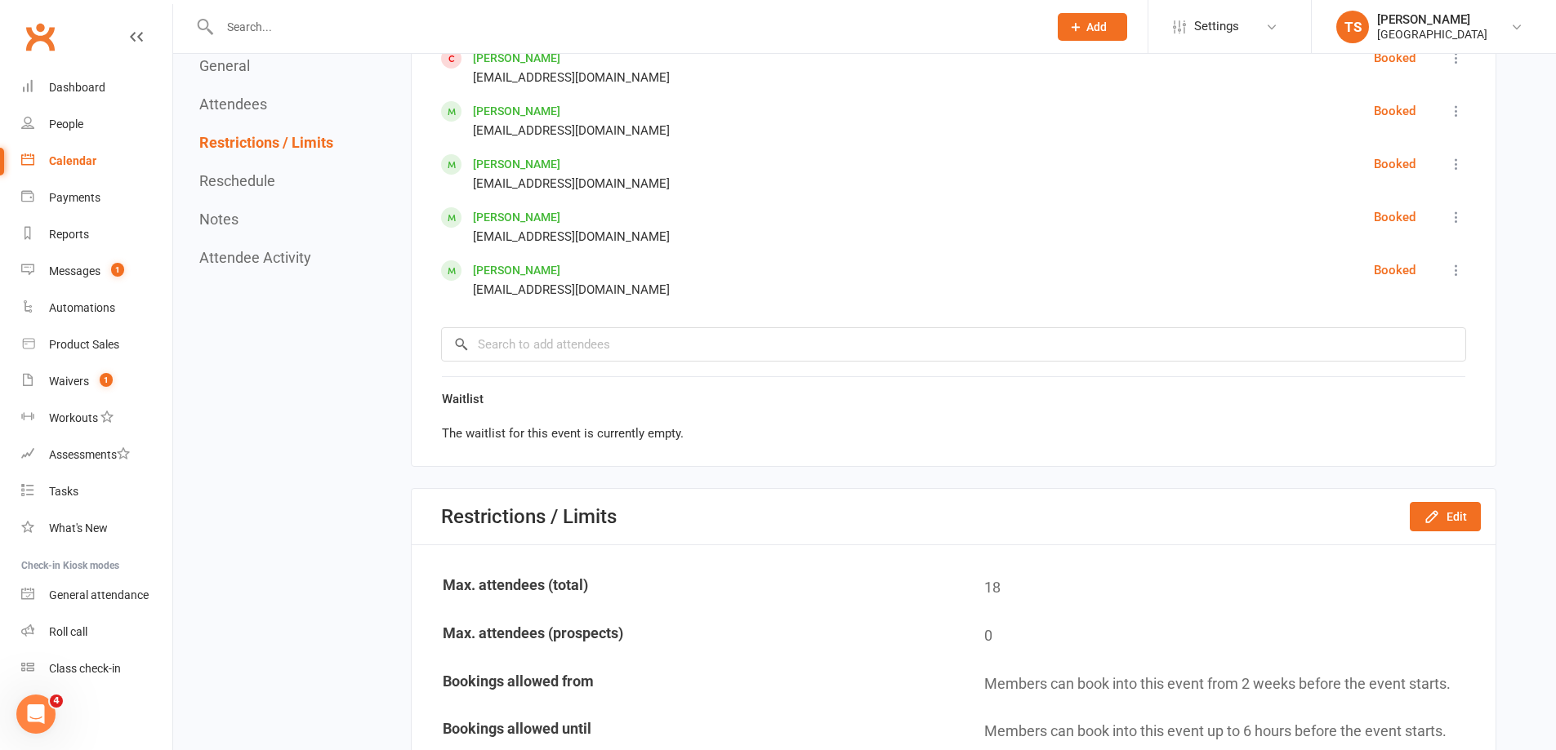
scroll to position [1796, 0]
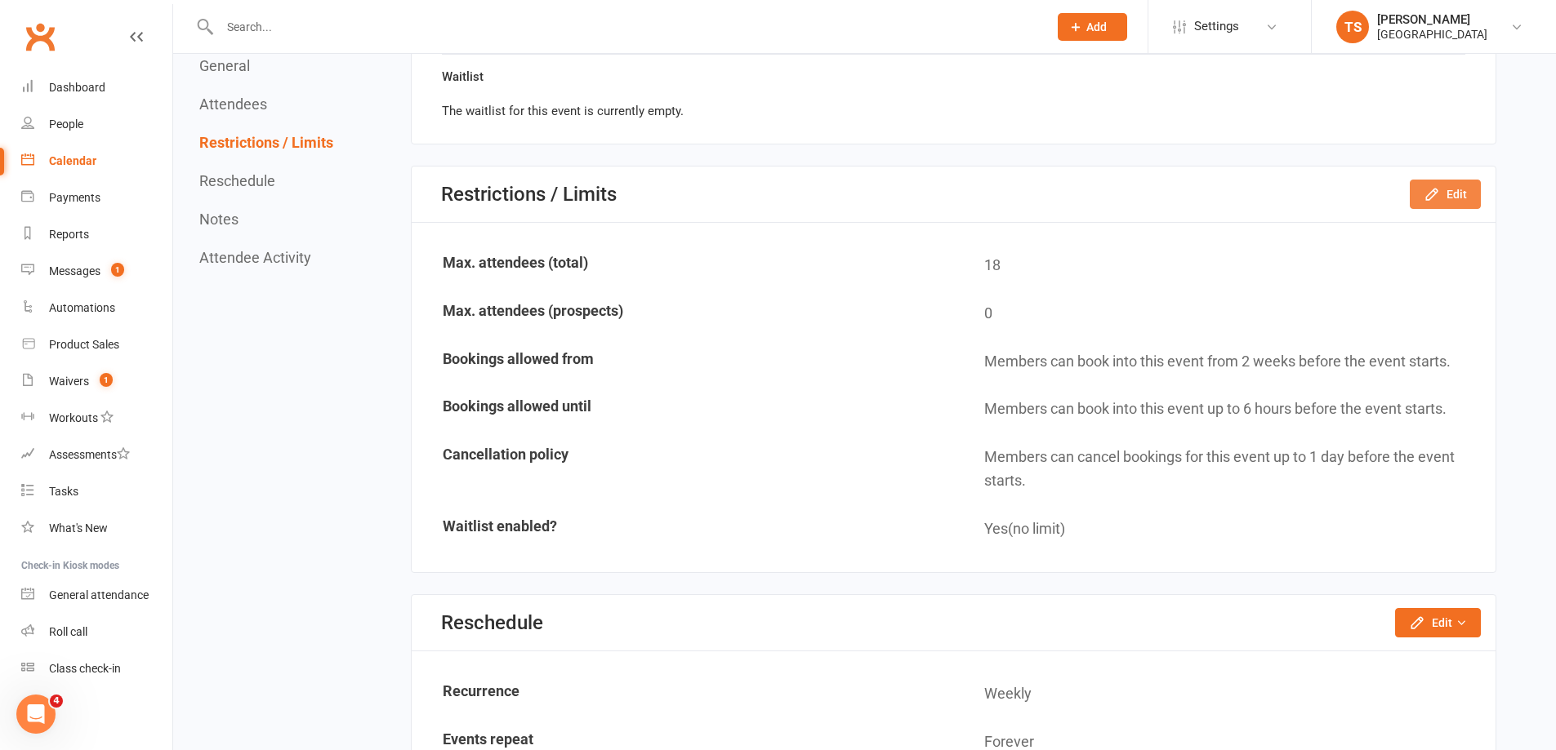
click at [1444, 189] on button "Edit" at bounding box center [1444, 194] width 71 height 29
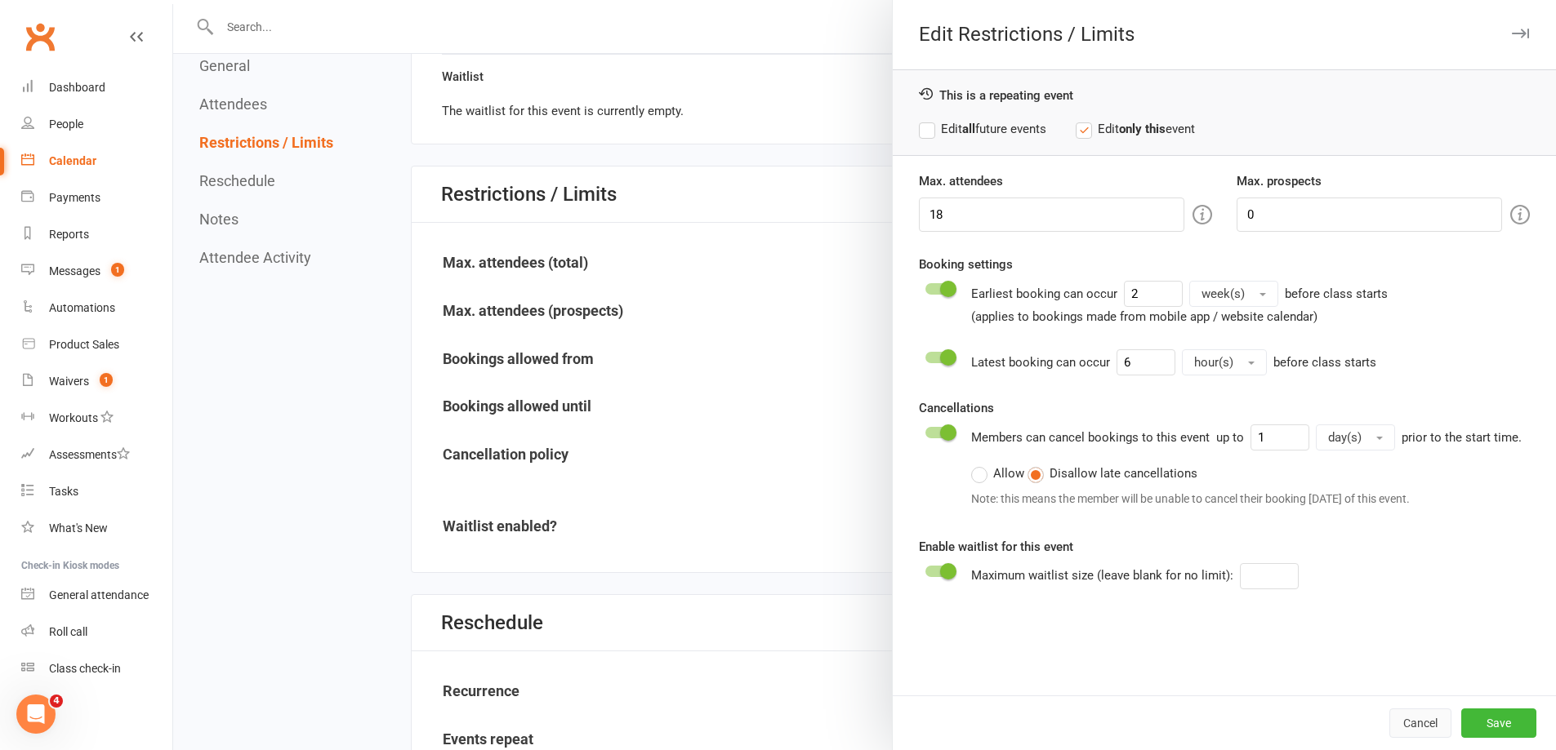
click at [1410, 732] on button "Cancel" at bounding box center [1420, 723] width 62 height 29
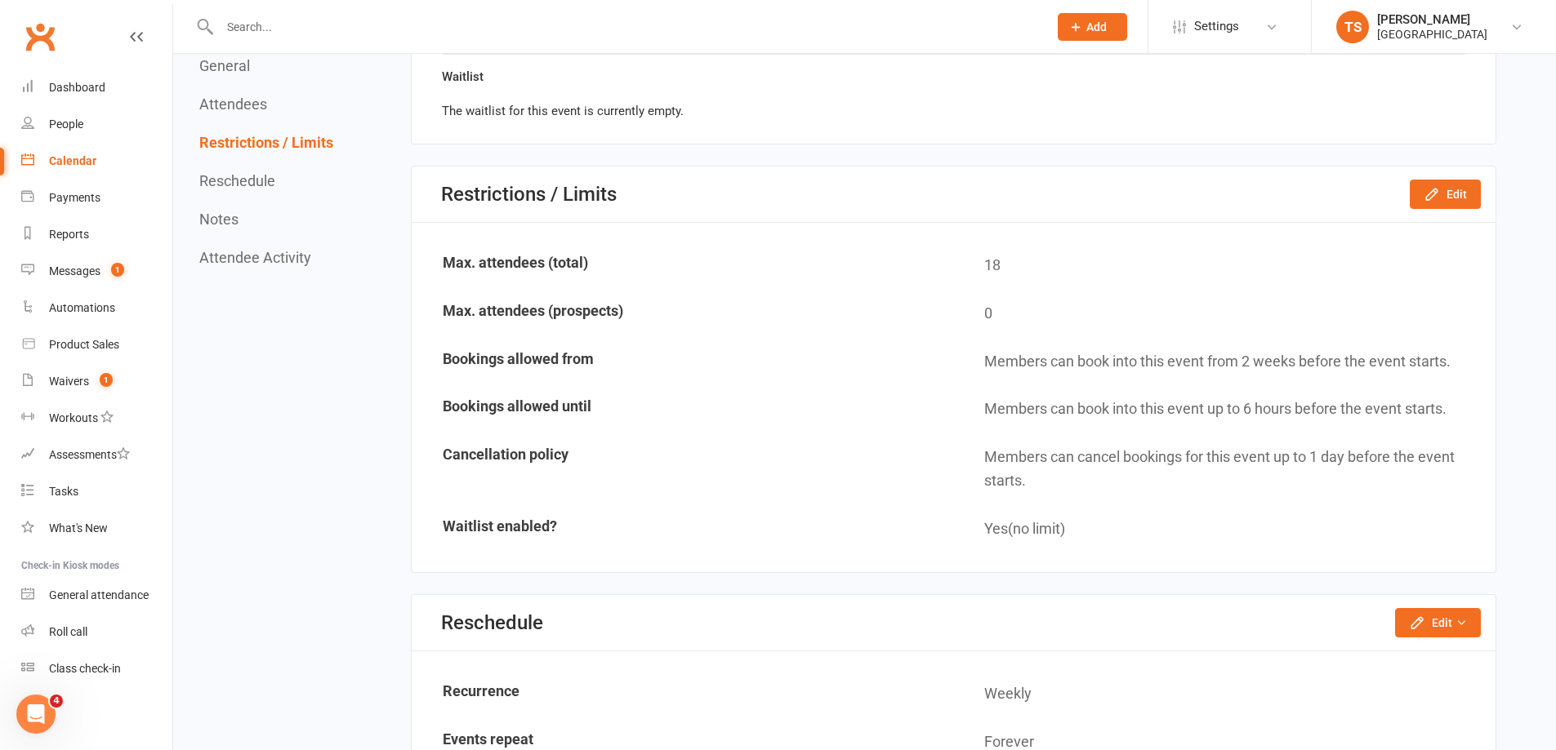
click at [72, 162] on div "Calendar" at bounding box center [72, 160] width 47 height 13
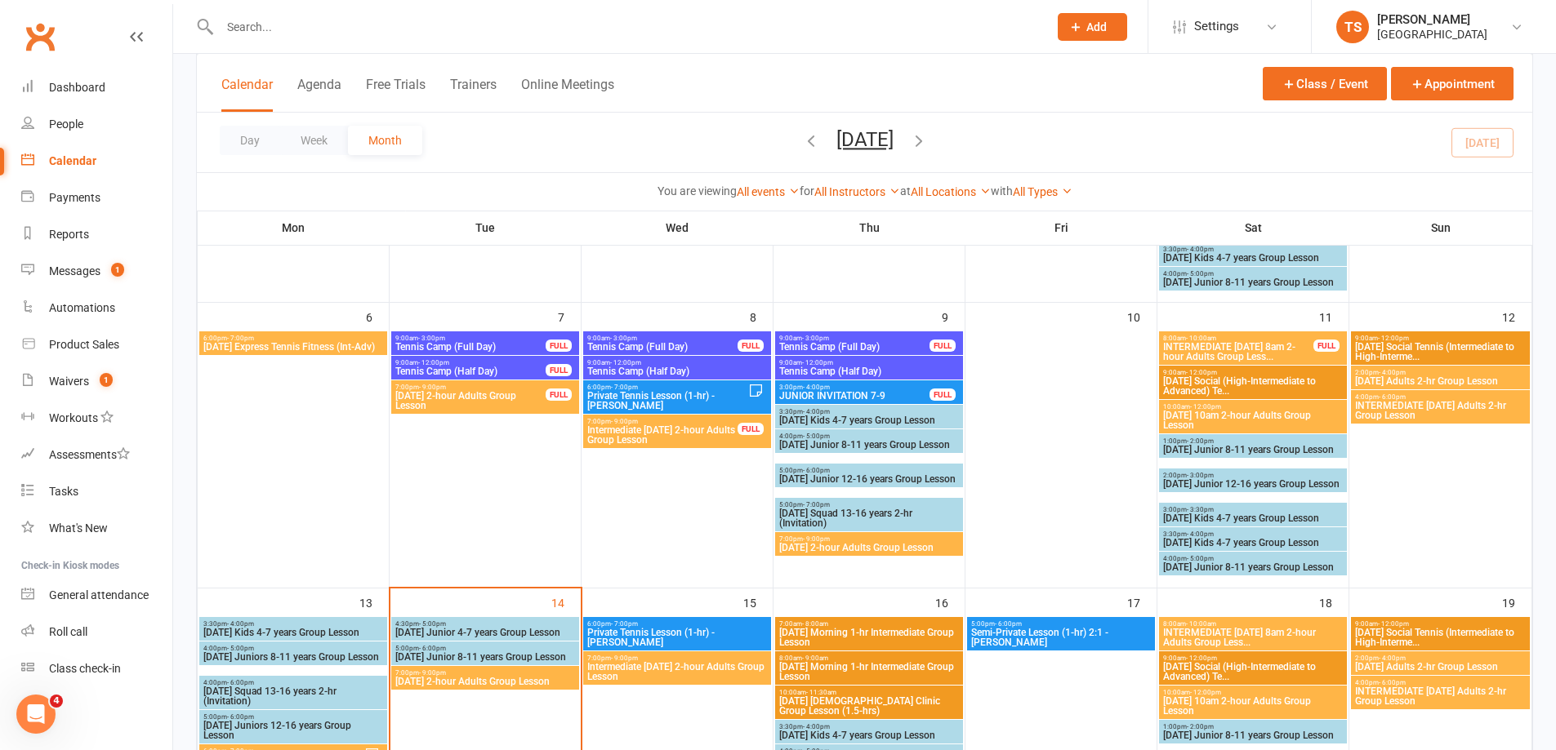
scroll to position [490, 0]
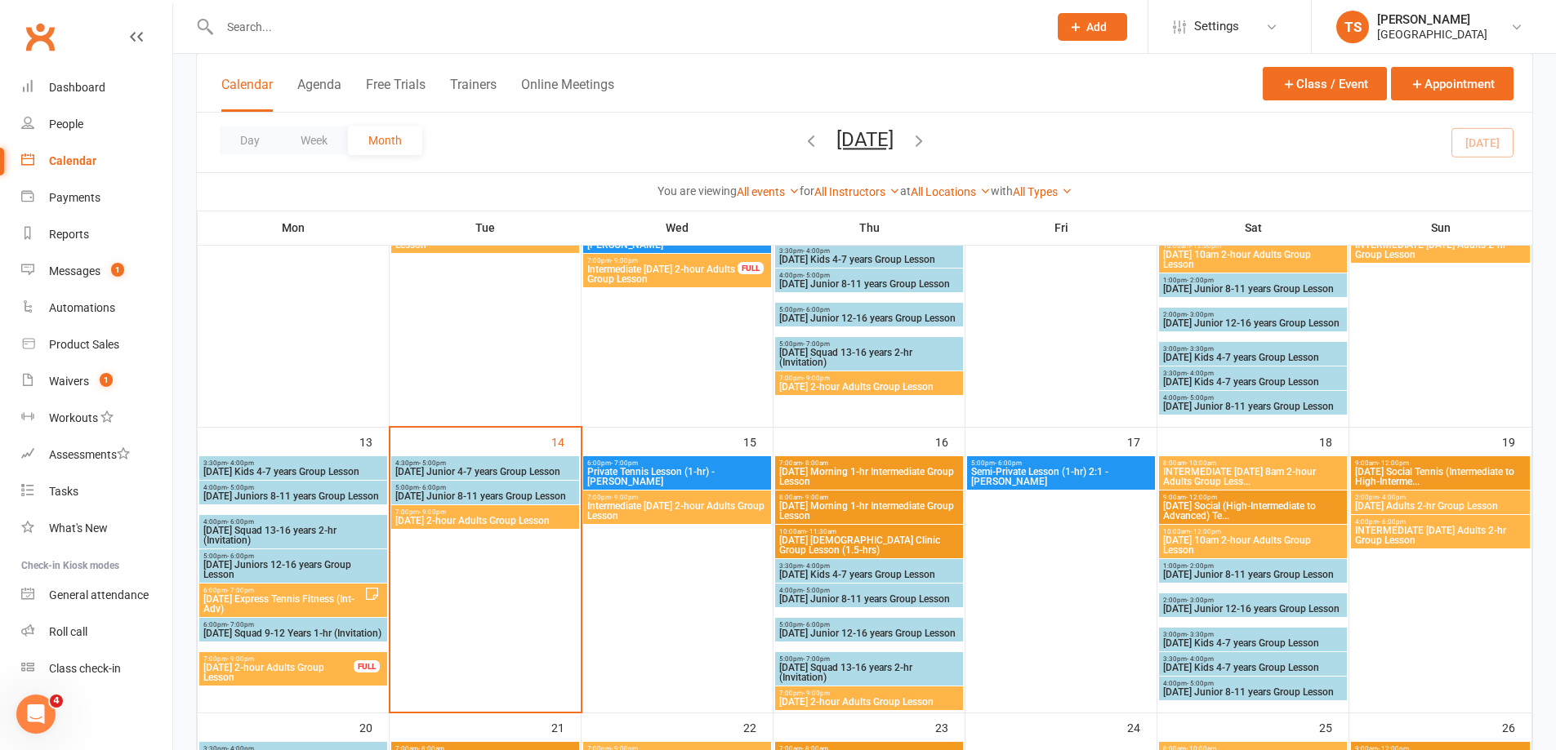
click at [662, 505] on span "Intermediate [DATE] 2-hour Adults Group Lesson" at bounding box center [676, 511] width 181 height 20
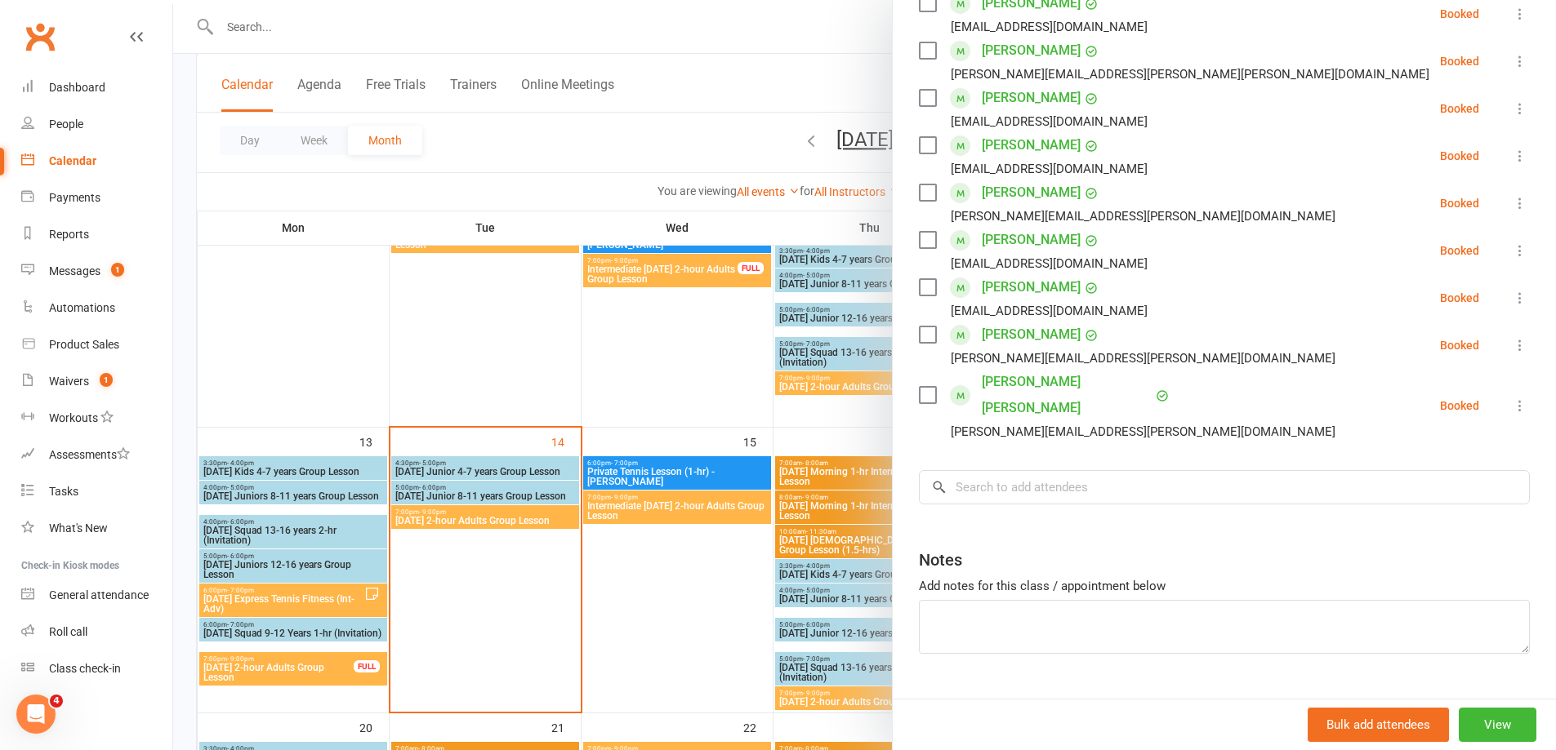
scroll to position [466, 0]
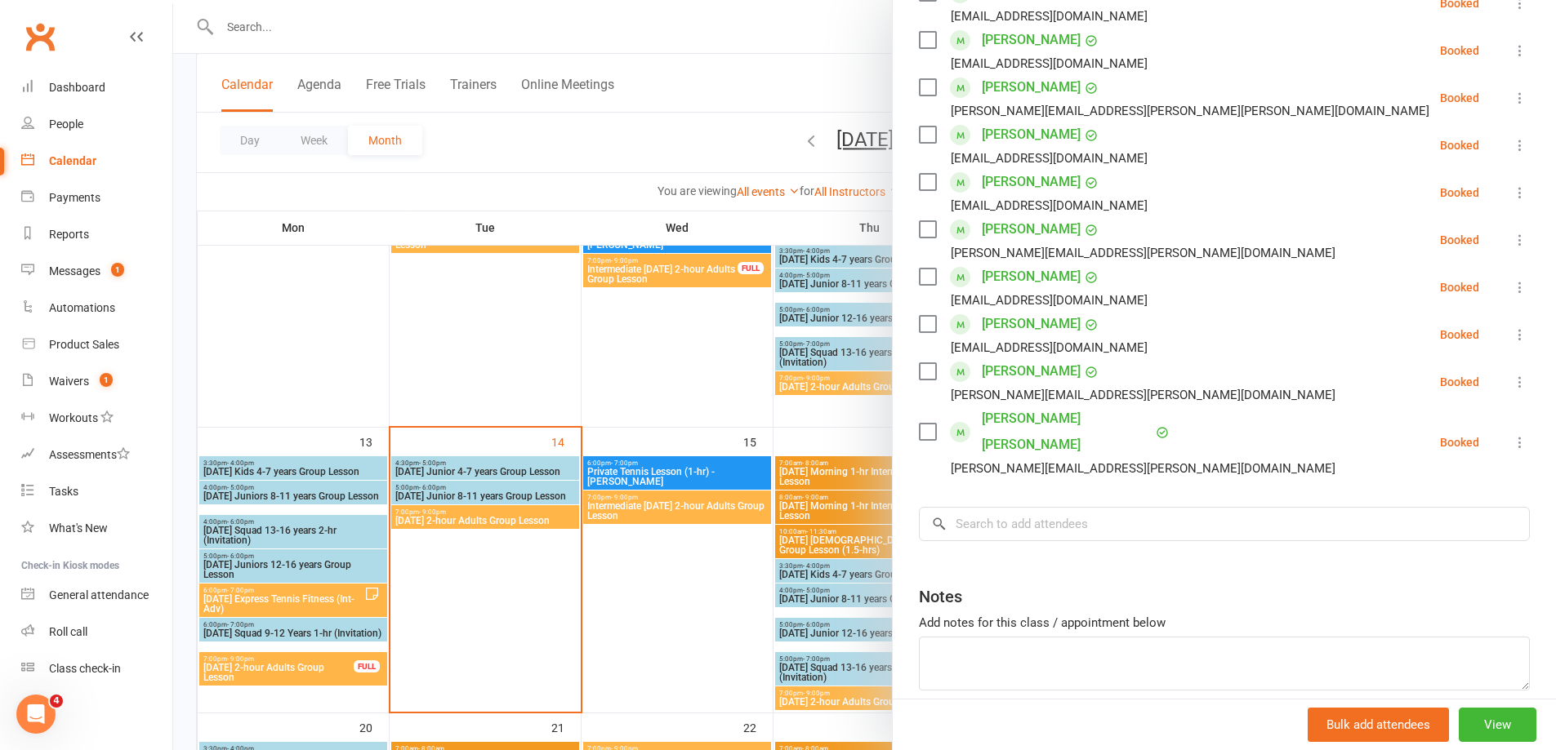
click at [685, 577] on div at bounding box center [864, 375] width 1382 height 750
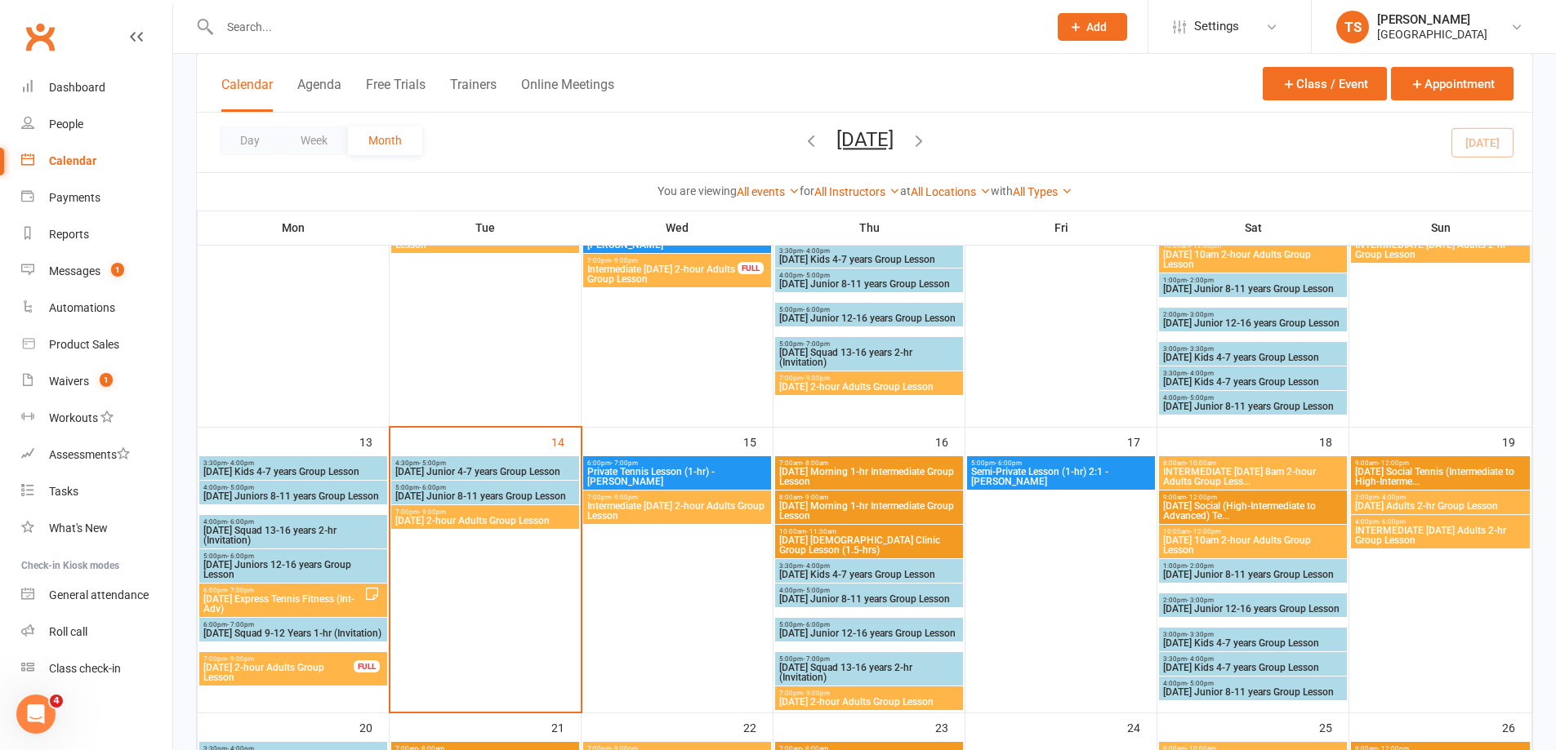
click at [454, 520] on span "[DATE] 2-hour Adults Group Lesson" at bounding box center [484, 521] width 181 height 10
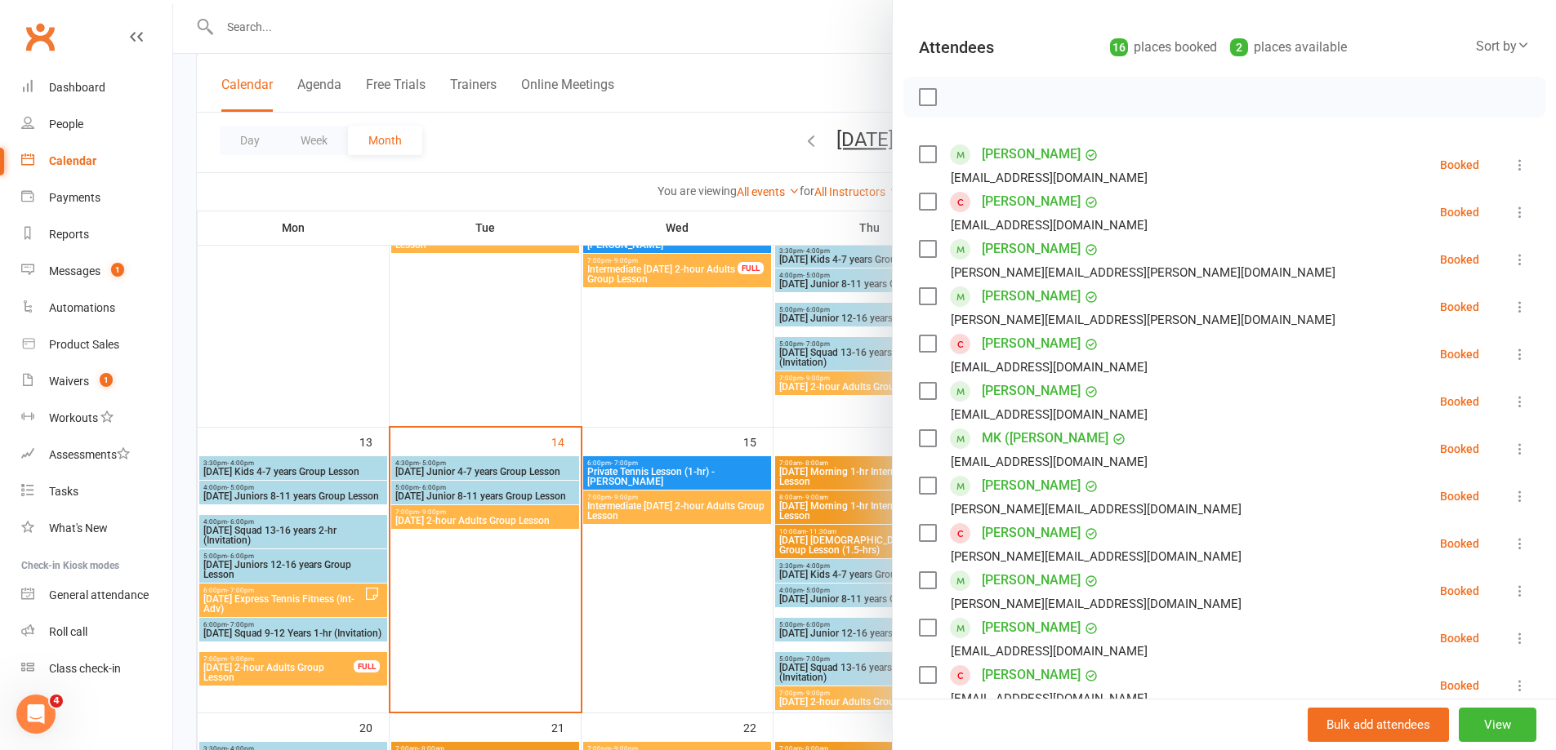
scroll to position [163, 0]
click at [668, 580] on div at bounding box center [864, 375] width 1382 height 750
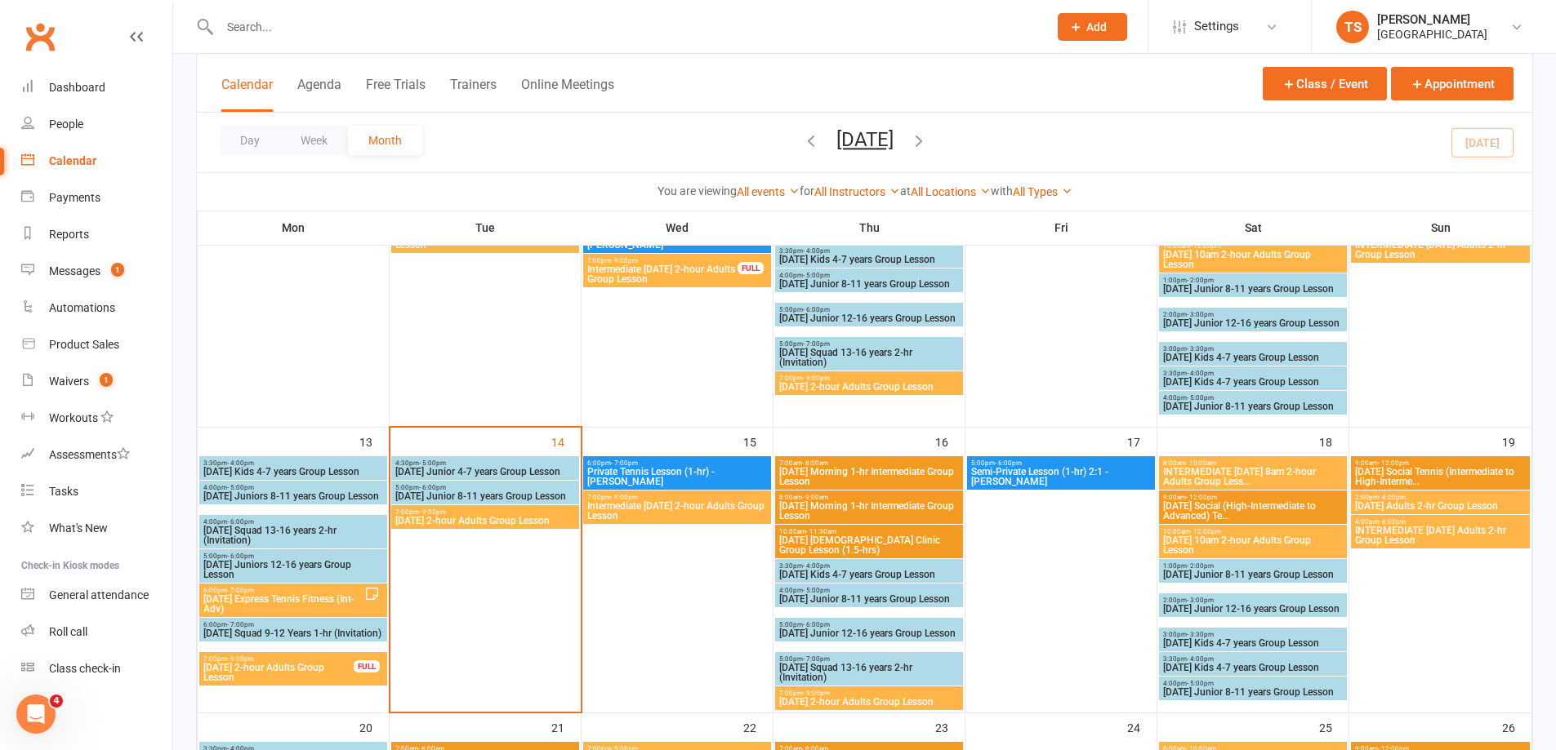
click at [865, 479] on span "[DATE] Morning 1-hr Intermediate Group Lesson" at bounding box center [868, 477] width 181 height 20
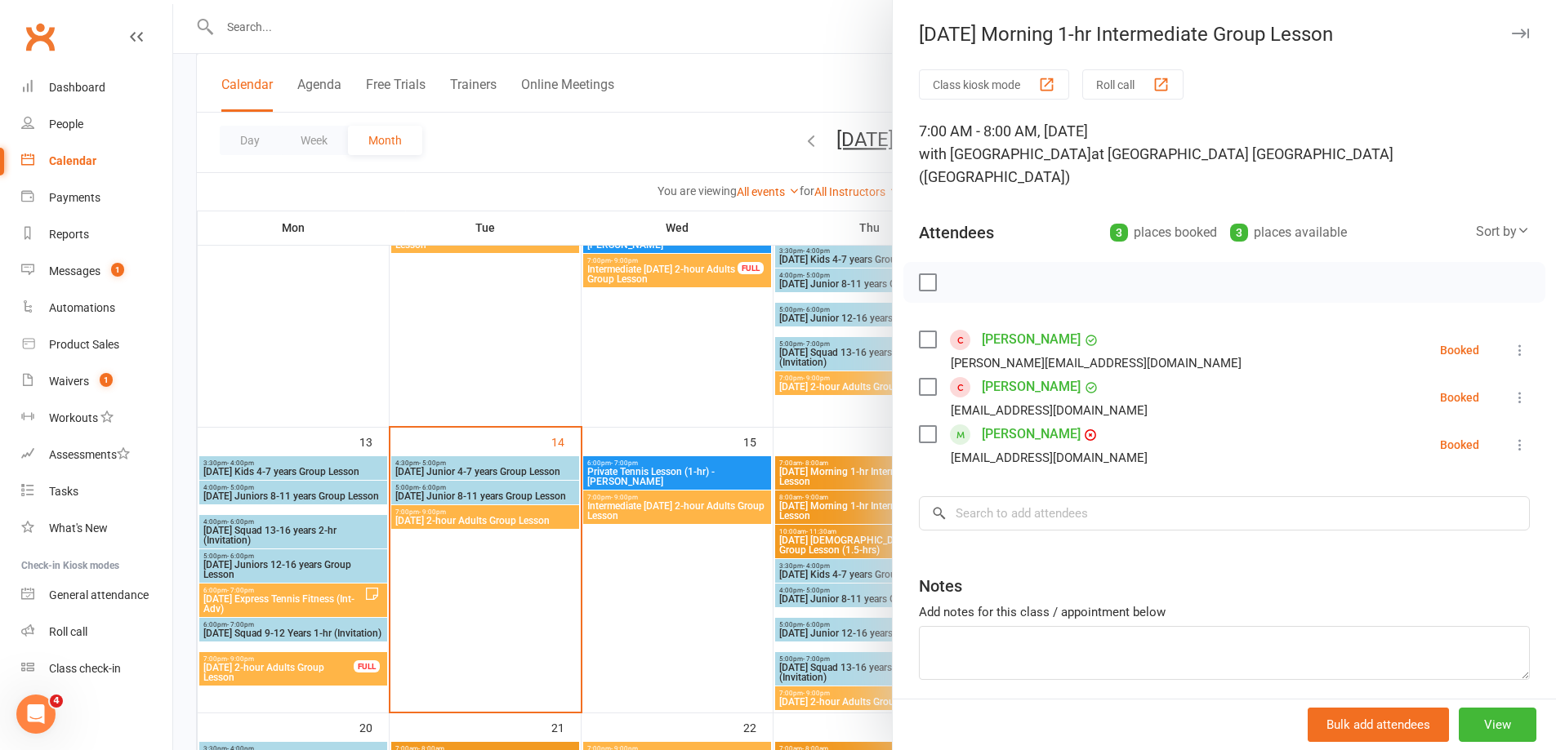
click at [654, 582] on div at bounding box center [864, 375] width 1382 height 750
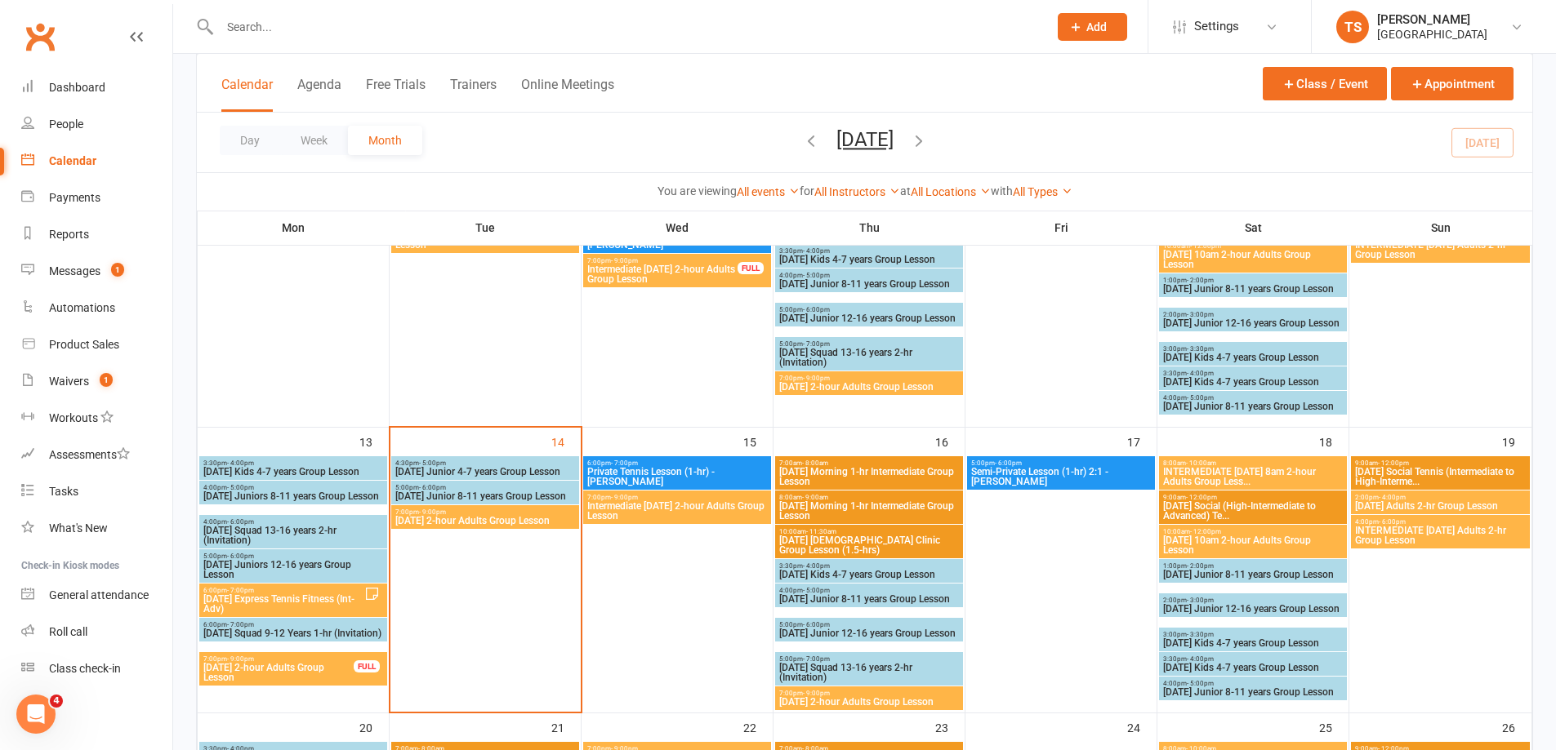
click at [827, 513] on span "[DATE] Morning 1-hr Intermediate Group Lesson" at bounding box center [868, 511] width 181 height 20
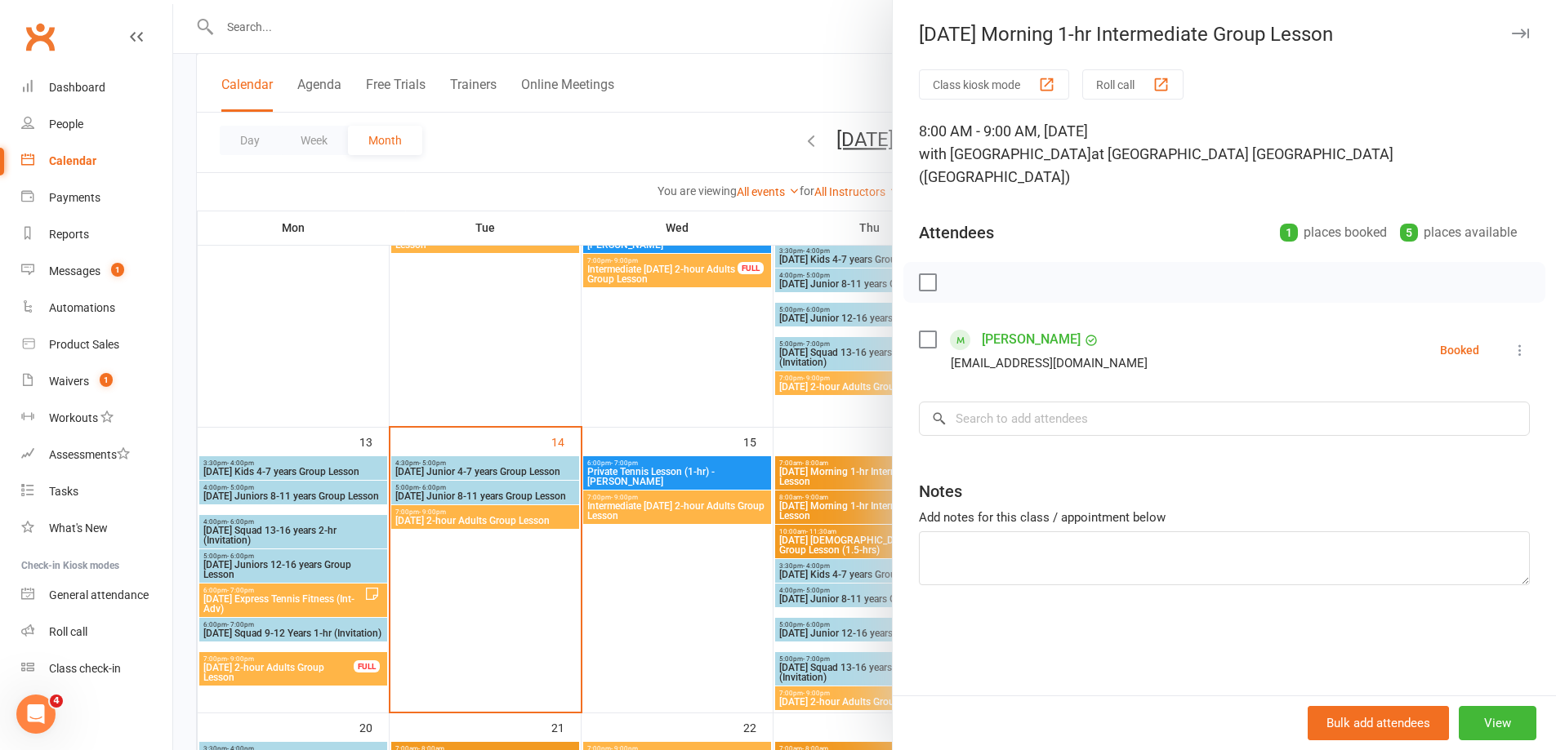
click at [799, 545] on div at bounding box center [864, 375] width 1382 height 750
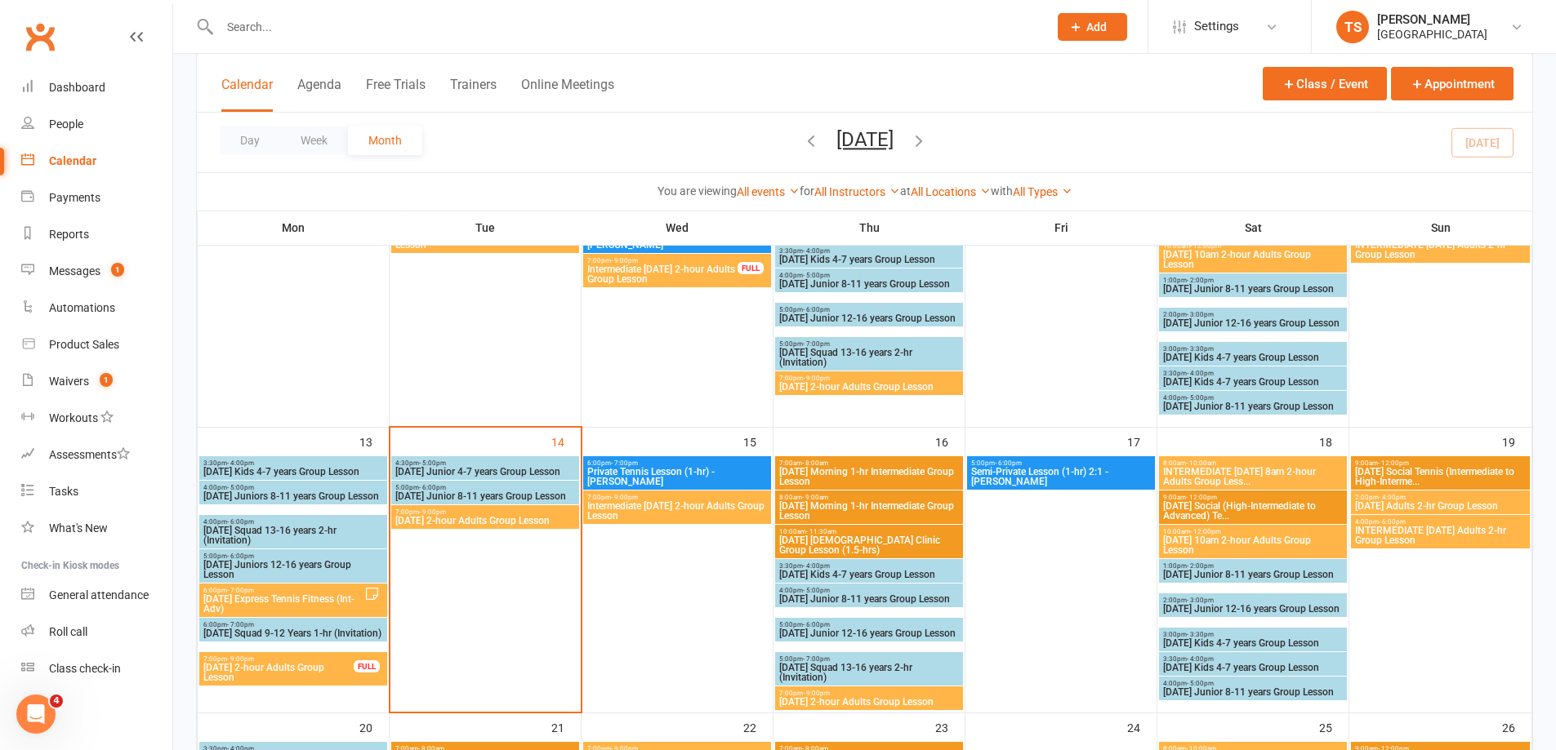
click at [799, 545] on span "[DATE] [DEMOGRAPHIC_DATA] Clinic Group Lesson (1.5-hrs)" at bounding box center [868, 546] width 181 height 20
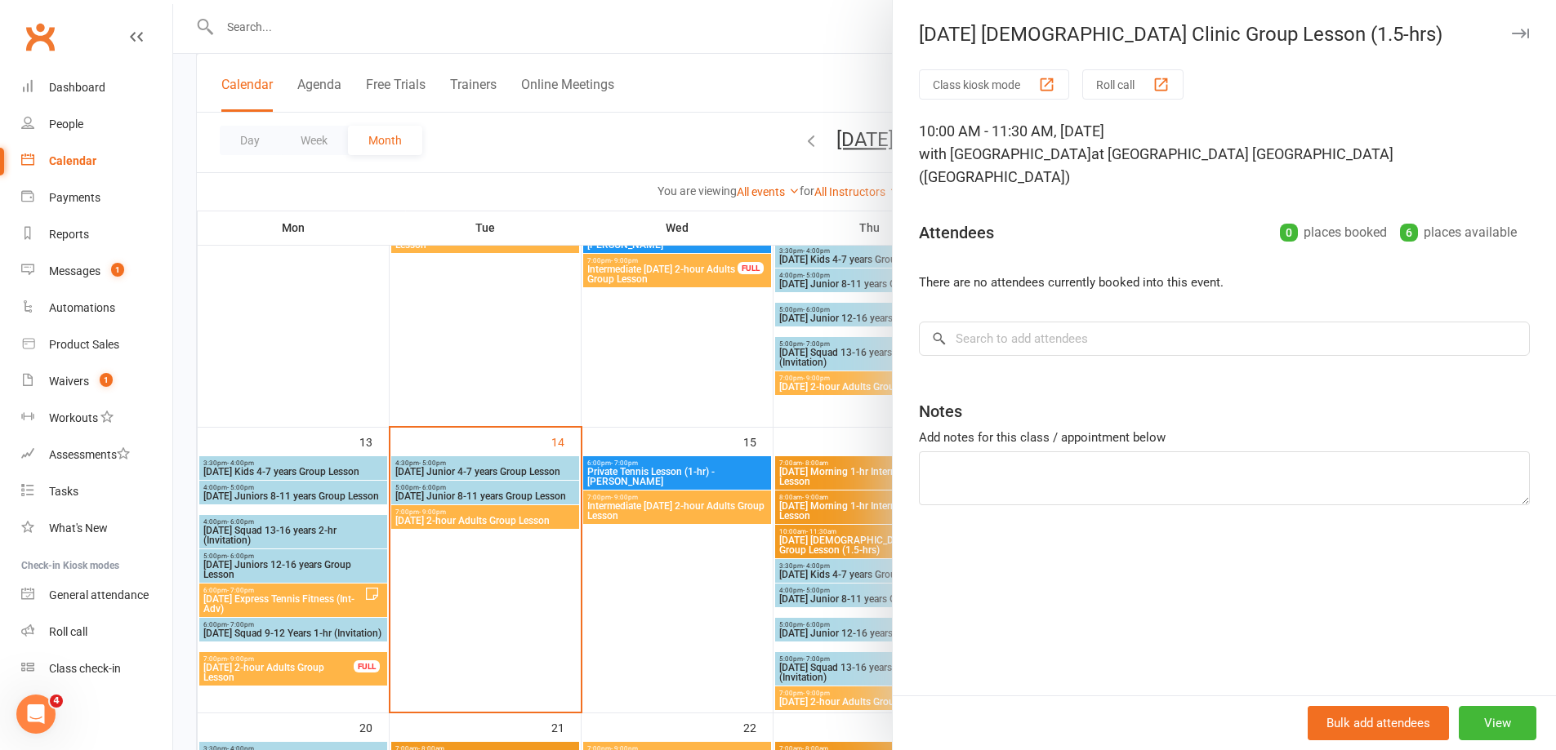
click at [714, 585] on div at bounding box center [864, 375] width 1382 height 750
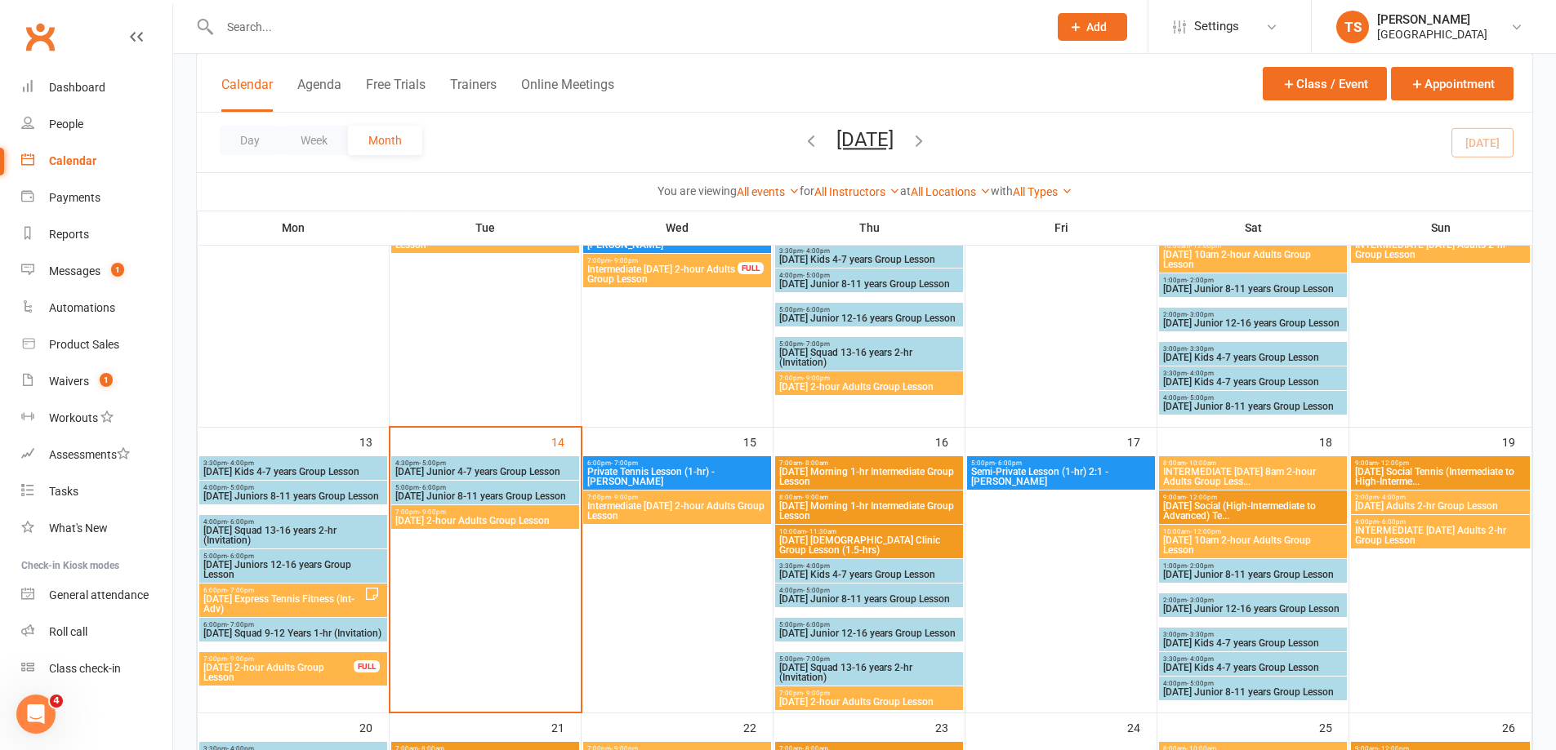
click at [516, 526] on span "[DATE] 2-hour Adults Group Lesson" at bounding box center [484, 521] width 181 height 10
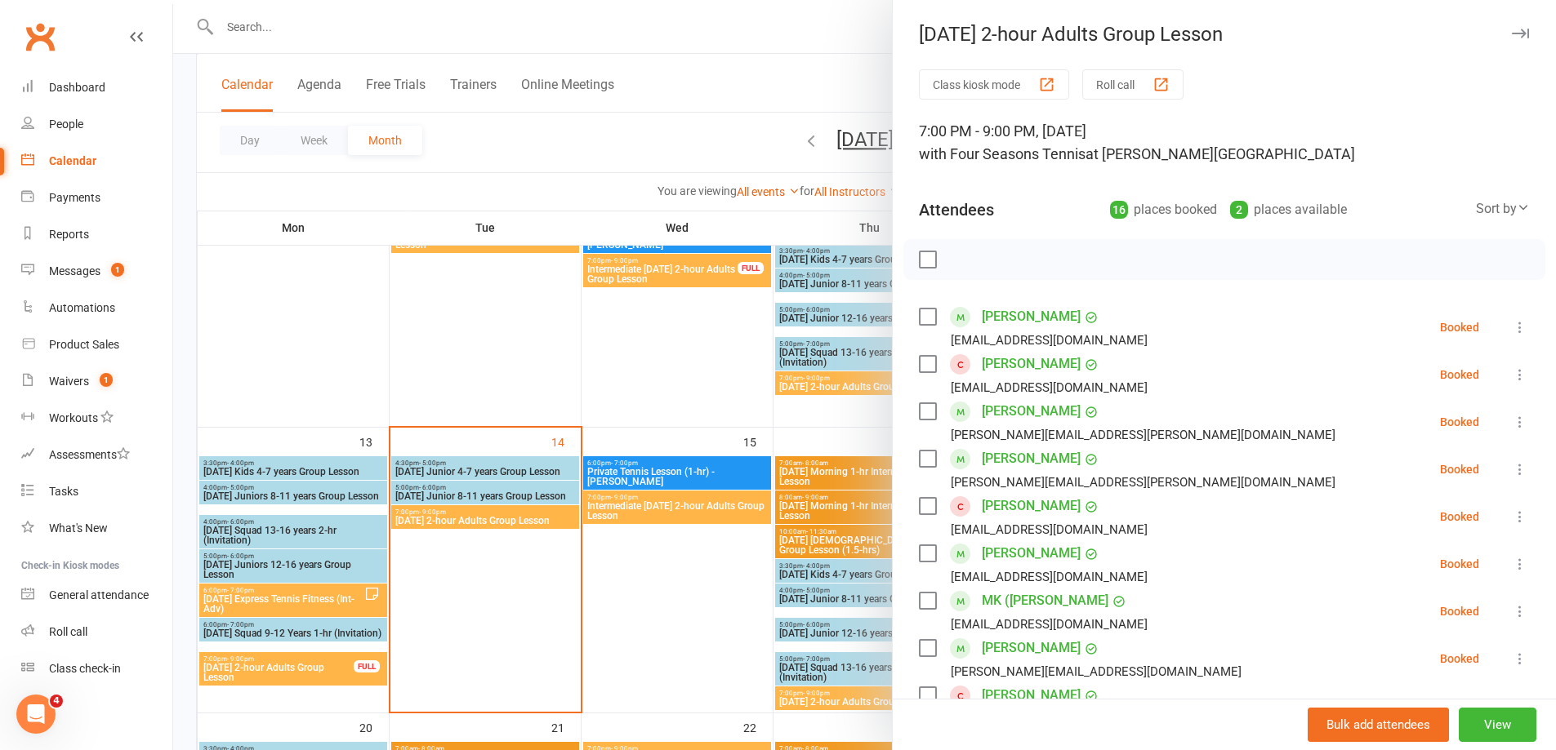
click at [492, 489] on div at bounding box center [864, 375] width 1382 height 750
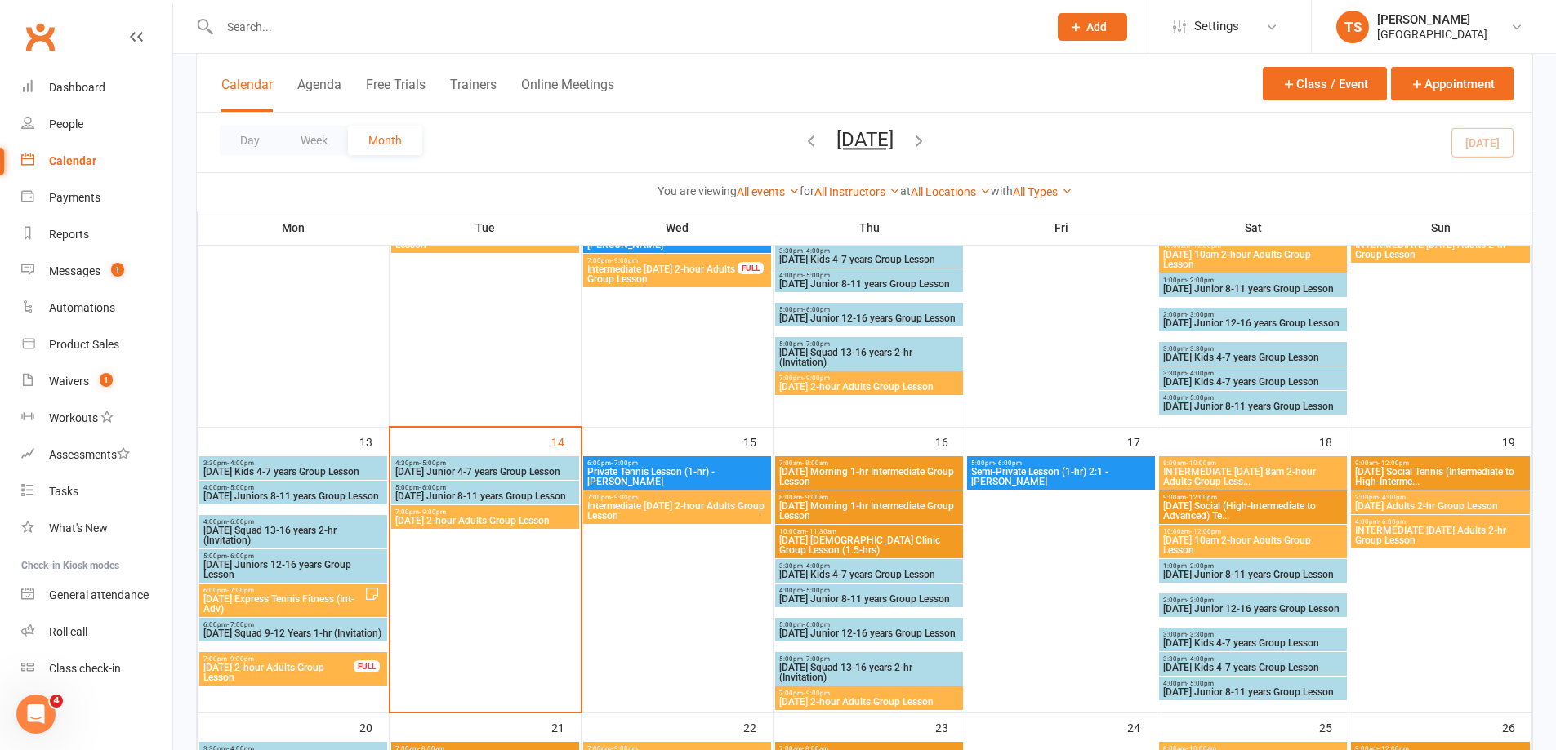
click at [518, 496] on span "[DATE] Junior 8-11 years Group Lesson" at bounding box center [484, 497] width 181 height 10
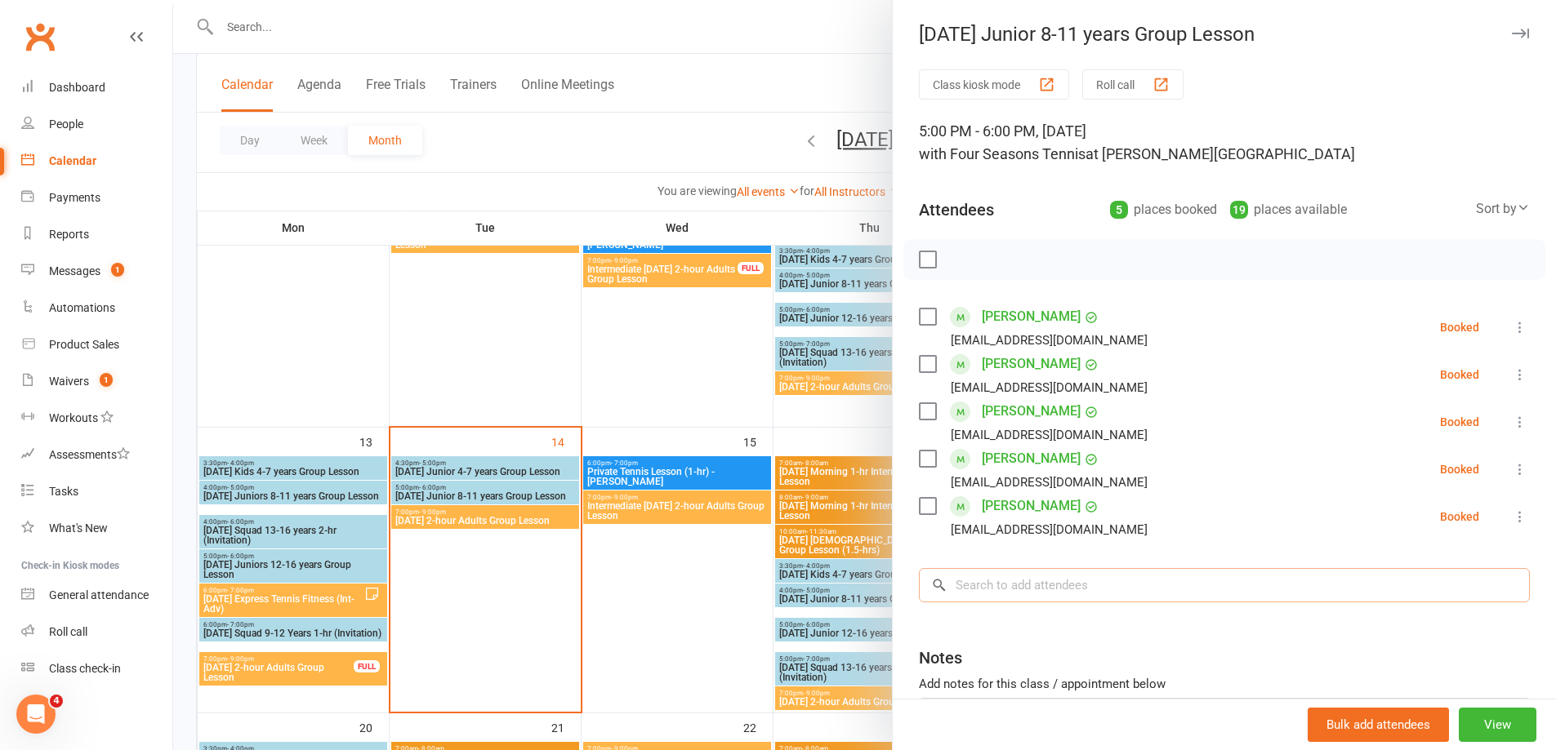
click at [960, 582] on input "search" at bounding box center [1224, 585] width 611 height 34
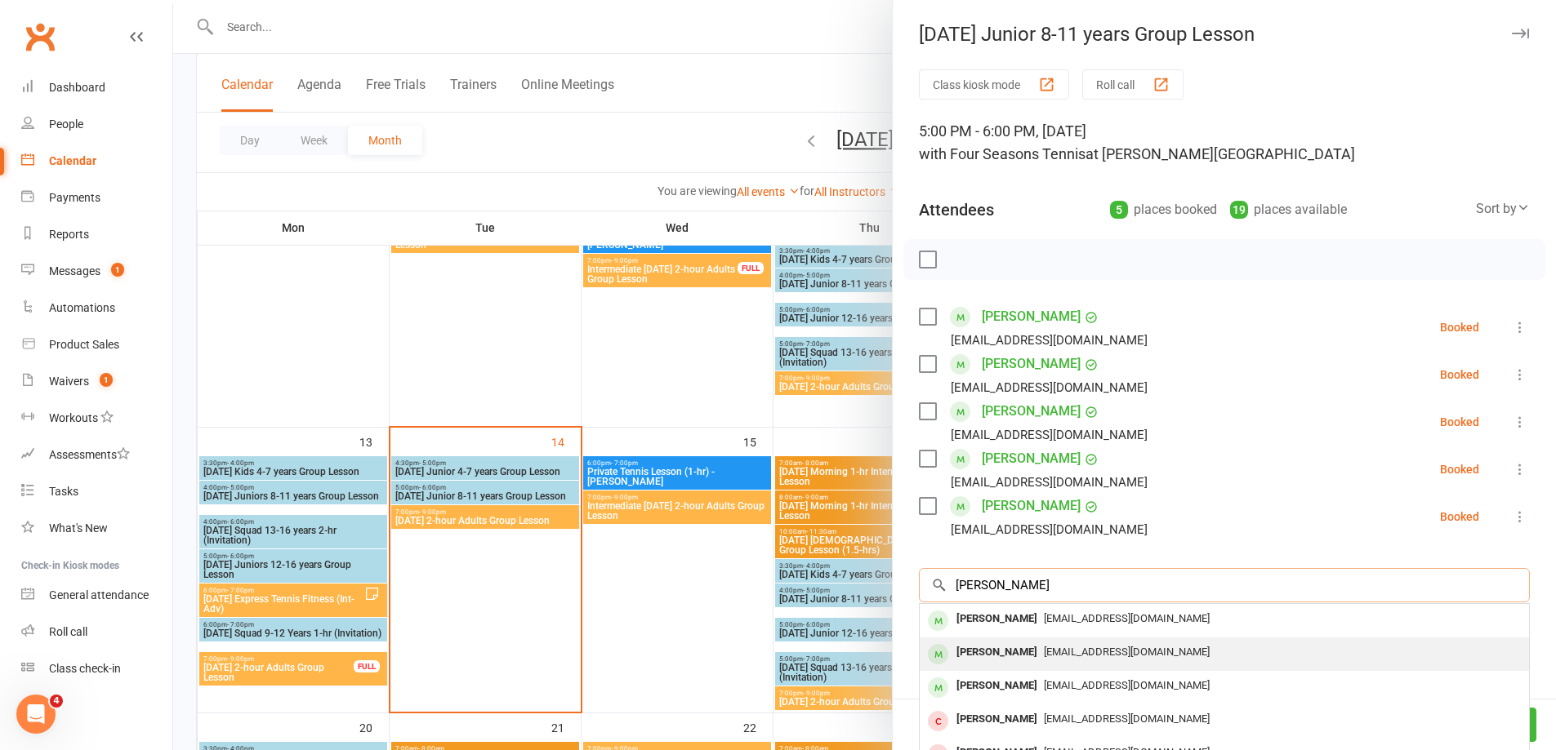
type input "[PERSON_NAME]"
click at [1018, 654] on div "[PERSON_NAME]" at bounding box center [997, 653] width 94 height 24
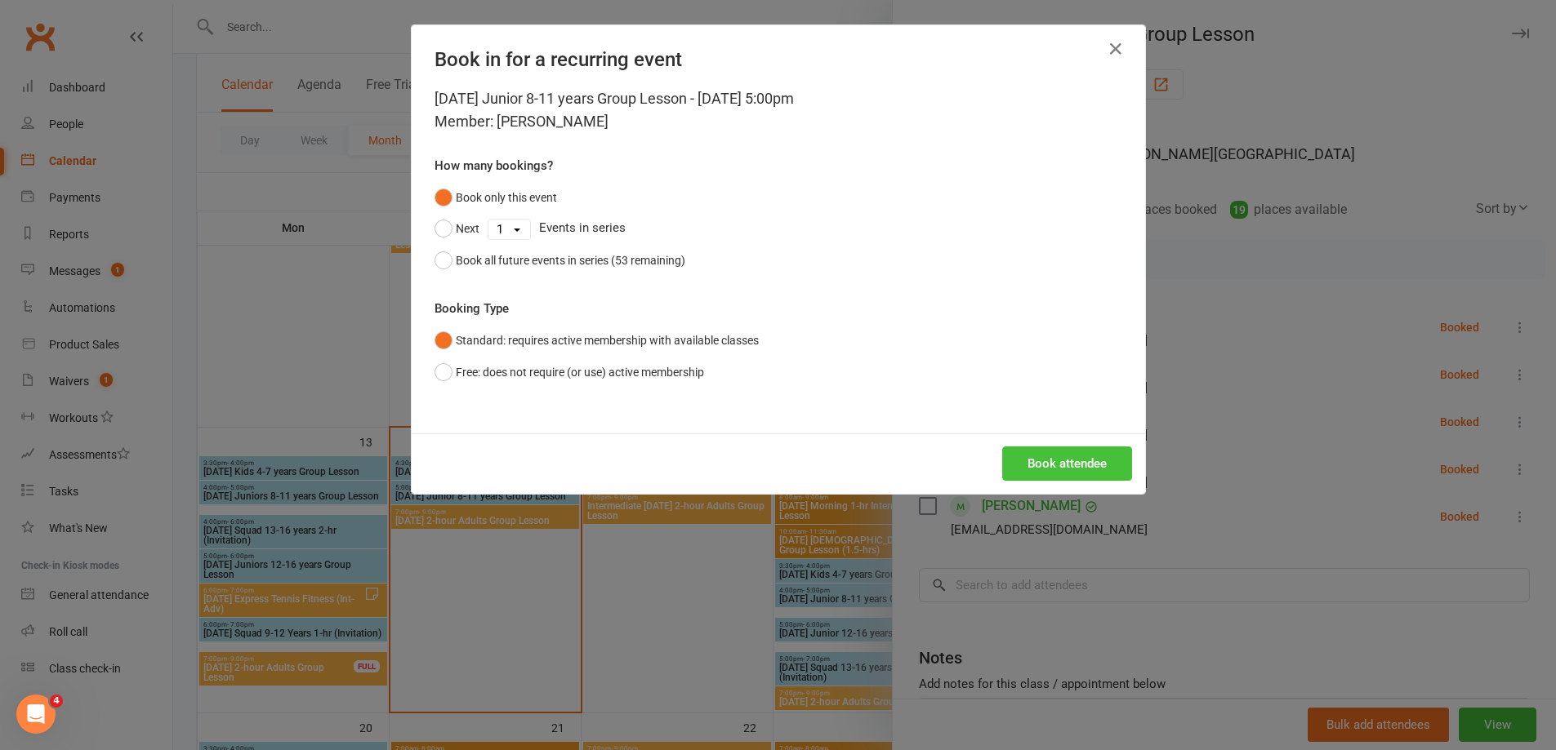
click at [1089, 464] on button "Book attendee" at bounding box center [1067, 464] width 130 height 34
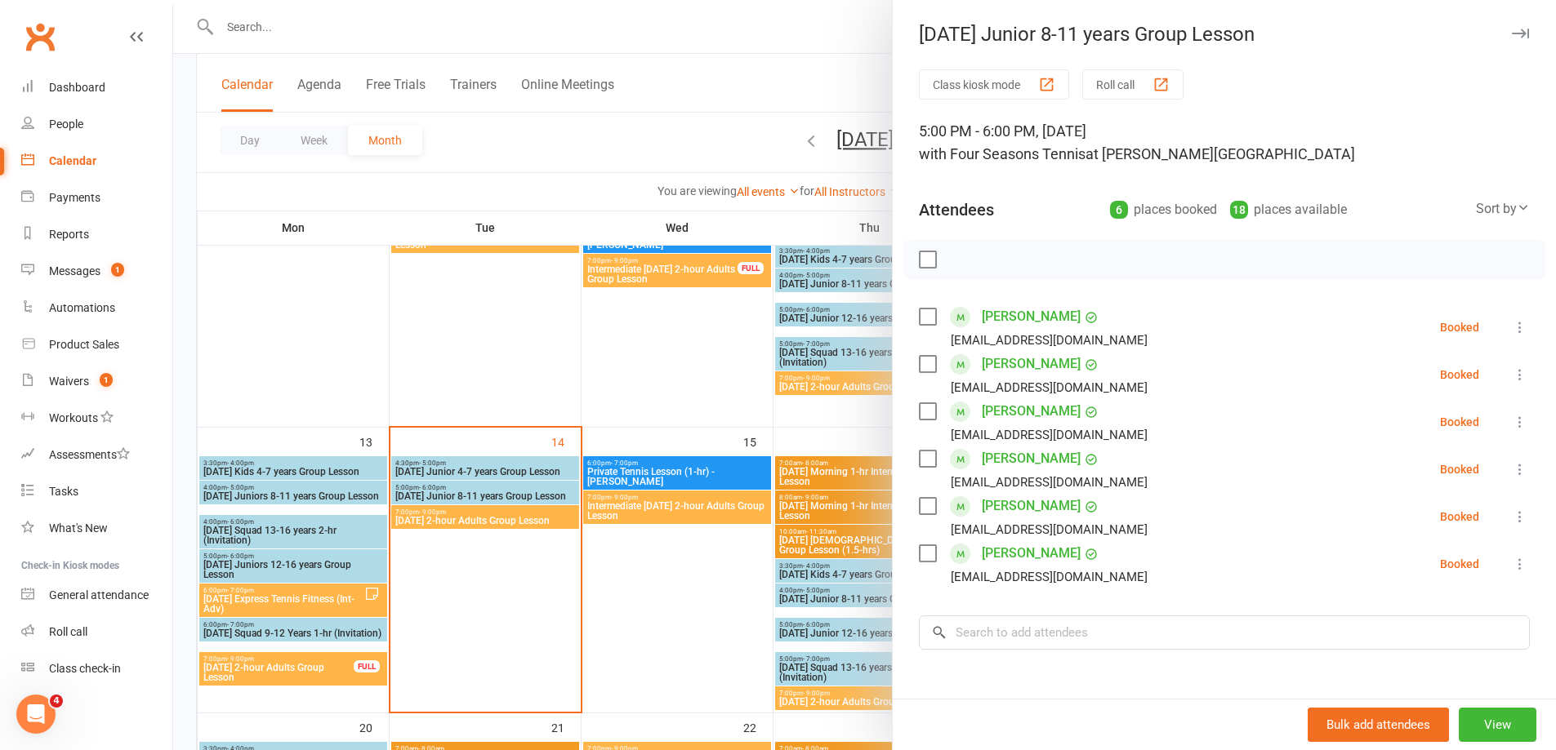
click at [229, 20] on div at bounding box center [864, 375] width 1382 height 750
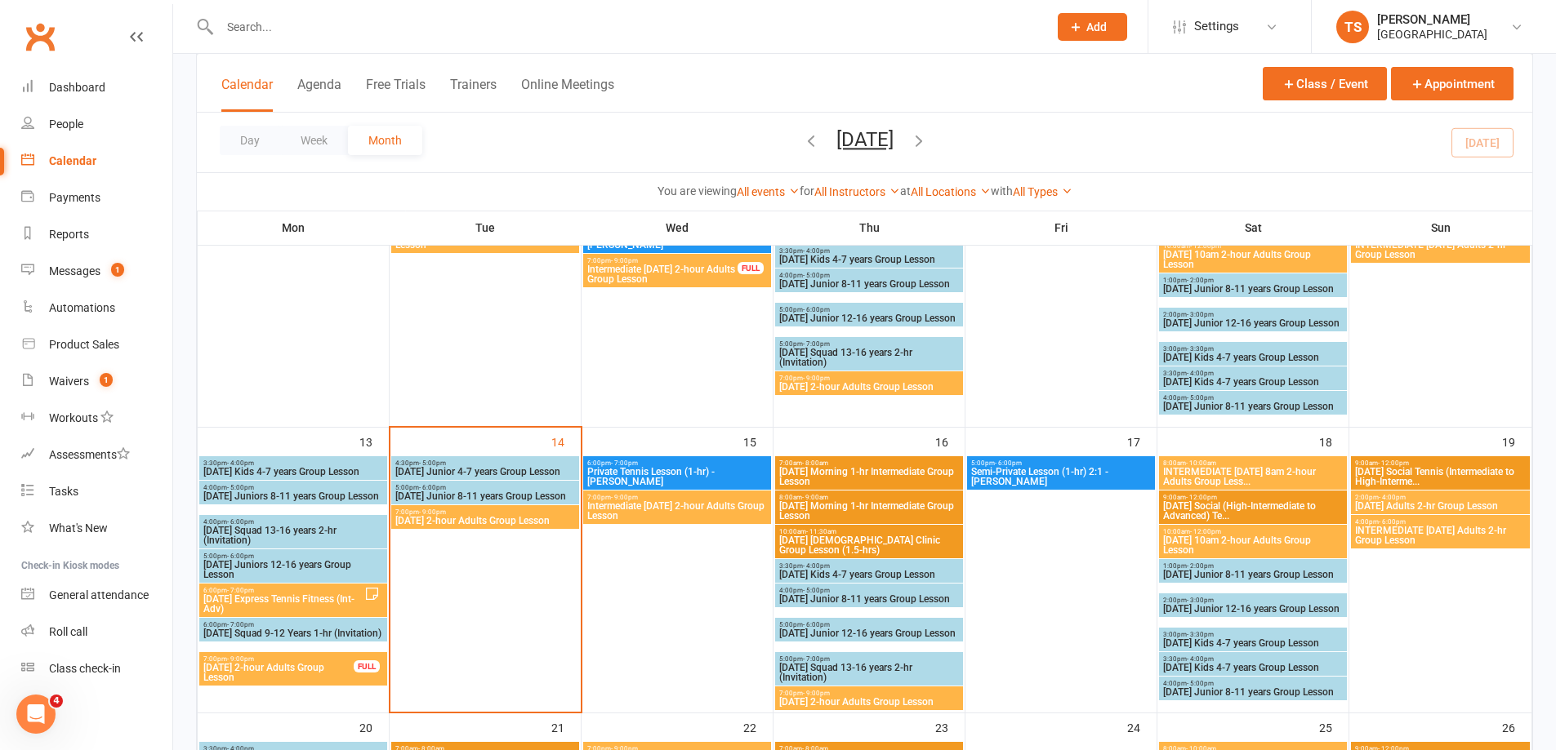
click at [220, 20] on input "text" at bounding box center [625, 27] width 821 height 23
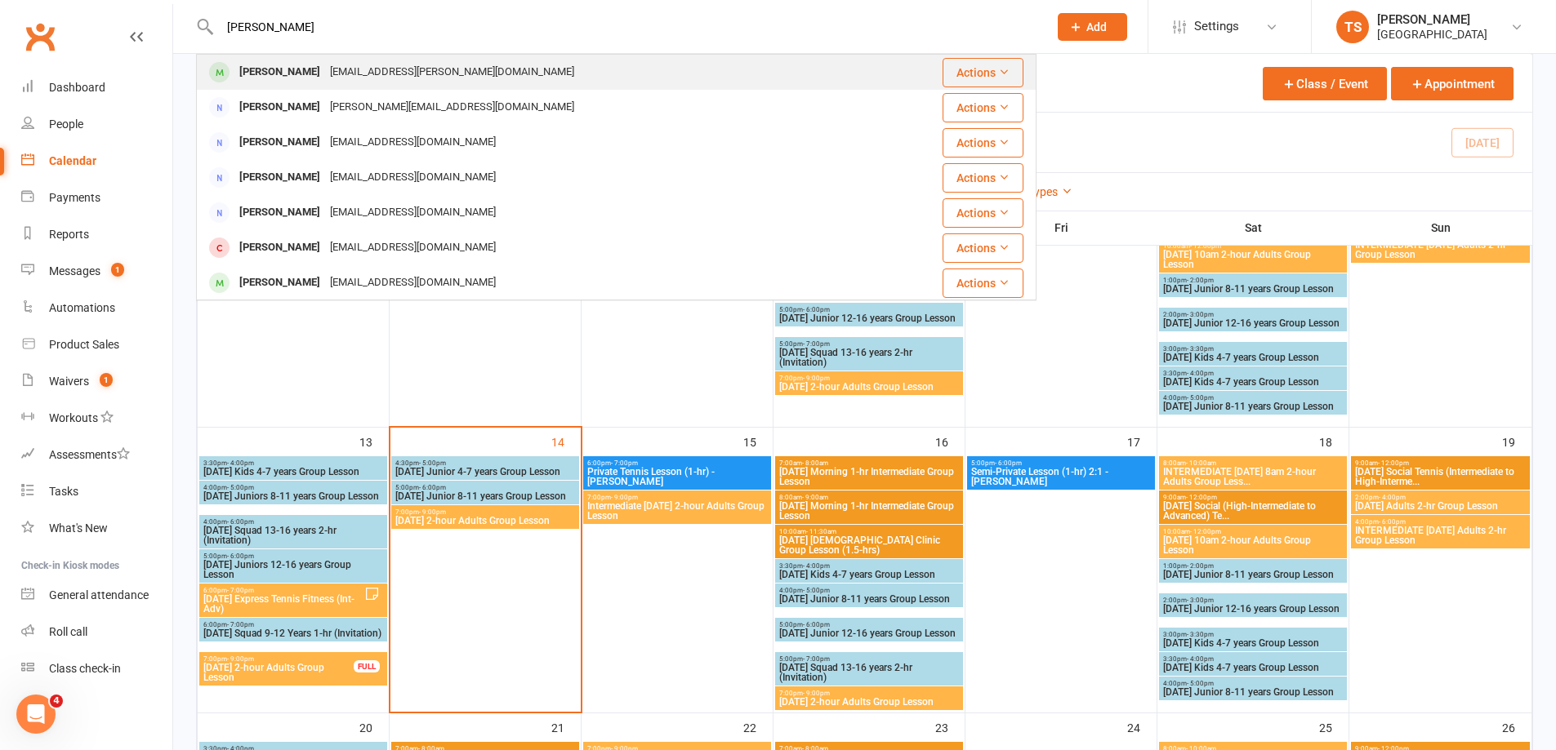
type input "[PERSON_NAME]"
click at [273, 69] on div "[PERSON_NAME]" at bounding box center [279, 72] width 91 height 24
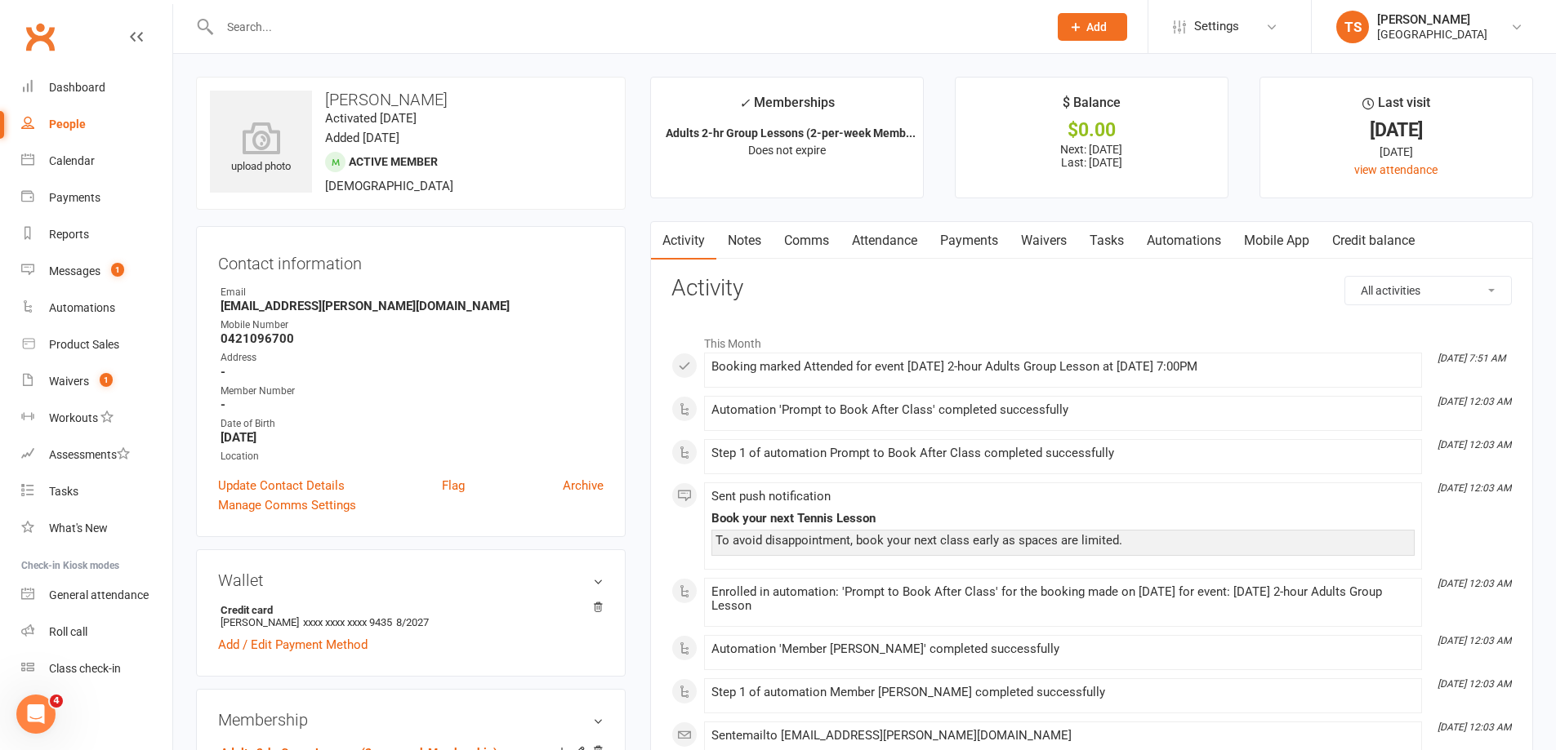
click at [966, 240] on link "Payments" at bounding box center [968, 241] width 81 height 38
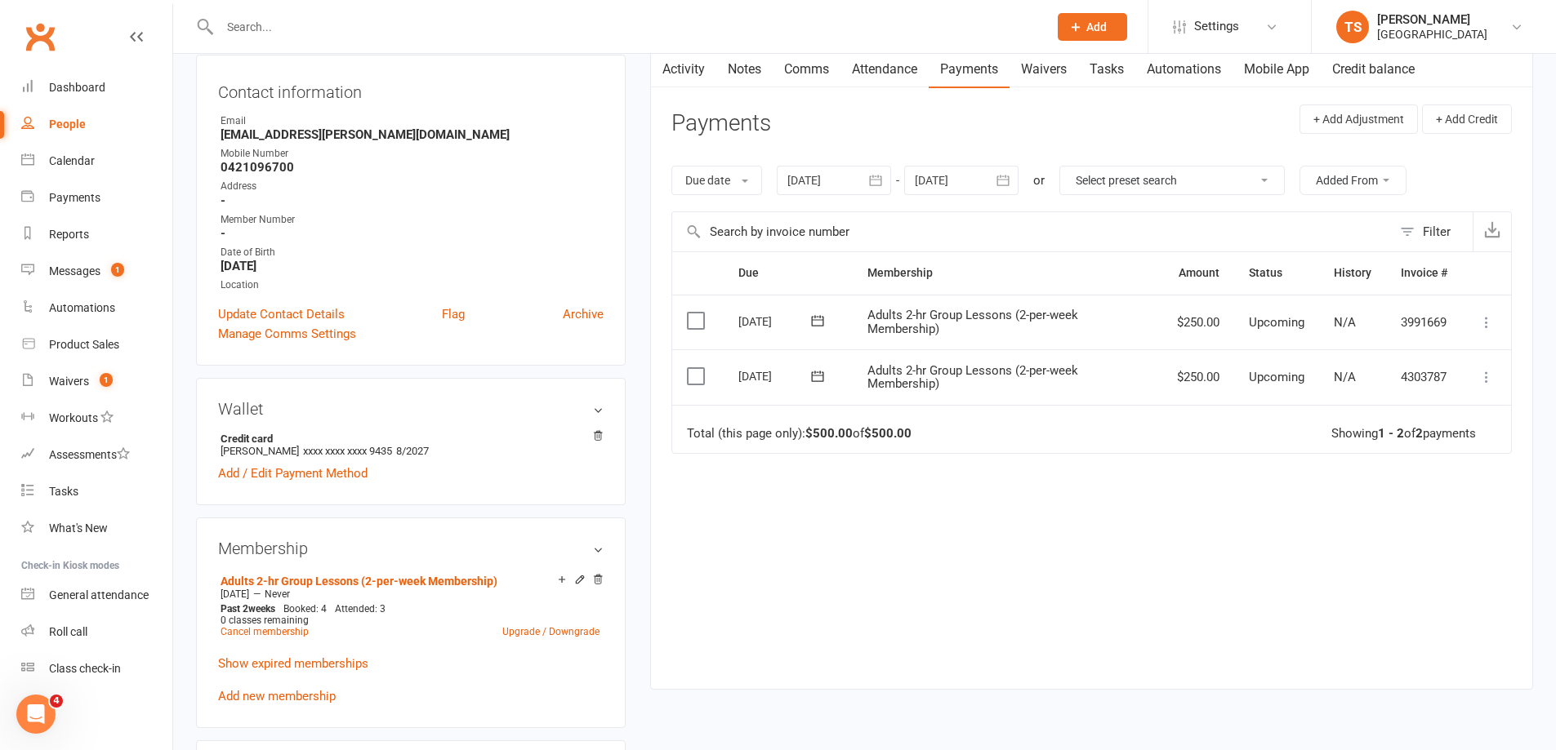
scroll to position [163, 0]
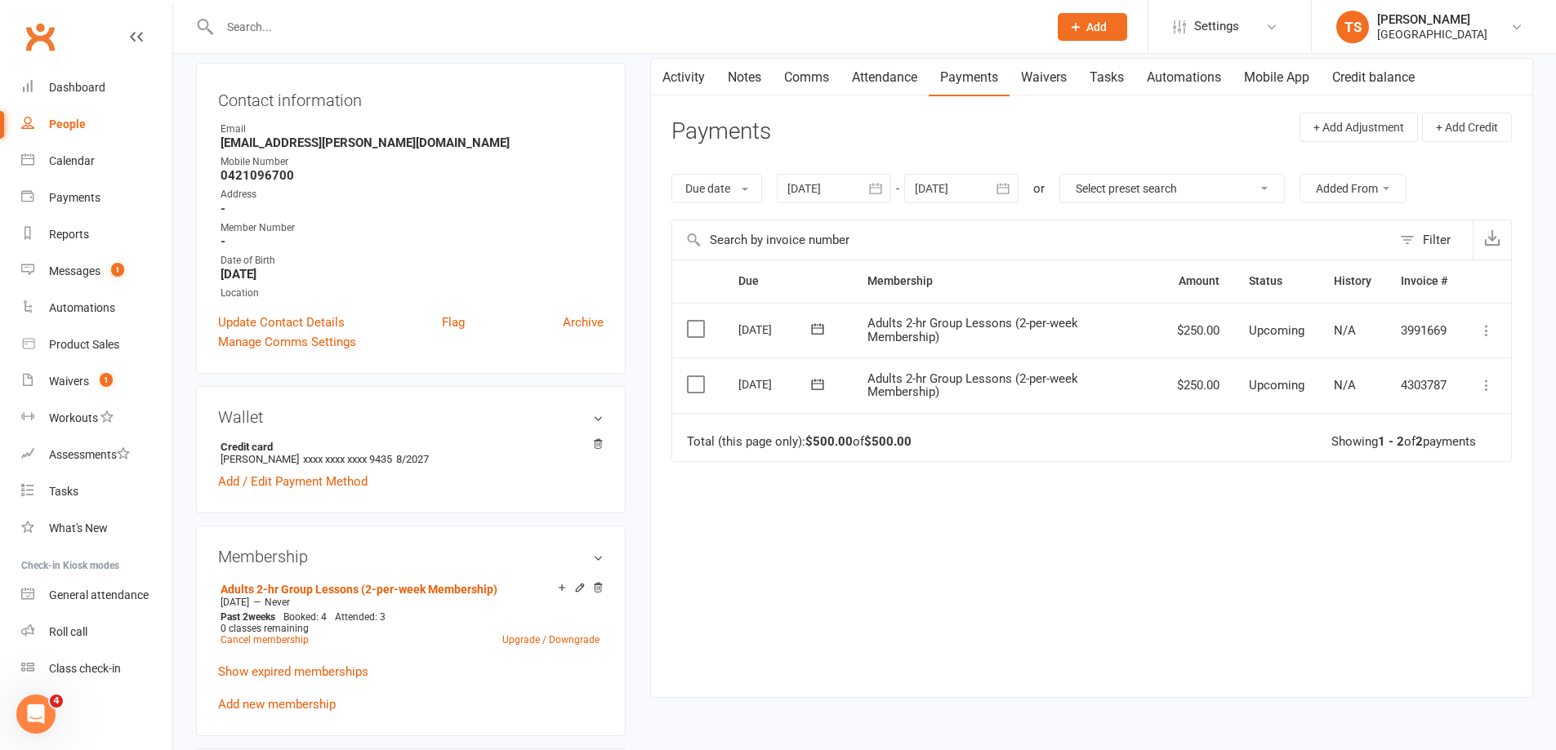
click at [835, 187] on div at bounding box center [834, 188] width 114 height 29
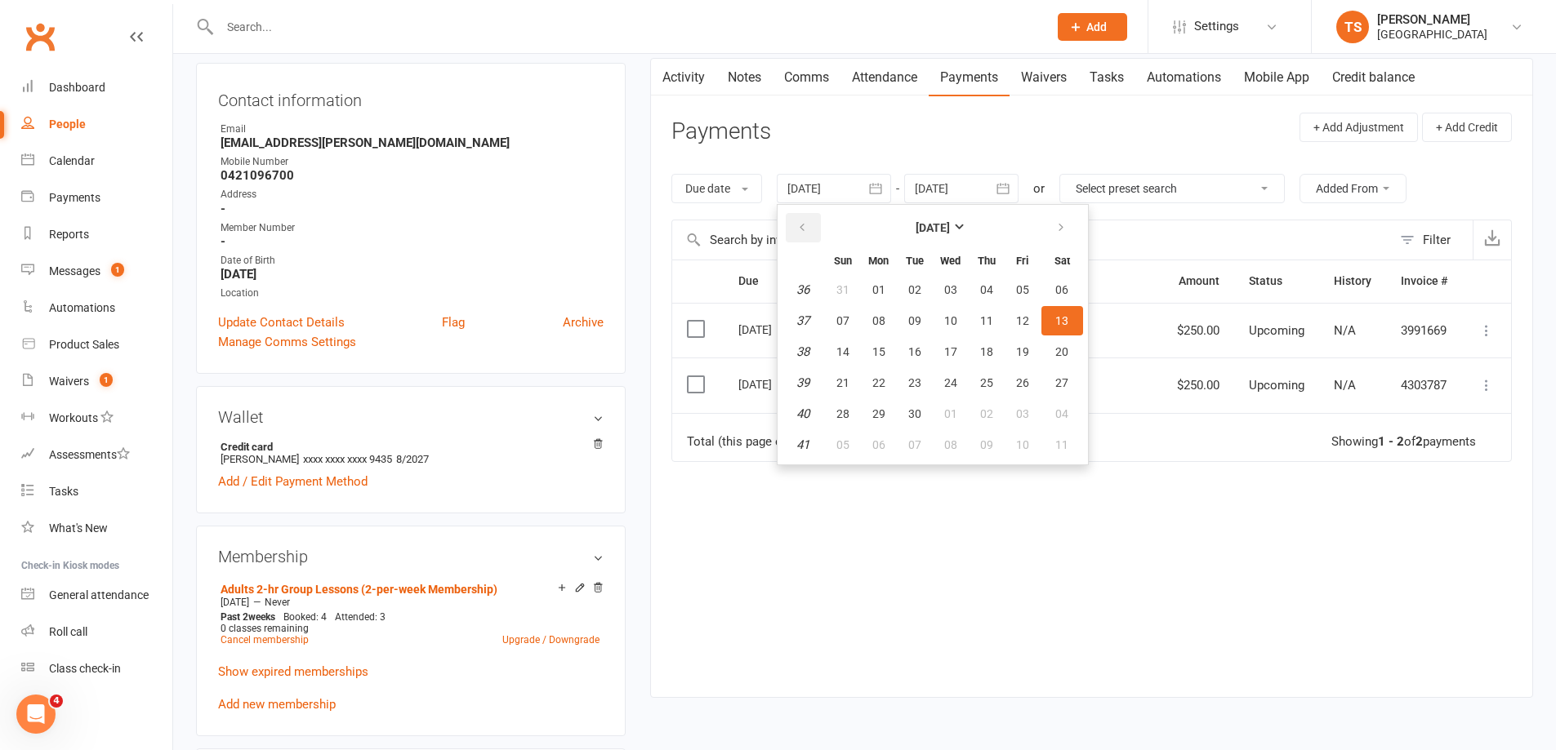
click at [805, 224] on icon "button" at bounding box center [801, 227] width 11 height 13
click at [805, 223] on icon "button" at bounding box center [801, 227] width 11 height 13
click at [848, 318] on span "08" at bounding box center [842, 320] width 13 height 13
type input "[DATE]"
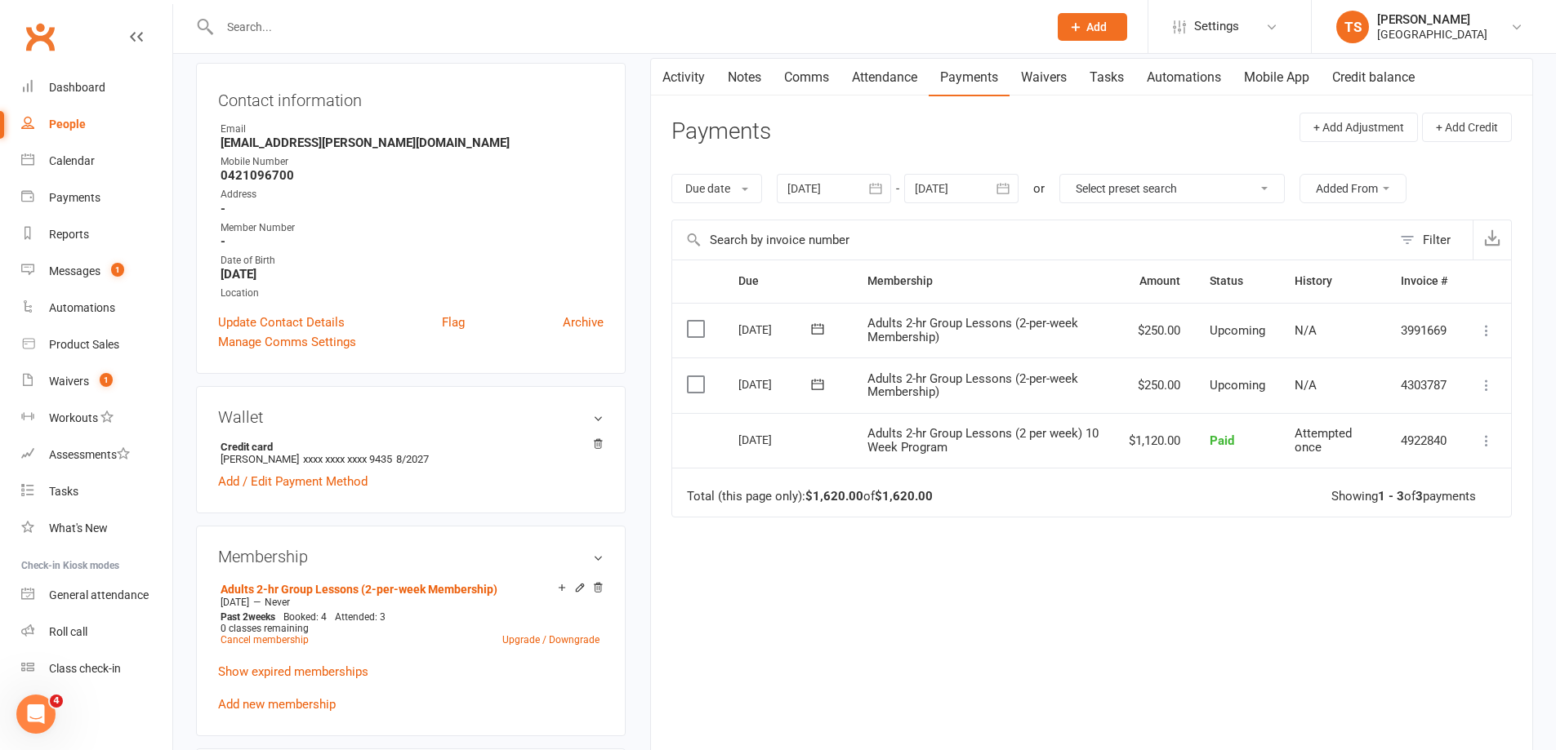
click at [888, 77] on link "Attendance" at bounding box center [884, 78] width 88 height 38
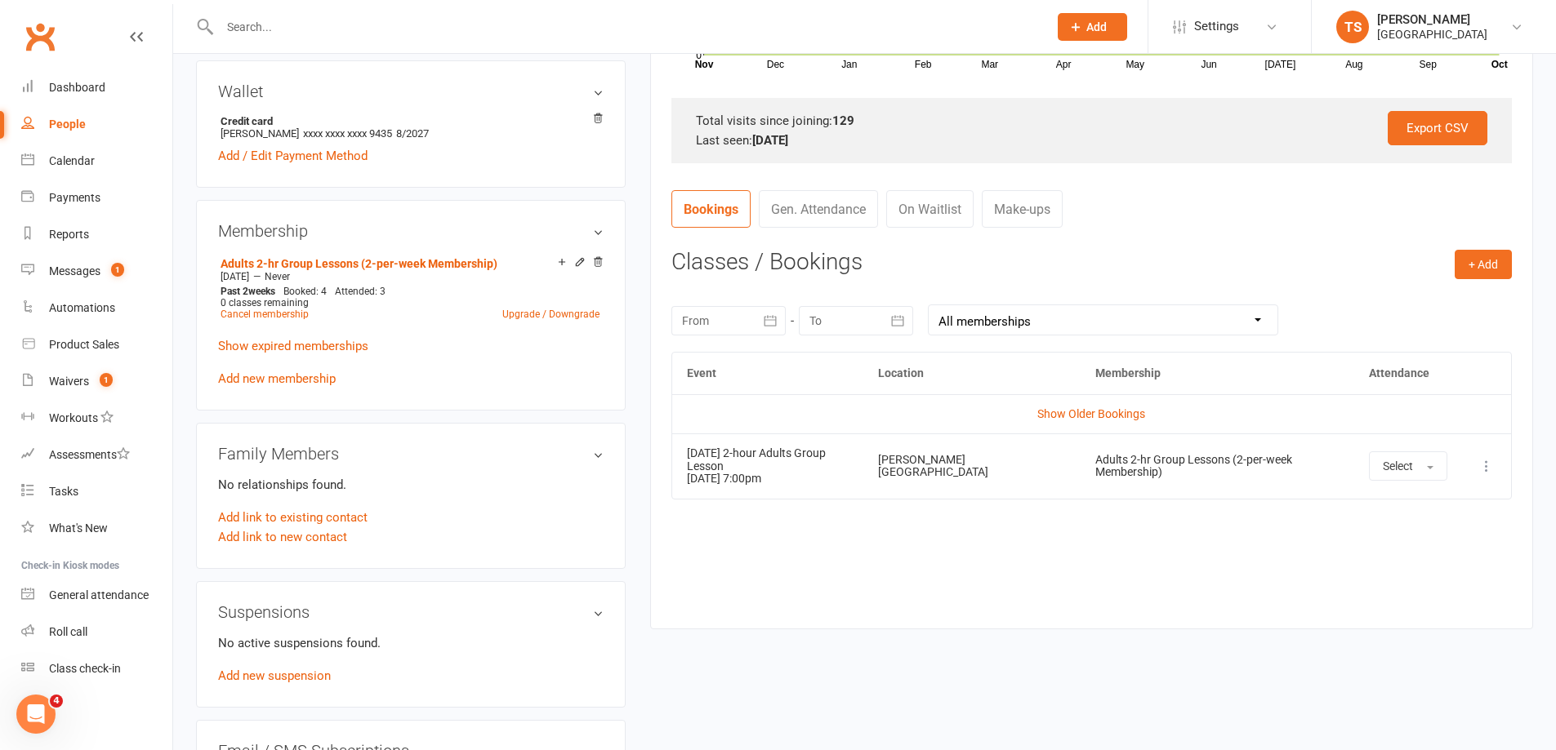
scroll to position [490, 0]
click at [1087, 409] on link "Show Older Bookings" at bounding box center [1091, 413] width 108 height 13
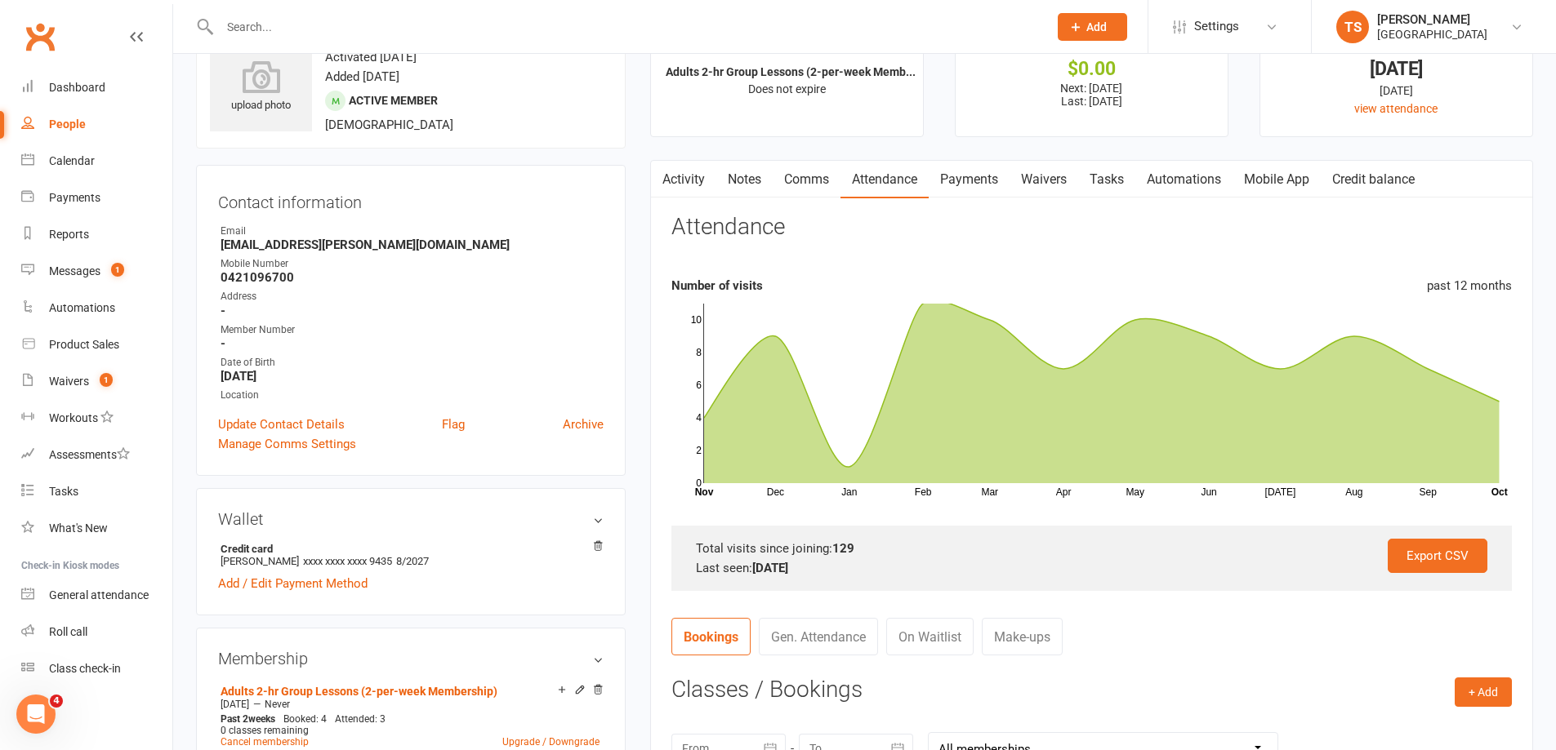
scroll to position [163, 0]
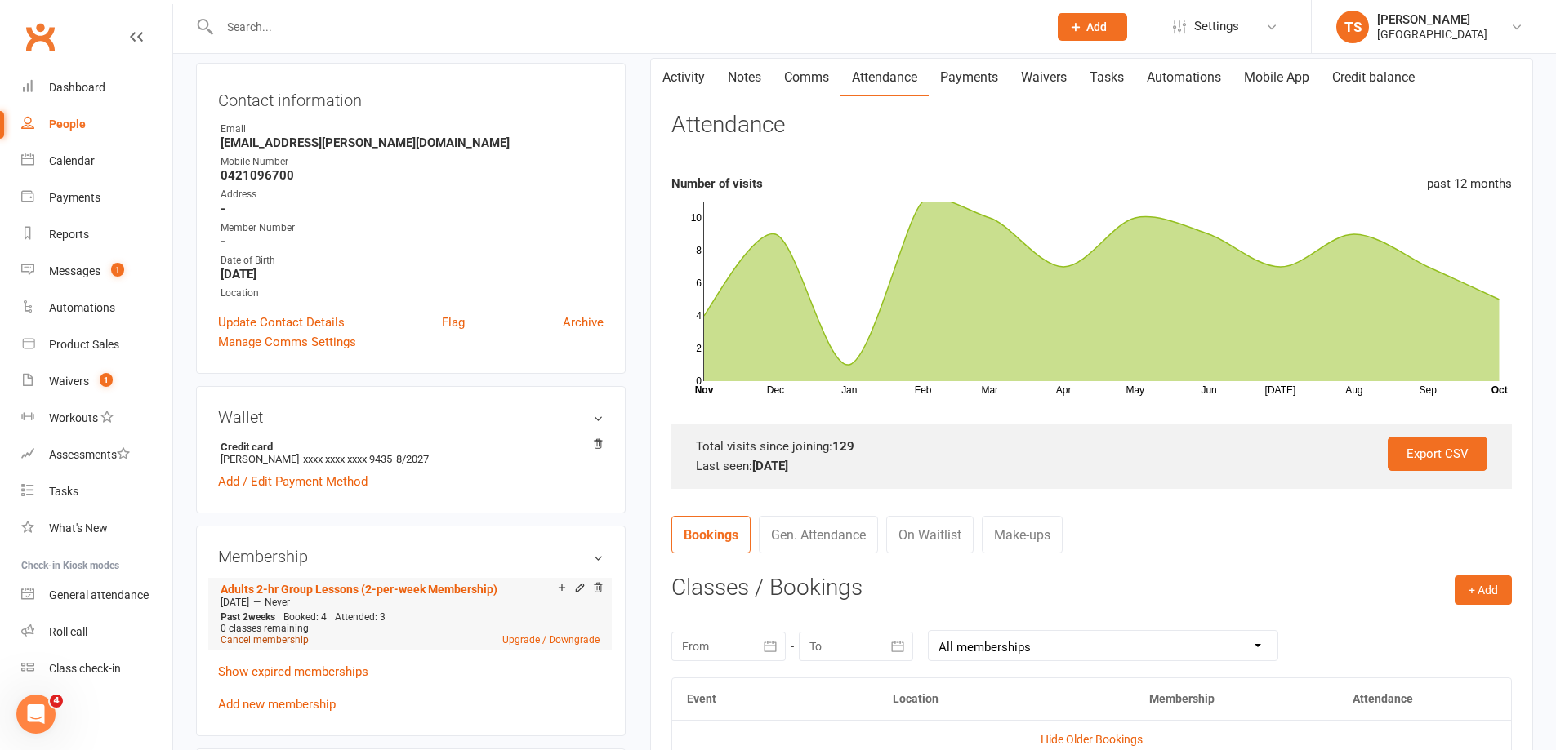
click at [243, 640] on link "Cancel membership" at bounding box center [264, 639] width 88 height 11
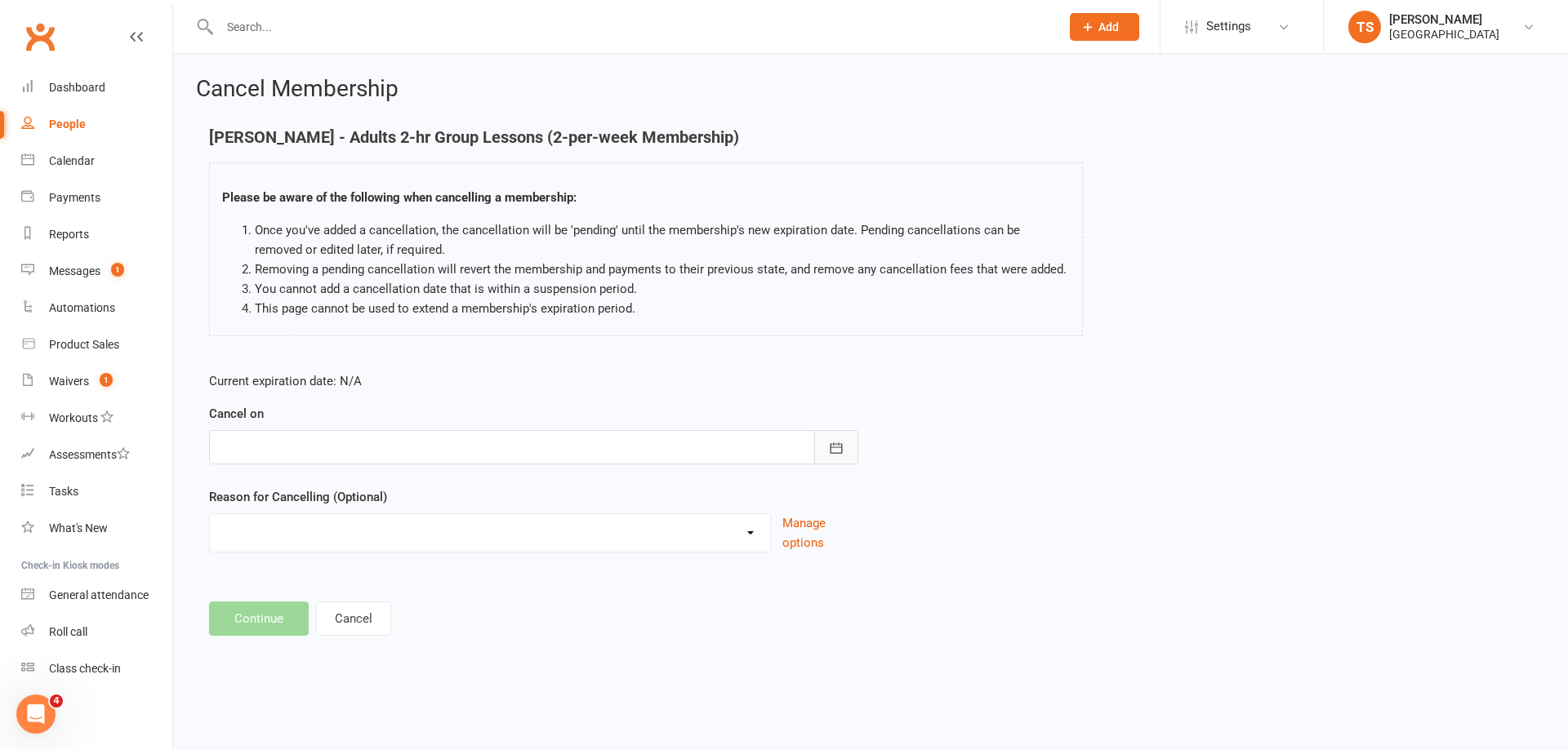
drag, startPoint x: 842, startPoint y: 452, endPoint x: 833, endPoint y: 453, distance: 9.1
click at [841, 452] on icon "button" at bounding box center [836, 448] width 16 height 16
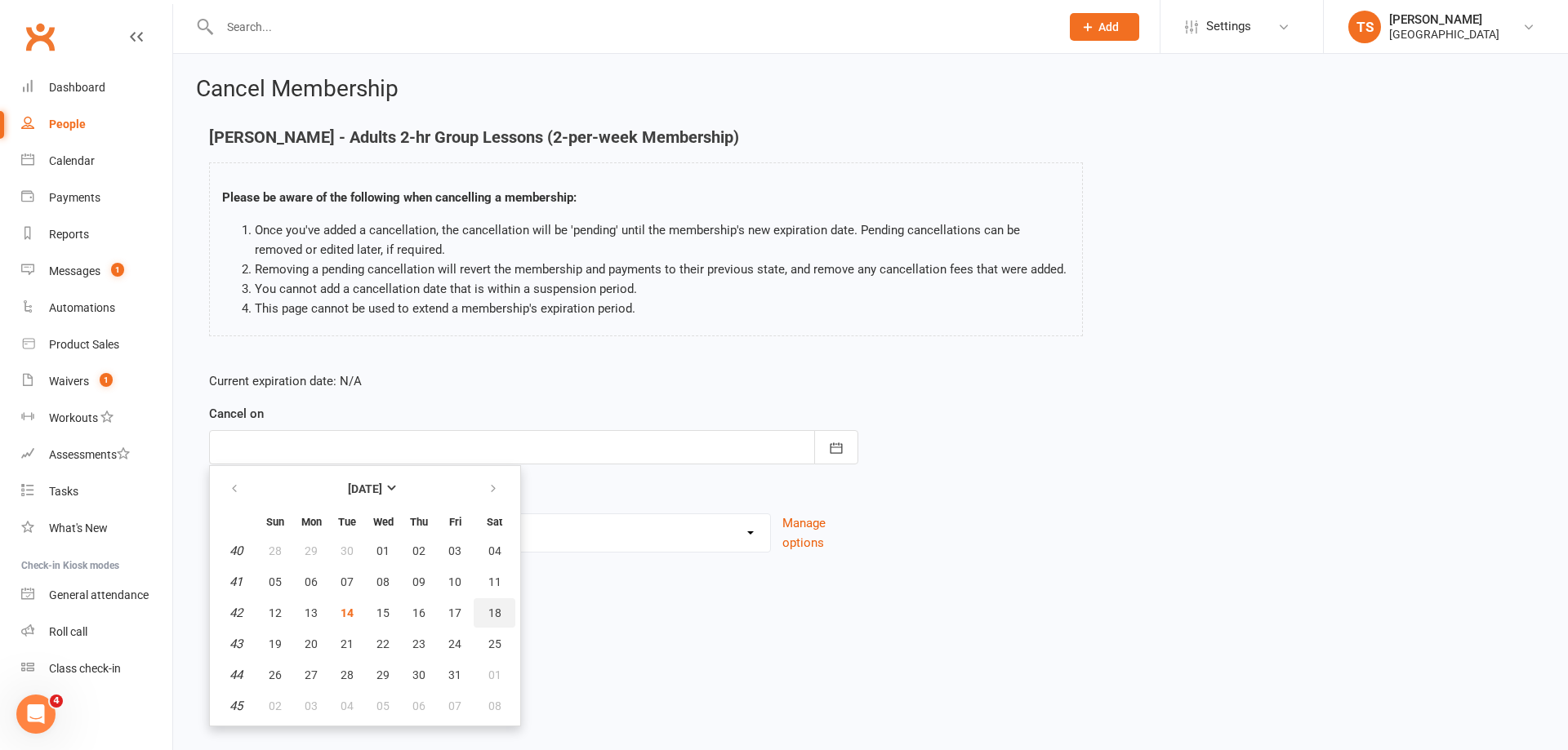
click at [492, 616] on span "18" at bounding box center [494, 613] width 13 height 13
type input "[DATE]"
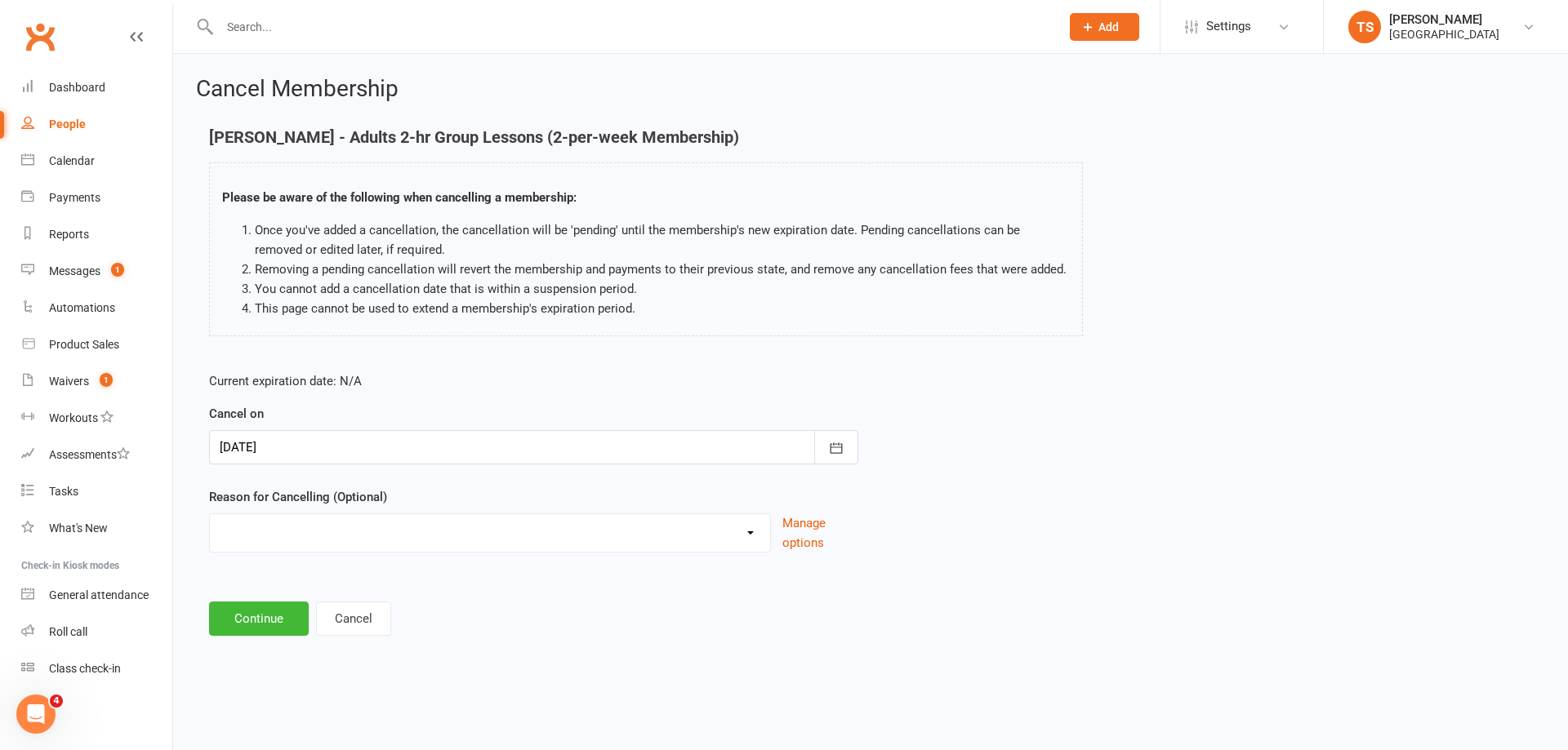
click at [748, 531] on select "Change to program Holiday Injury New program Not continuing Other reason" at bounding box center [490, 530] width 560 height 33
select select "4"
click at [210, 514] on select "Change to program Holiday Injury New program Not continuing Other reason" at bounding box center [490, 530] width 560 height 33
click at [256, 614] on button "Continue" at bounding box center [259, 619] width 100 height 34
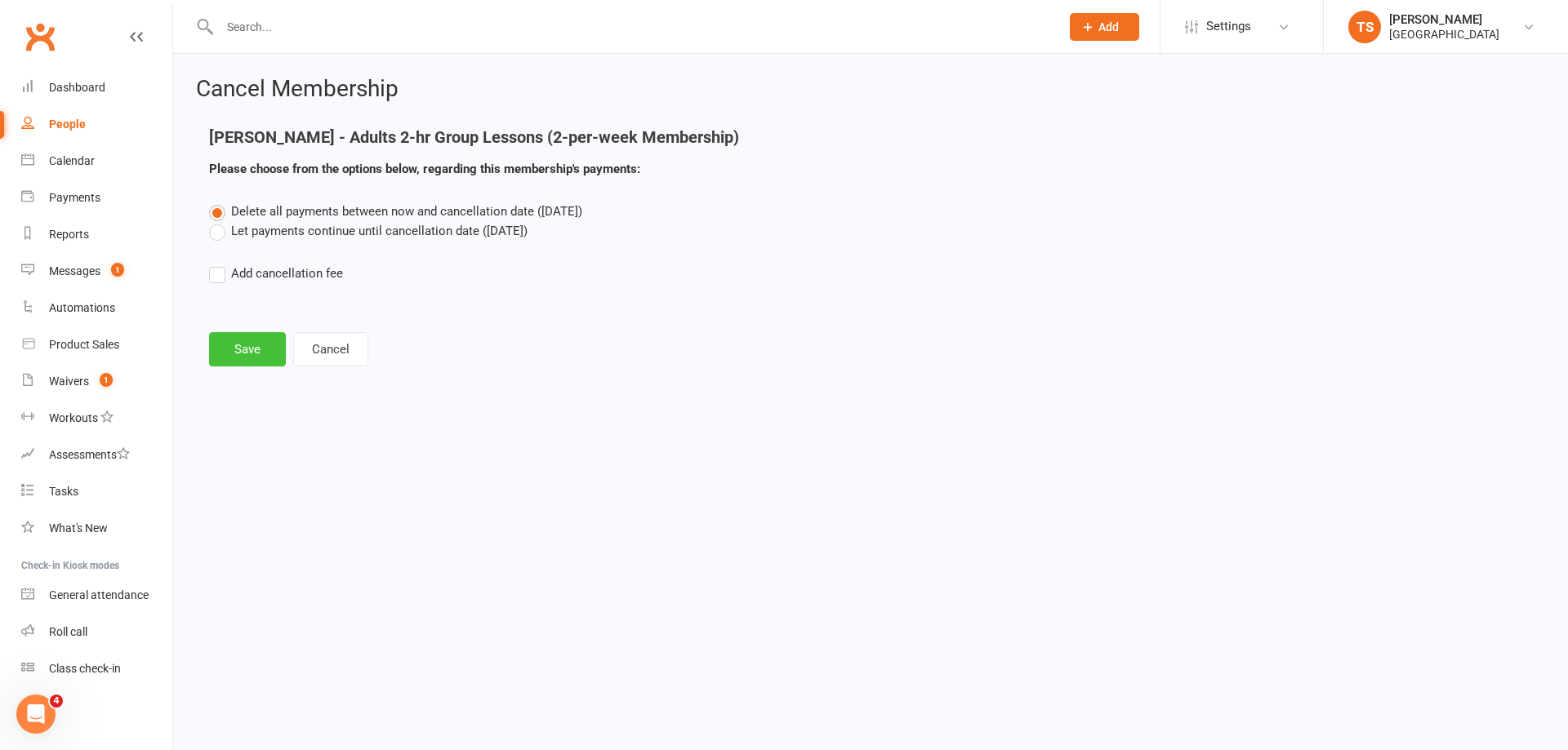
click at [256, 347] on button "Save" at bounding box center [247, 349] width 77 height 34
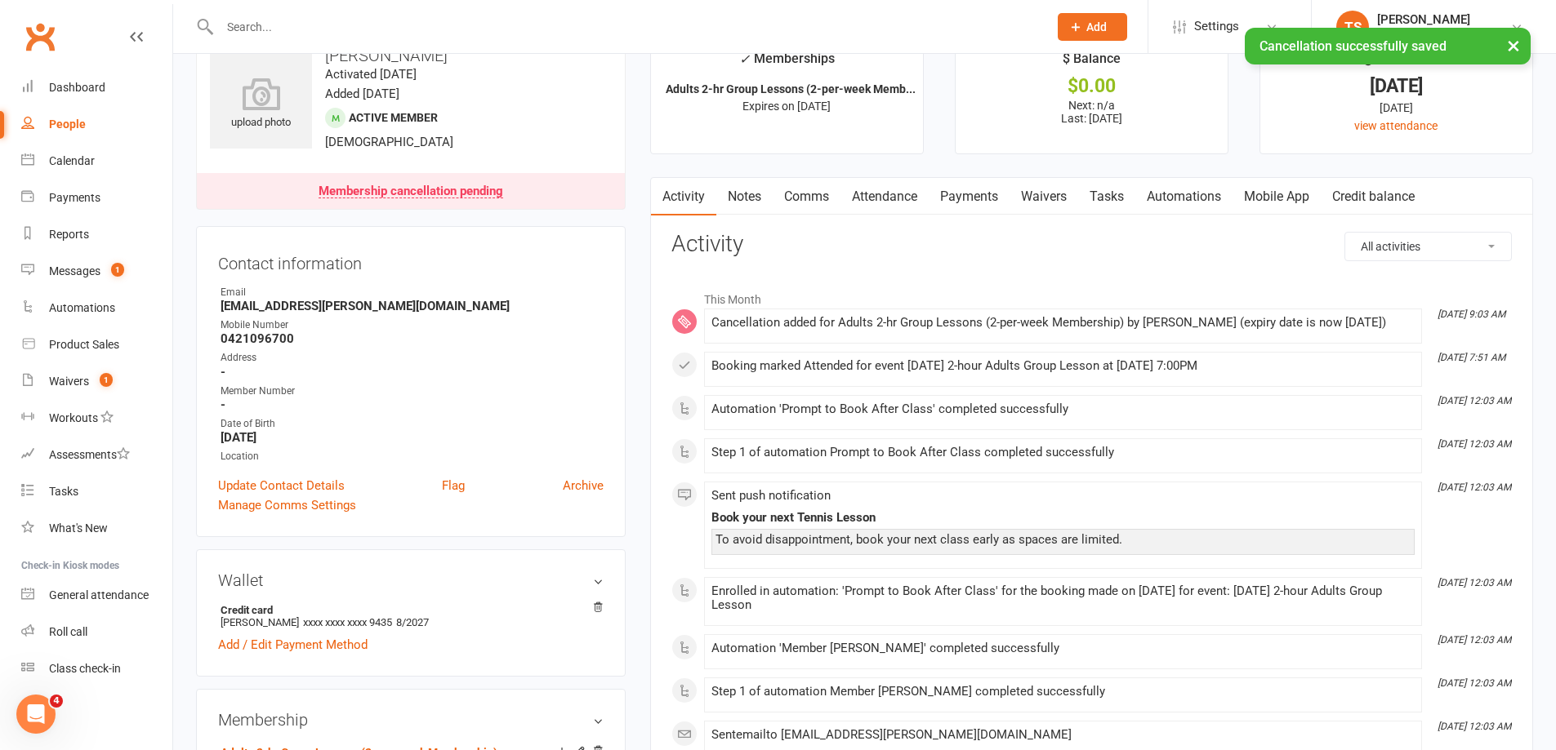
scroll to position [82, 0]
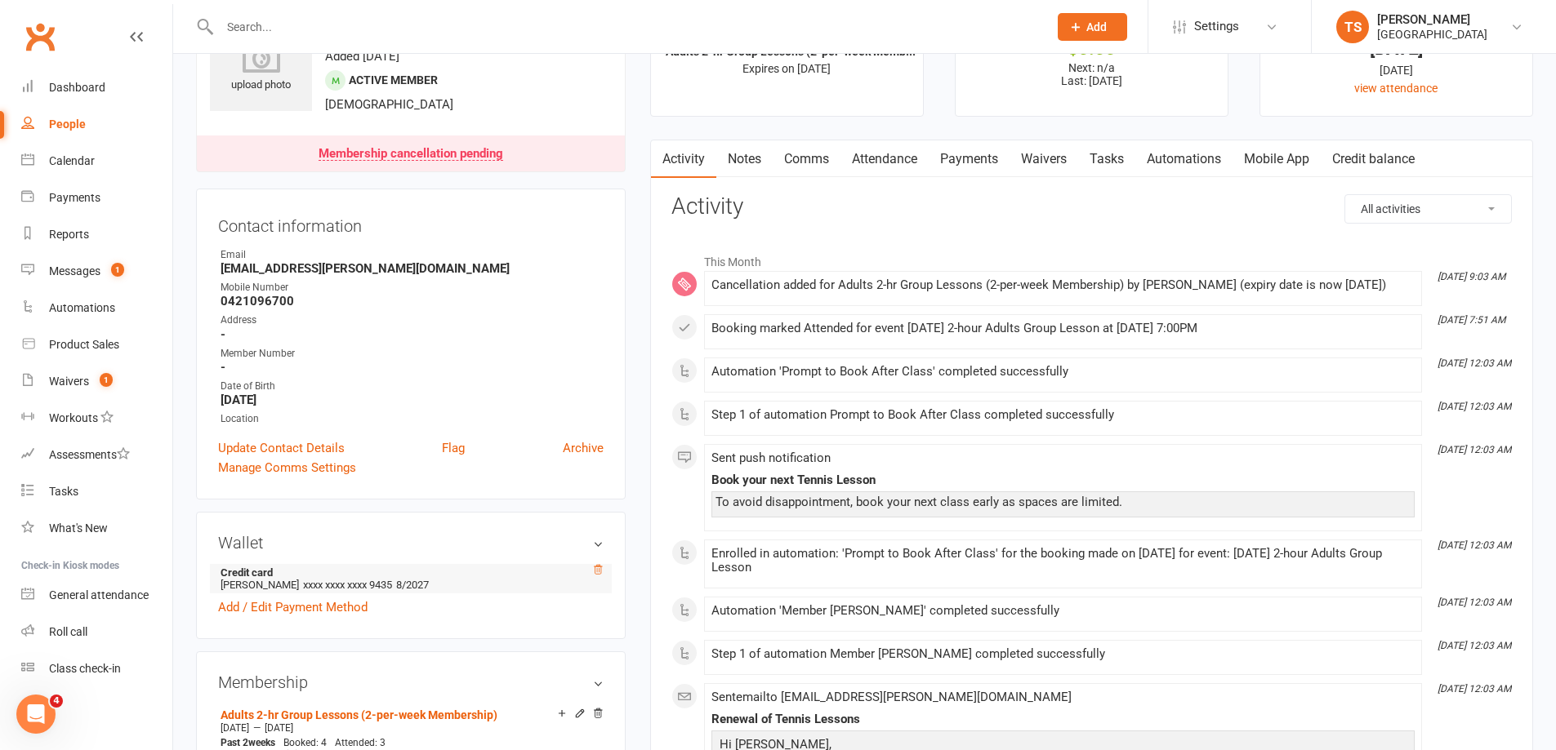
click at [595, 572] on icon at bounding box center [597, 569] width 11 height 11
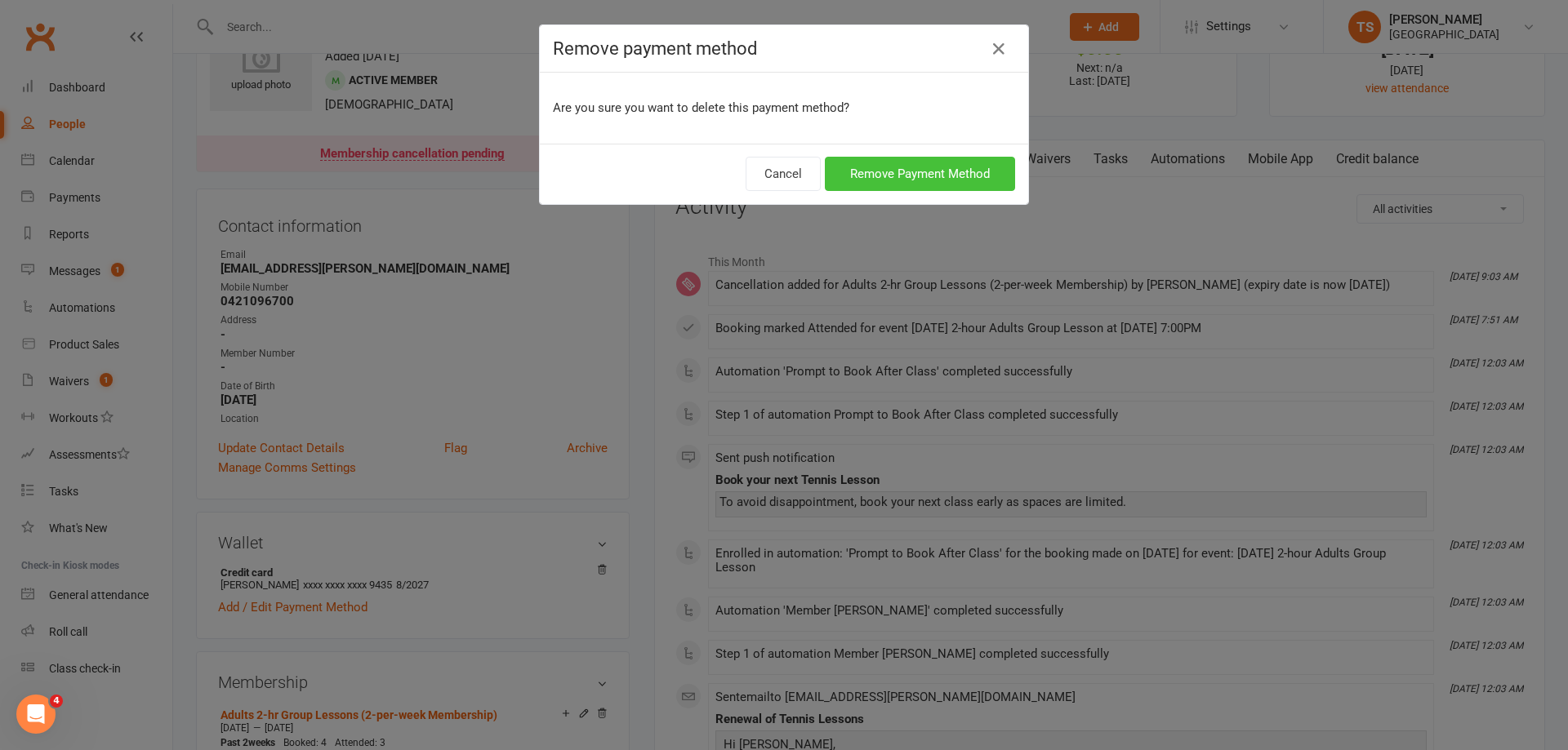
click at [888, 176] on button "Remove Payment Method" at bounding box center [920, 174] width 190 height 34
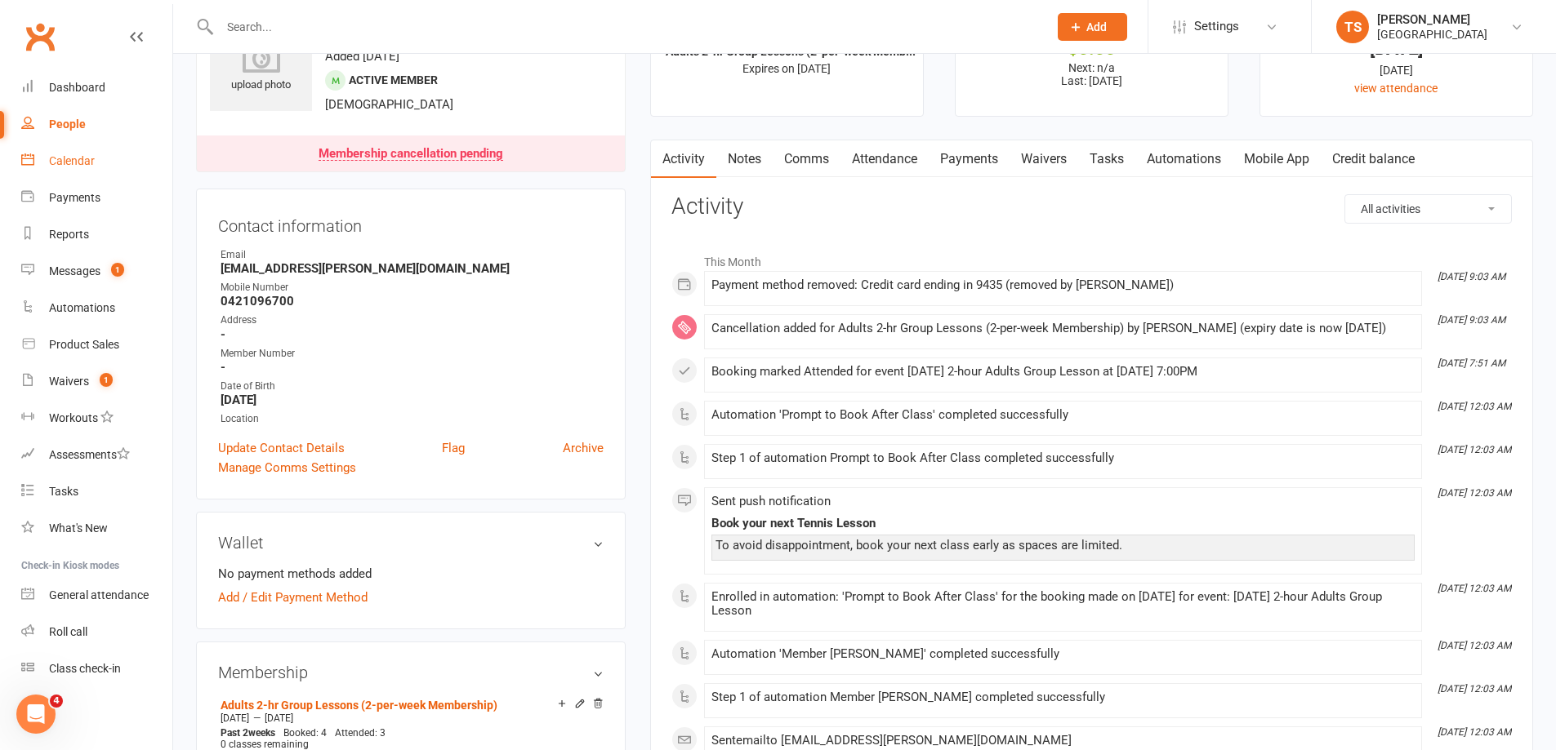
click at [74, 161] on div "Calendar" at bounding box center [72, 160] width 46 height 13
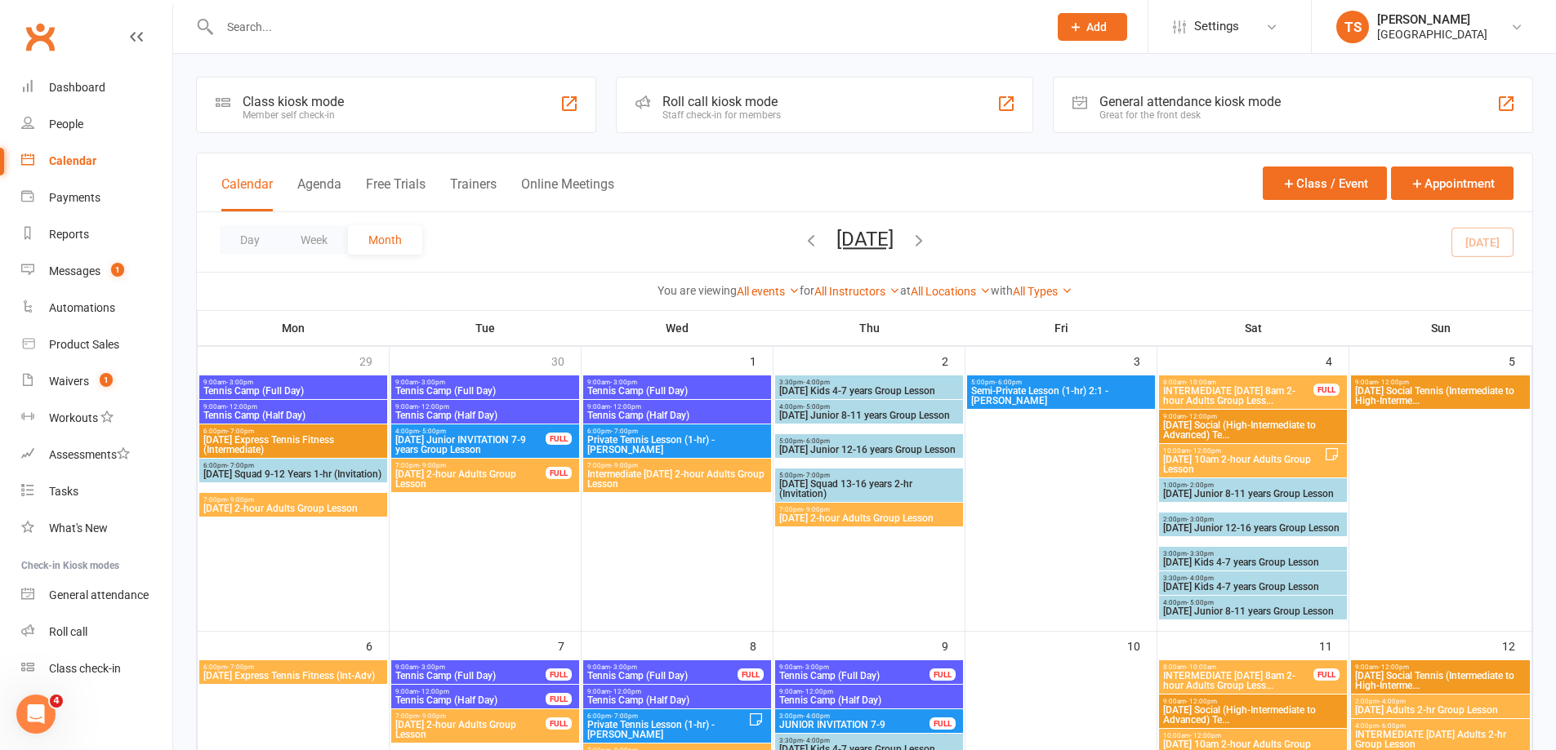
click at [243, 25] on input "text" at bounding box center [625, 27] width 821 height 23
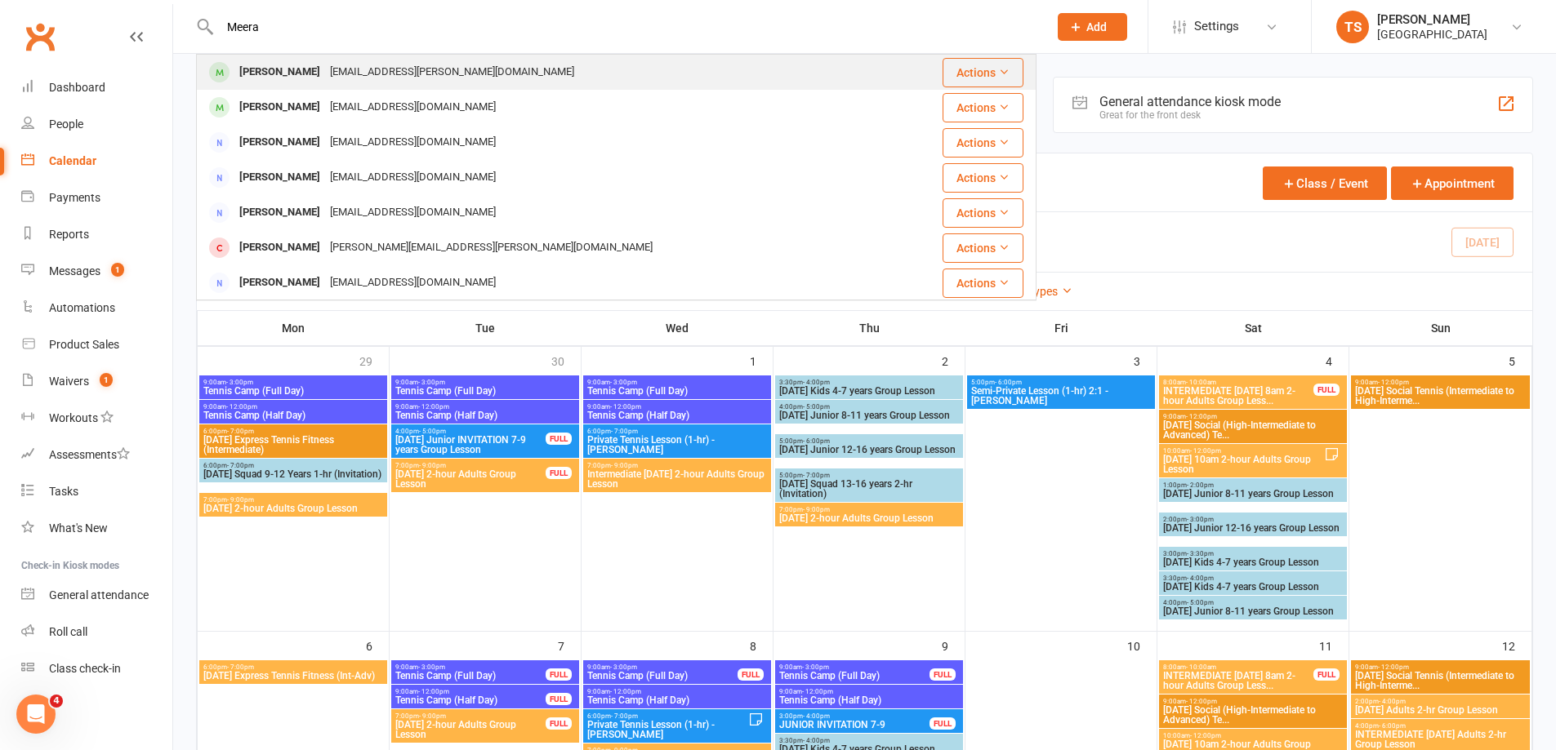
type input "Meera"
click at [318, 79] on div "[PERSON_NAME]" at bounding box center [279, 72] width 91 height 24
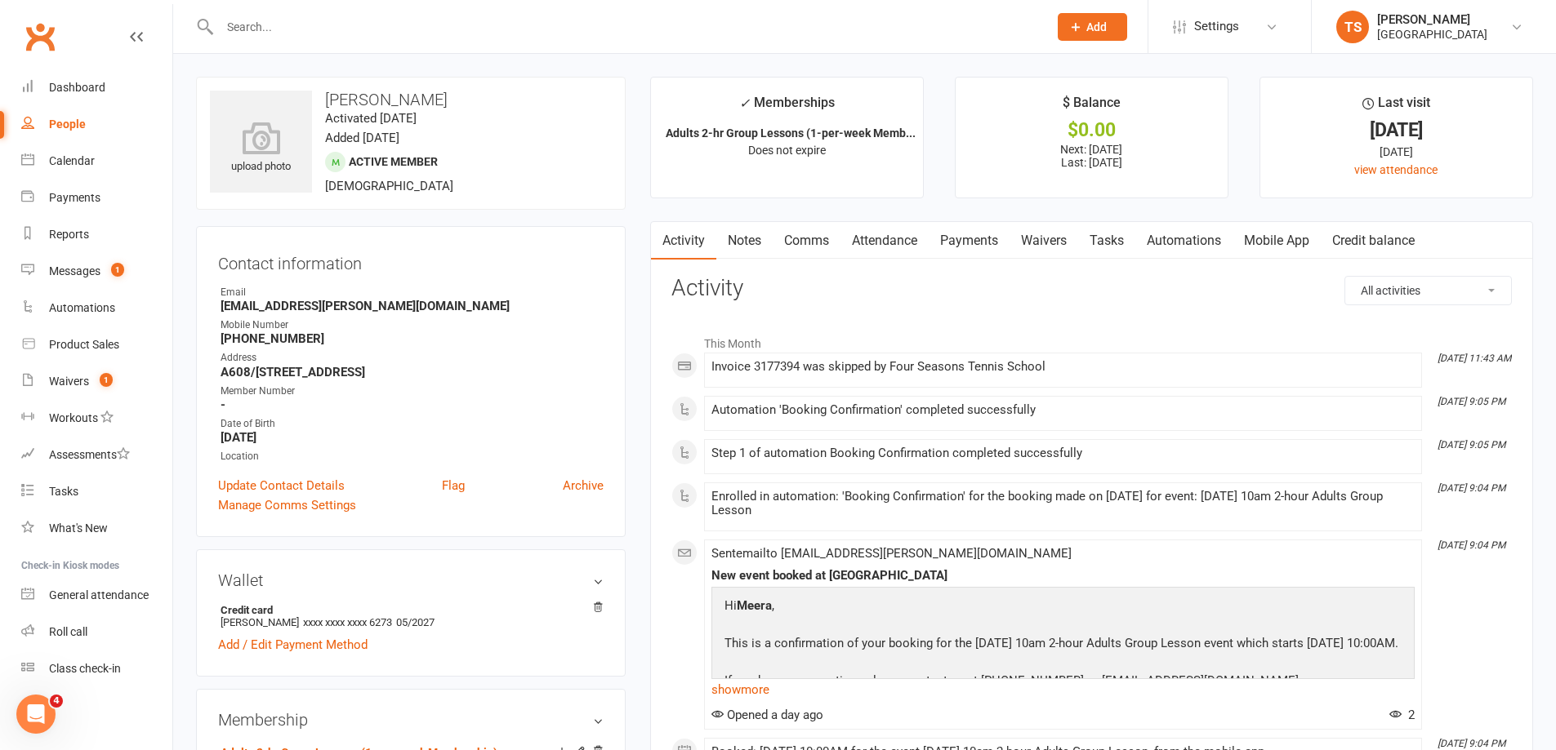
click at [962, 237] on link "Payments" at bounding box center [968, 241] width 81 height 38
